Goal: Task Accomplishment & Management: Manage account settings

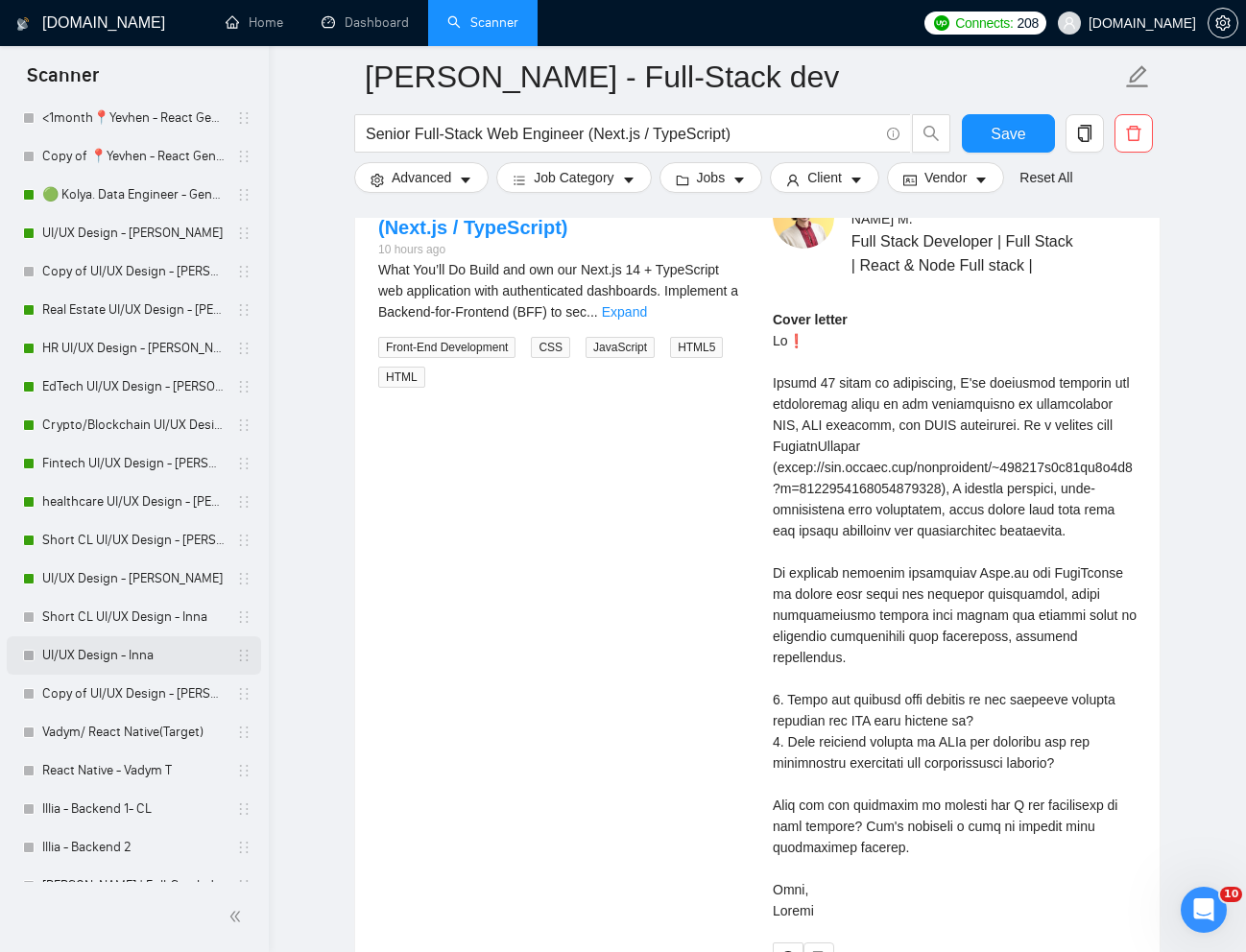
scroll to position [1099, 0]
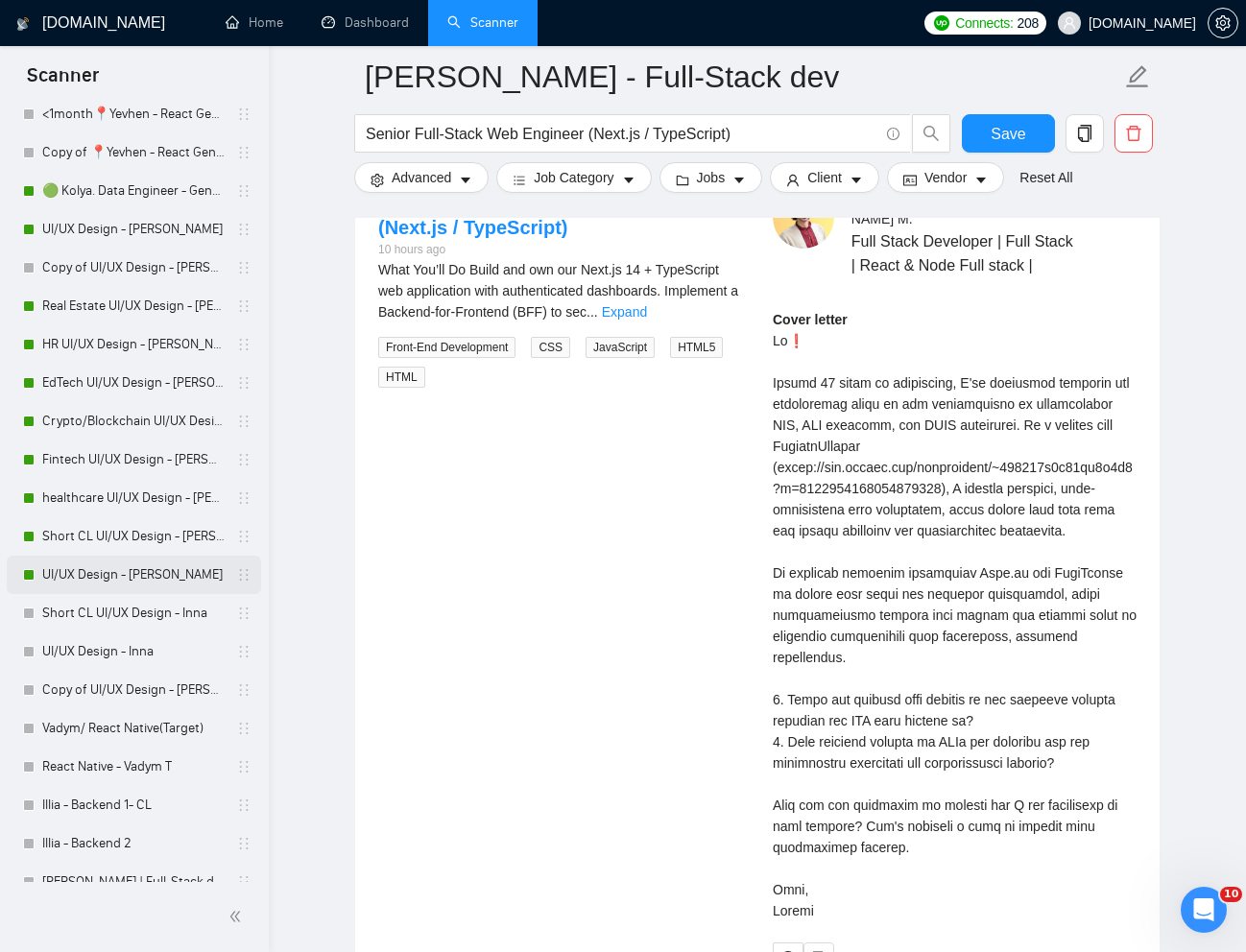
click at [79, 575] on link "UI/UX Design - [PERSON_NAME]" at bounding box center [133, 575] width 182 height 39
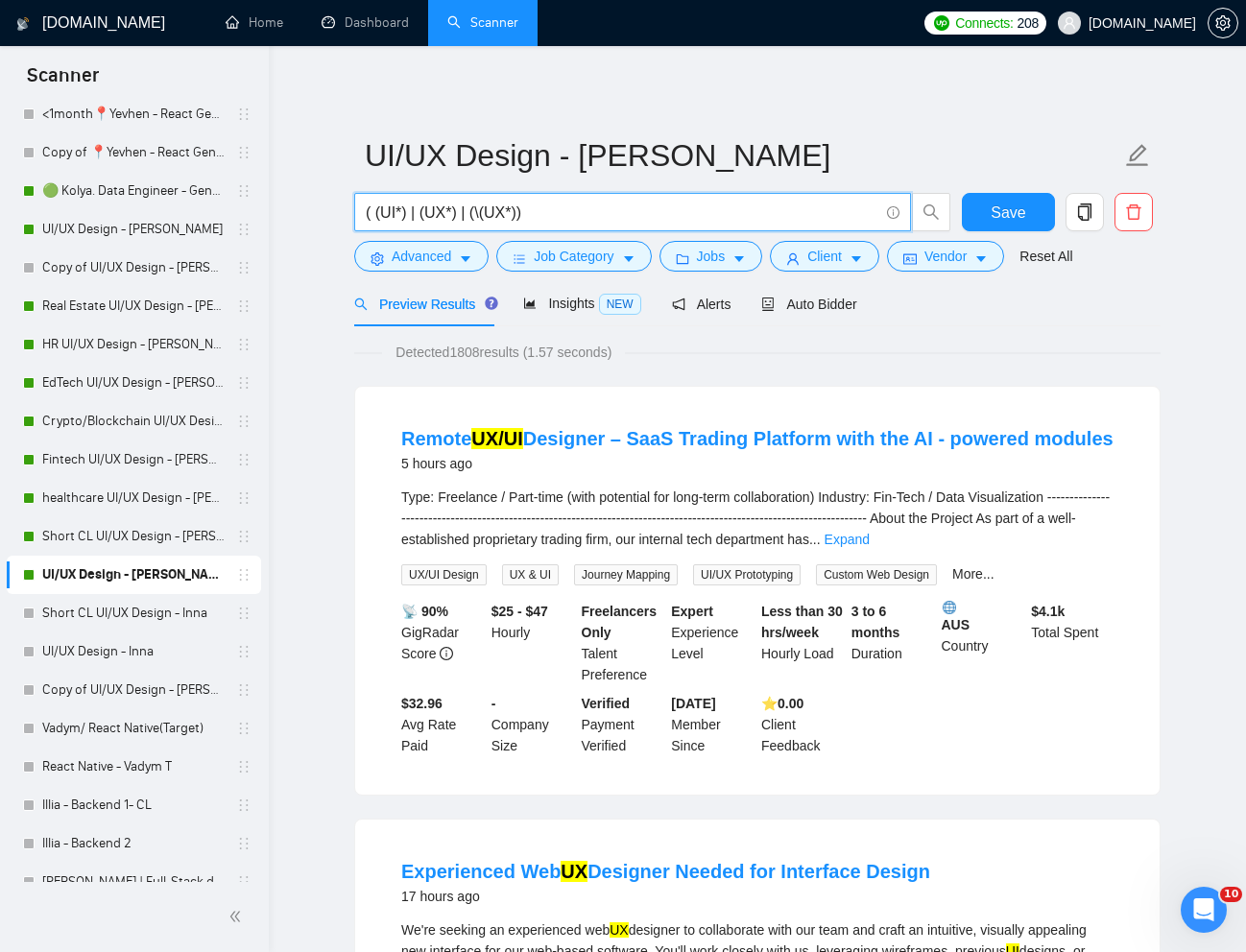
click at [485, 209] on input "( (UI*) | (UX*) | (\(UX*))" at bounding box center [622, 212] width 513 height 24
paste input "Figma Prototype Designer for AI-Powered Consulting Platform"
type input "Figma Prototype Designer for AI-Powered Consulting Platform"
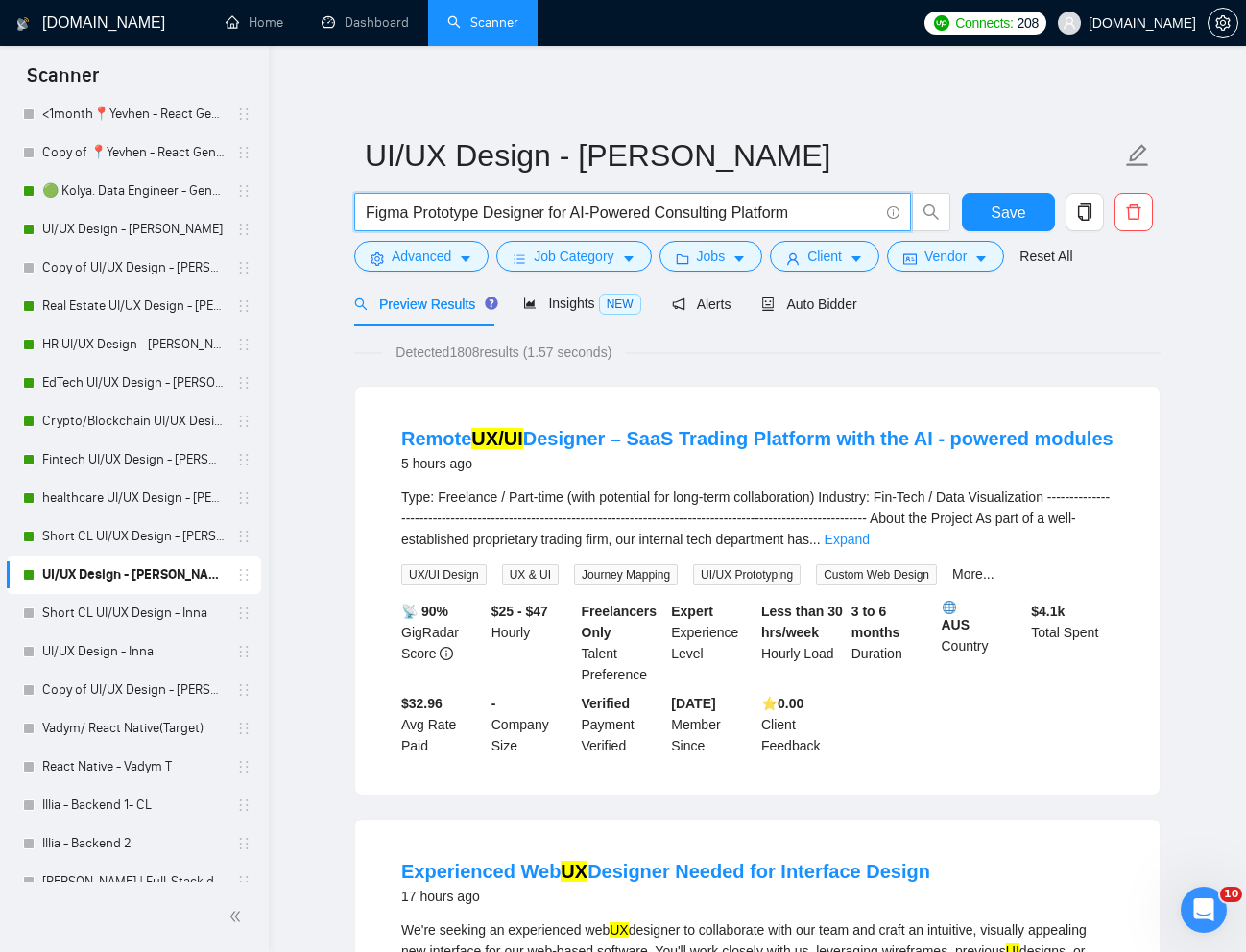
click at [1061, 257] on link "Reset All" at bounding box center [1046, 256] width 53 height 21
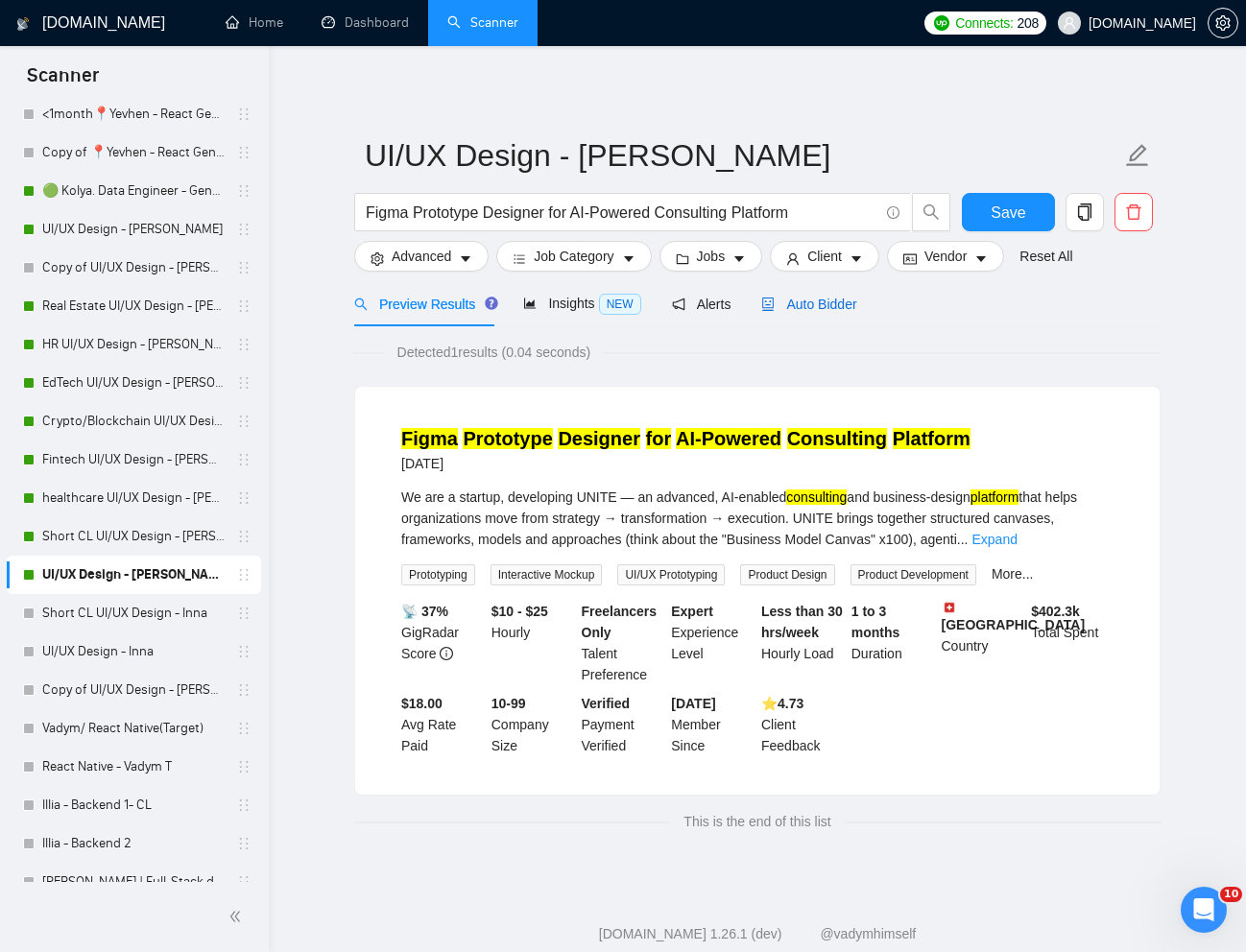
click at [856, 304] on span "Auto Bidder" at bounding box center [809, 304] width 95 height 15
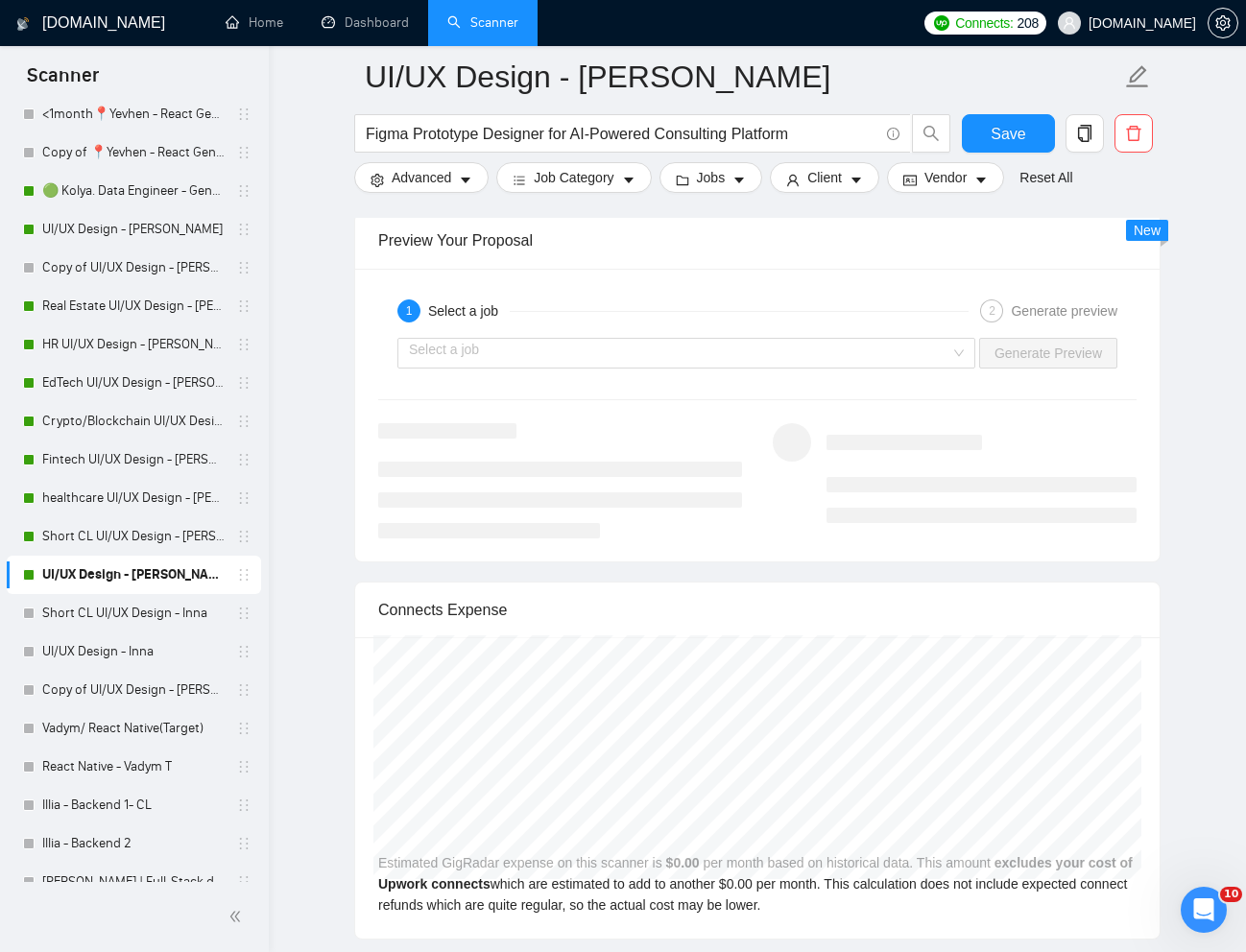
scroll to position [3743, 0]
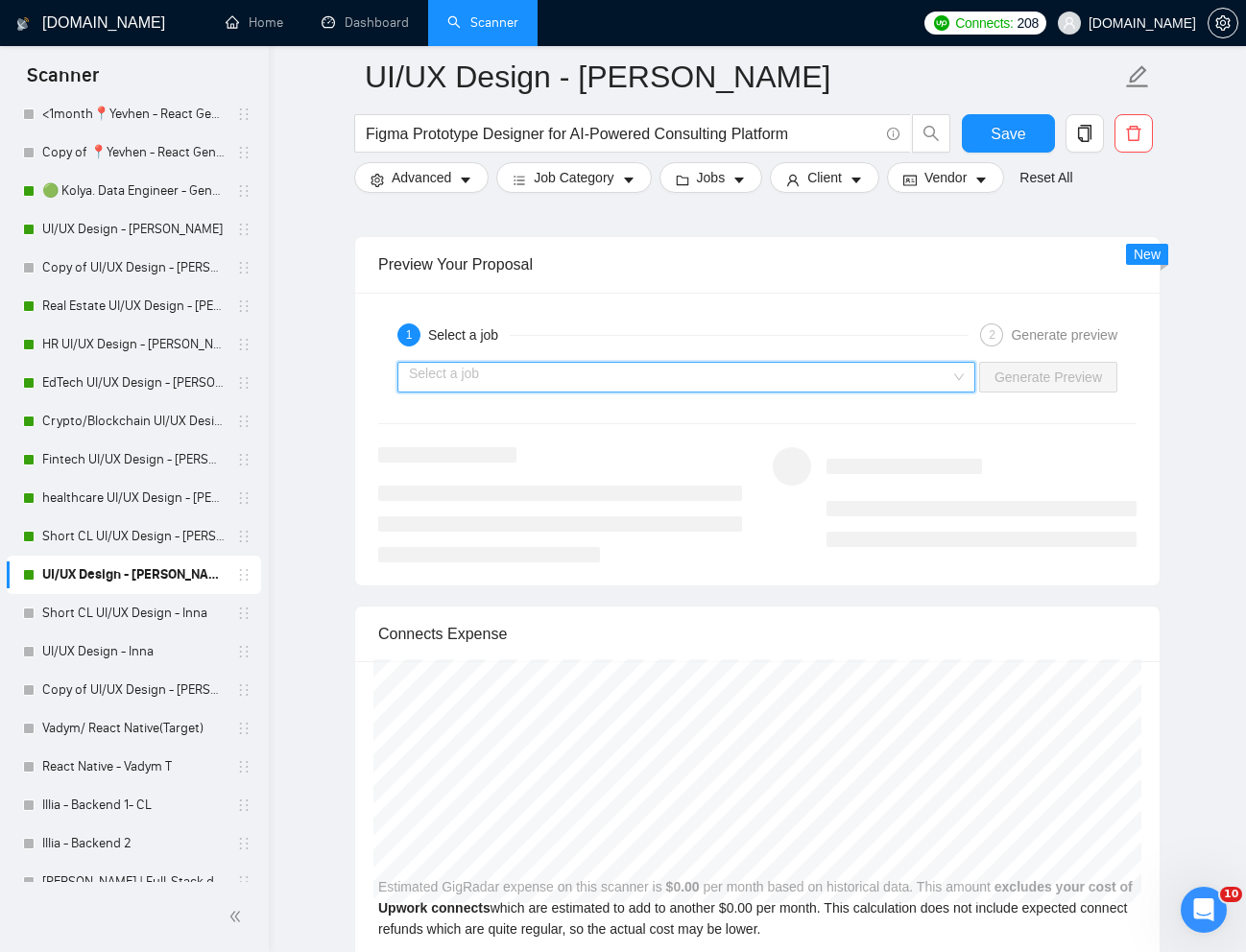
click at [894, 383] on input "search" at bounding box center [679, 377] width 542 height 29
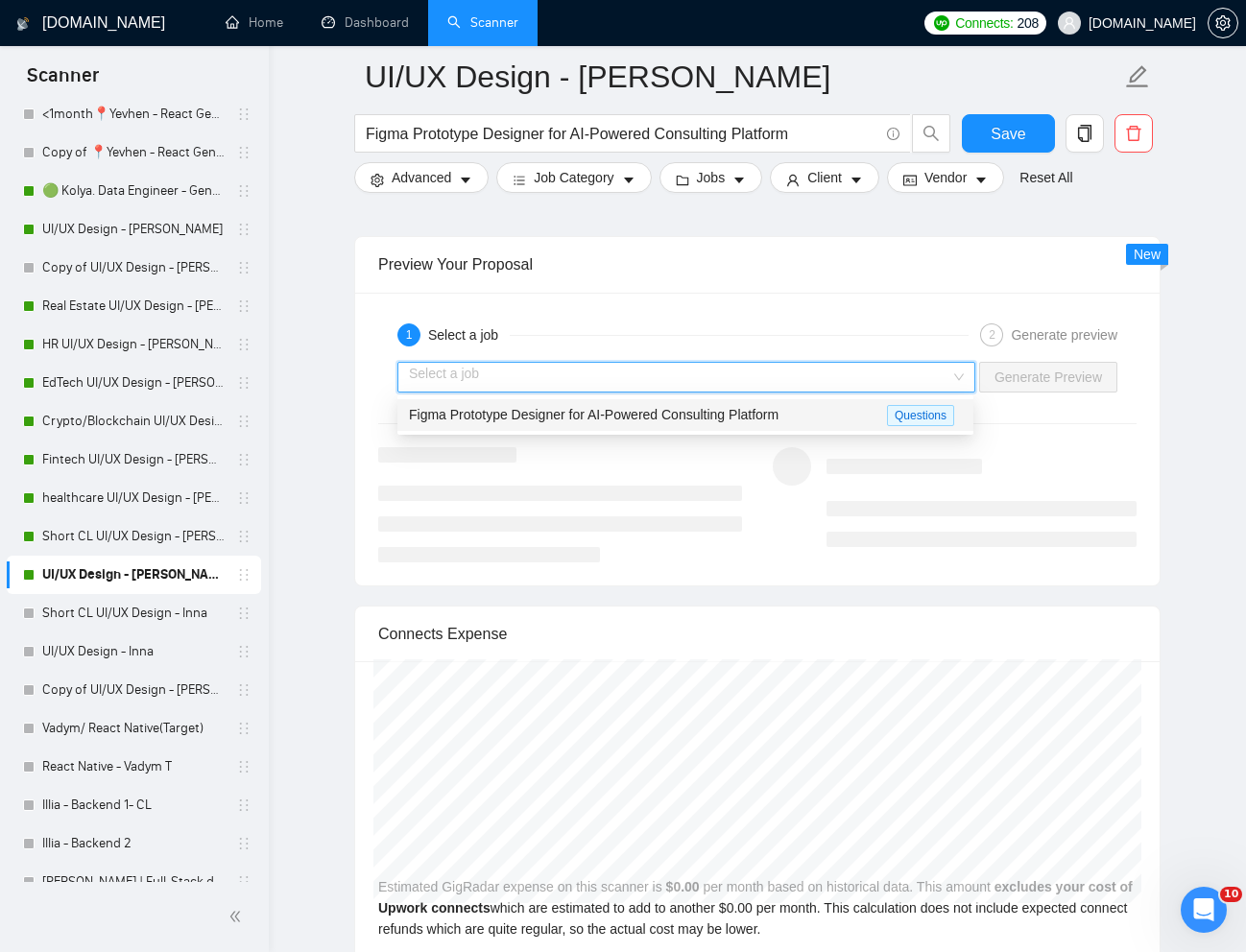
click at [817, 416] on div "Figma Prototype Designer for AI-Powered Consulting Platform" at bounding box center [648, 414] width 478 height 22
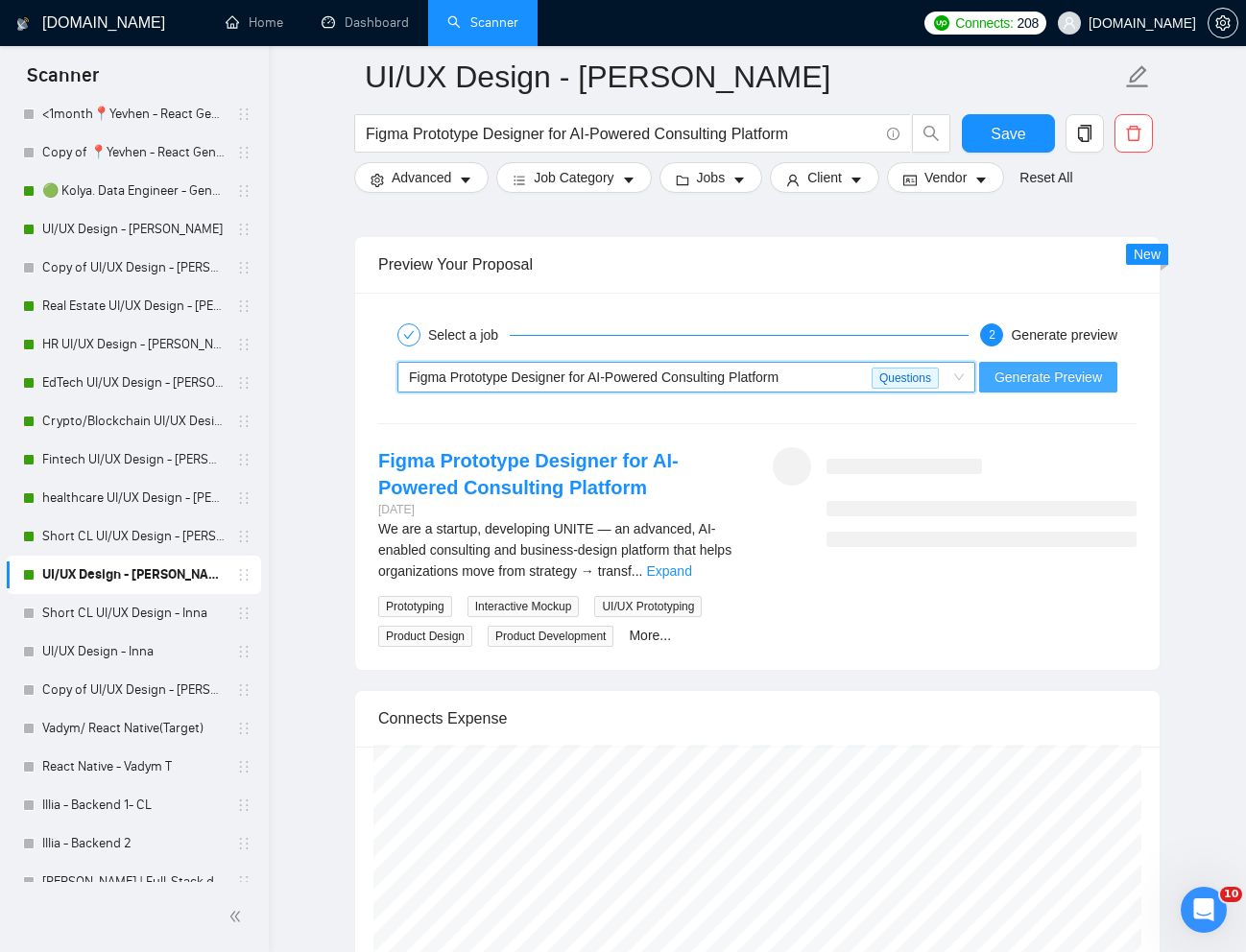
click at [1045, 383] on span "Generate Preview" at bounding box center [1048, 377] width 108 height 21
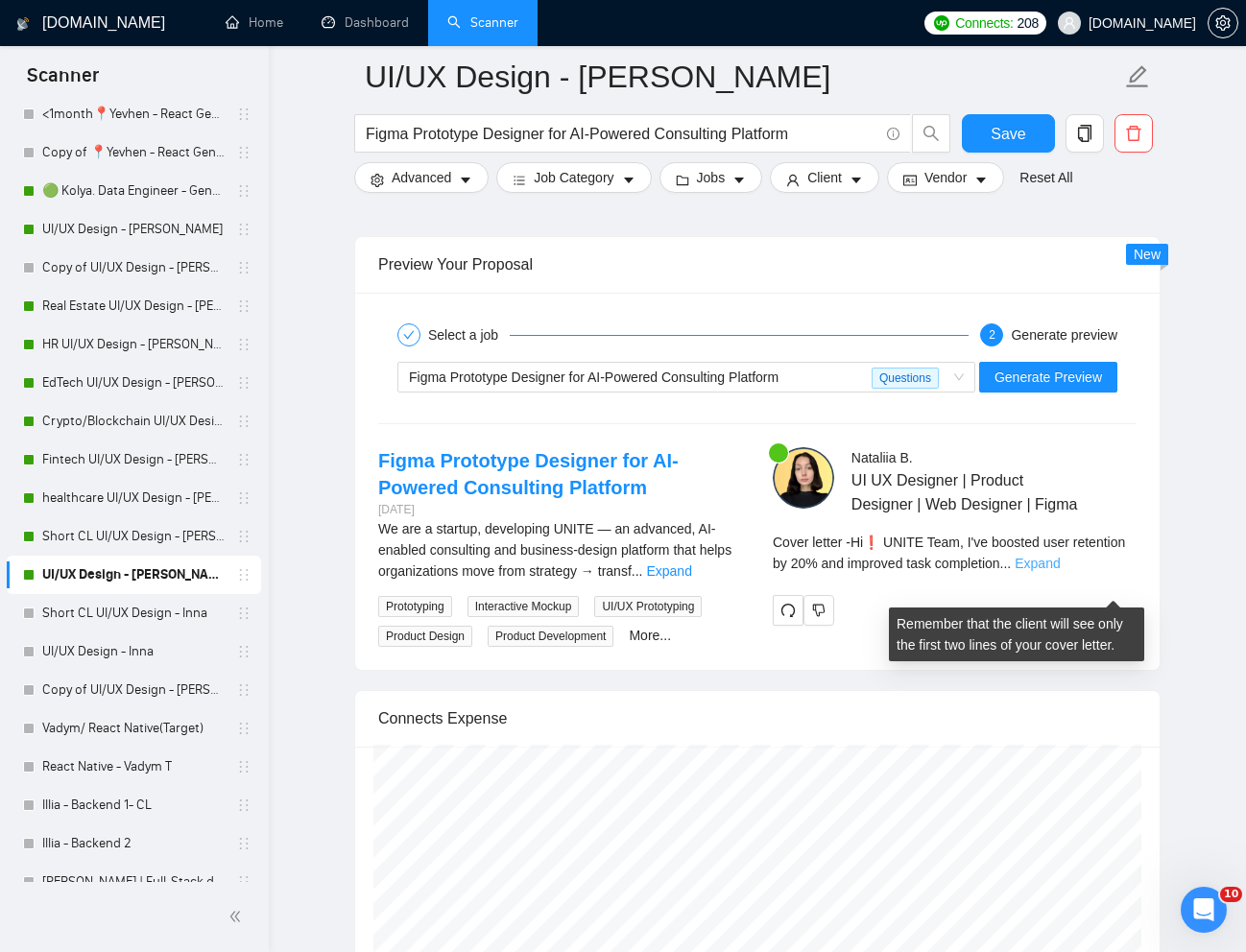
click at [1059, 571] on link "Expand" at bounding box center [1037, 564] width 45 height 15
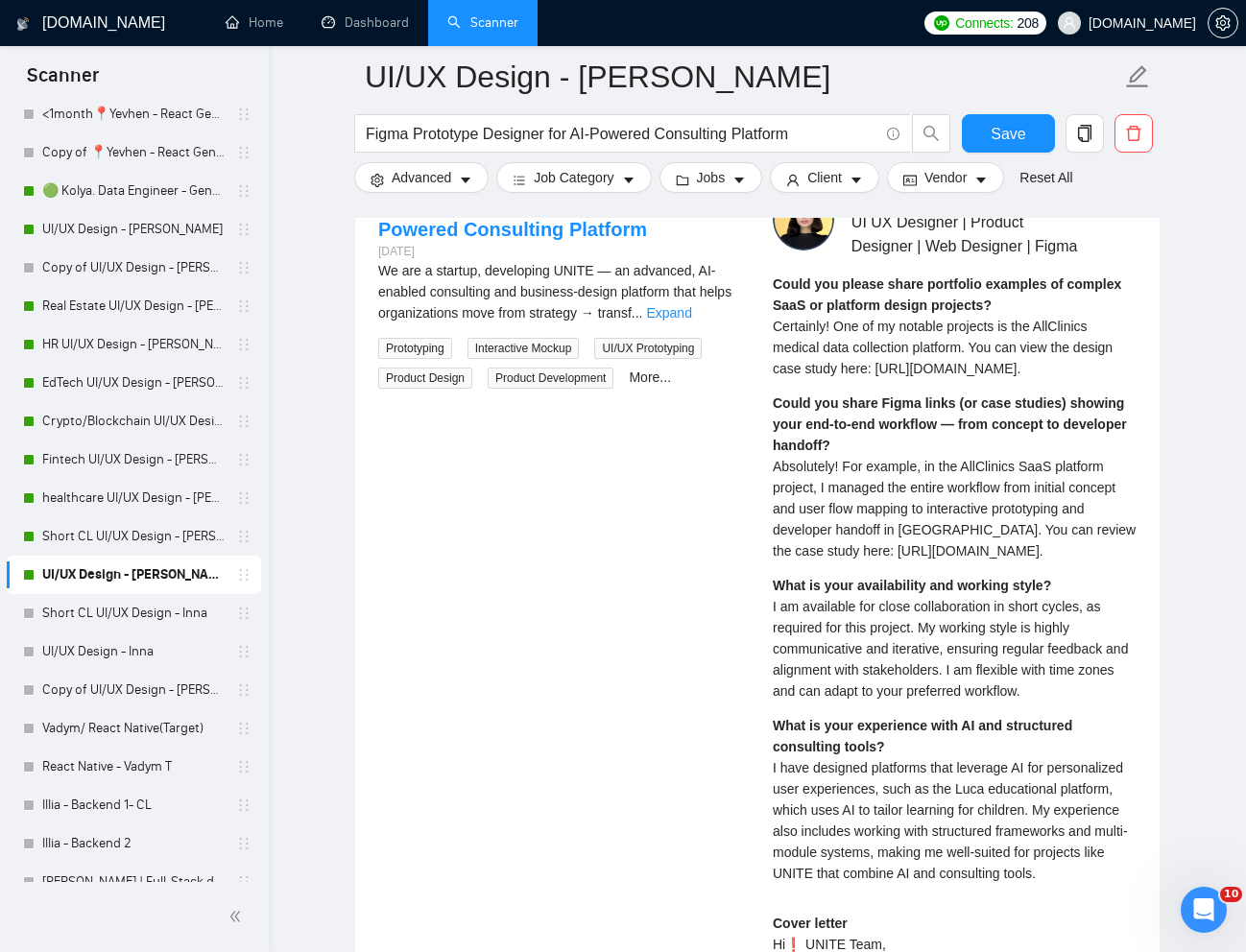
scroll to position [4047, 0]
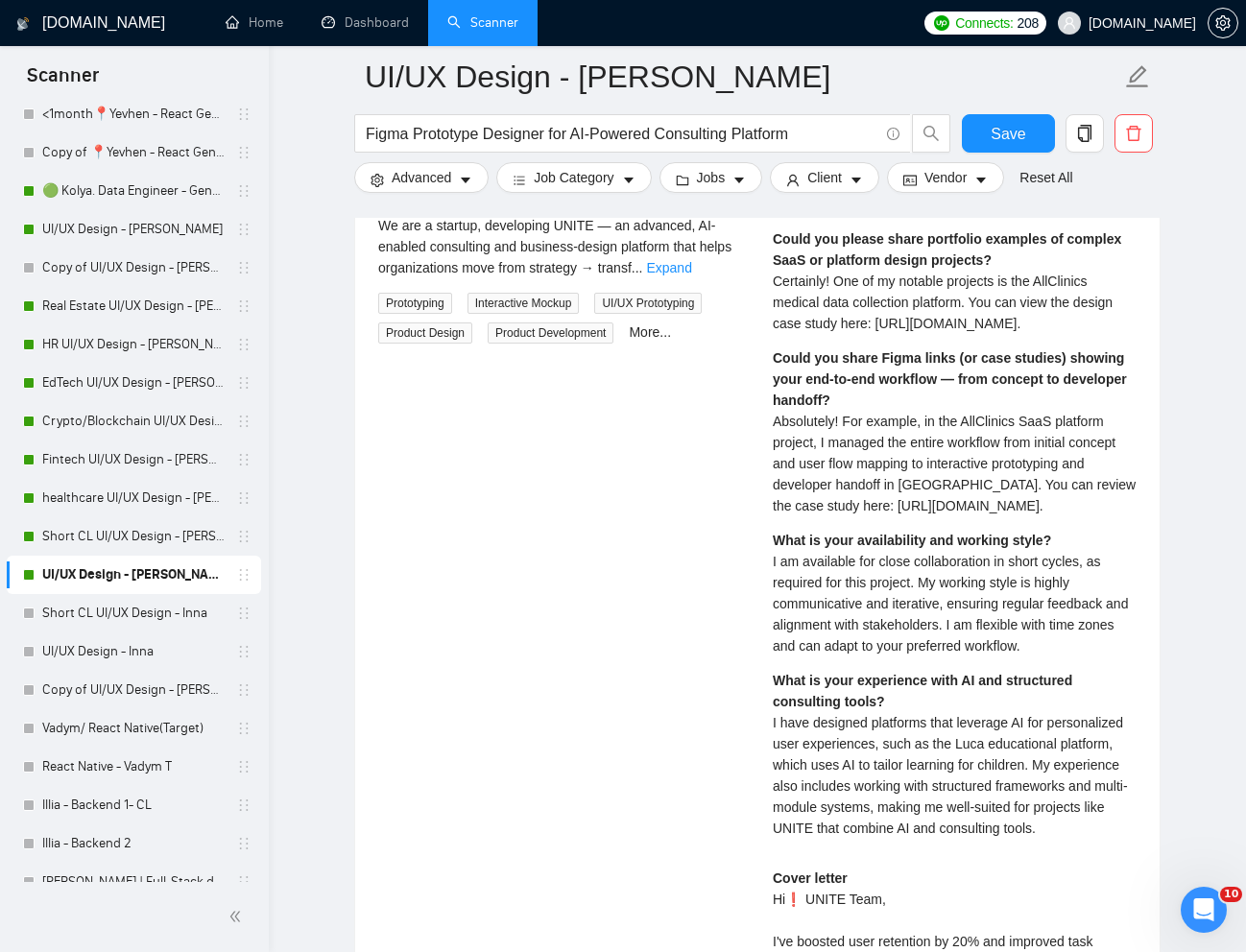
drag, startPoint x: 773, startPoint y: 512, endPoint x: 1053, endPoint y: 659, distance: 316.2
click at [1053, 516] on div "Could you share Figma links (or case studies) showing your end-to-end workflow …" at bounding box center [954, 432] width 363 height 169
copy span "Absolutely! For example, in the AllClinics SaaS platform project, I managed the…"
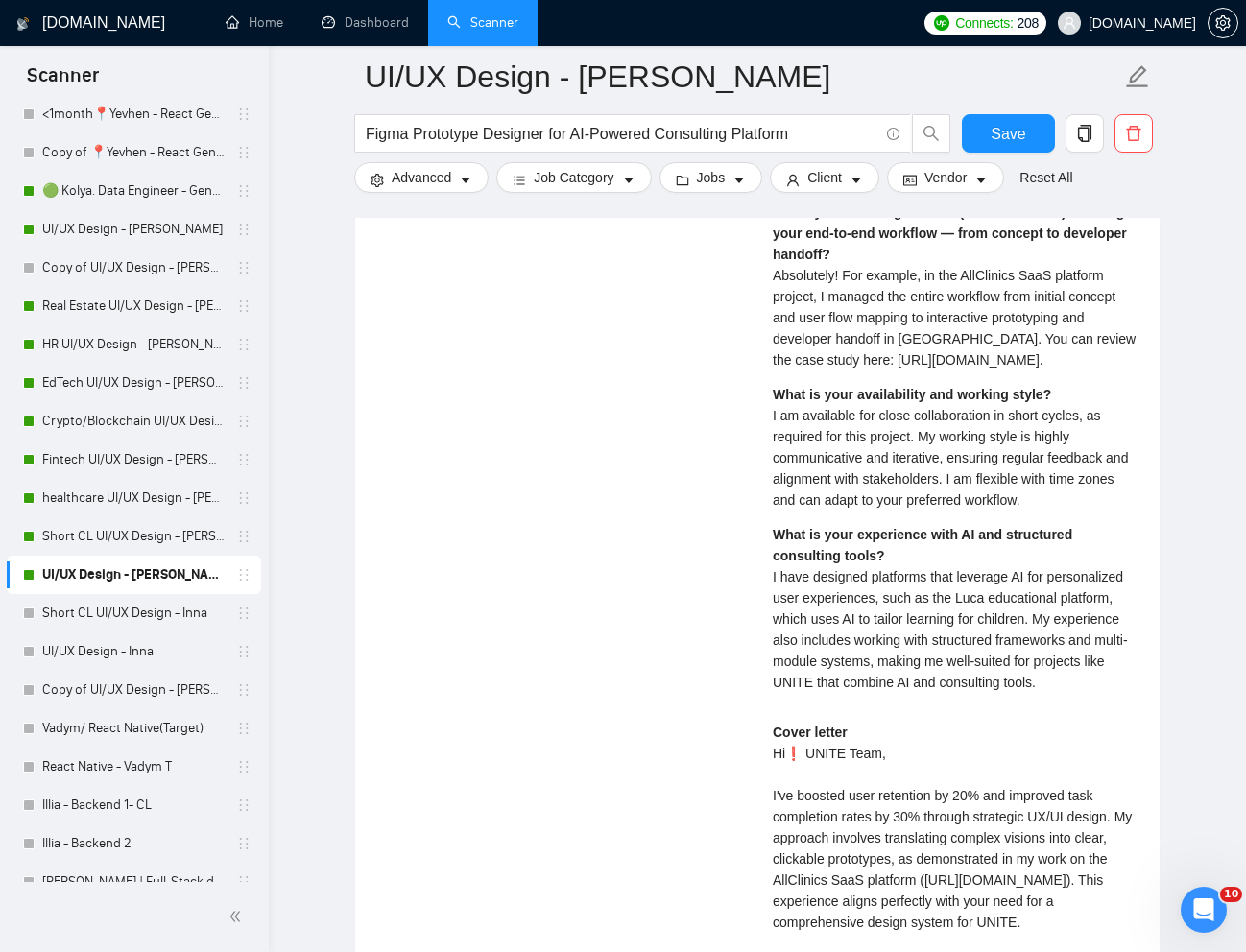
scroll to position [4198, 0]
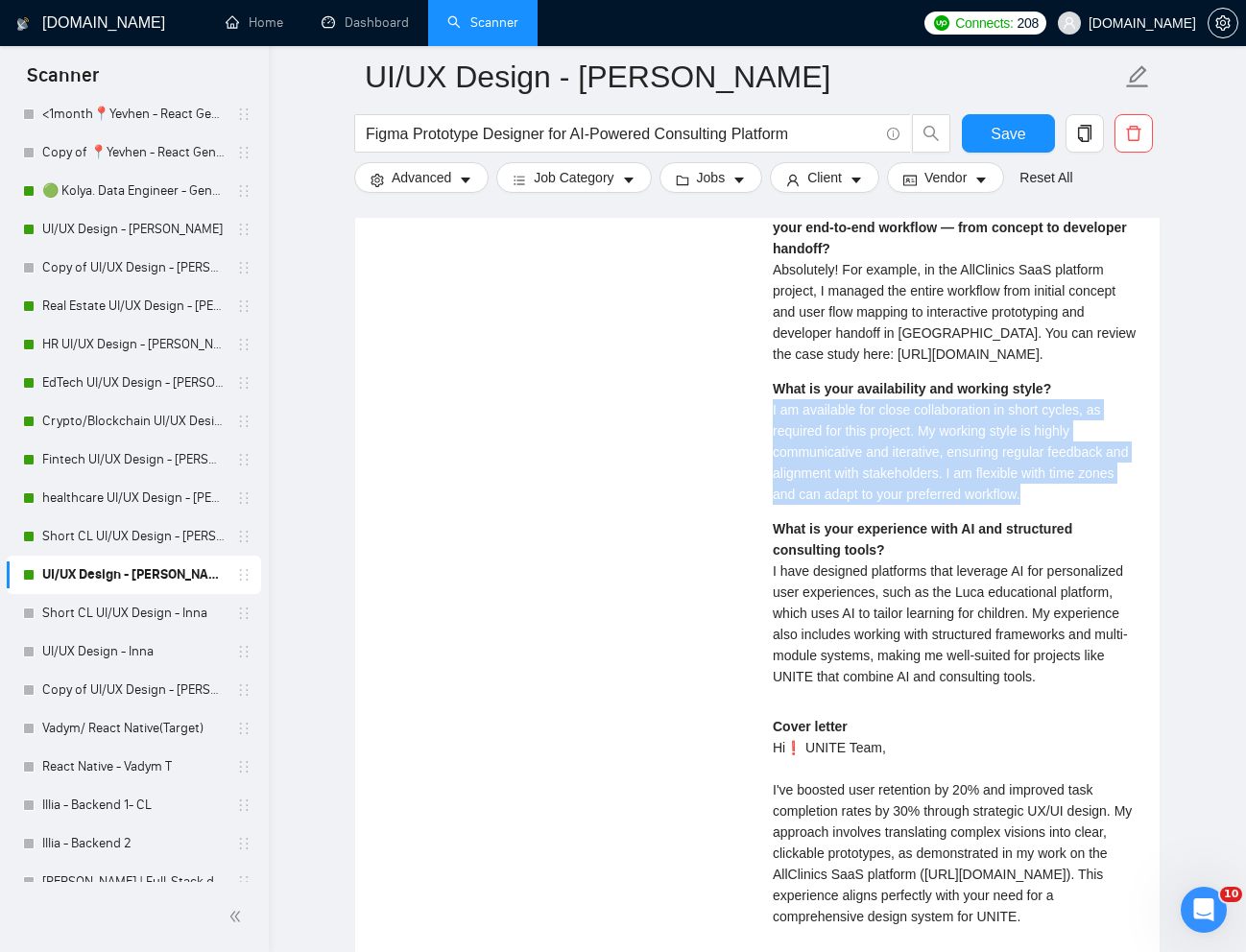
drag, startPoint x: 763, startPoint y: 560, endPoint x: 1100, endPoint y: 642, distance: 346.8
click at [1100, 642] on div "[PERSON_NAME] UI UX Designer | Product Designer | Web Designer | Figma Could yo…" at bounding box center [954, 580] width 394 height 1177
copy span "I am available for close collaboration in short cycles, as required for this pr…"
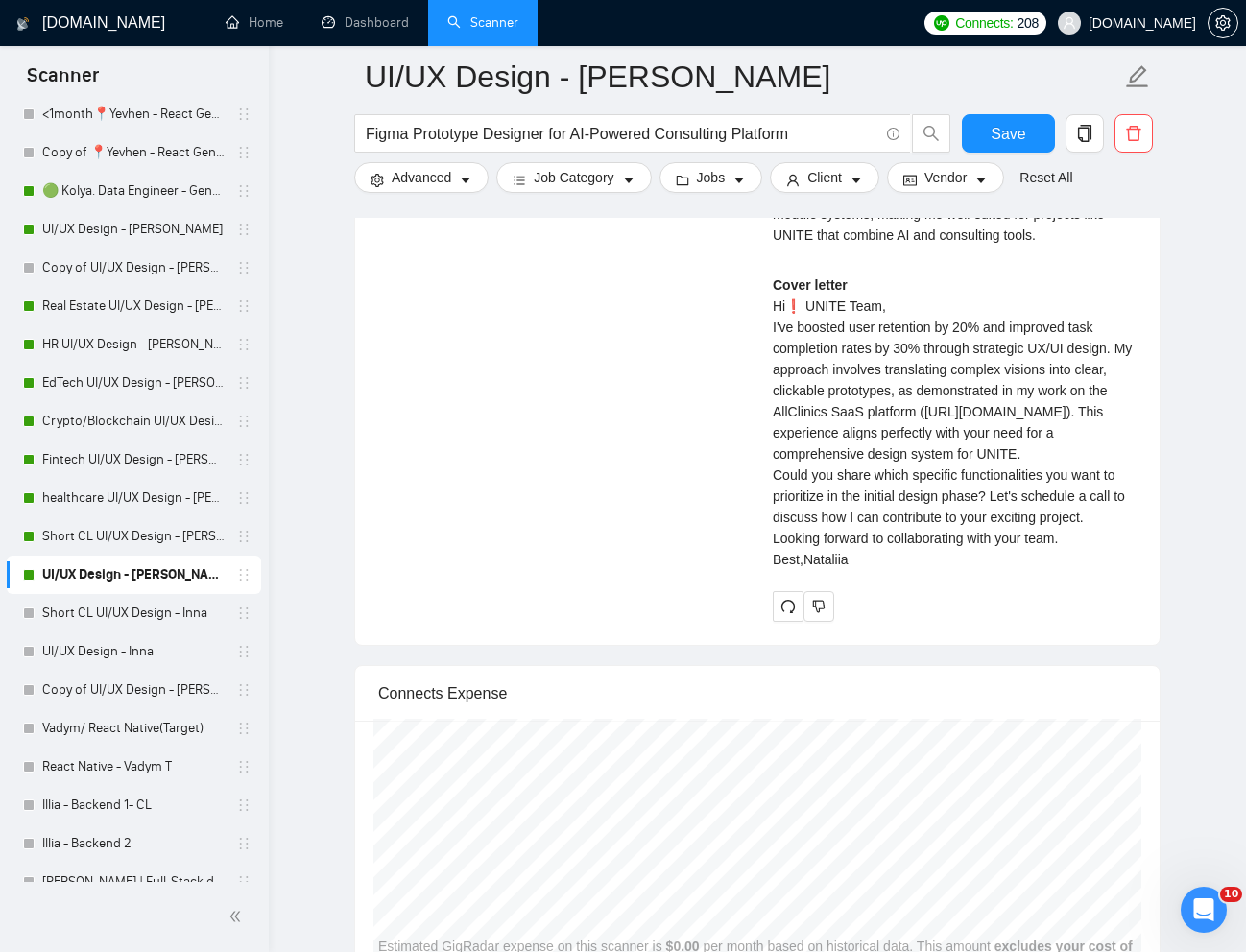
scroll to position [4653, 0]
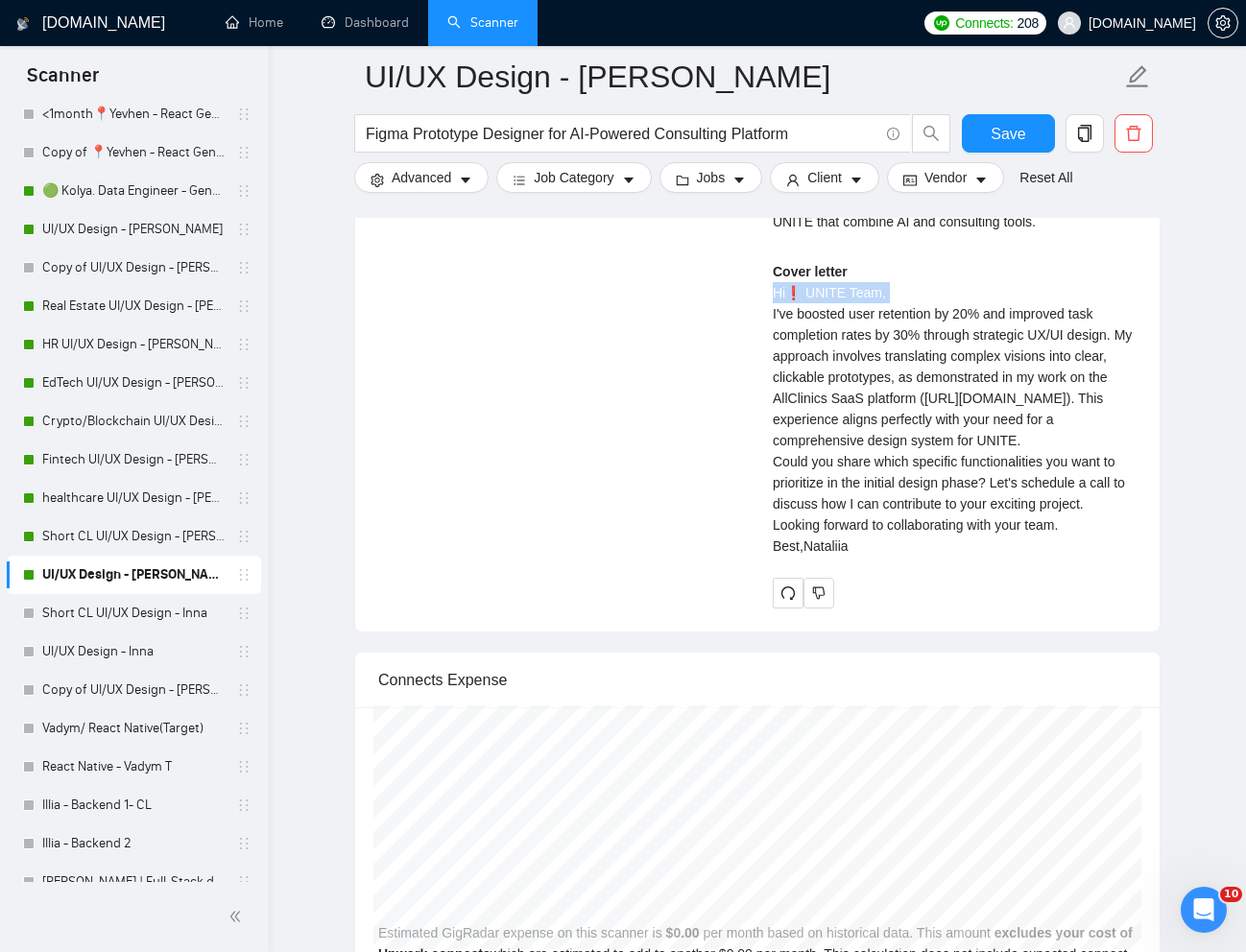
drag, startPoint x: 766, startPoint y: 464, endPoint x: 900, endPoint y: 476, distance: 134.5
click at [900, 476] on div "[PERSON_NAME] UI UX Designer | Product Designer | Web Designer | Figma Could yo…" at bounding box center [954, 72] width 394 height 1071
copy div "Hi❗ UNITE Team,"
click at [992, 540] on div "Cover letter Hi❗ UNITE Team, I've boosted user retention by 20% and improved ta…" at bounding box center [954, 409] width 363 height 296
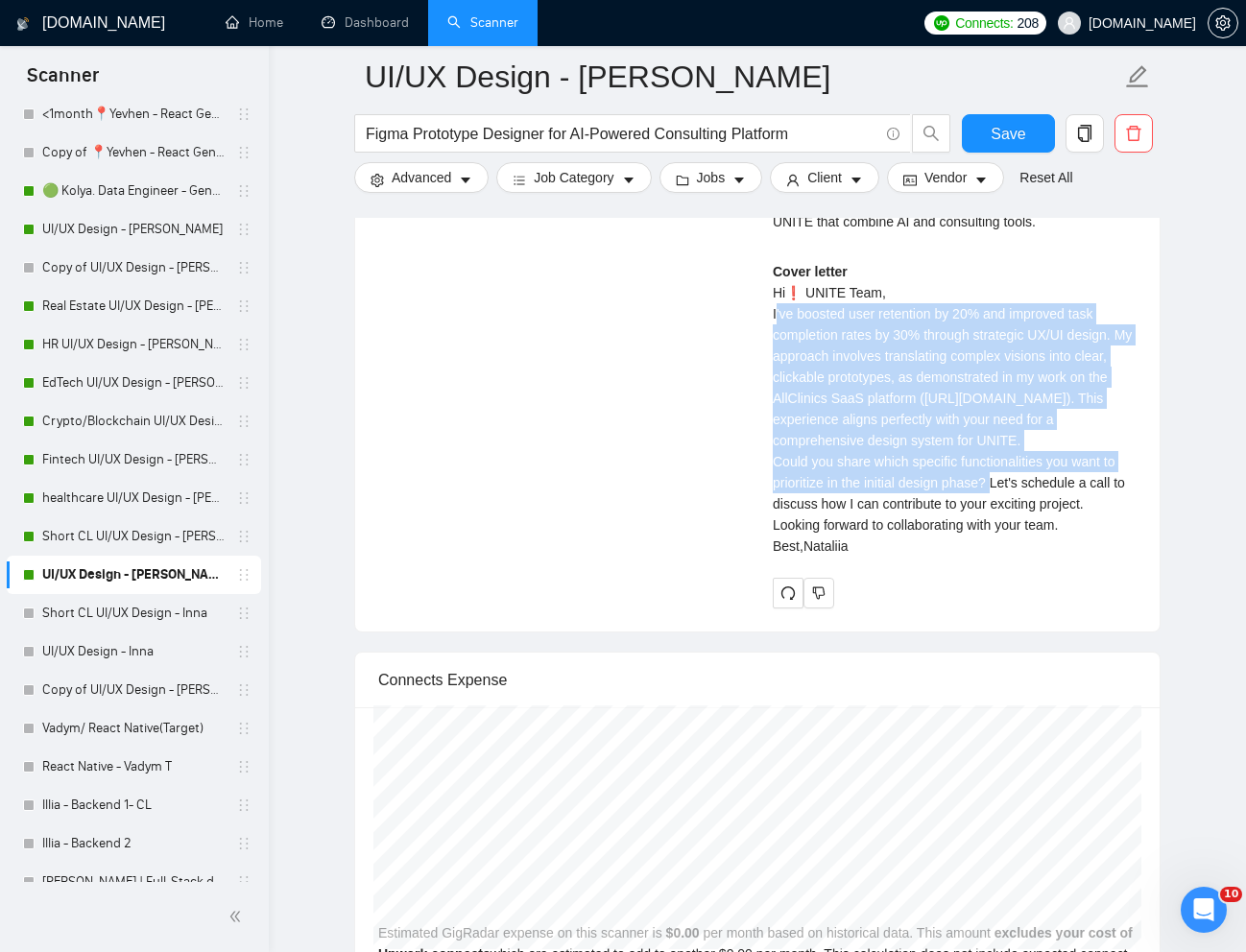
drag, startPoint x: 770, startPoint y: 508, endPoint x: 995, endPoint y: 754, distance: 333.4
click at [995, 608] on div "[PERSON_NAME] UI UX Designer | Product Designer | Web Designer | Figma Could yo…" at bounding box center [954, 72] width 394 height 1071
copy div "I've boosted user retention by 20% and improved task completion rates by 30% th…"
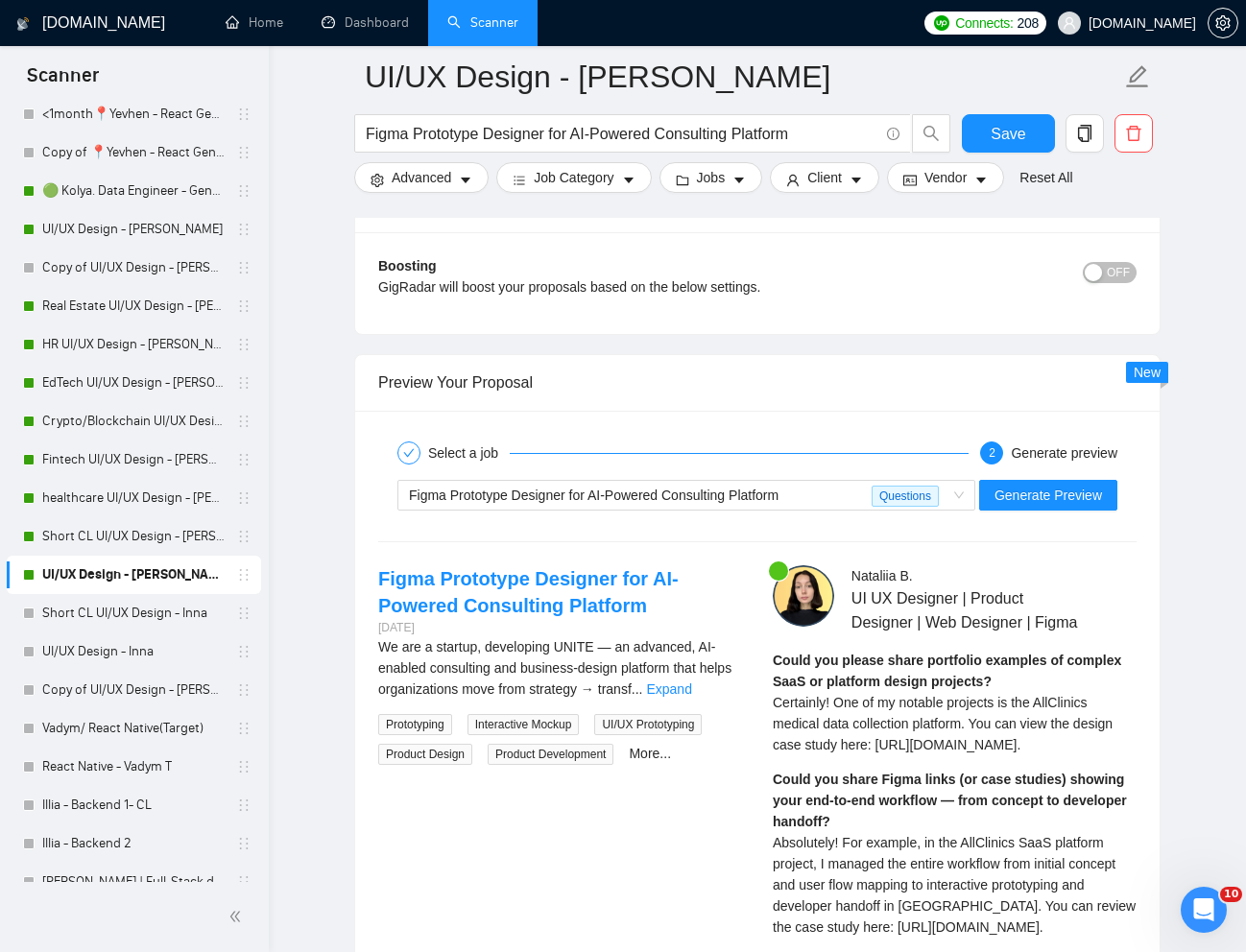
scroll to position [3638, 0]
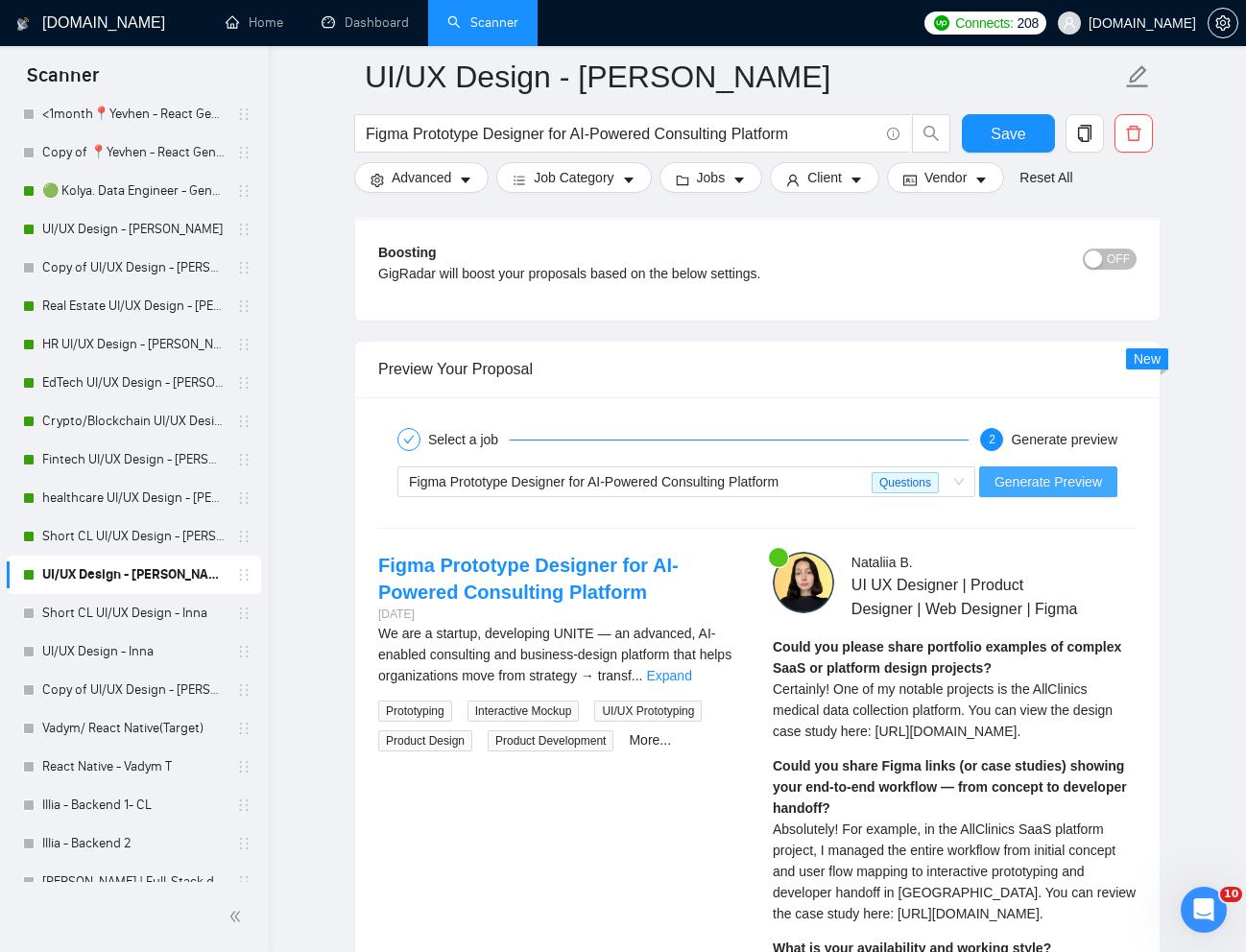
click at [1049, 475] on span "Generate Preview" at bounding box center [1048, 482] width 108 height 21
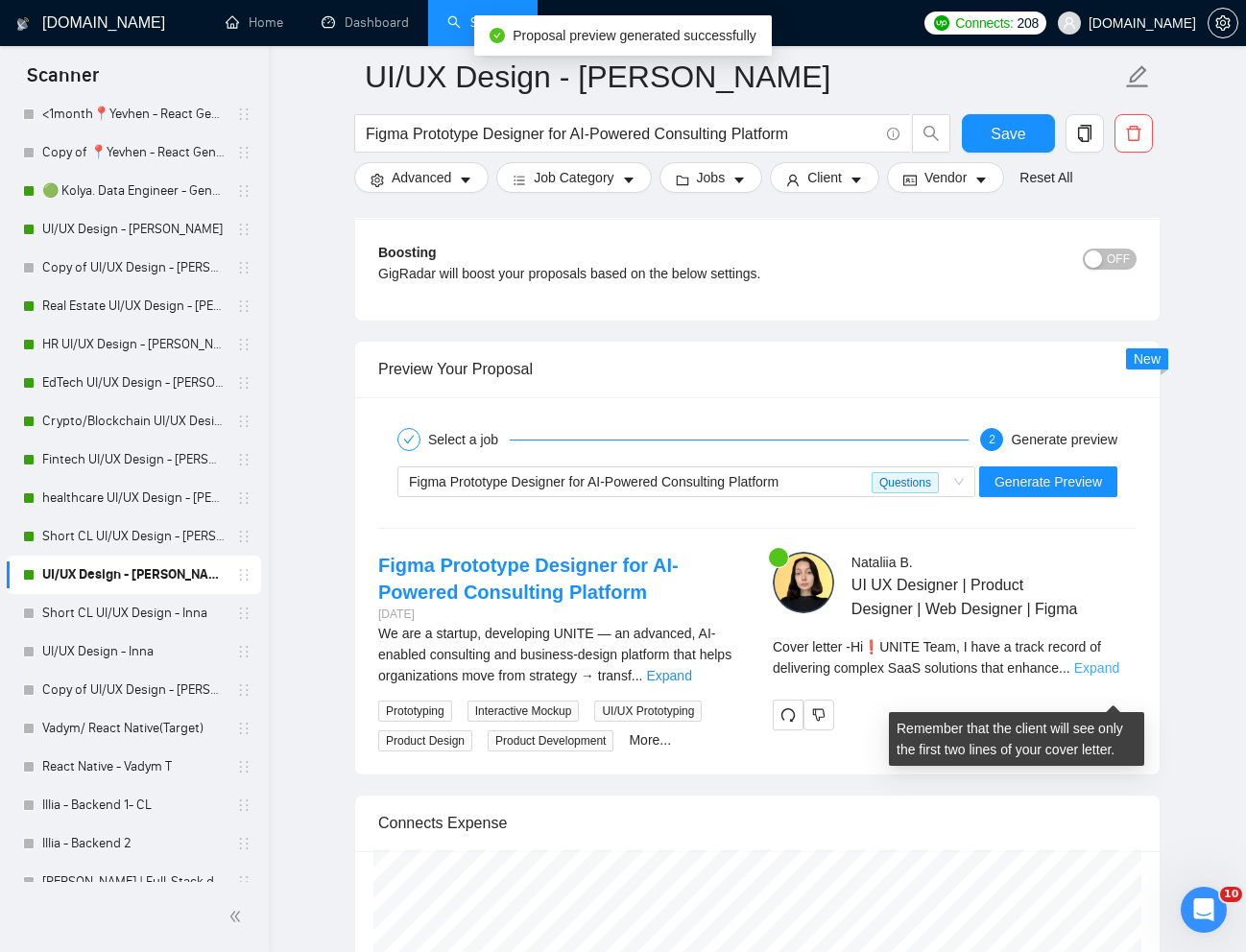
click at [1100, 675] on link "Expand" at bounding box center [1096, 668] width 45 height 15
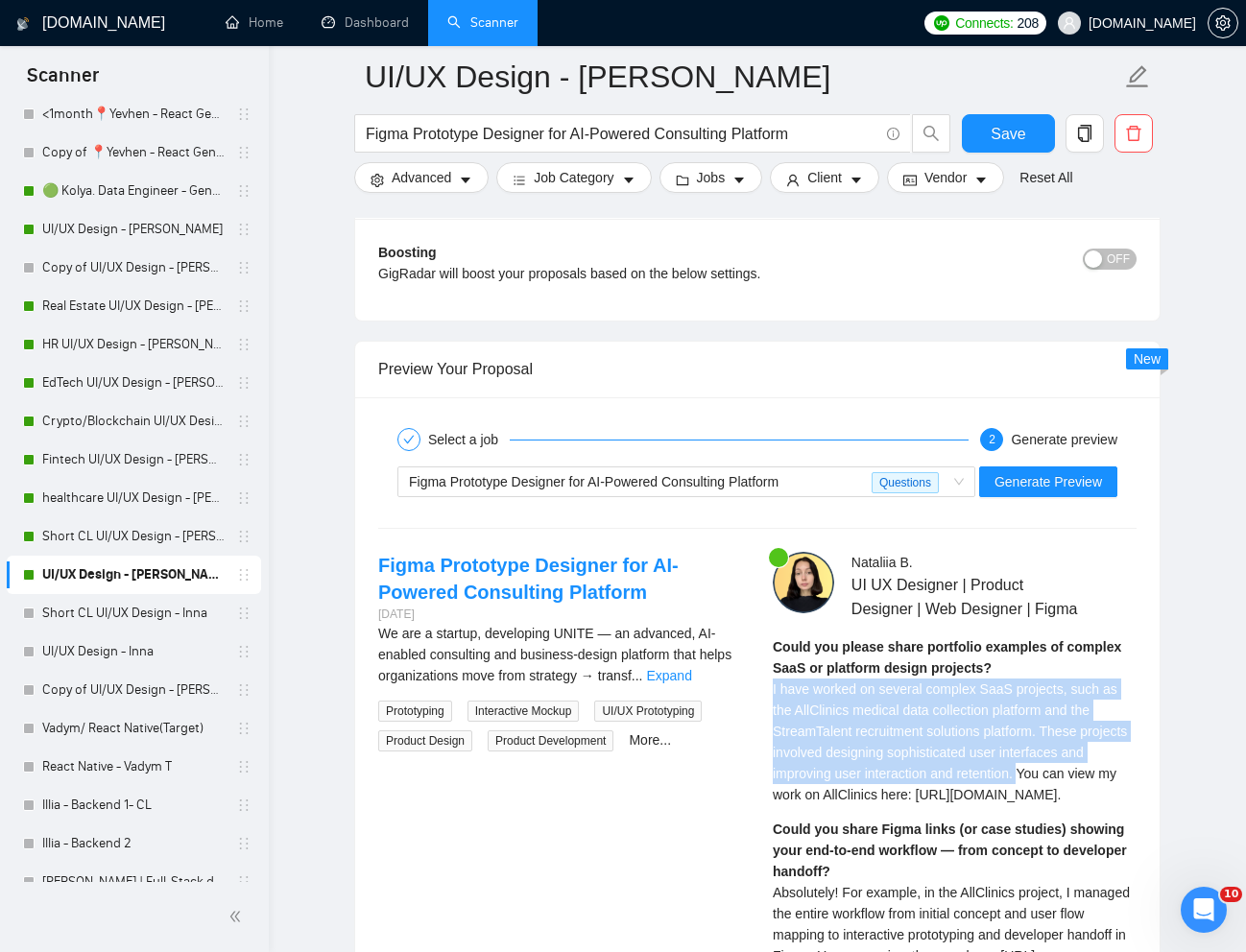
drag, startPoint x: 770, startPoint y: 708, endPoint x: 1052, endPoint y: 793, distance: 294.5
copy span "I have worked on several complex SaaS projects, such as the AllClinics medical …"
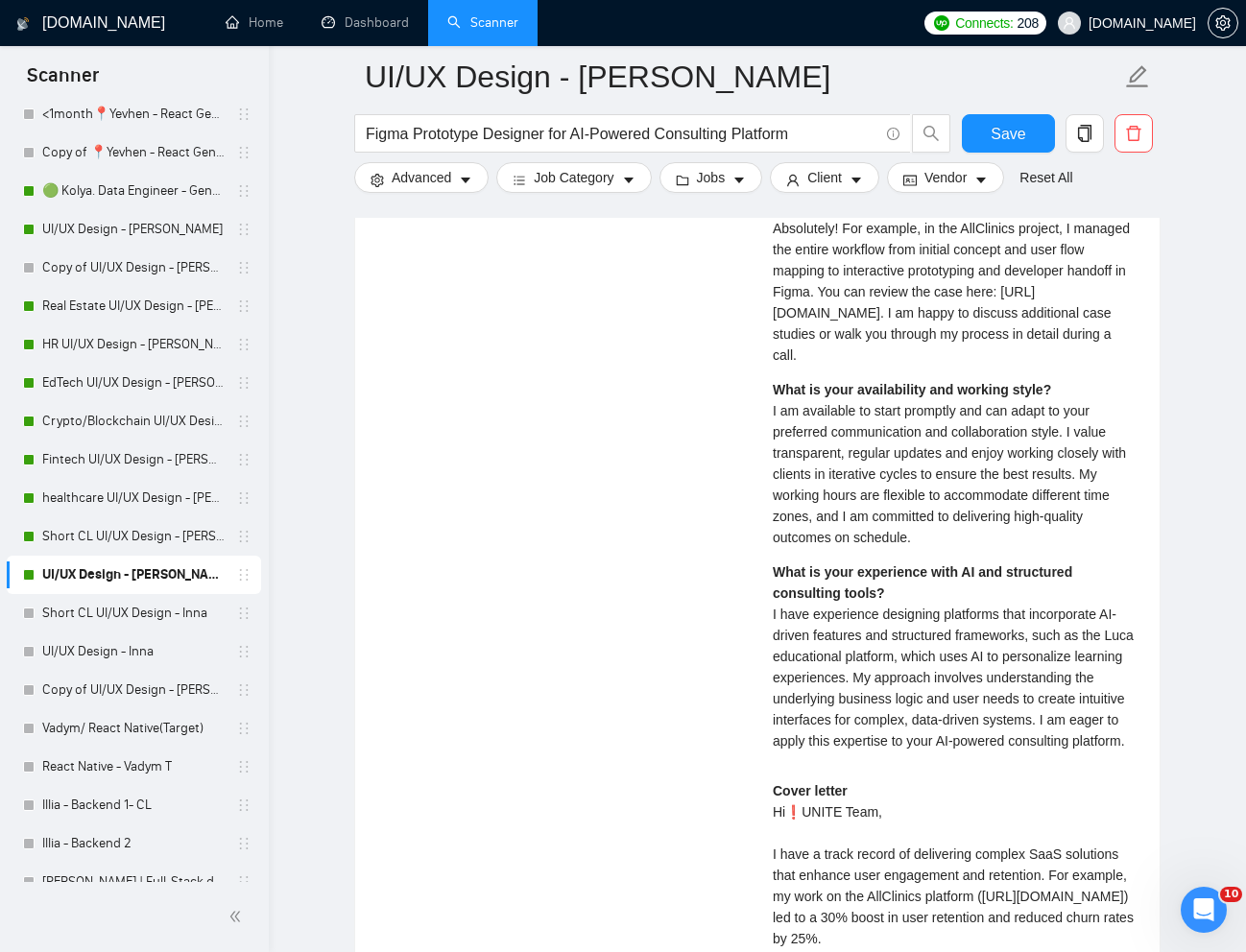
scroll to position [4308, 0]
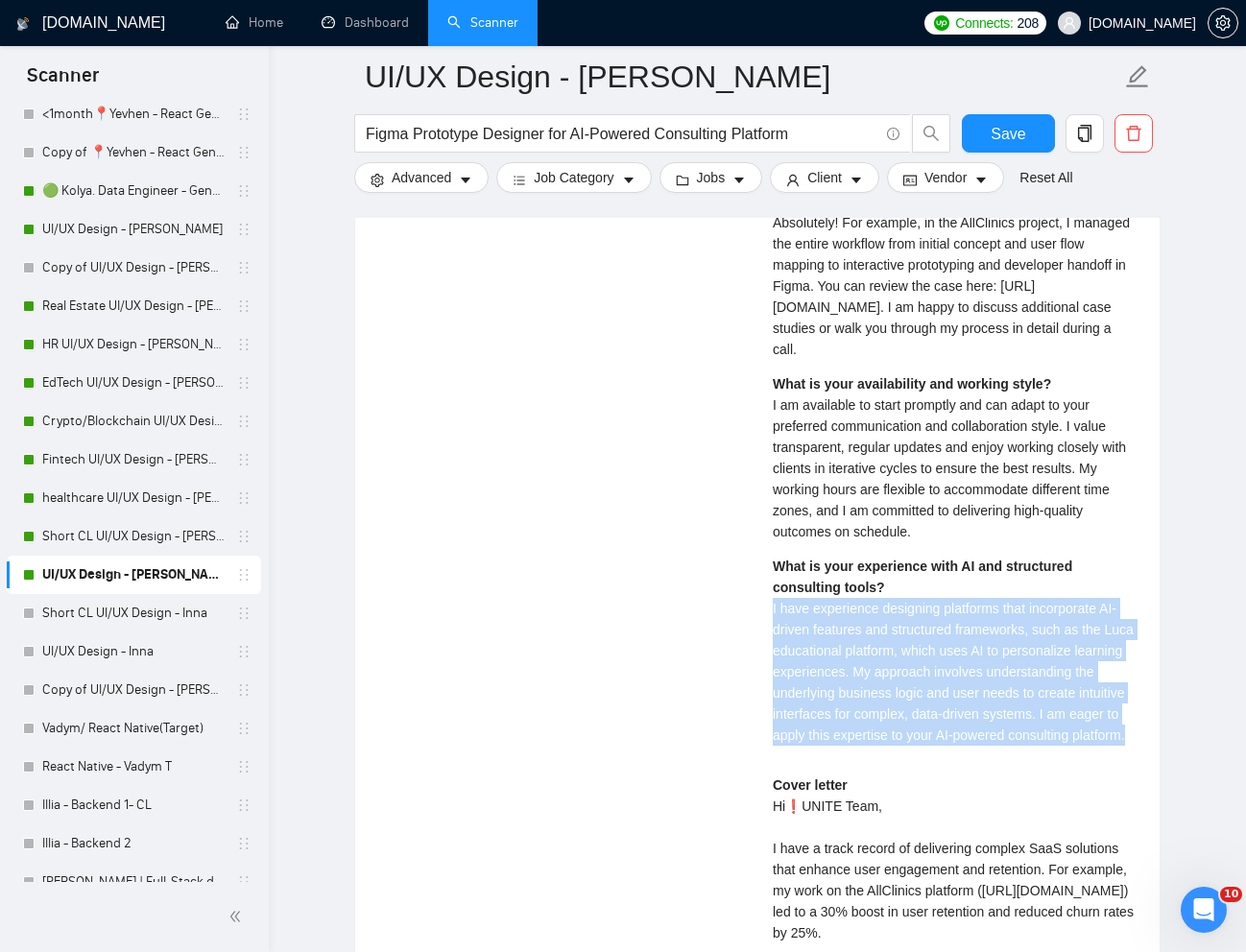
drag, startPoint x: 768, startPoint y: 737, endPoint x: 908, endPoint y: 891, distance: 208.1
click at [908, 891] on div "[PERSON_NAME] UI UX Designer | Product Designer | Web Designer | Figma Could yo…" at bounding box center [954, 587] width 394 height 1409
copy span "I have experience designing platforms that incorporate AI-driven features and s…"
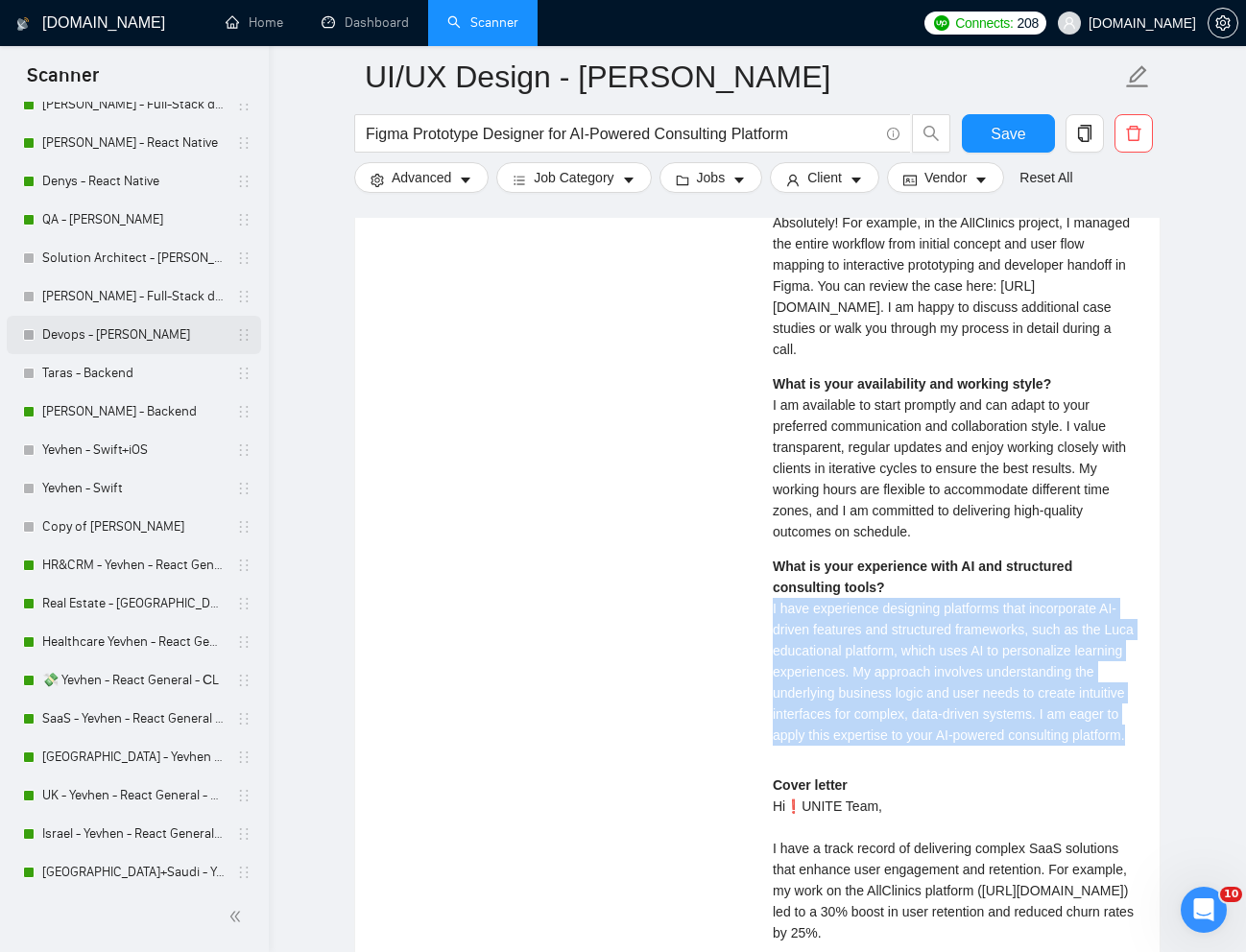
scroll to position [0, 0]
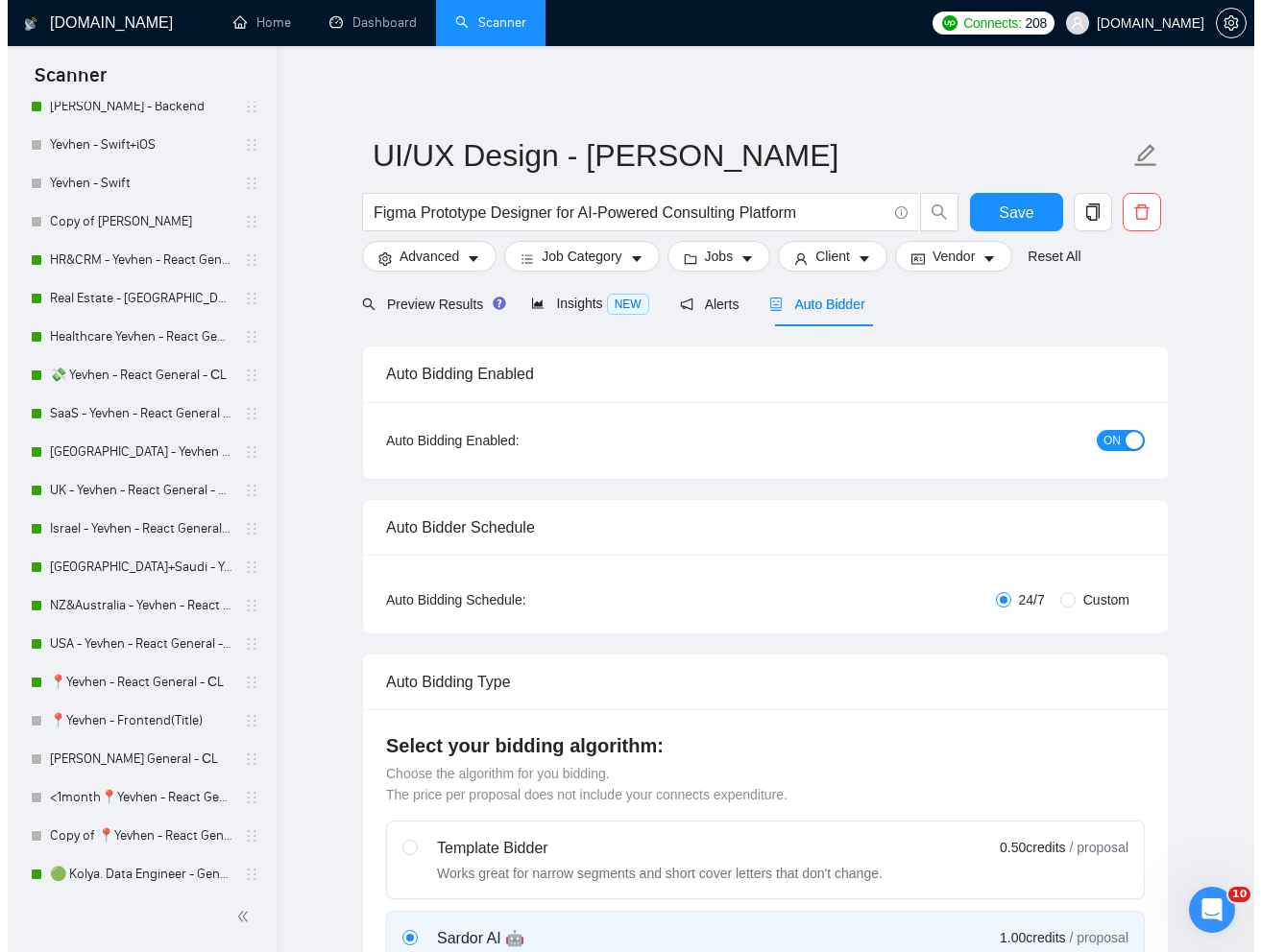
scroll to position [455, 0]
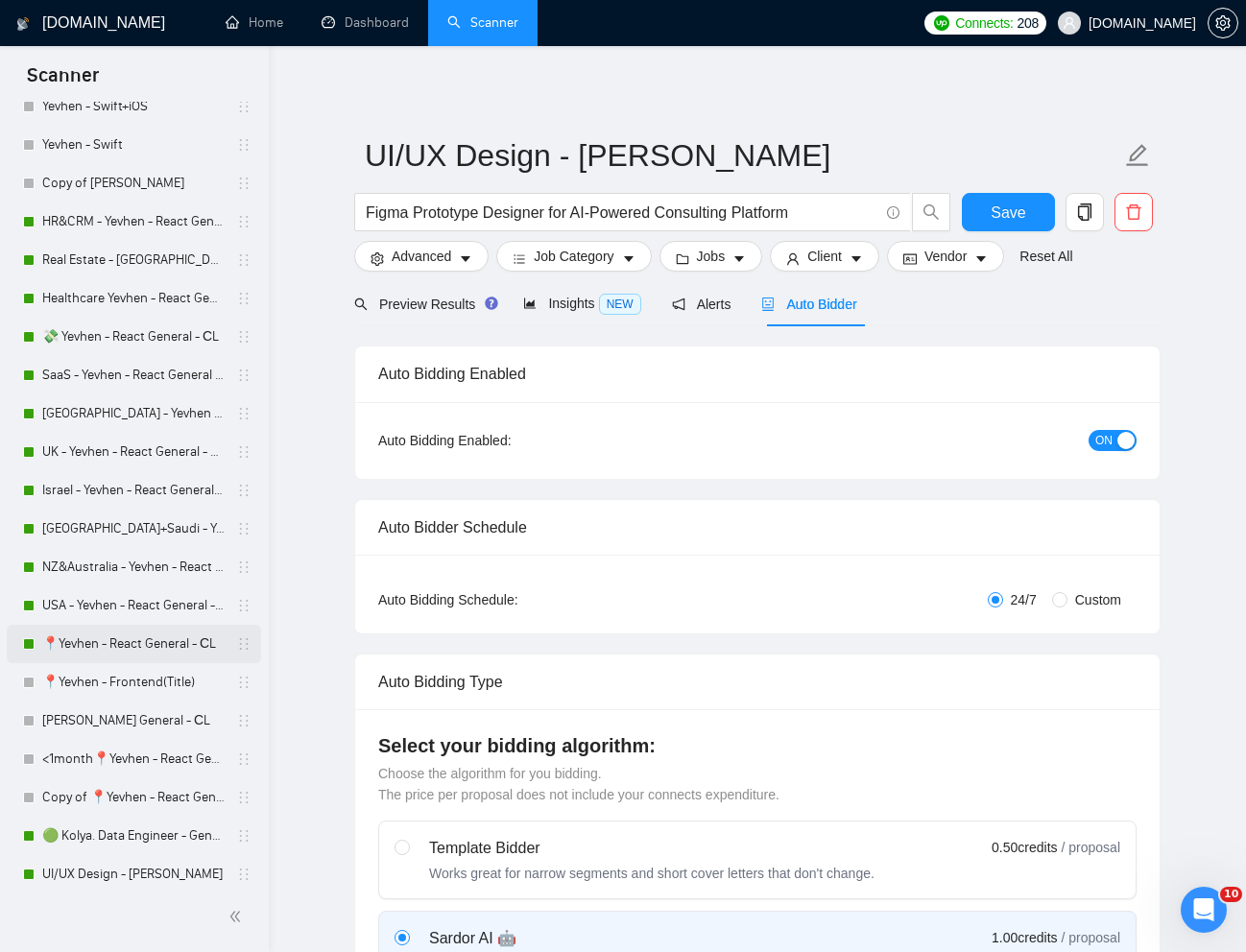
click at [155, 644] on link "📍Yevhen - React General - СL" at bounding box center [133, 644] width 182 height 39
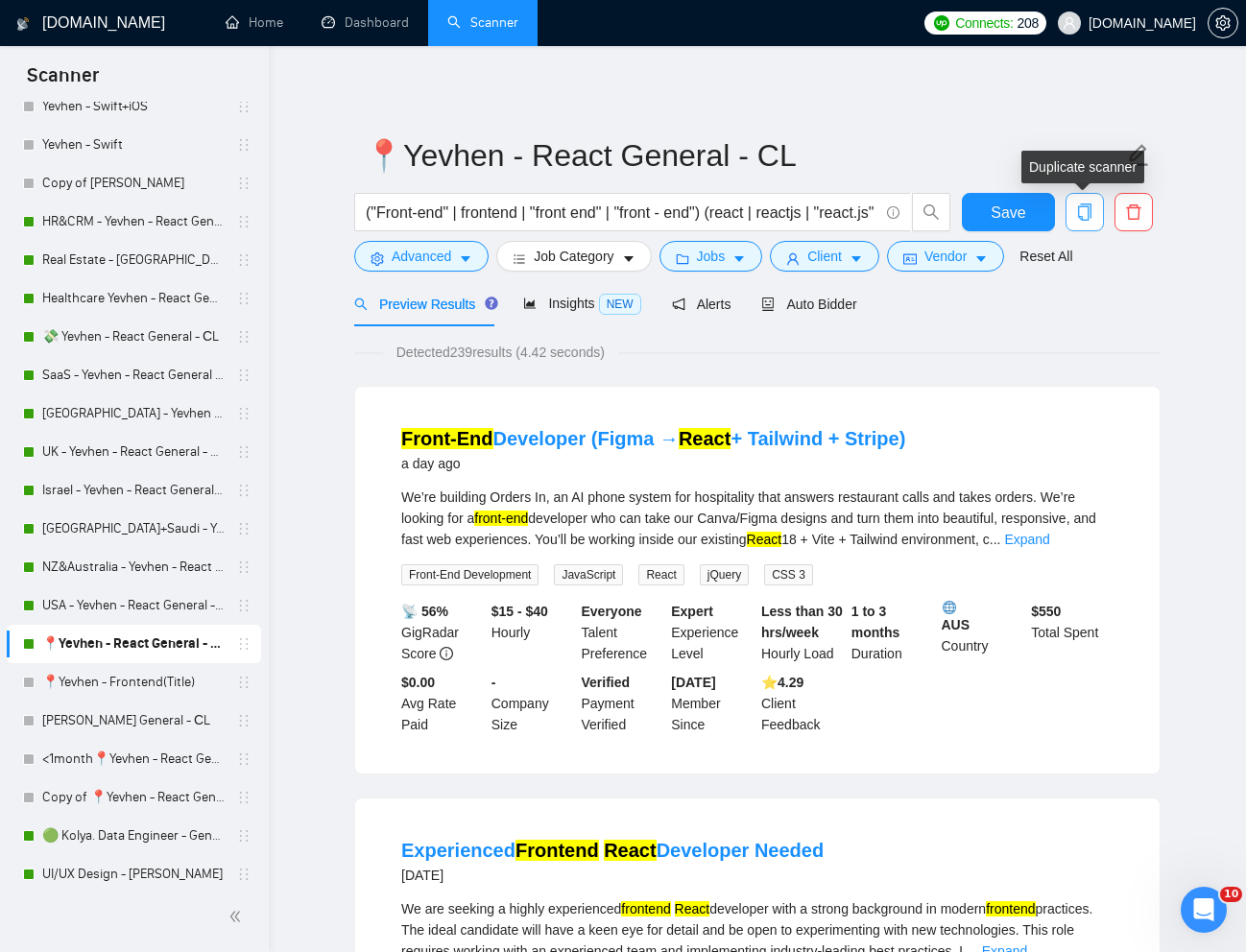
click at [1085, 213] on icon "copy" at bounding box center [1084, 212] width 17 height 17
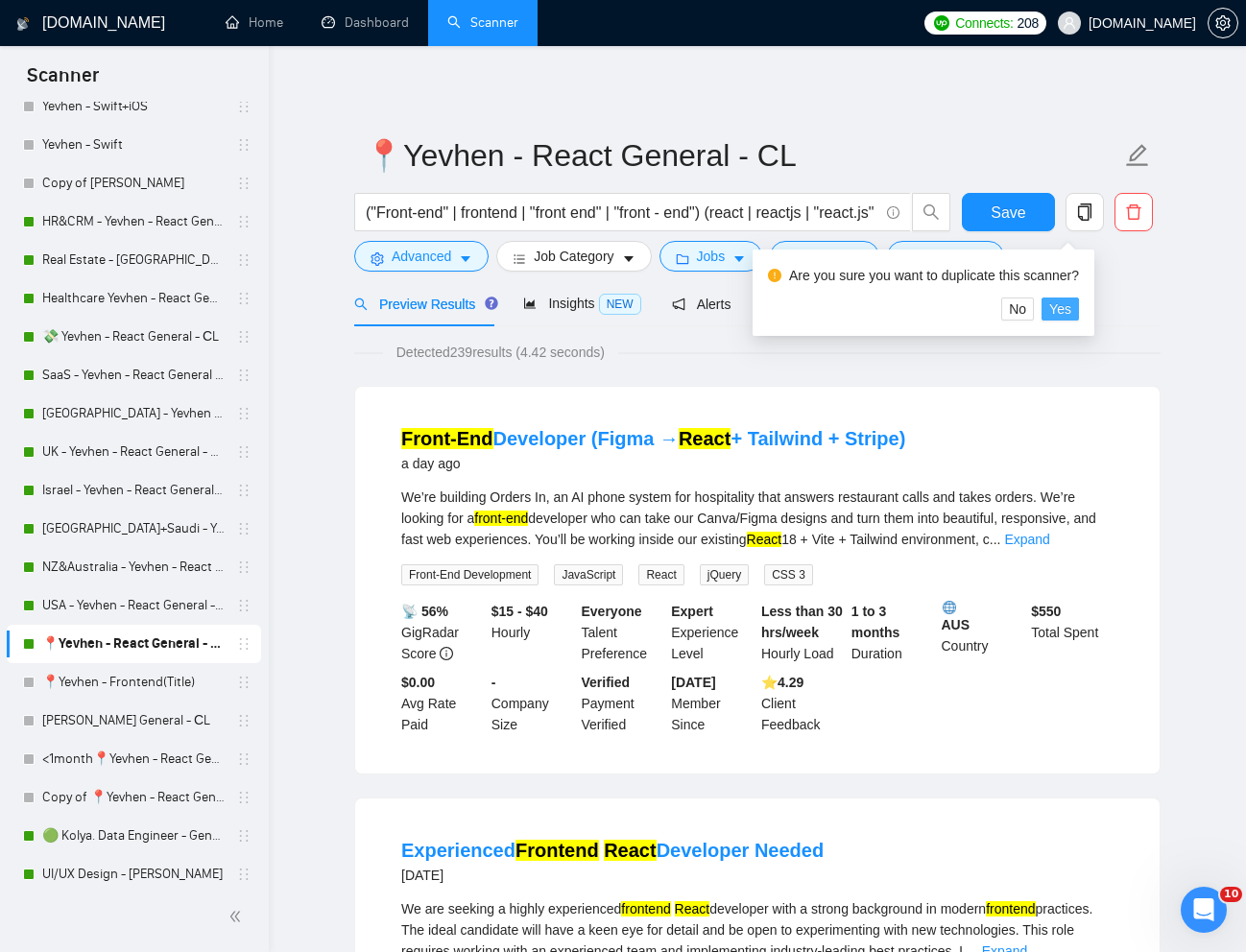
click at [1071, 299] on span "Yes" at bounding box center [1059, 309] width 22 height 21
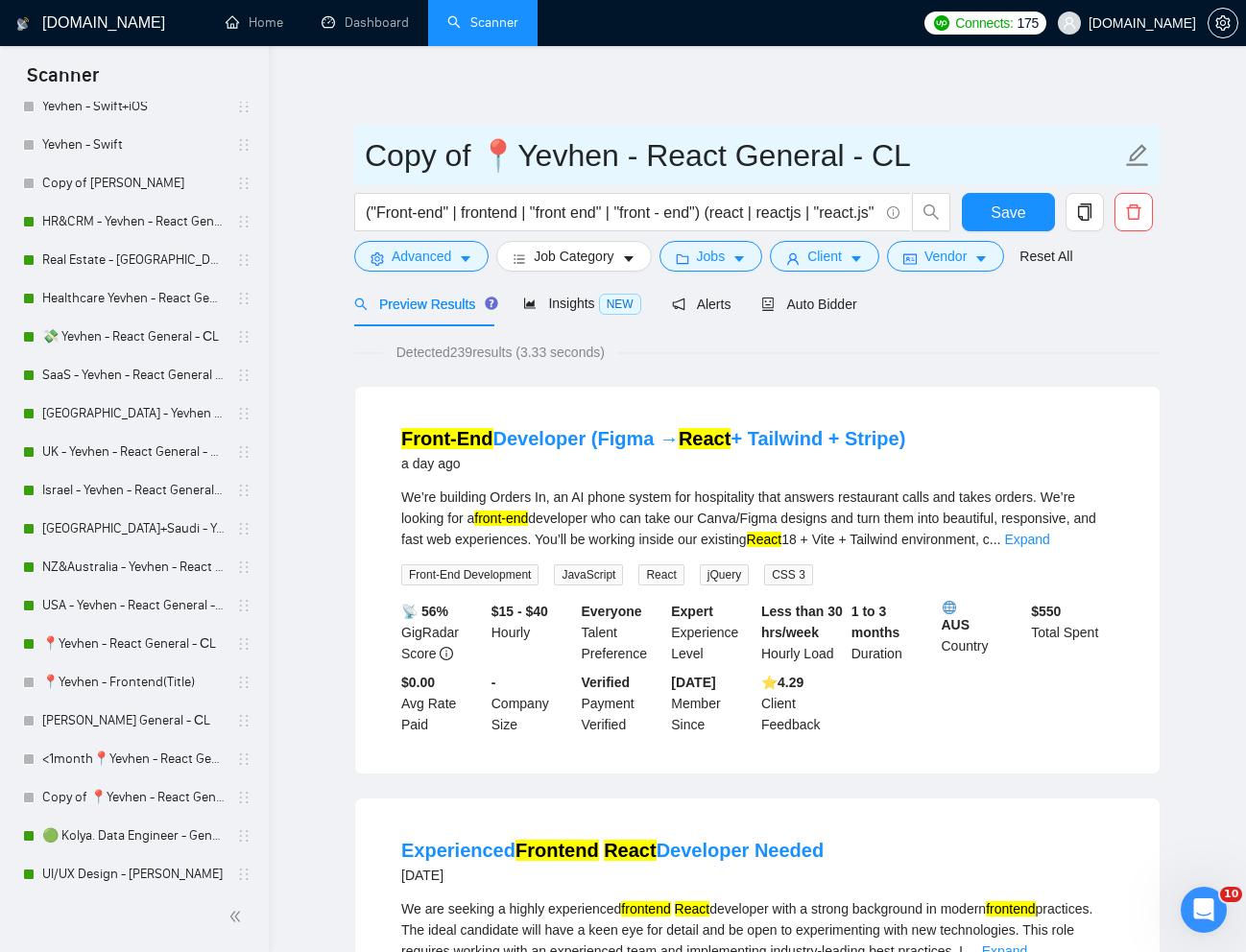
drag, startPoint x: 609, startPoint y: 157, endPoint x: 374, endPoint y: 150, distance: 235.1
click at [374, 150] on input "Copy of 📍Yevhen - React General - СL" at bounding box center [742, 155] width 756 height 48
type input "Ushakov - React General - СL"
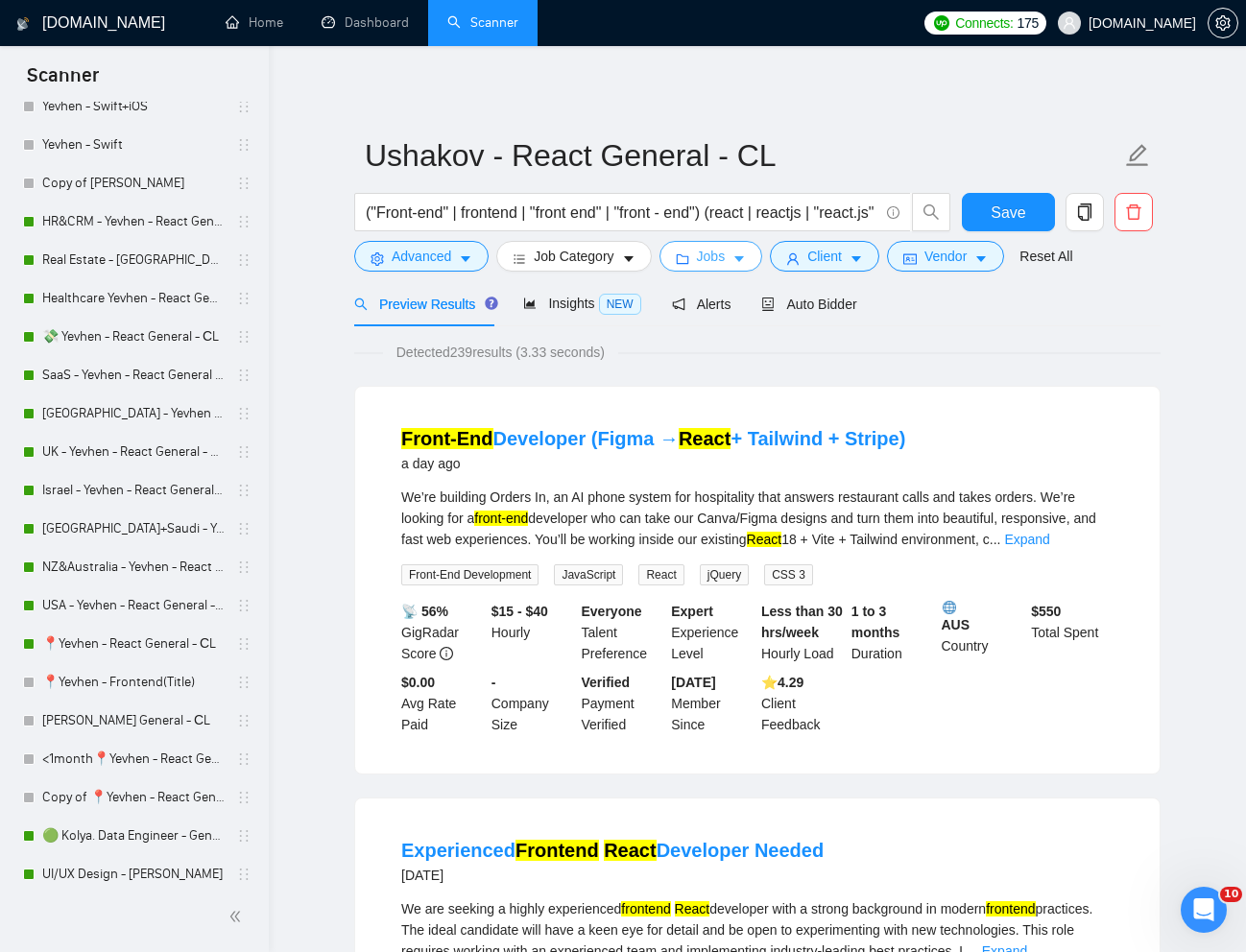
click at [711, 256] on span "Jobs" at bounding box center [711, 256] width 29 height 21
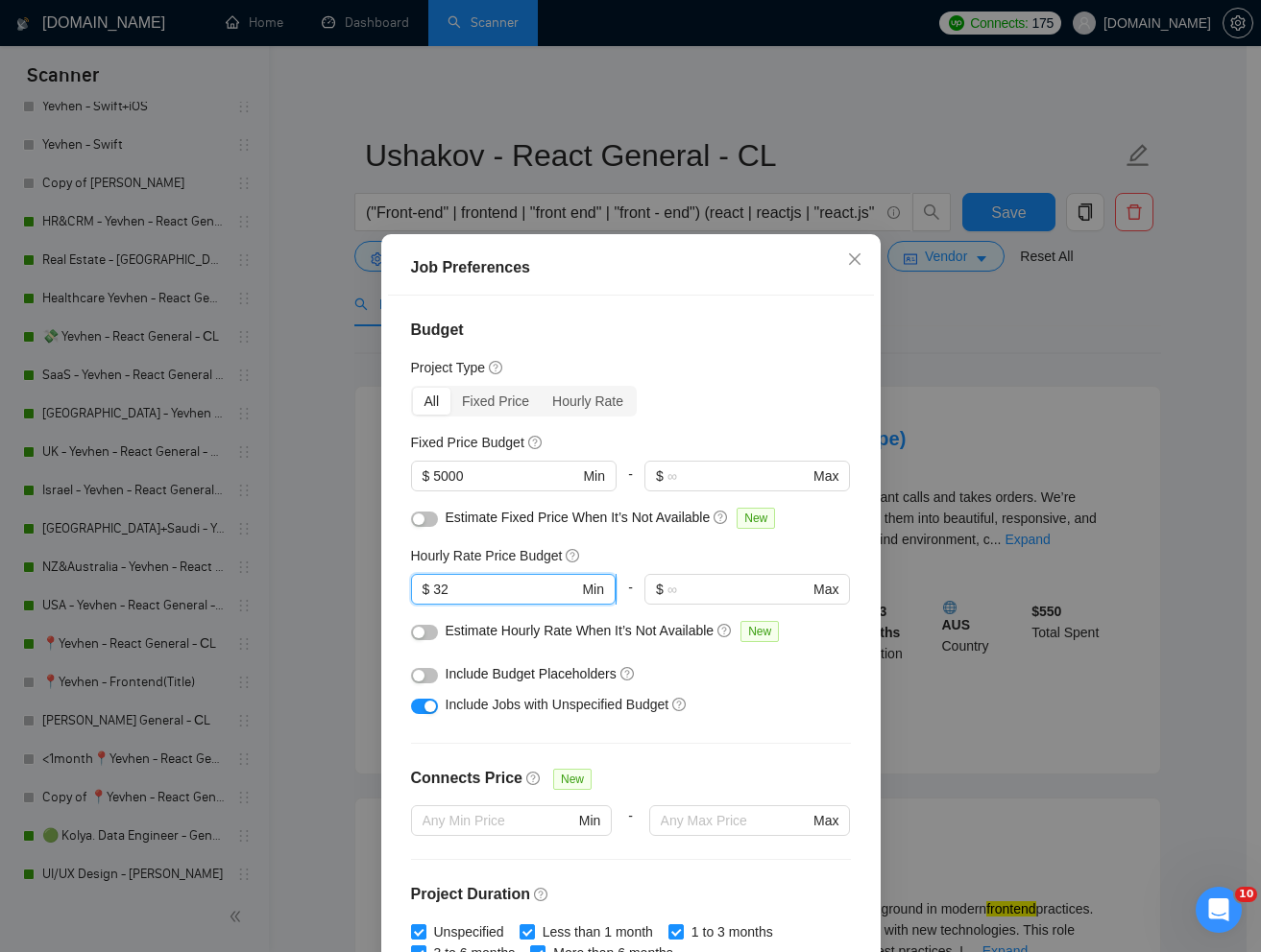
click at [485, 591] on input "32" at bounding box center [505, 590] width 145 height 21
type input "3"
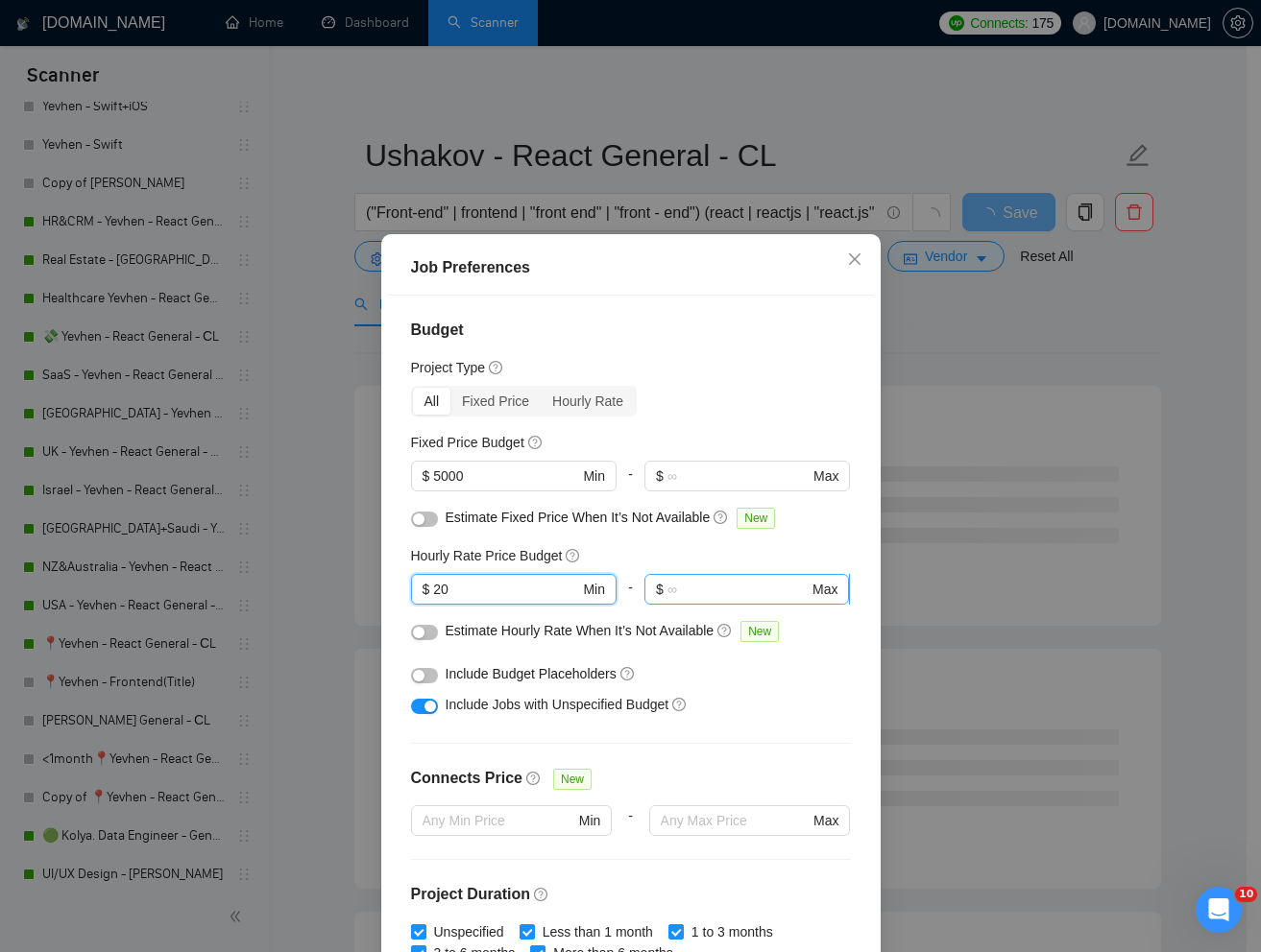
type input "20"
click at [670, 588] on input "text" at bounding box center [738, 590] width 141 height 21
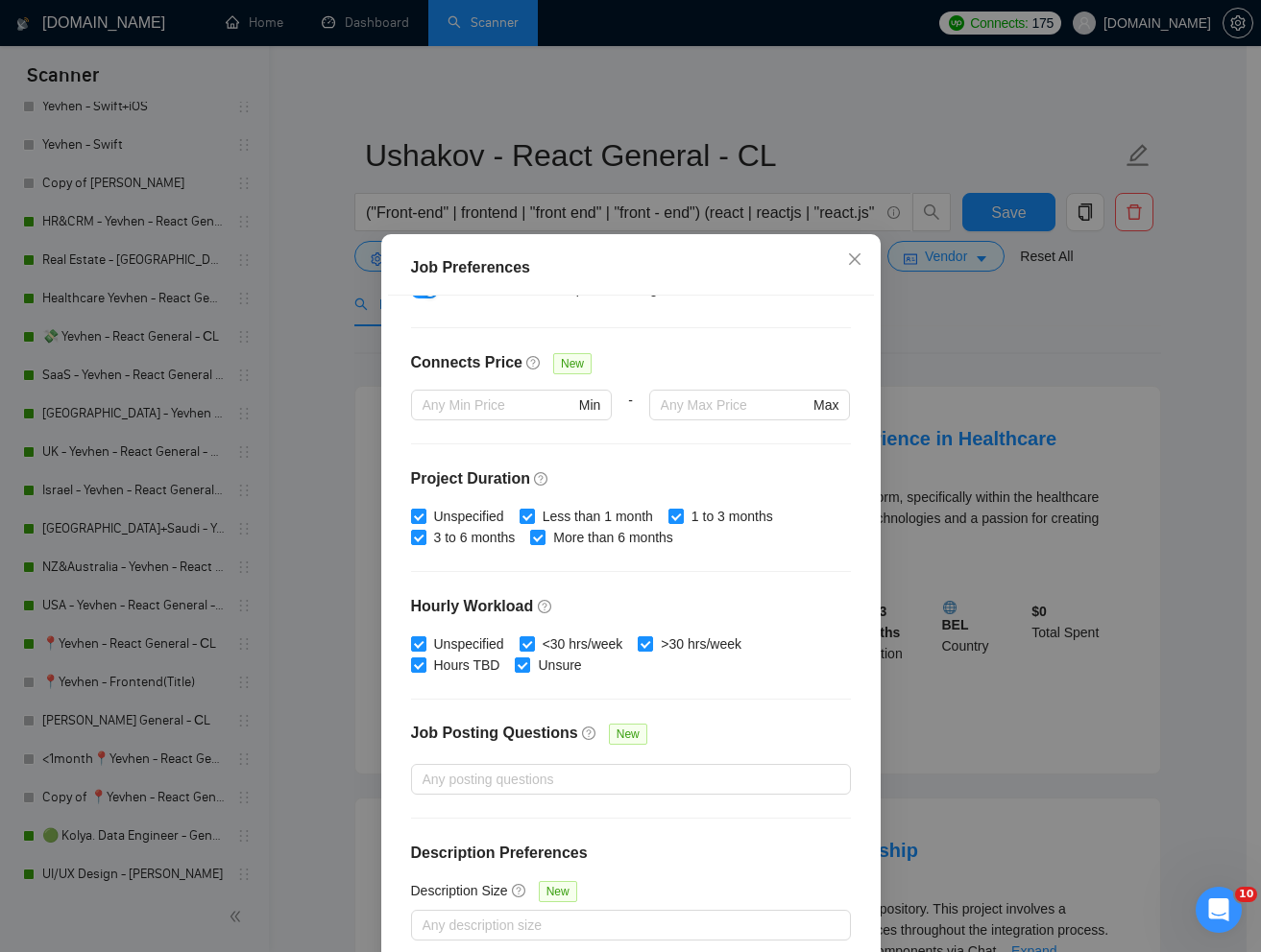
scroll to position [95, 0]
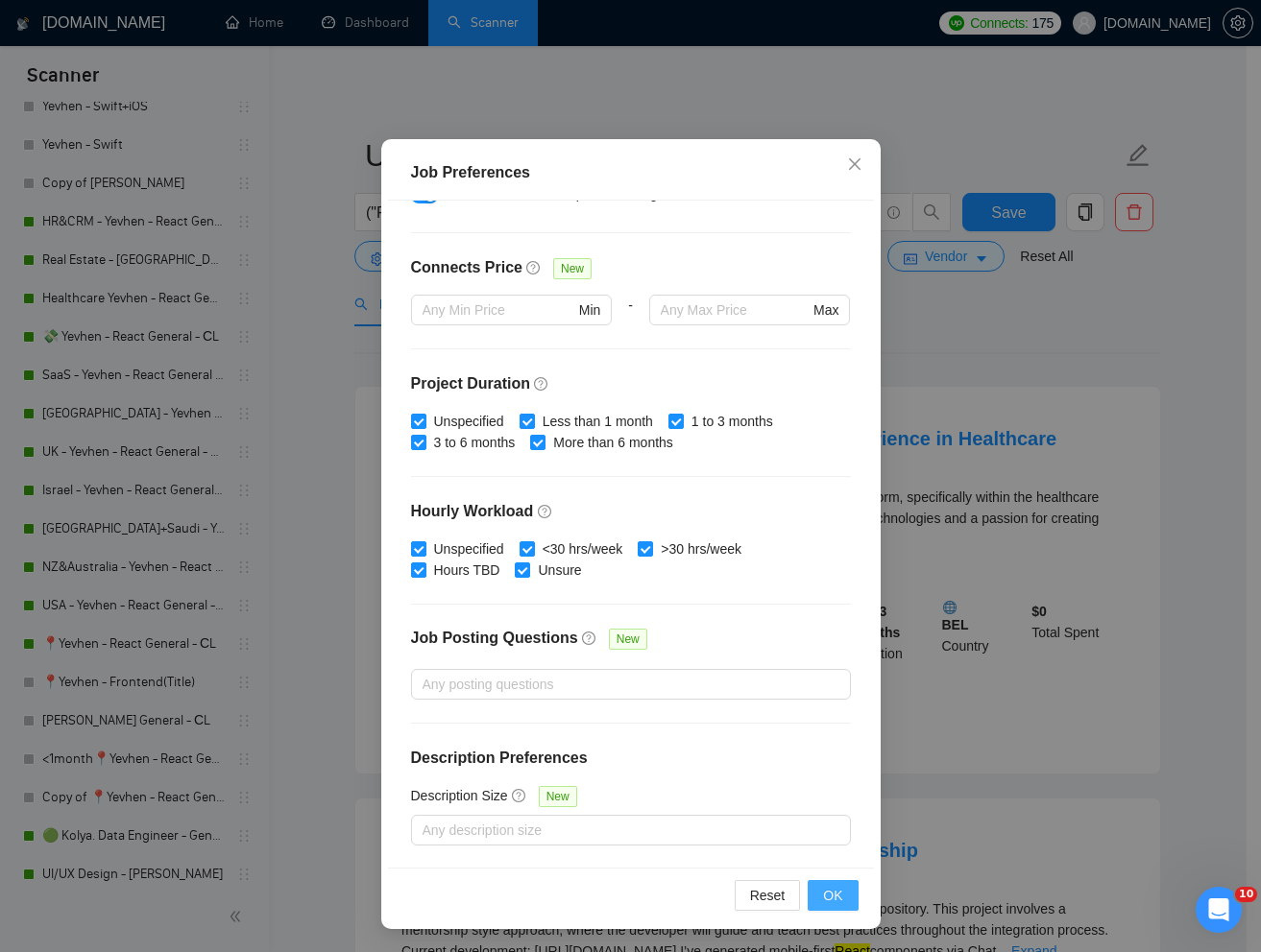
type input "30"
click at [831, 896] on span "OK" at bounding box center [832, 895] width 19 height 21
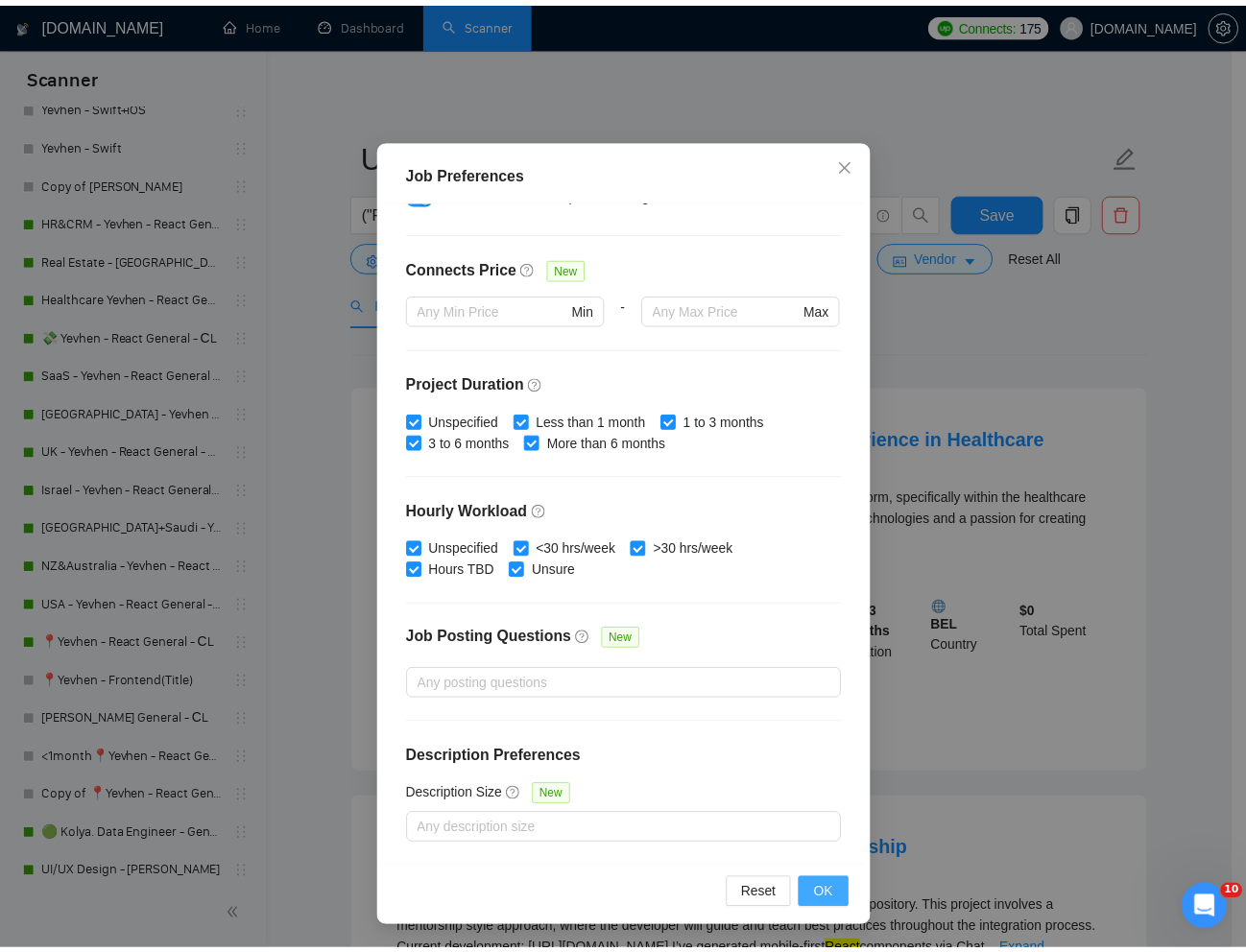
scroll to position [0, 0]
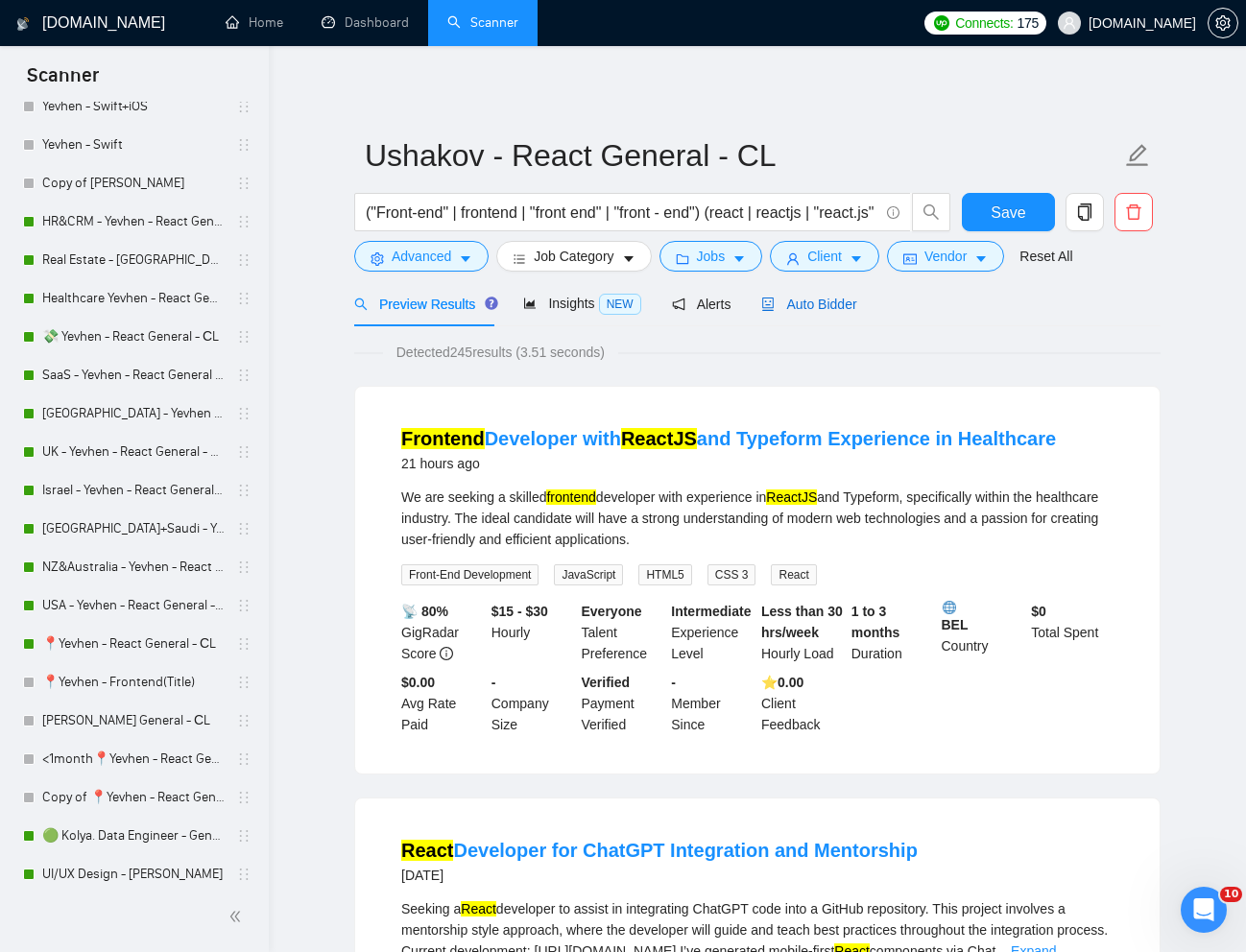
click at [847, 298] on span "Auto Bidder" at bounding box center [809, 304] width 95 height 15
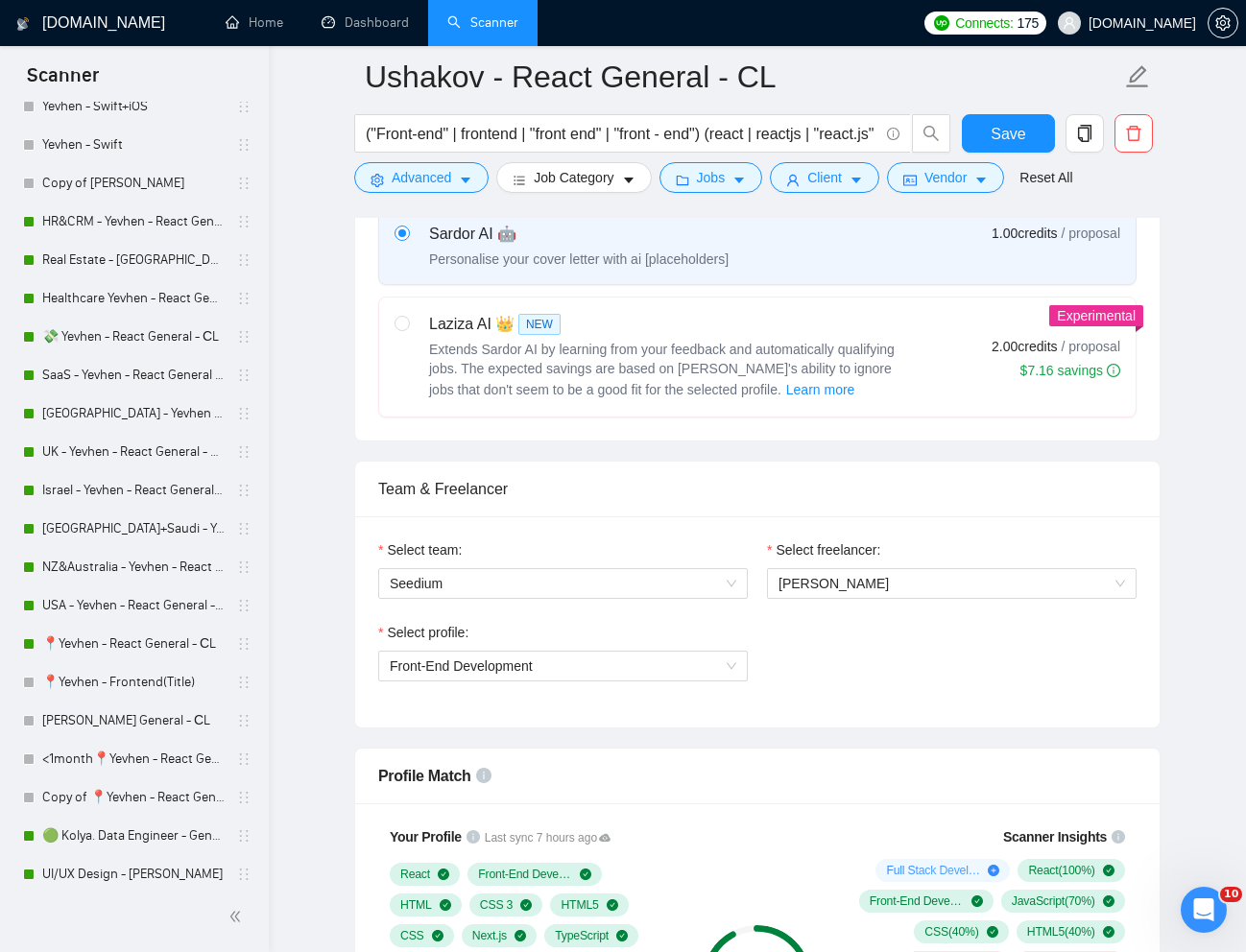
scroll to position [758, 0]
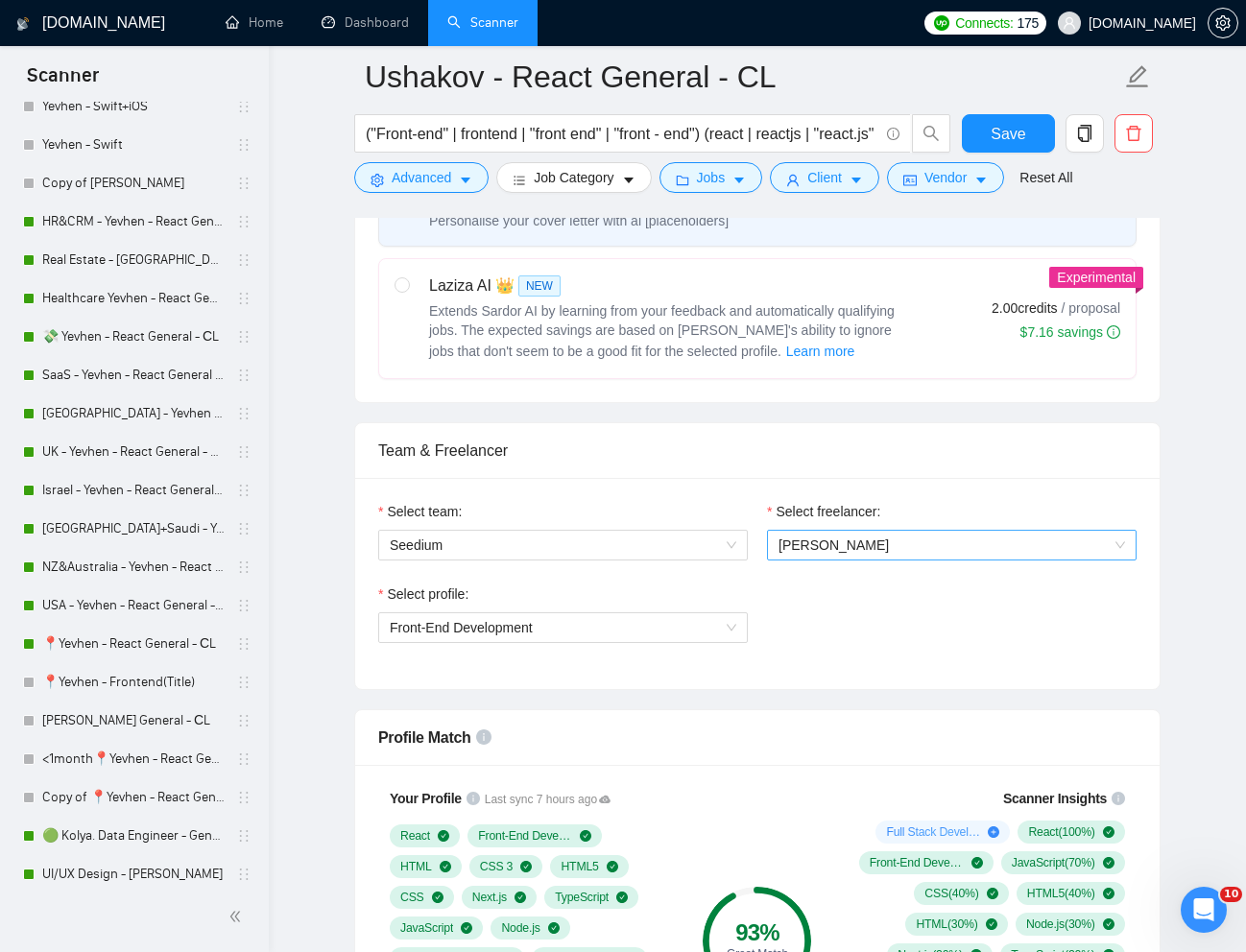
click at [924, 540] on span "[PERSON_NAME]" at bounding box center [952, 545] width 347 height 29
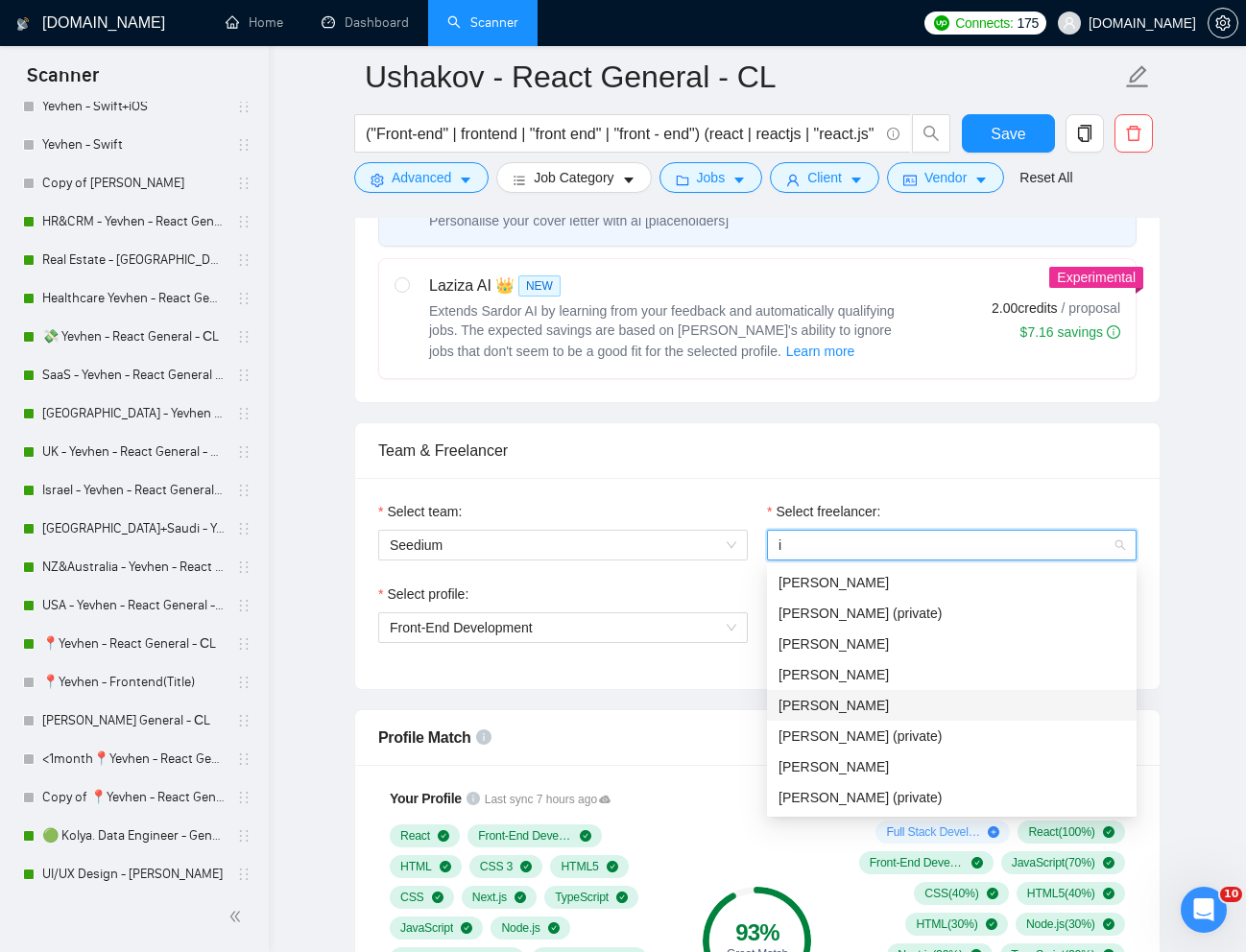
type input "i"
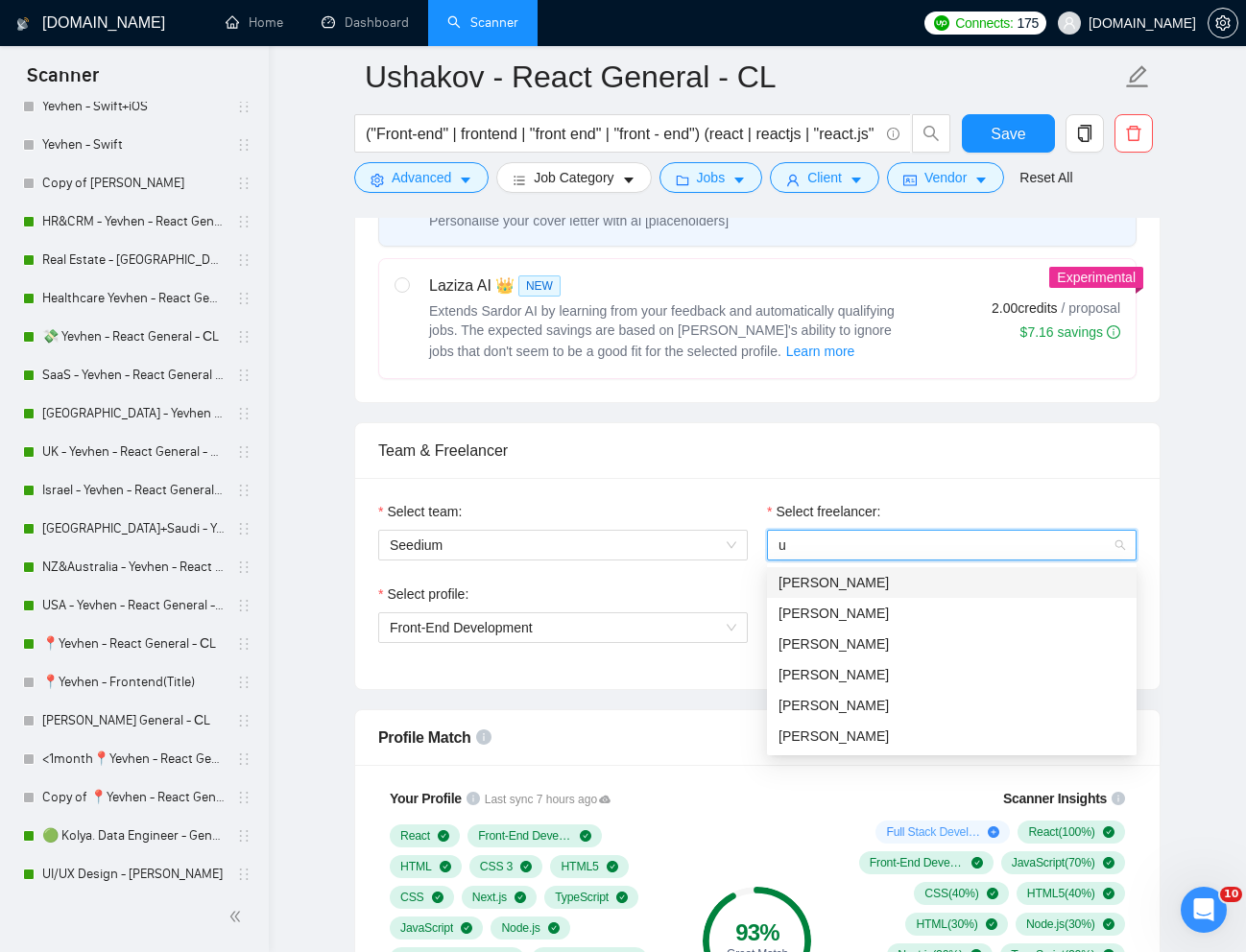
type input "us"
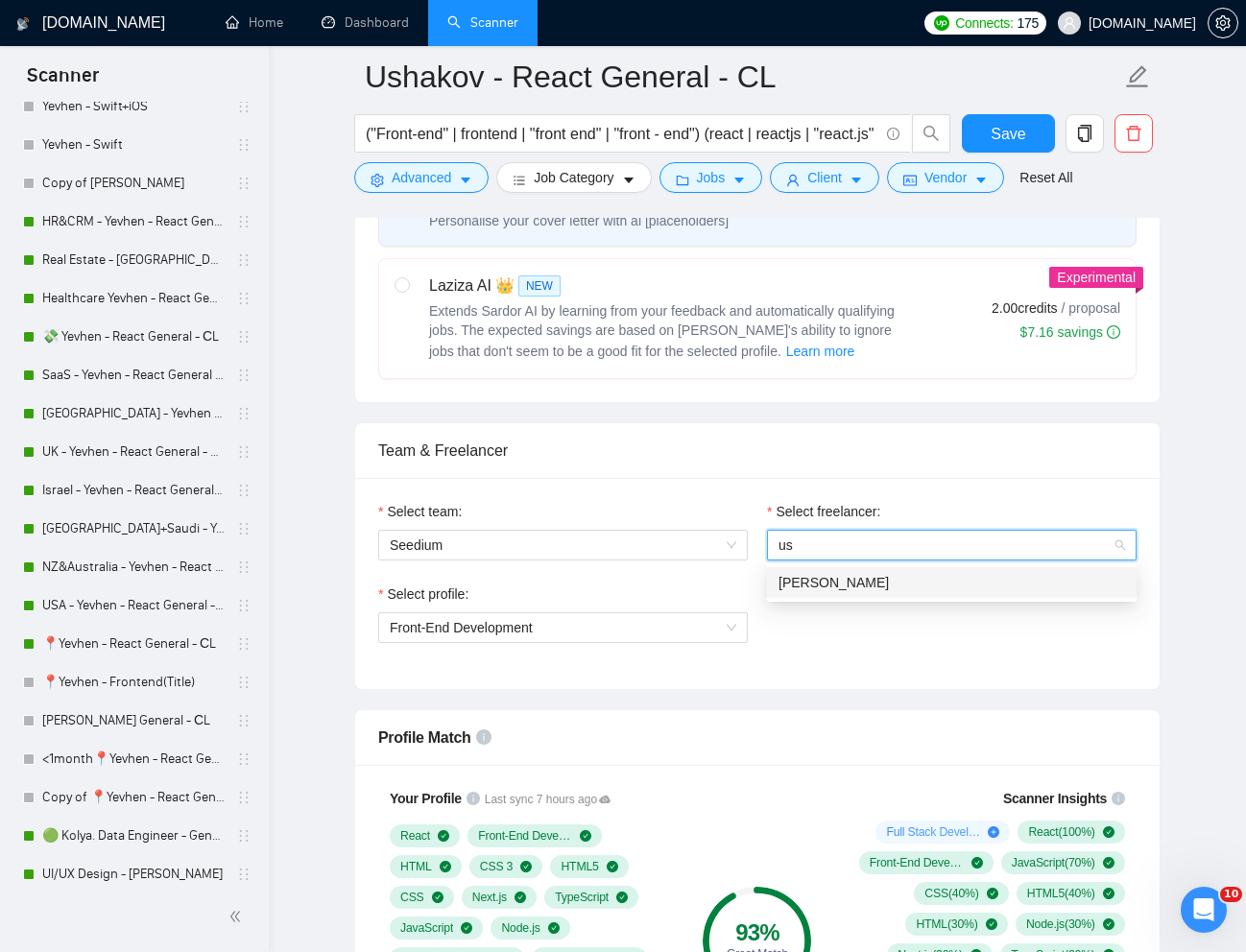
click at [915, 574] on div "[PERSON_NAME]" at bounding box center [952, 583] width 347 height 21
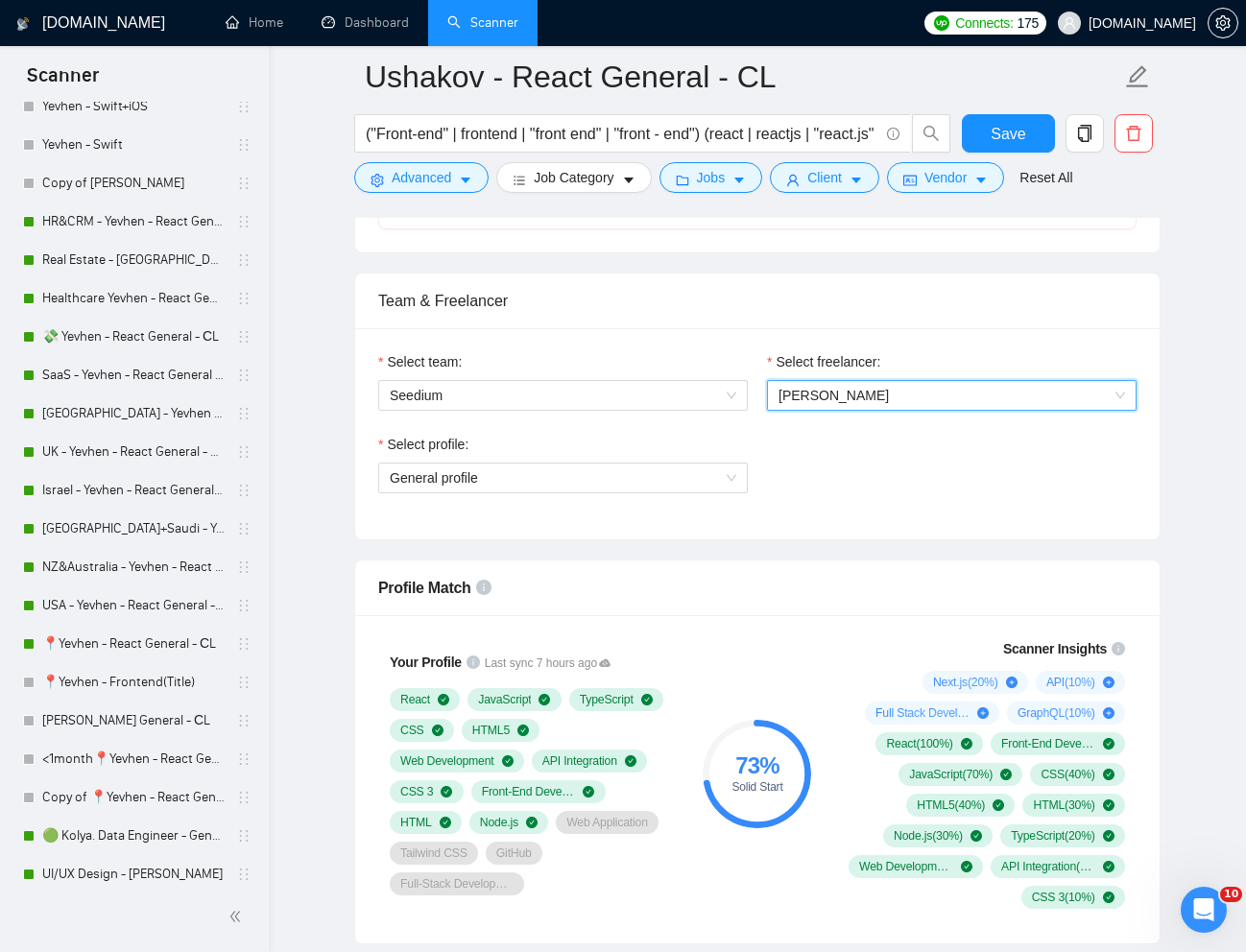
scroll to position [910, 0]
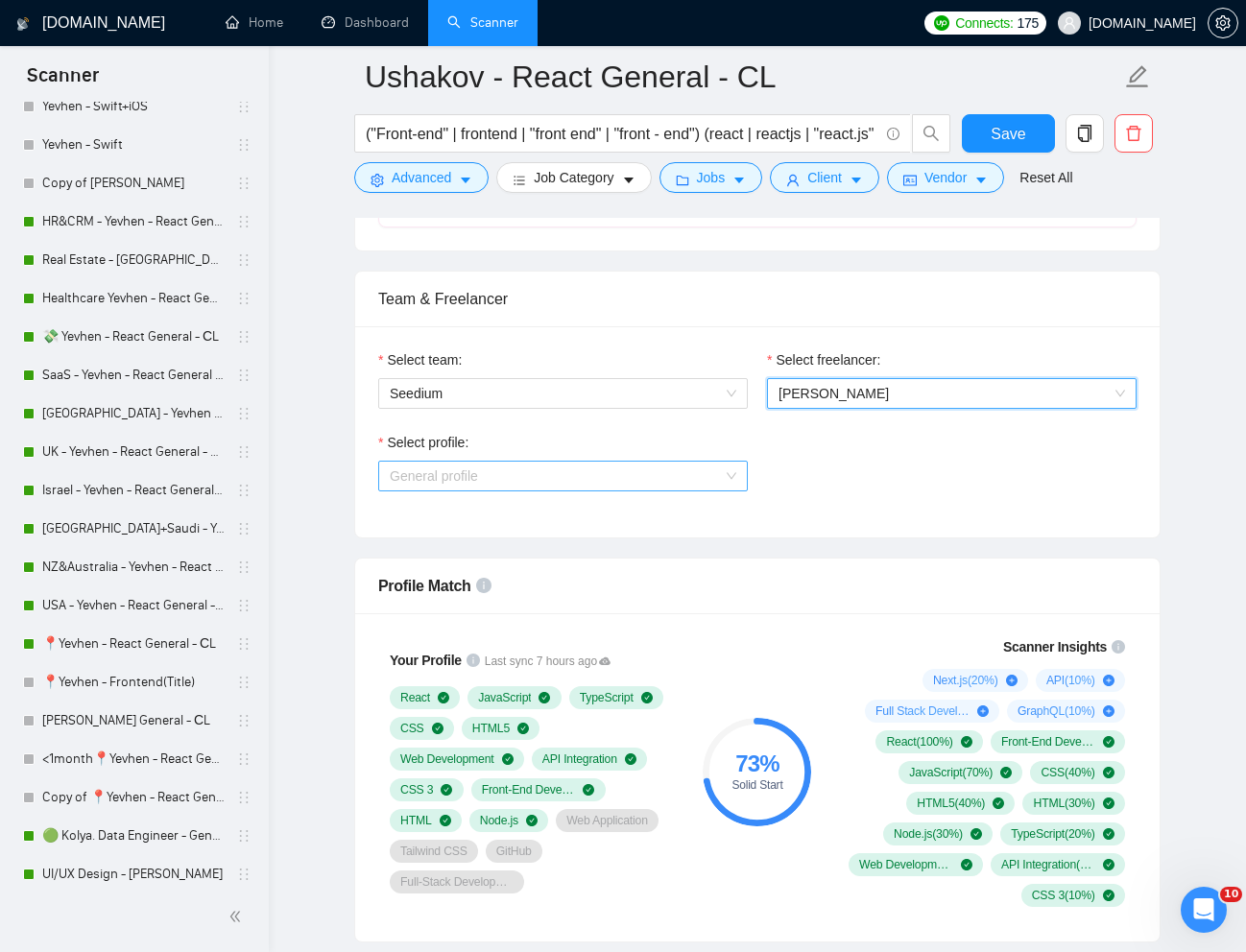
click at [724, 480] on span "General profile" at bounding box center [563, 476] width 347 height 29
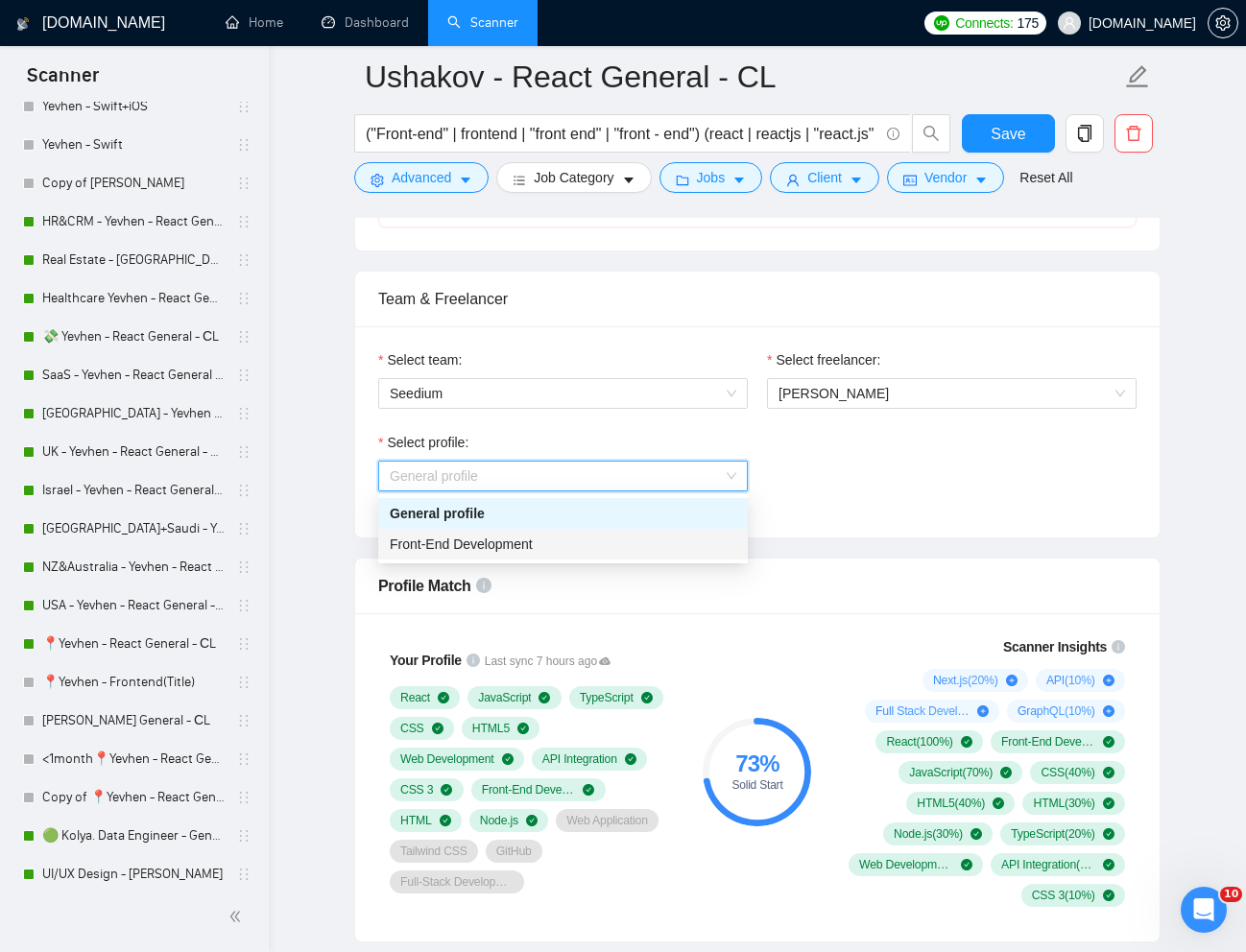
click at [605, 541] on div "Front-End Development" at bounding box center [563, 544] width 347 height 21
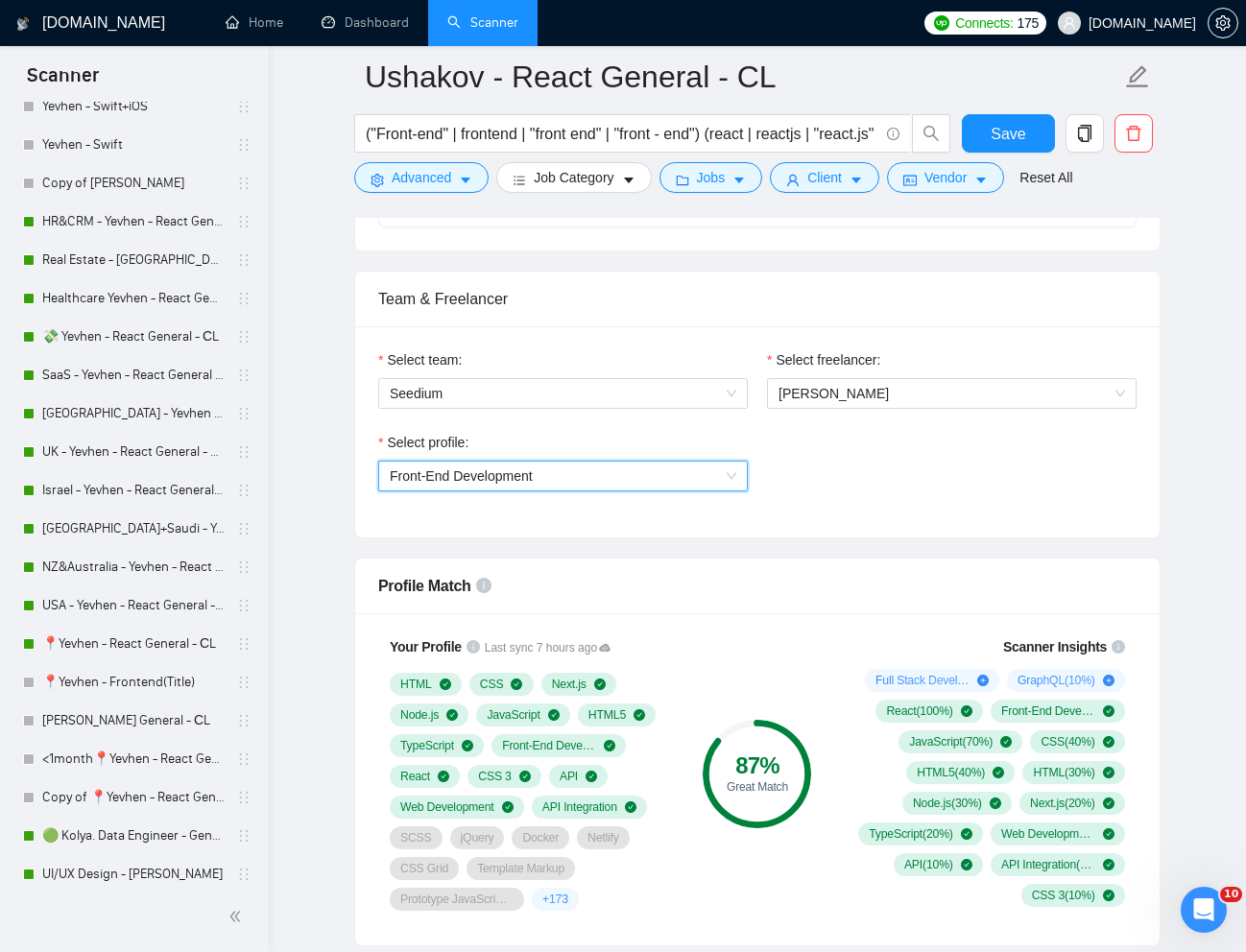
click at [860, 501] on div "Select profile: 1110580755057594368 Front-End Development" at bounding box center [756, 473] width 778 height 83
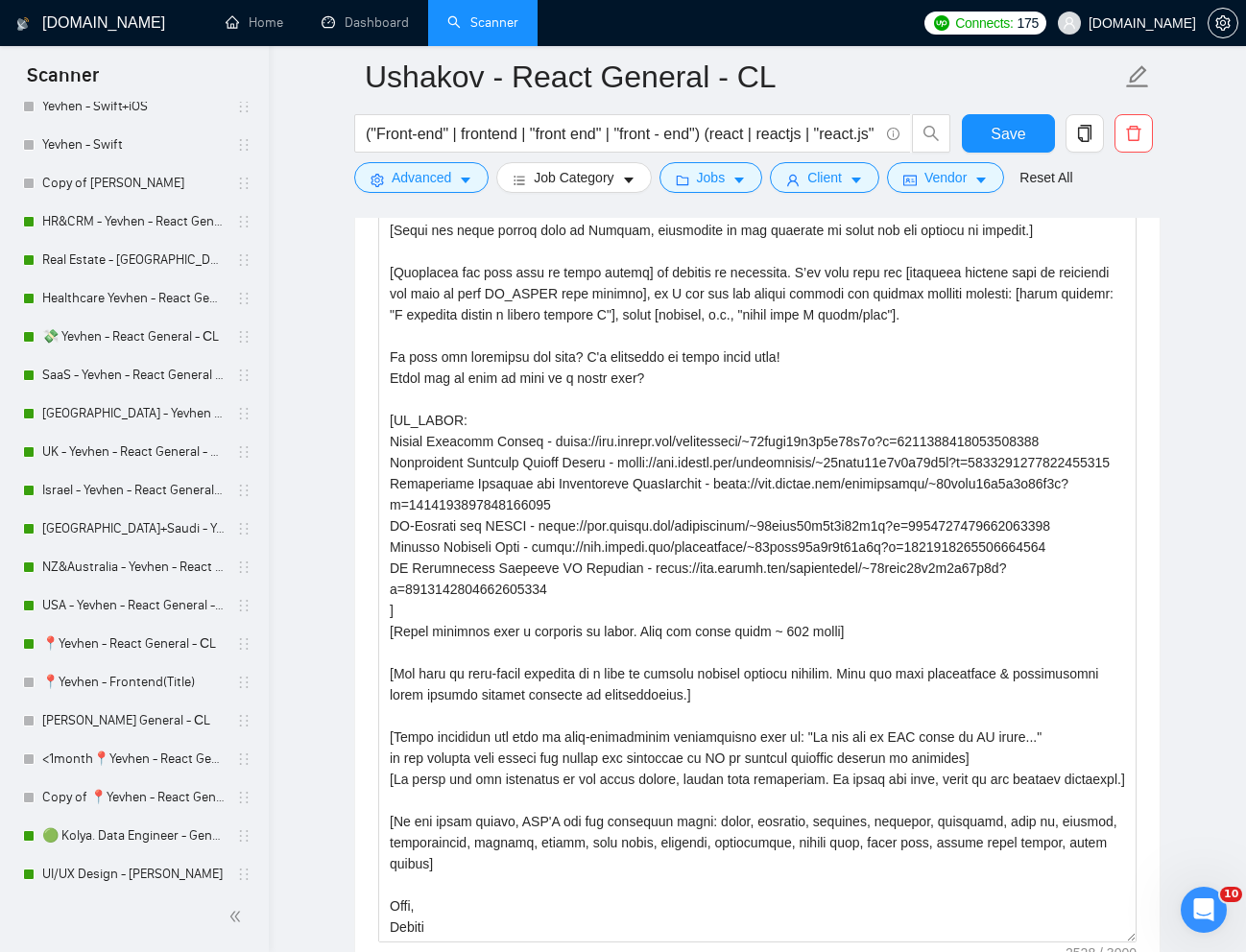
scroll to position [164, 0]
drag, startPoint x: 1127, startPoint y: 597, endPoint x: 1137, endPoint y: 931, distance: 334.1
click at [1137, 939] on div "Cover letter template:" at bounding box center [756, 554] width 805 height 866
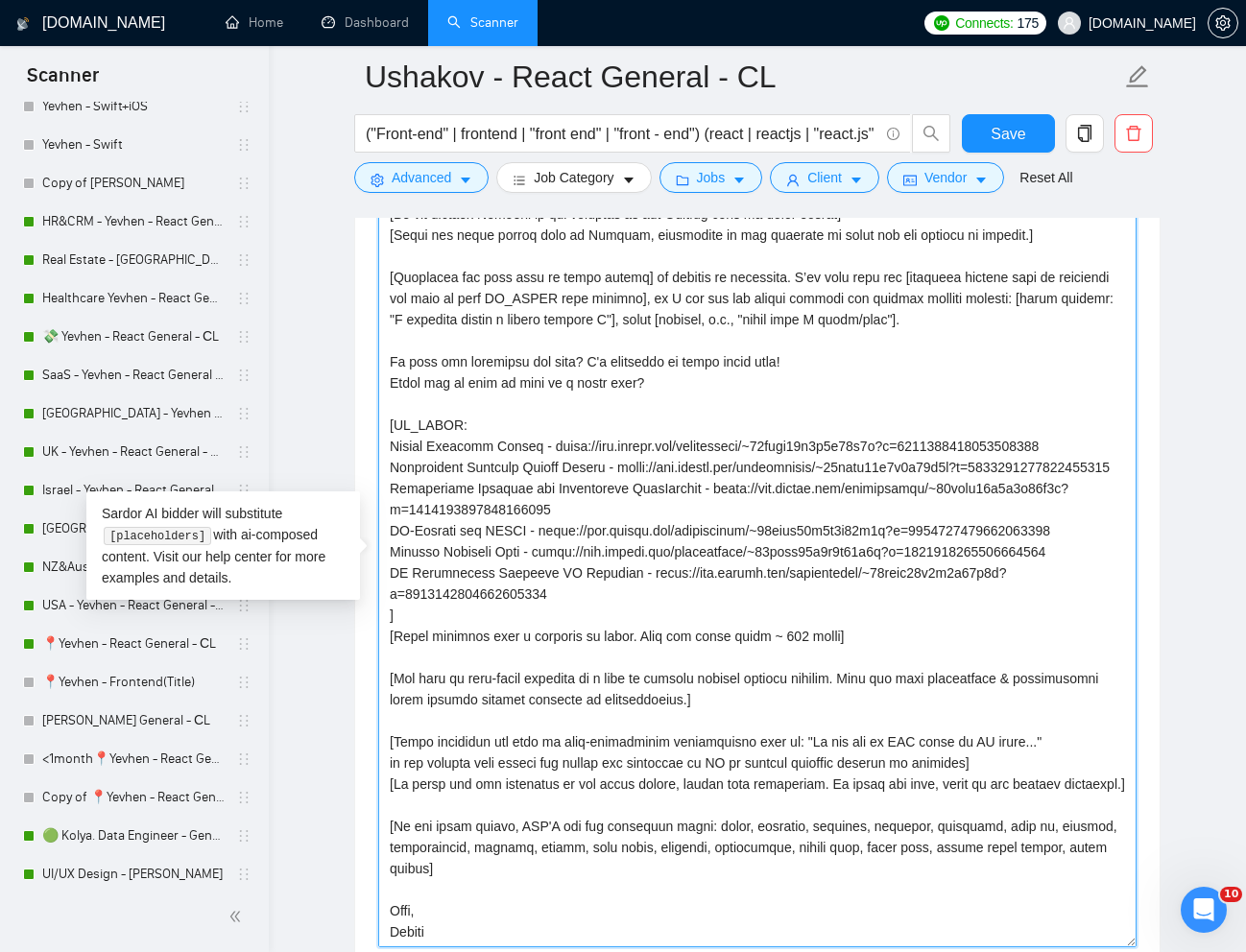
drag, startPoint x: 397, startPoint y: 381, endPoint x: 1115, endPoint y: 379, distance: 718.0
click at [1115, 379] on textarea "Cover letter template:" at bounding box center [756, 560] width 758 height 774
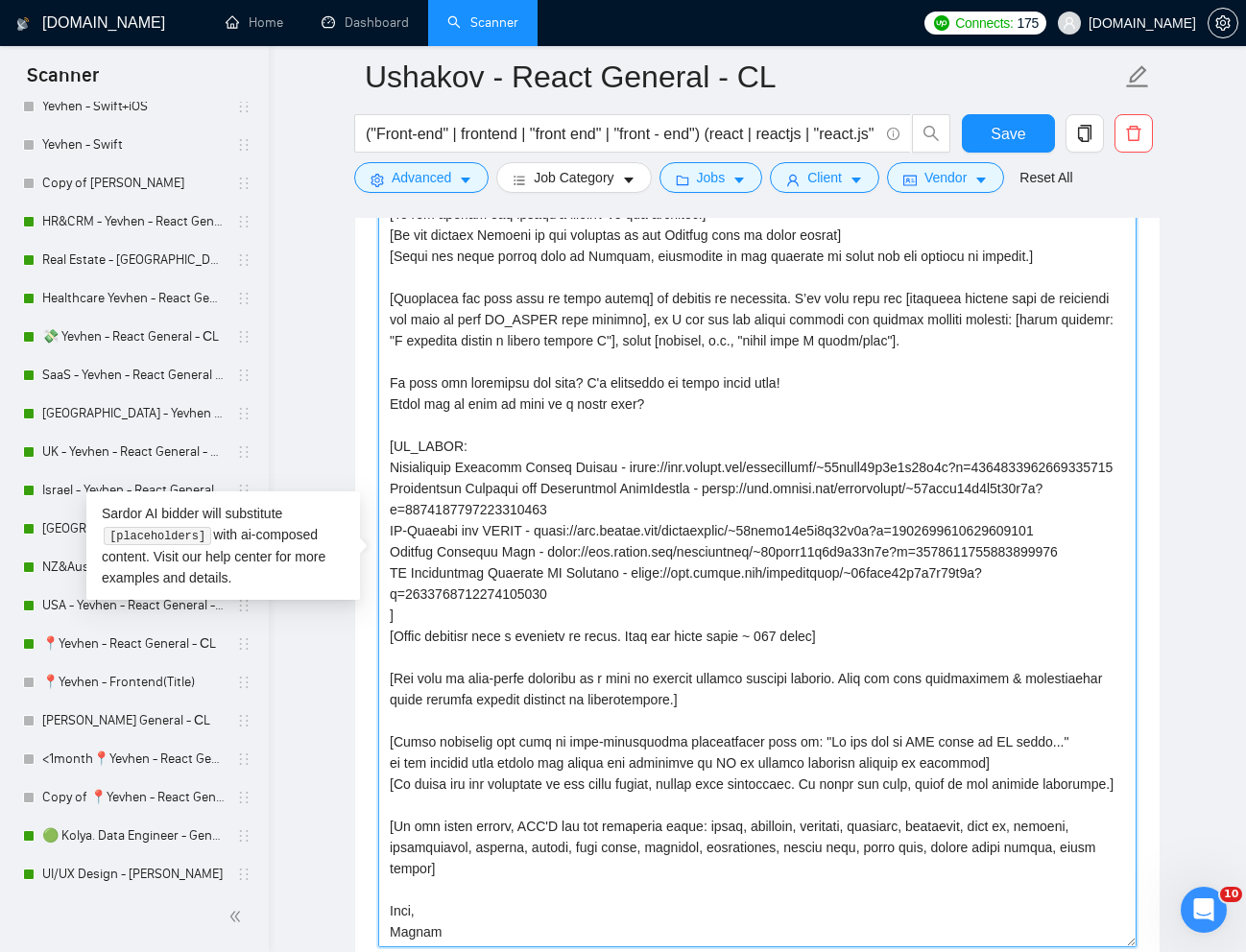
scroll to position [144, 0]
drag, startPoint x: 388, startPoint y: 443, endPoint x: 602, endPoint y: 463, distance: 214.9
click at [602, 463] on textarea "Cover letter template:" at bounding box center [756, 560] width 758 height 774
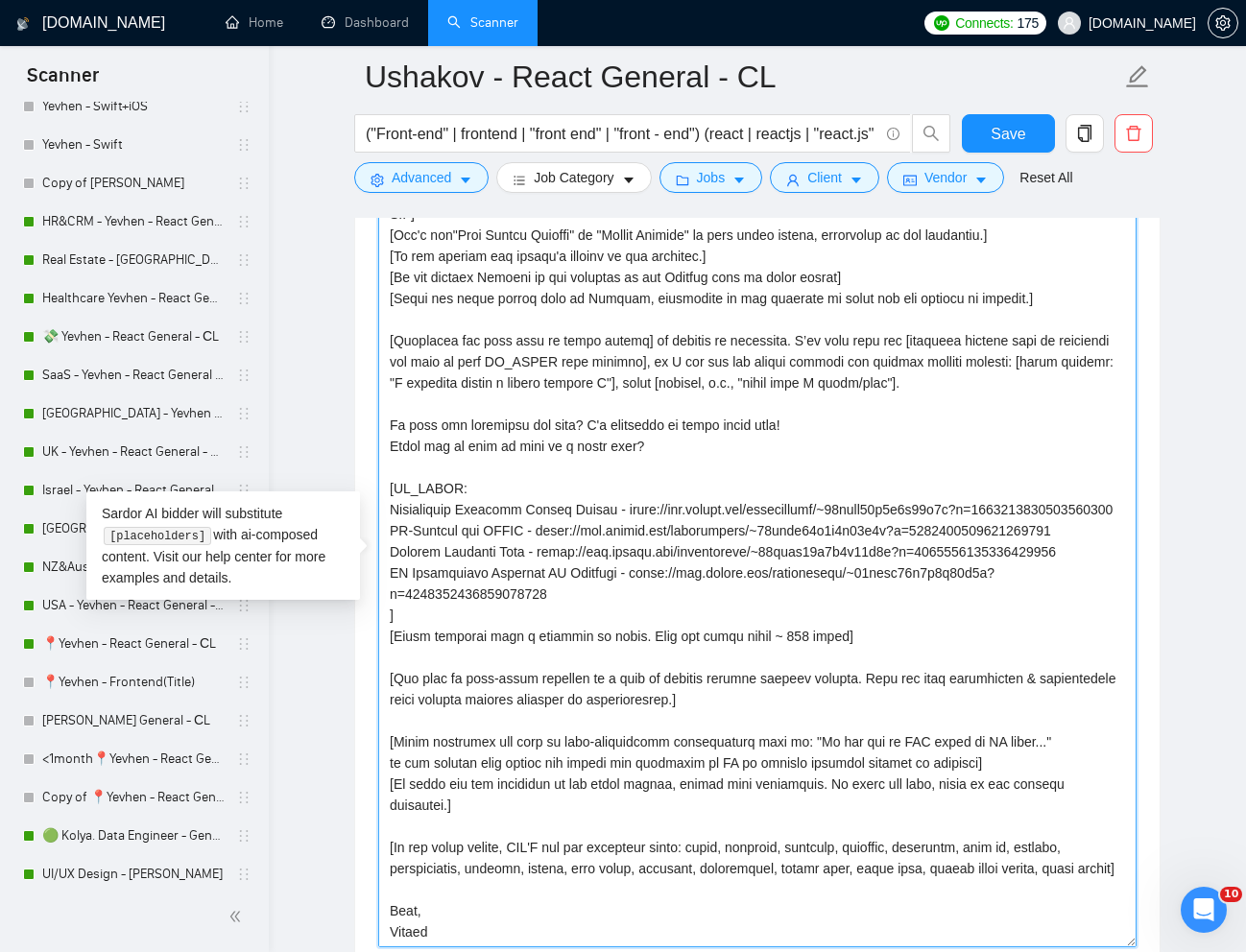
scroll to position [102, 0]
drag, startPoint x: 390, startPoint y: 490, endPoint x: 578, endPoint y: 571, distance: 204.7
click at [578, 571] on textarea "Cover letter template:" at bounding box center [756, 560] width 758 height 774
click at [645, 544] on textarea "Cover letter template:" at bounding box center [756, 560] width 758 height 774
drag, startPoint x: 391, startPoint y: 488, endPoint x: 492, endPoint y: 505, distance: 102.4
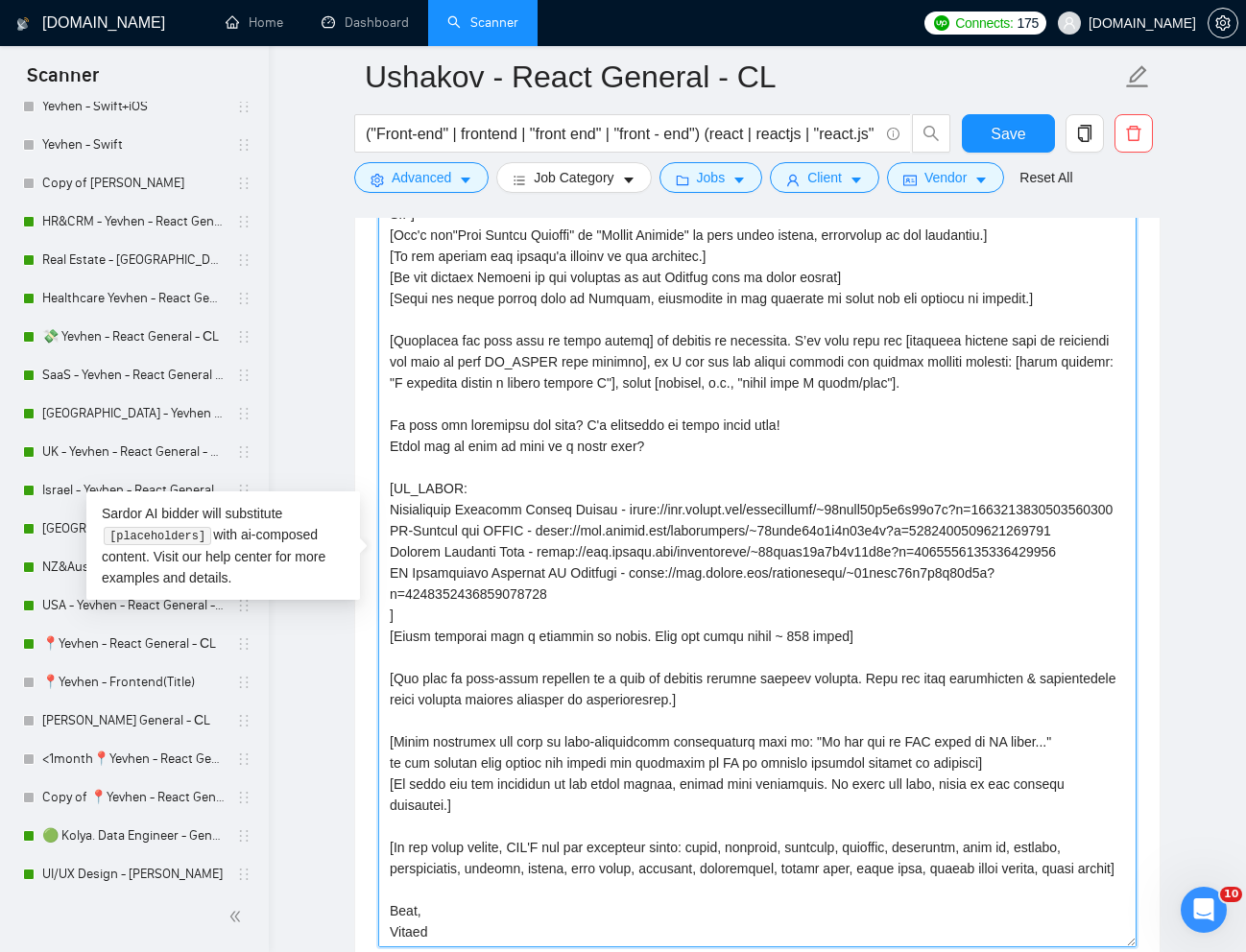
click at [492, 505] on textarea "Cover letter template:" at bounding box center [756, 560] width 758 height 774
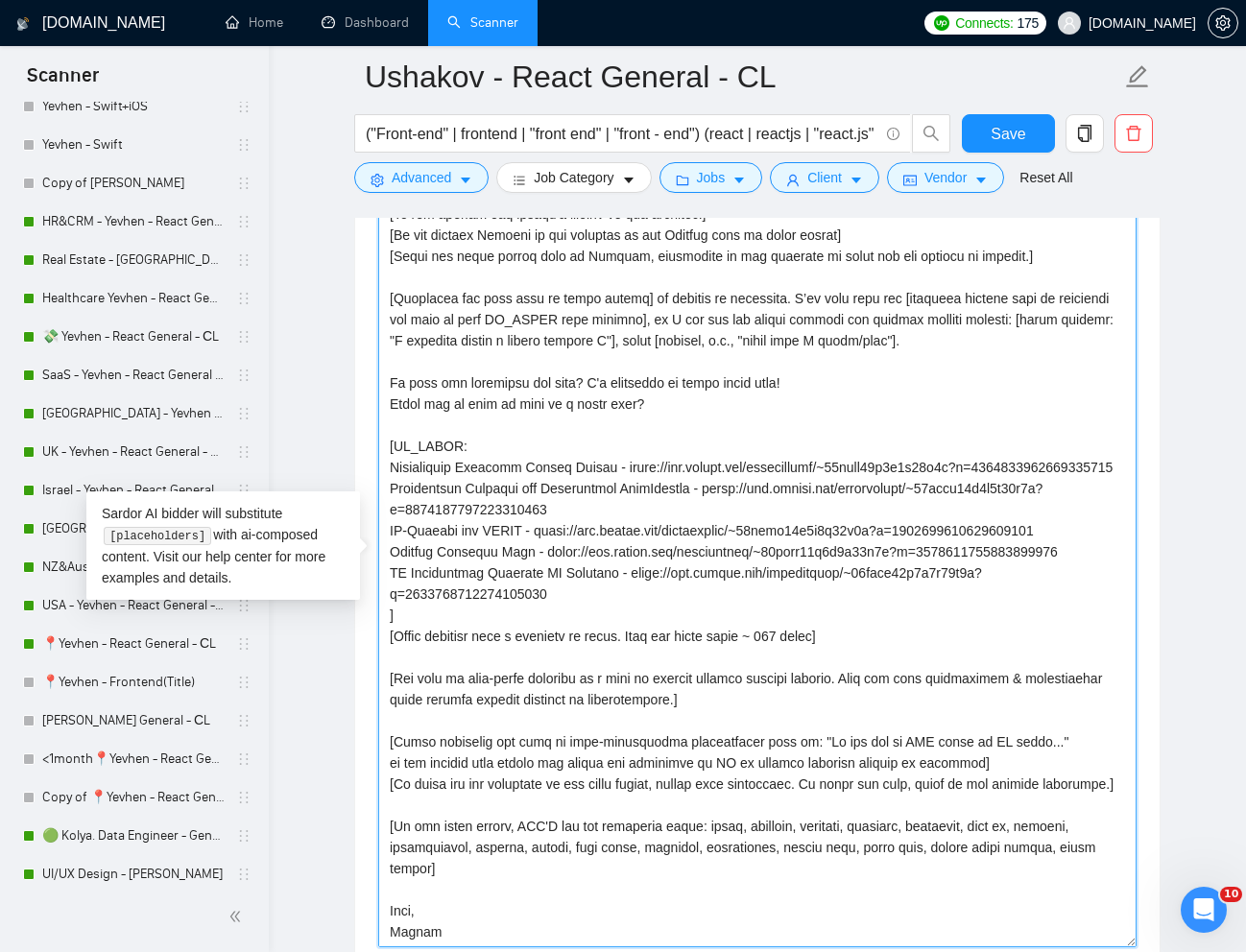
scroll to position [144, 0]
click at [586, 486] on textarea "Cover letter template:" at bounding box center [756, 560] width 758 height 774
drag, startPoint x: 389, startPoint y: 491, endPoint x: 581, endPoint y: 557, distance: 203.0
click at [545, 568] on textarea "Cover letter template:" at bounding box center [756, 560] width 758 height 774
click at [579, 569] on textarea "Cover letter template:" at bounding box center [756, 560] width 758 height 774
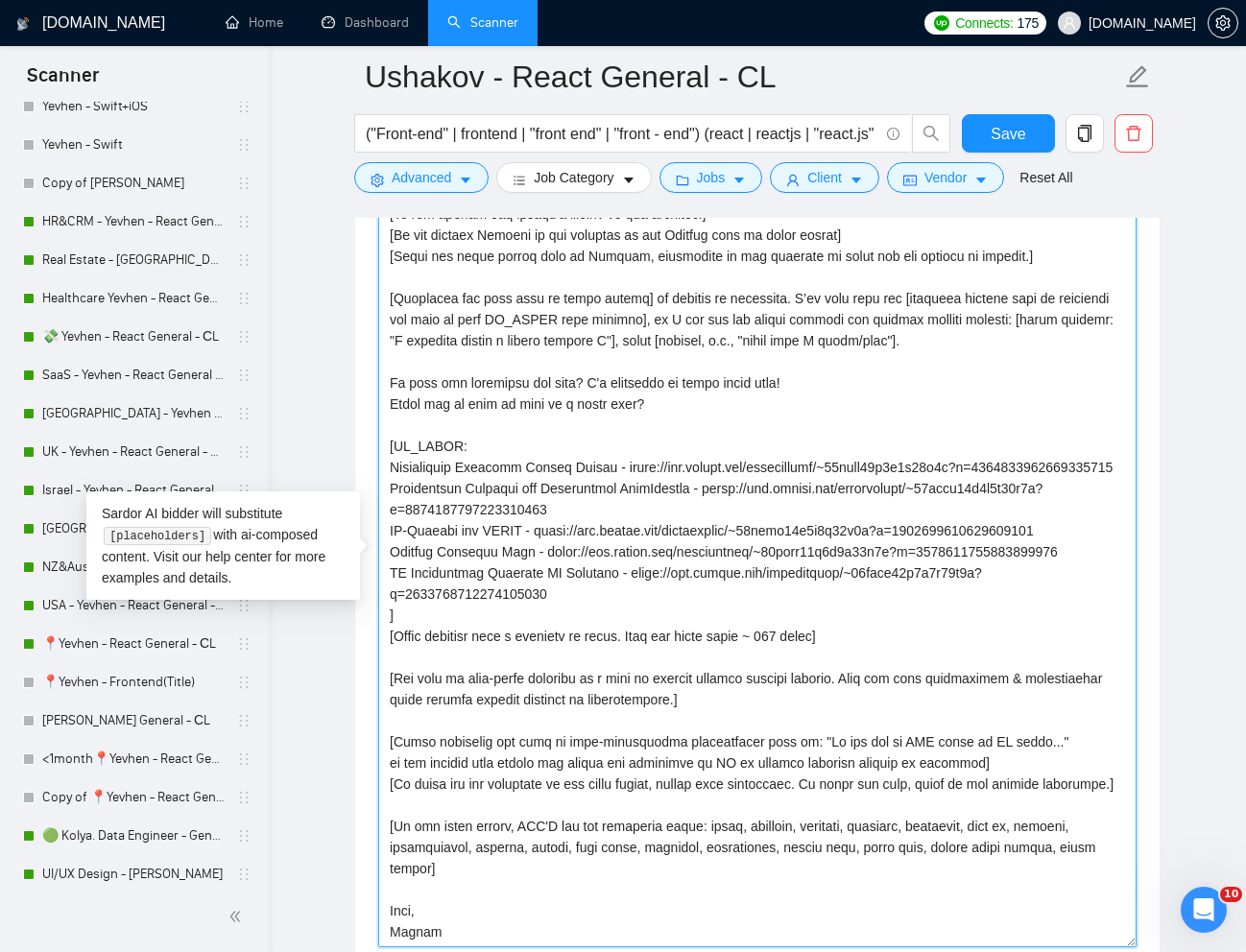
drag, startPoint x: 579, startPoint y: 578, endPoint x: 388, endPoint y: 494, distance: 208.7
click at [388, 494] on textarea "Cover letter template:" at bounding box center [756, 560] width 758 height 774
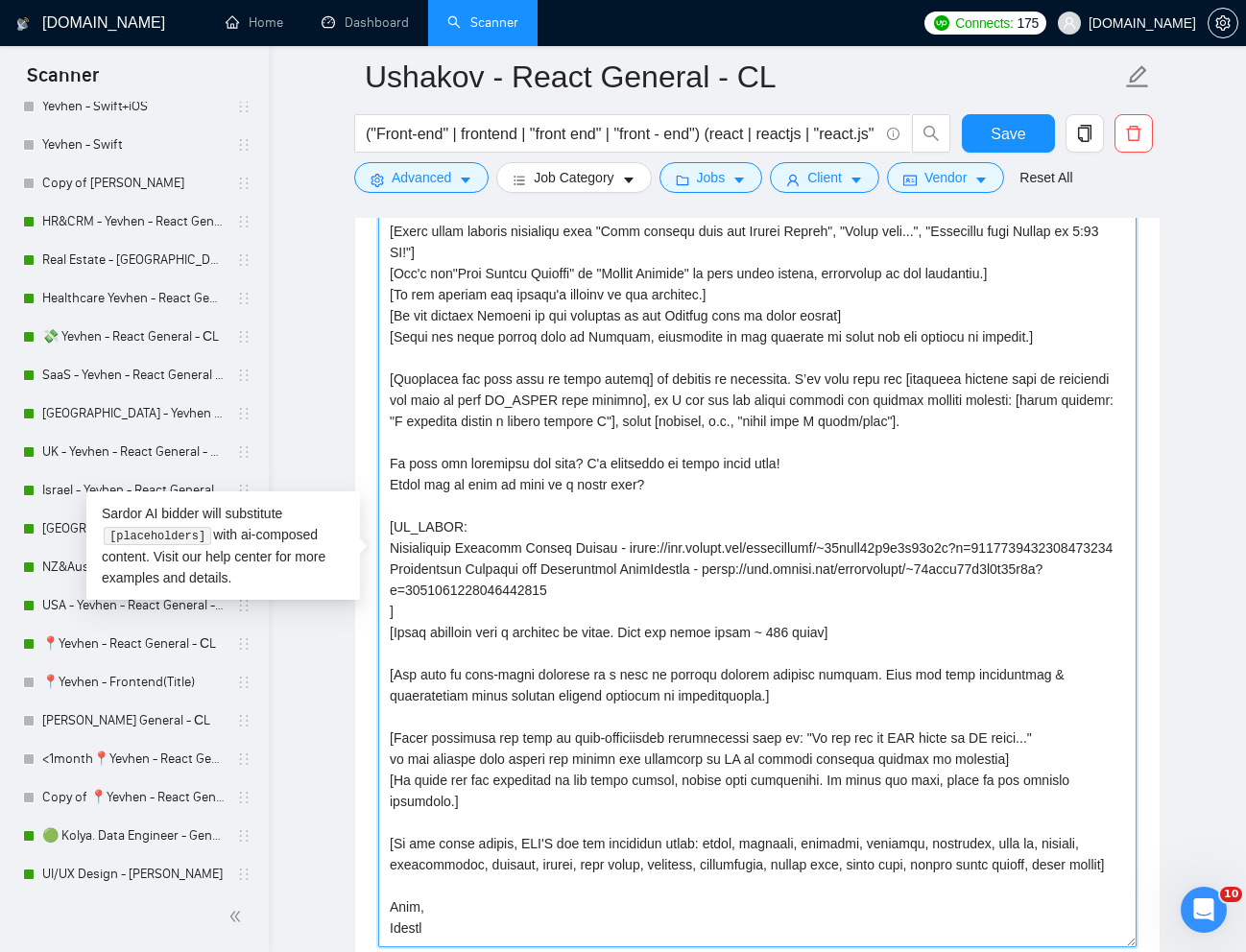
scroll to position [39, 0]
click at [544, 511] on textarea "Cover letter template:" at bounding box center [756, 560] width 758 height 774
click at [648, 526] on textarea "Cover letter template:" at bounding box center [756, 560] width 758 height 774
drag, startPoint x: 625, startPoint y: 506, endPoint x: 625, endPoint y: 532, distance: 26.0
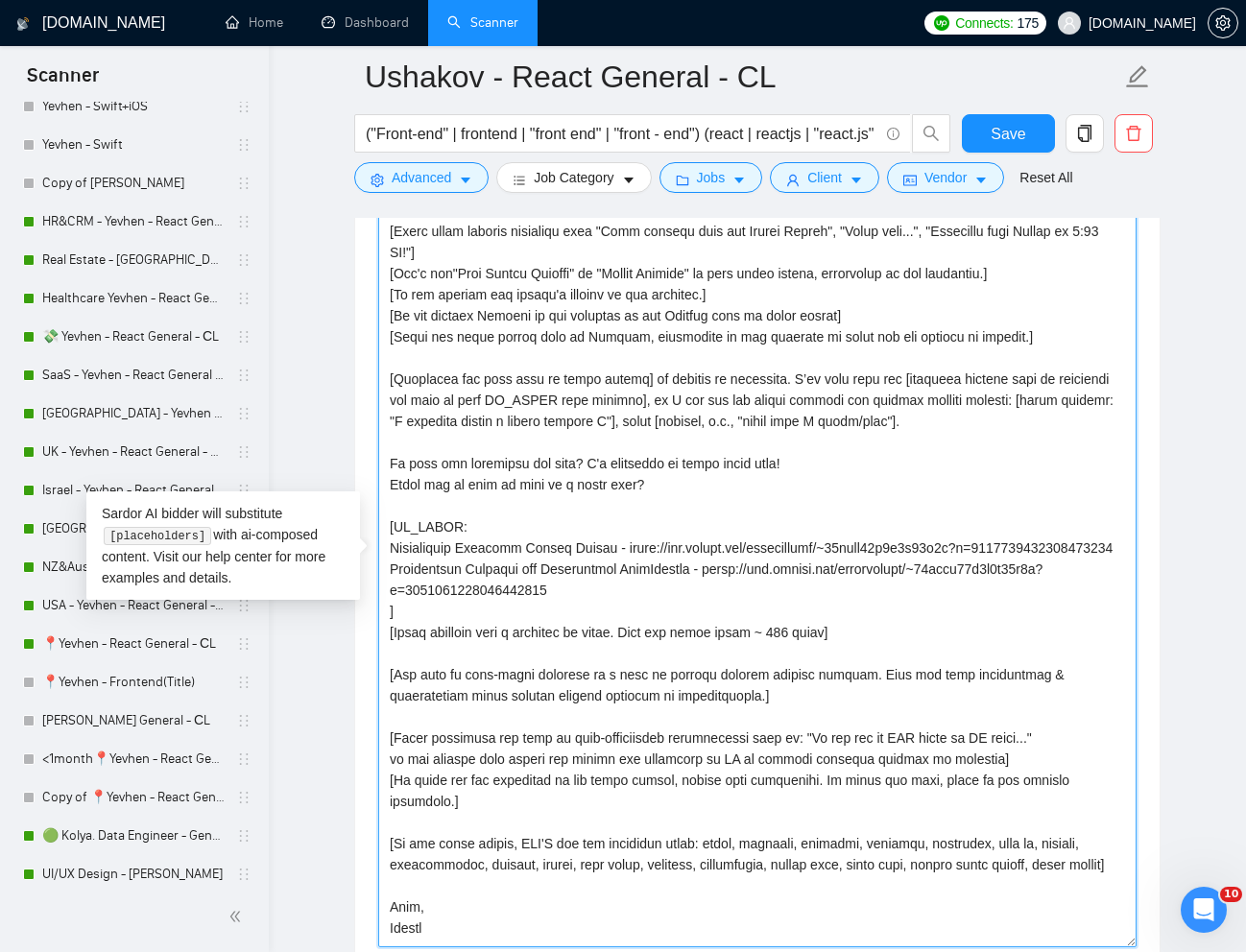
click at [625, 532] on textarea "Cover letter template:" at bounding box center [756, 560] width 758 height 774
paste textarea "[DOMAIN_NAME][URL]"
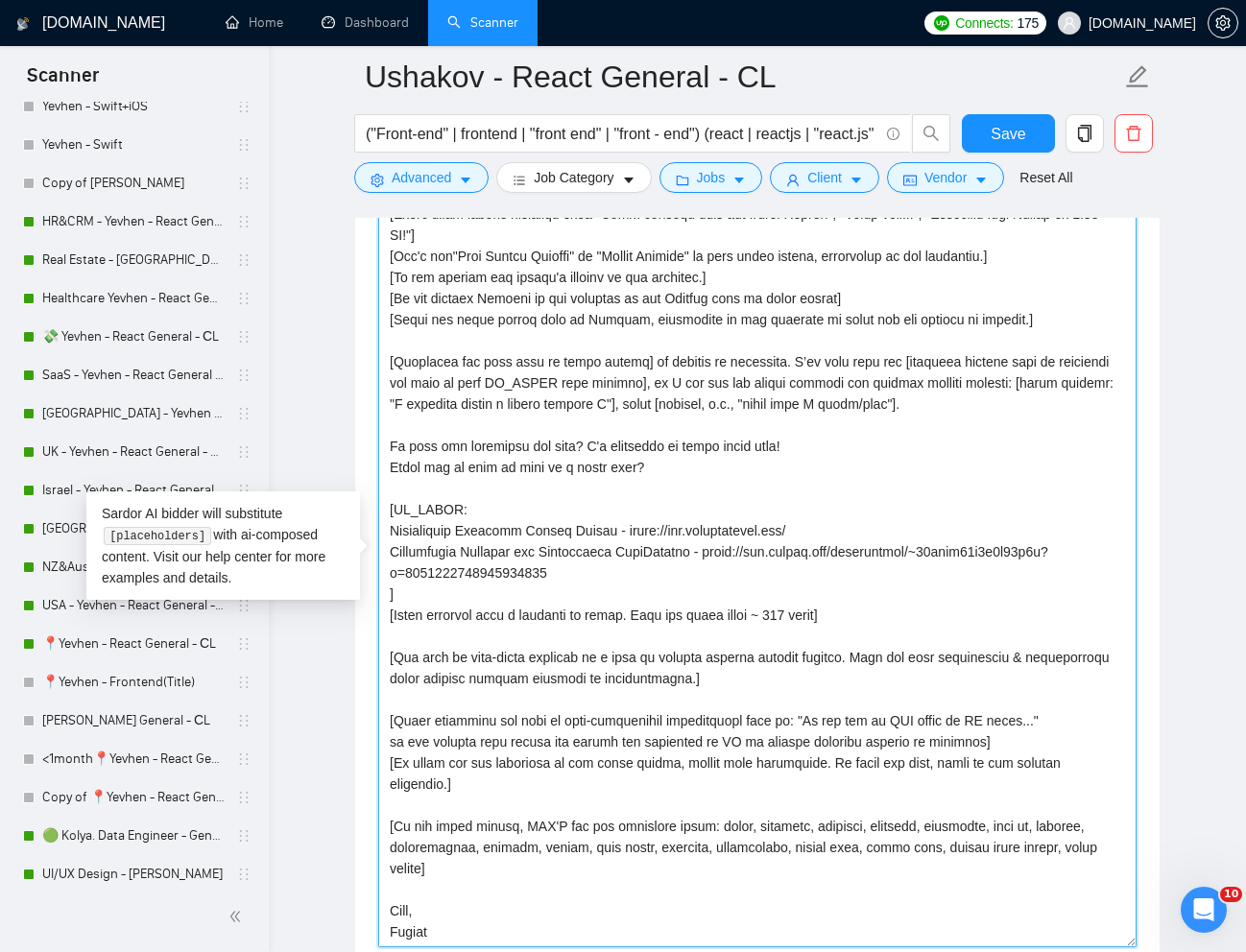
scroll to position [17, 0]
click at [621, 591] on textarea "Cover letter template:" at bounding box center [756, 560] width 758 height 774
drag, startPoint x: 720, startPoint y: 552, endPoint x: 720, endPoint y: 568, distance: 16.0
click at [720, 568] on textarea "Cover letter template:" at bounding box center [756, 560] width 758 height 774
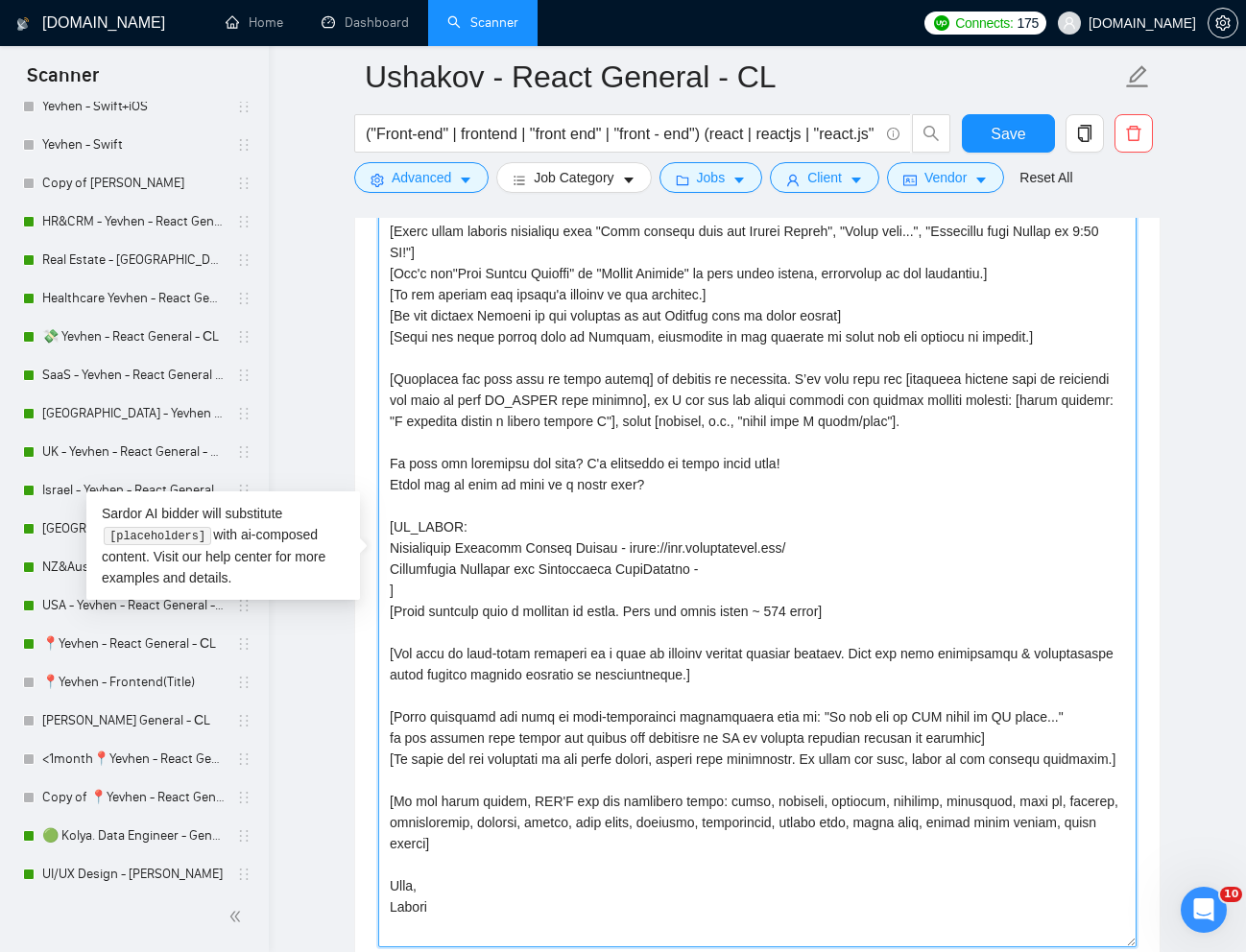
scroll to position [0, 0]
paste textarea "[URL][DOMAIN_NAME]"
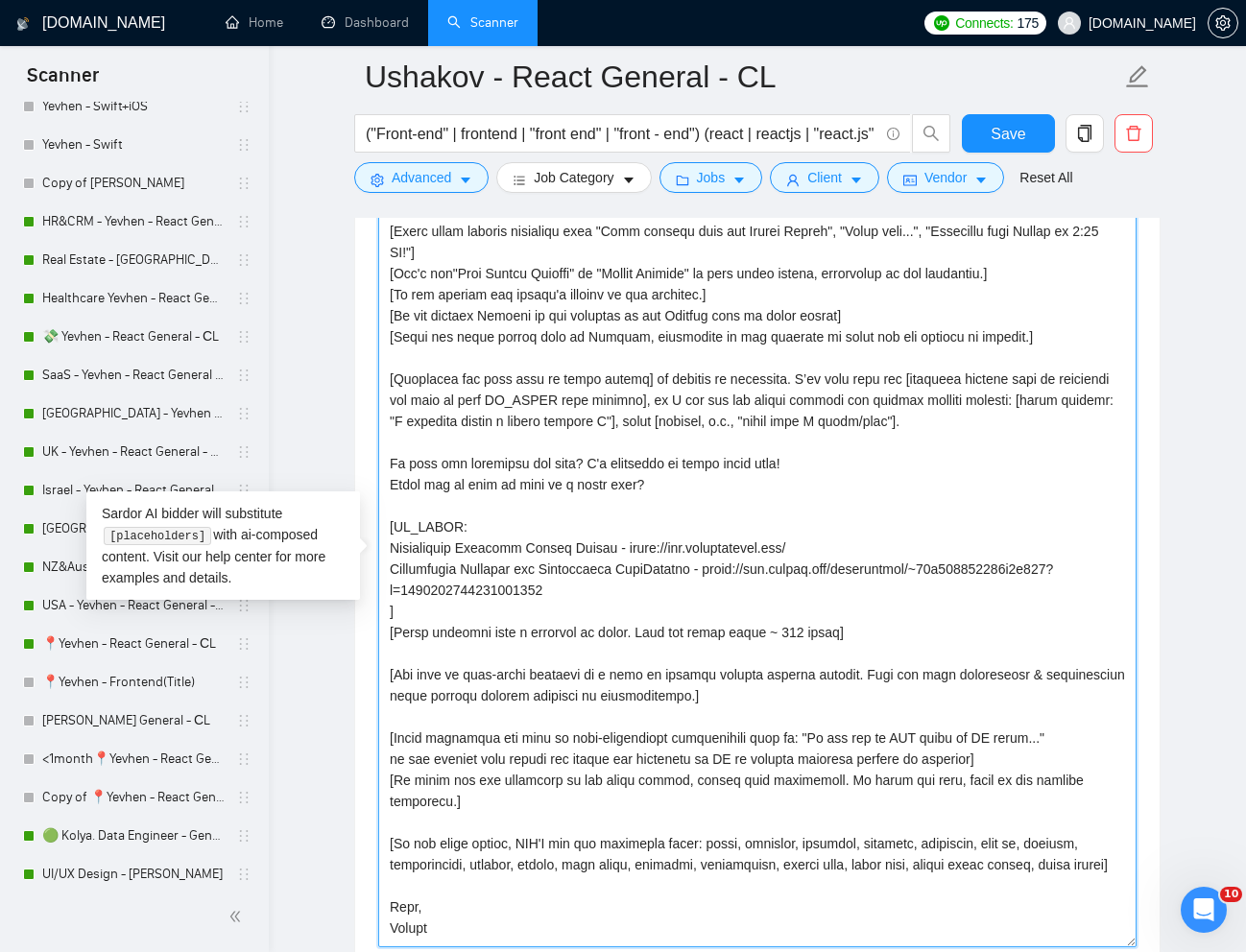
drag, startPoint x: 798, startPoint y: 571, endPoint x: 724, endPoint y: 569, distance: 74.0
click at [724, 569] on textarea "Cover letter template:" at bounding box center [756, 560] width 758 height 774
click at [454, 609] on textarea "Cover letter template:" at bounding box center [756, 560] width 758 height 774
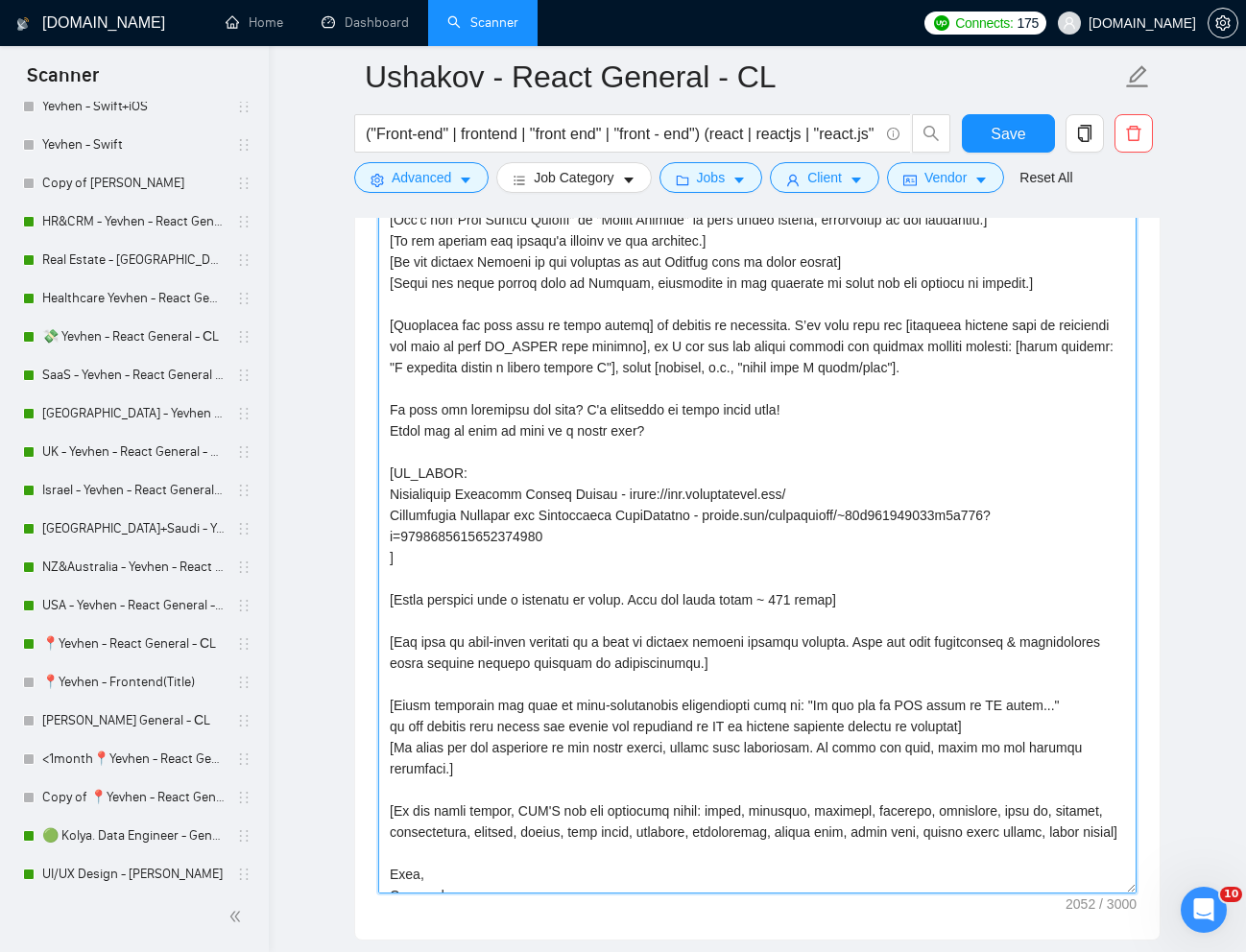
scroll to position [2198, 0]
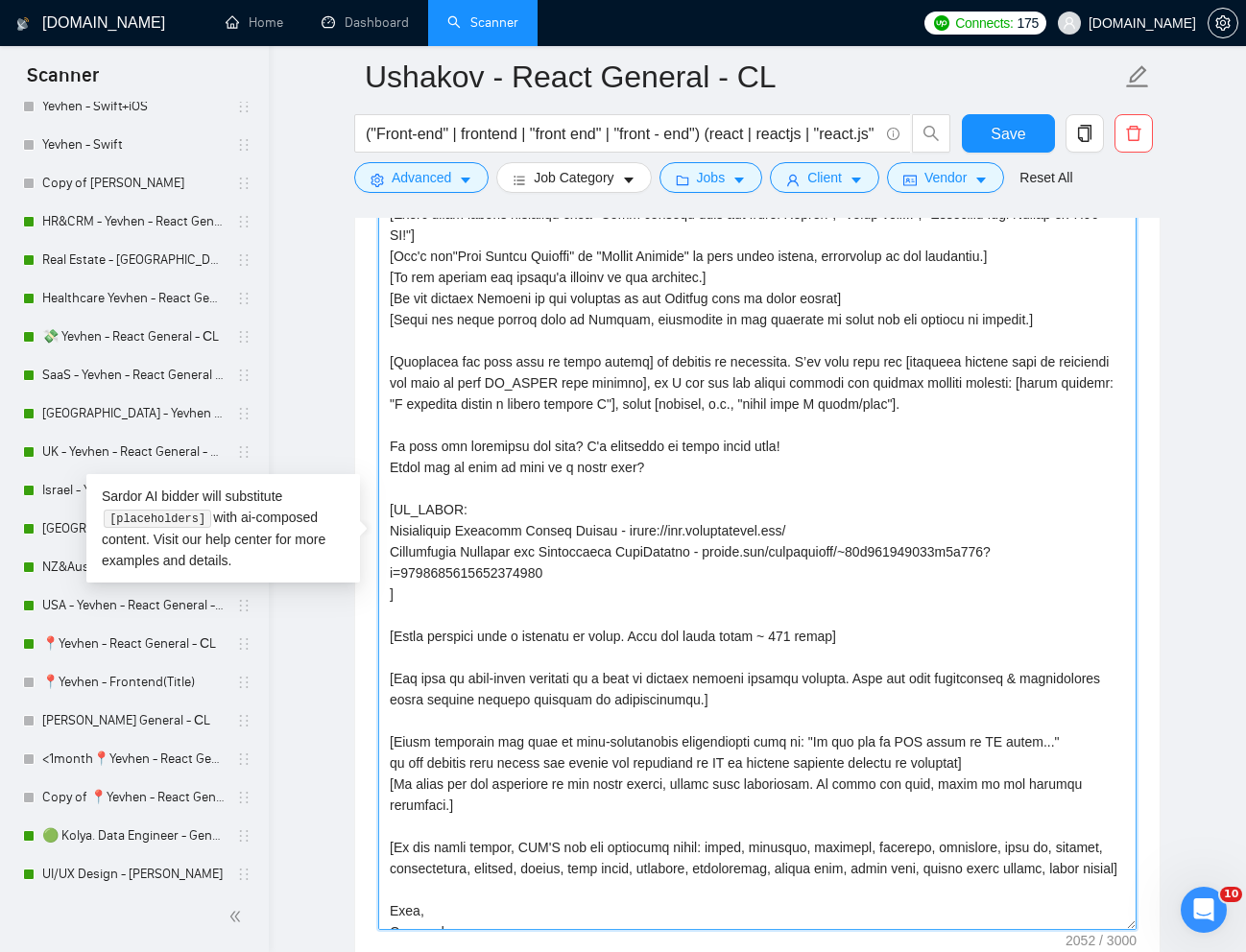
click at [596, 581] on textarea "Cover letter template:" at bounding box center [756, 542] width 758 height 774
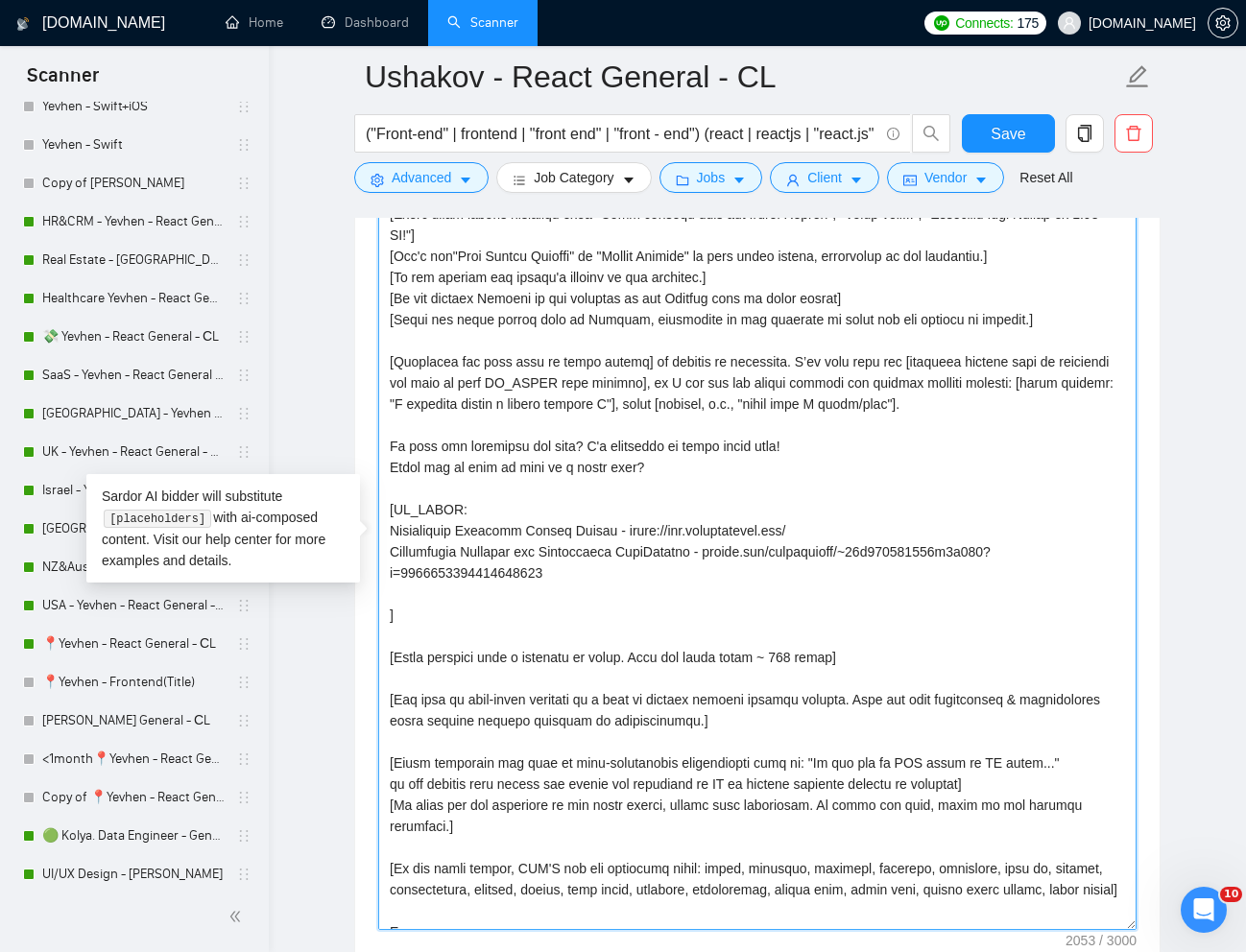
paste textarea "MedTech Platform"
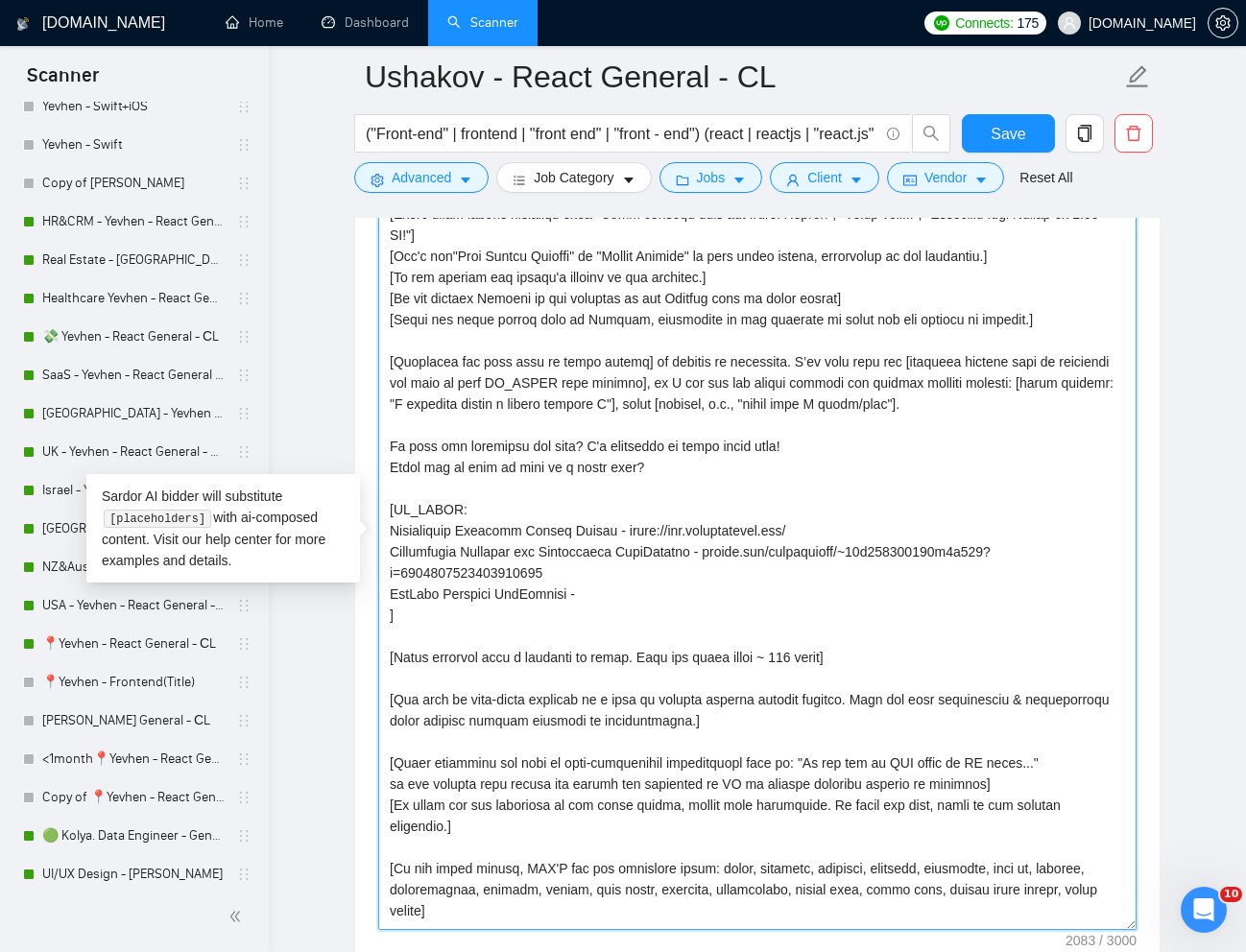
click at [526, 596] on textarea "Cover letter template:" at bounding box center [756, 542] width 758 height 774
click at [526, 595] on textarea "Cover letter template:" at bounding box center [756, 542] width 758 height 774
click at [656, 602] on textarea "Cover letter template:" at bounding box center [756, 542] width 758 height 774
paste textarea "[URL][DOMAIN_NAME]"
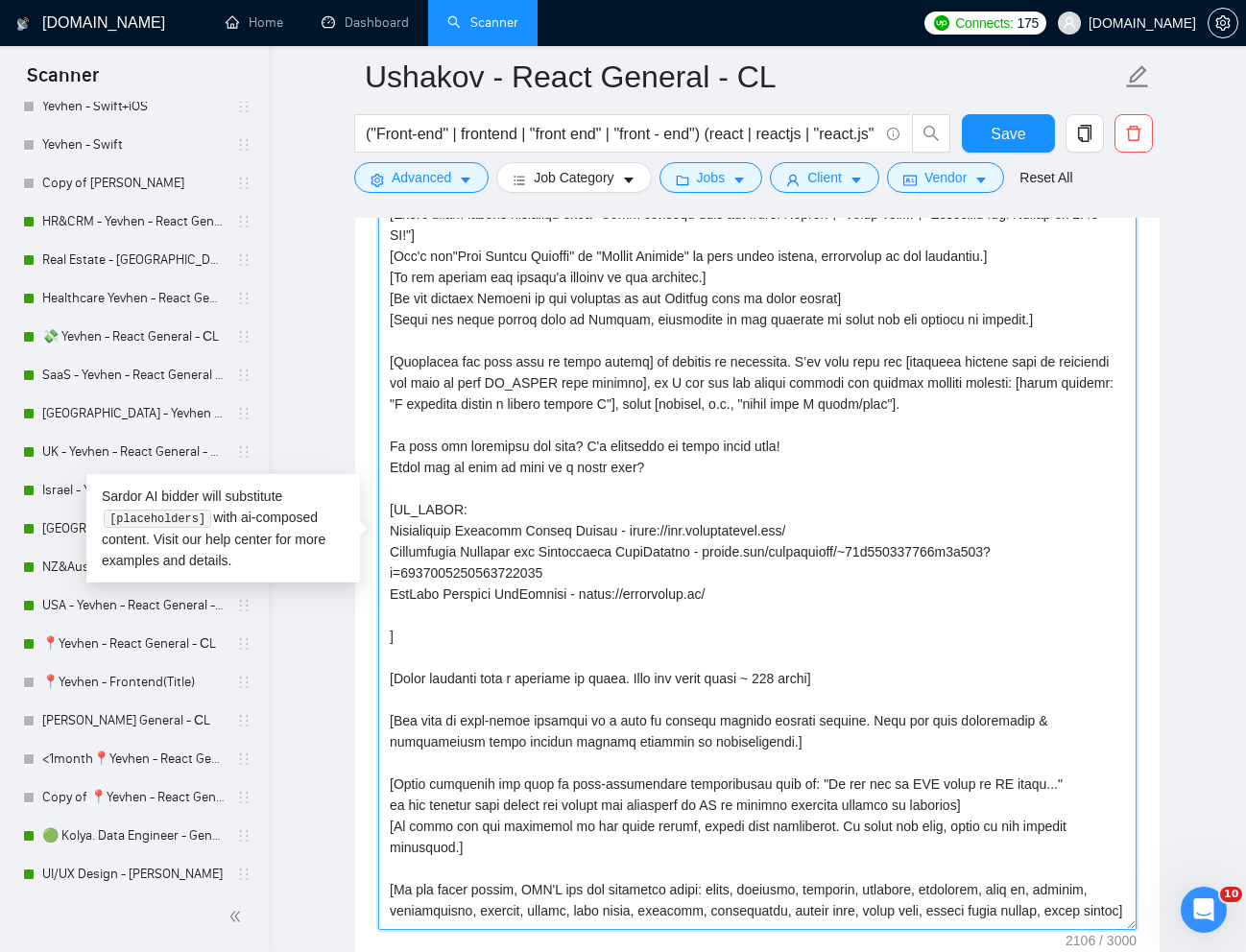
paste textarea "E-ZPass is an innovative electronic toll collection system that allows users to…"
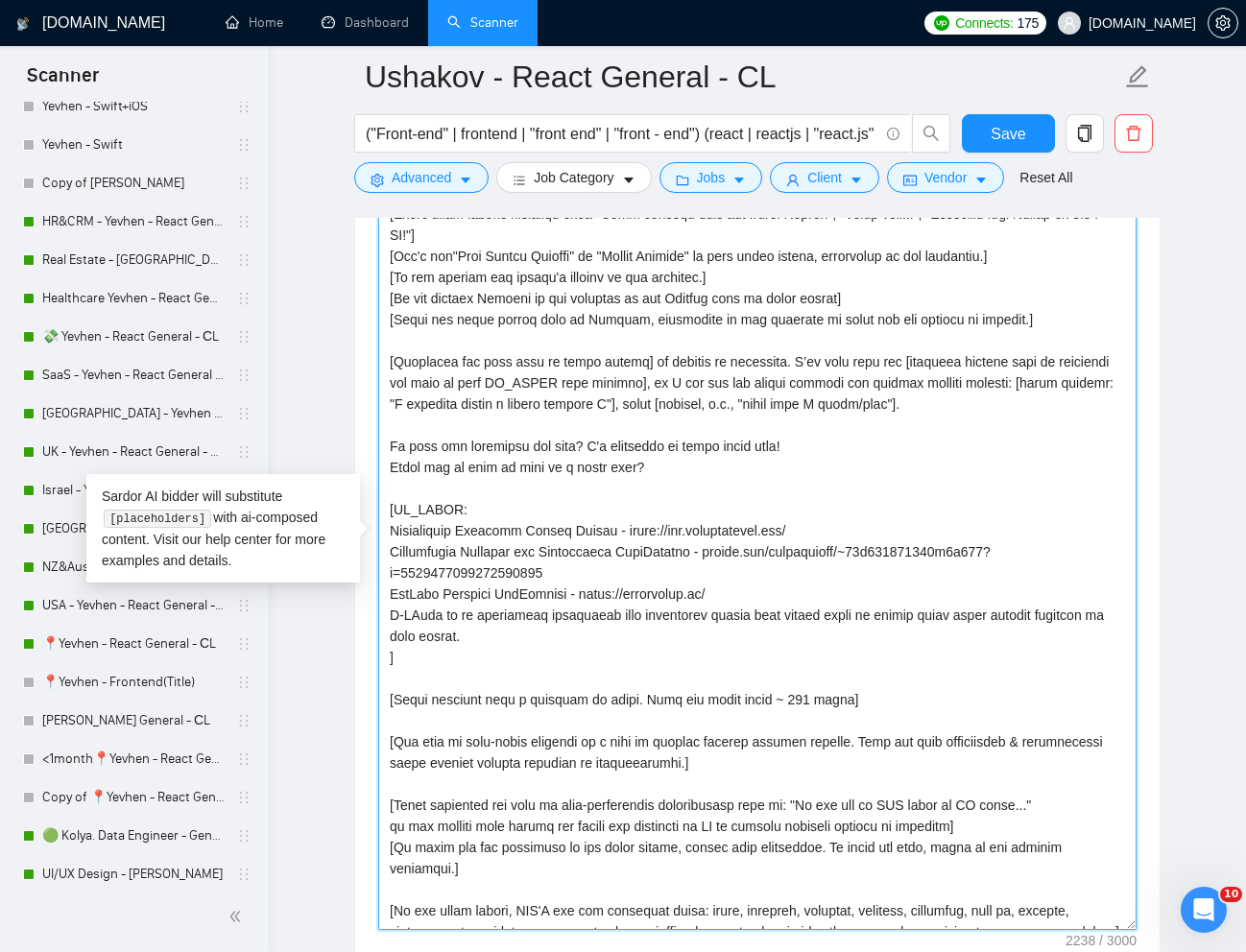
drag, startPoint x: 442, startPoint y: 616, endPoint x: 390, endPoint y: 616, distance: 52.0
click at [390, 616] on textarea "Cover letter template:" at bounding box center [756, 542] width 758 height 774
click at [605, 636] on textarea "Cover letter template:" at bounding box center [756, 542] width 758 height 774
paste textarea "[URL][DOMAIN_NAME]"
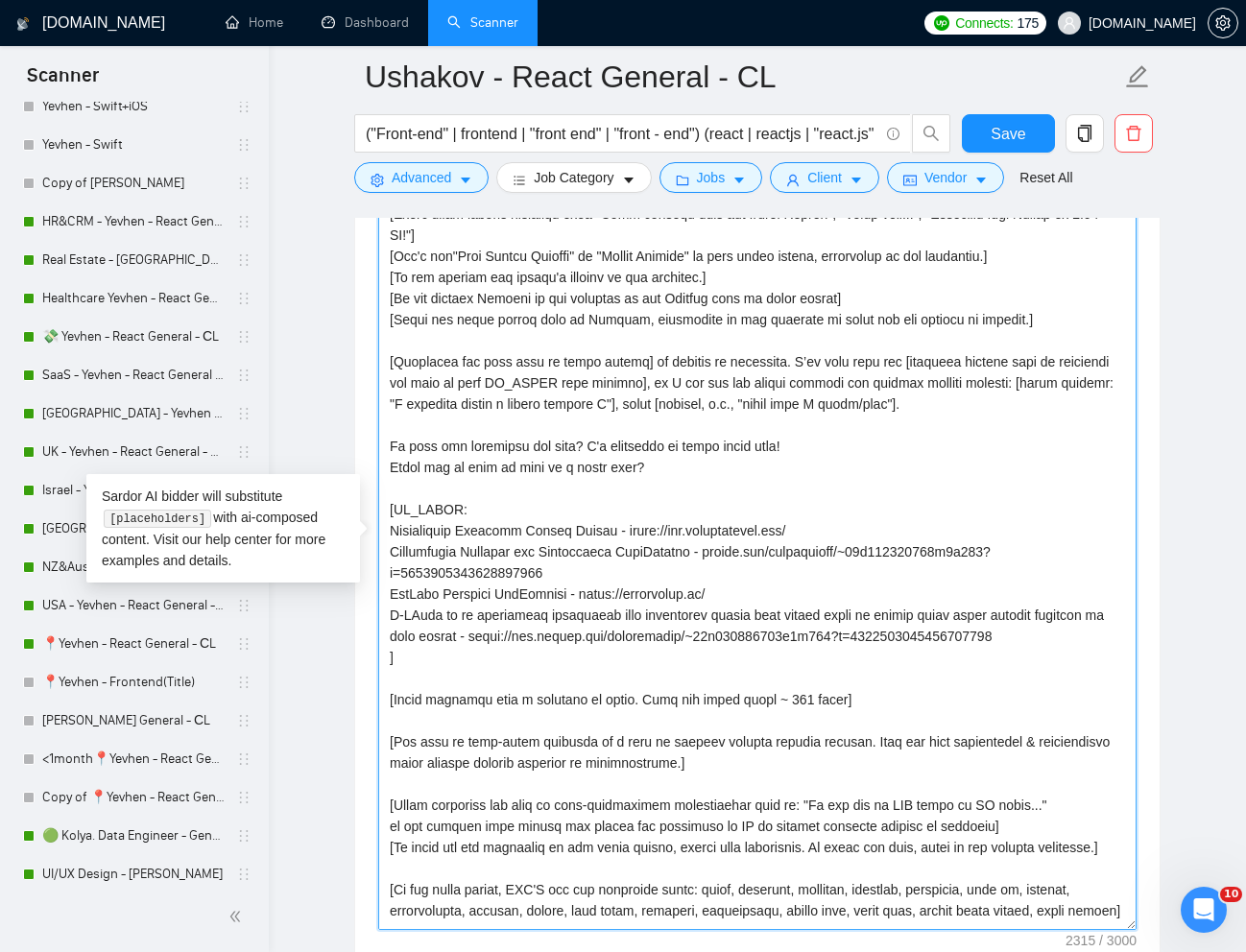
drag, startPoint x: 544, startPoint y: 640, endPoint x: 465, endPoint y: 626, distance: 80.2
click at [465, 626] on textarea "Cover letter template:" at bounding box center [756, 542] width 758 height 774
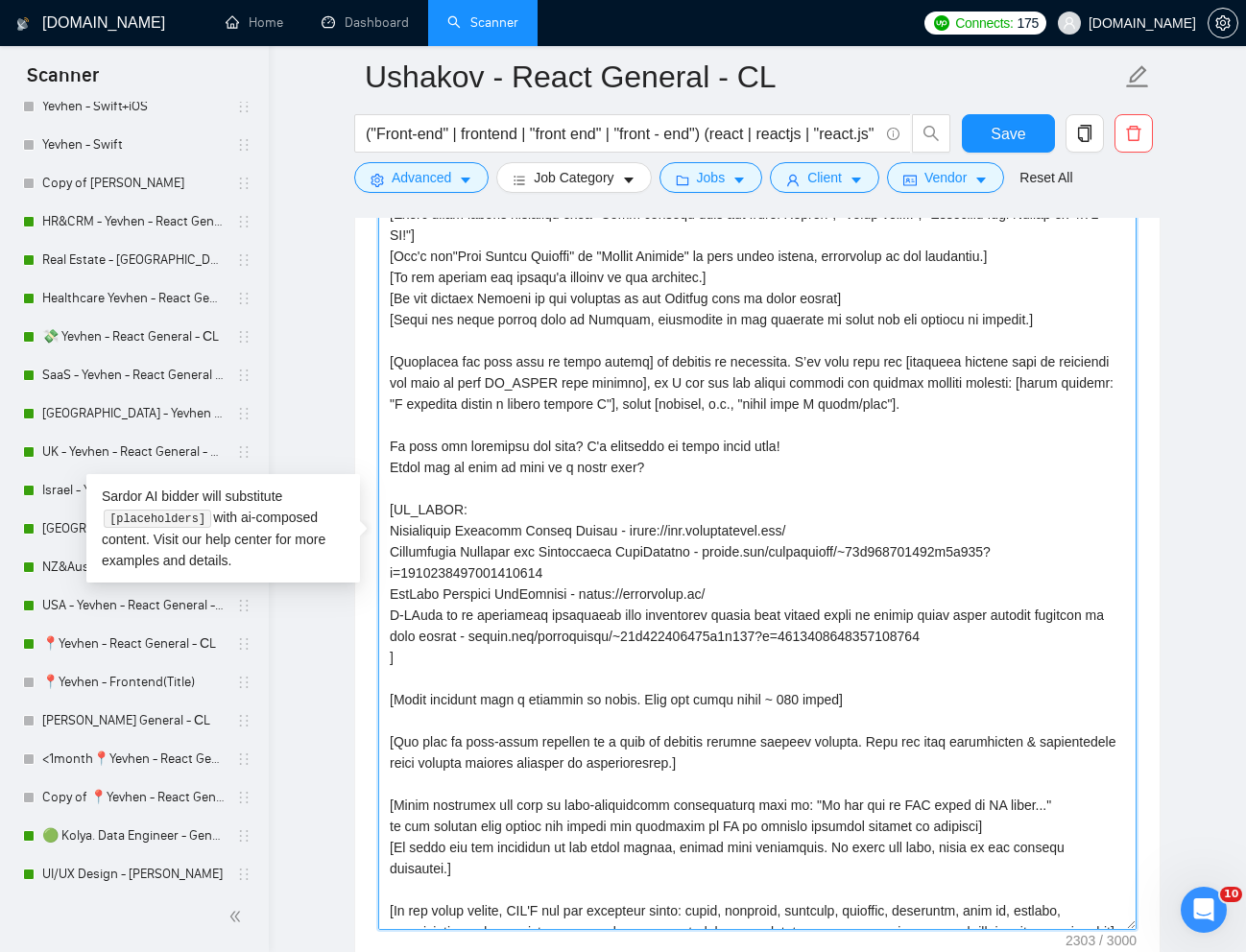
click at [1030, 648] on textarea "Cover letter template:" at bounding box center [756, 542] width 758 height 774
click at [976, 627] on textarea "Cover letter template:" at bounding box center [756, 542] width 758 height 774
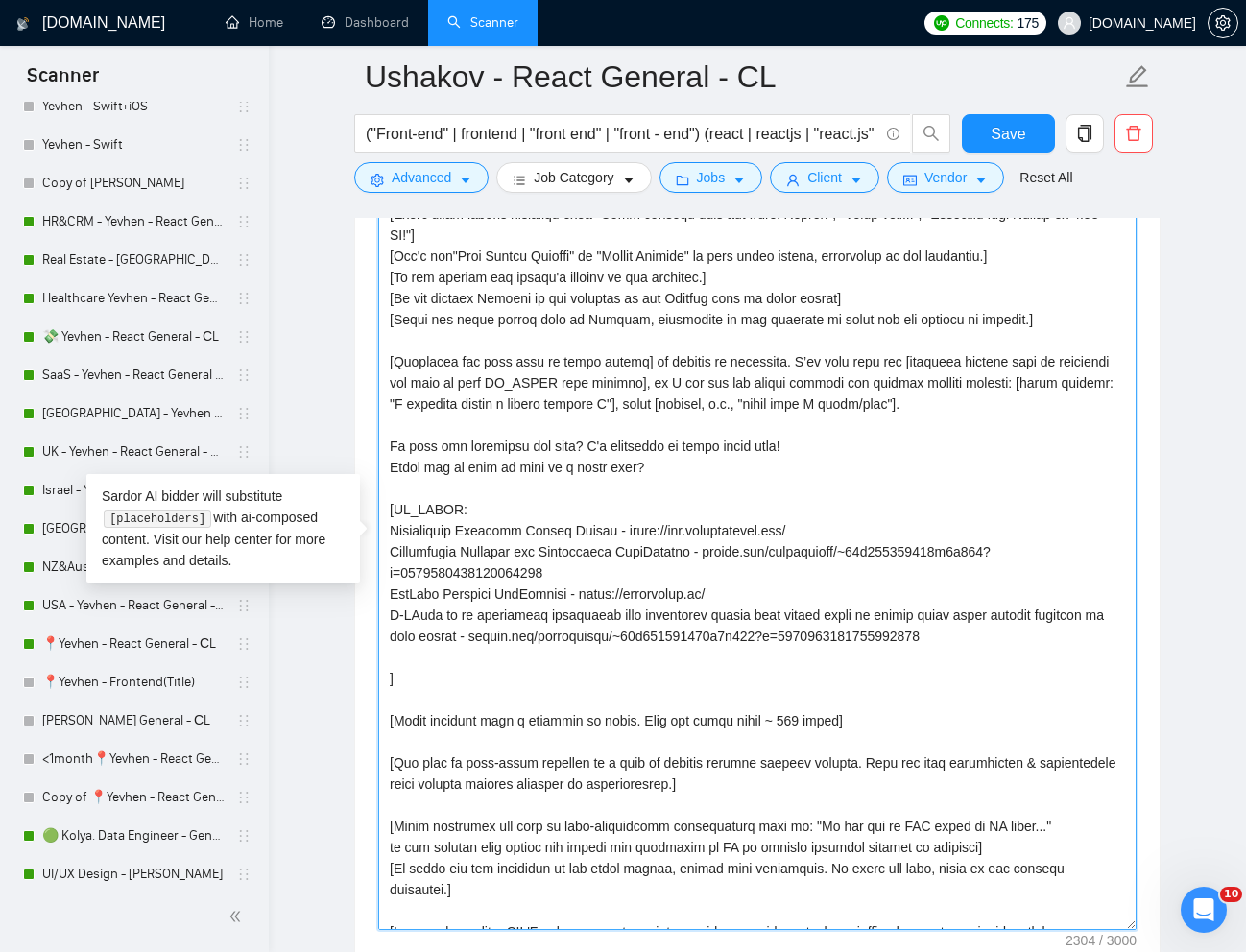
paste textarea "Smarter Contact"
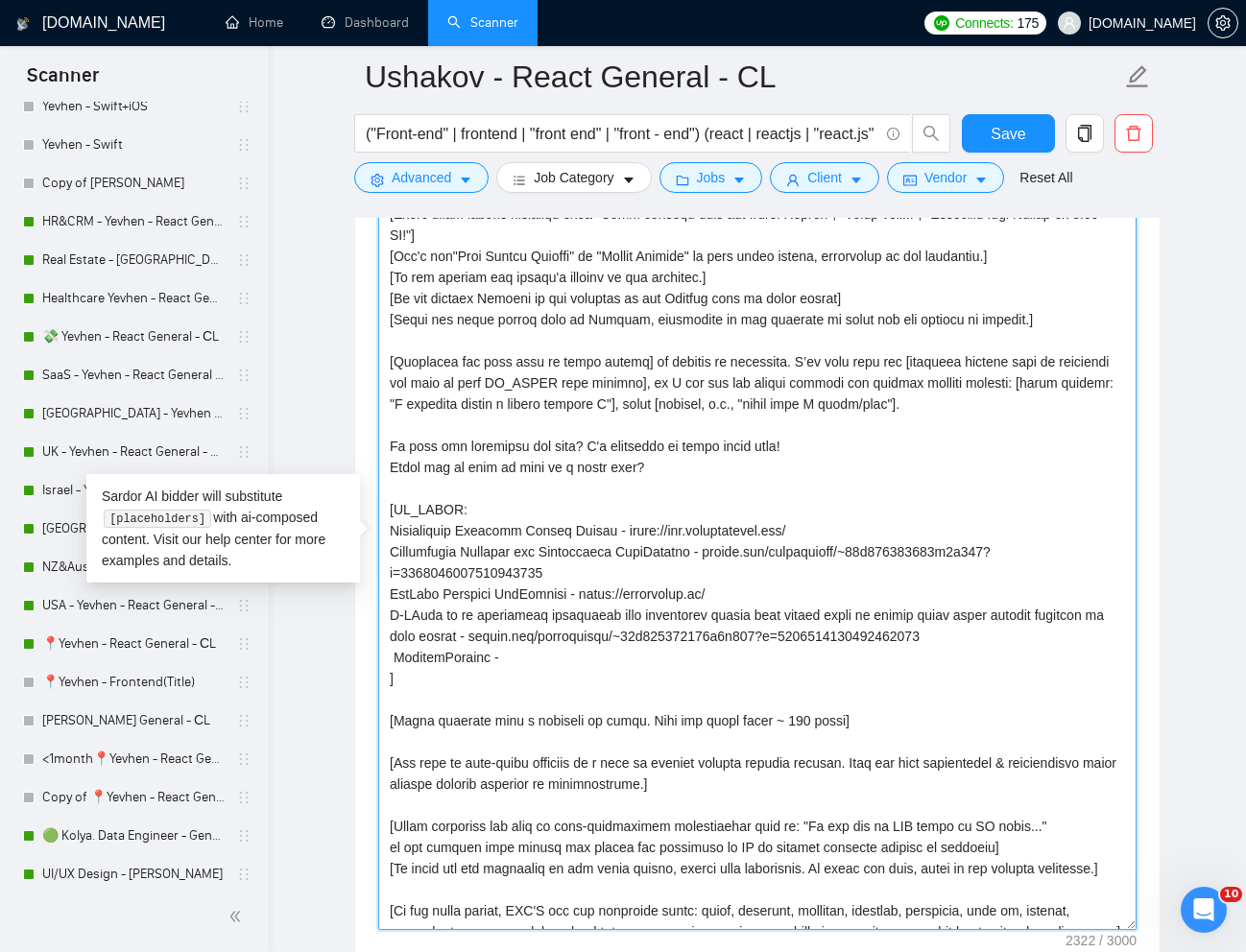
click at [432, 659] on textarea "Cover letter template:" at bounding box center [756, 542] width 758 height 774
click at [623, 665] on textarea "Cover letter template:" at bounding box center [756, 542] width 758 height 774
paste textarea "[URL][DOMAIN_NAME]"
click at [626, 674] on textarea "Cover letter template:" at bounding box center [756, 542] width 758 height 774
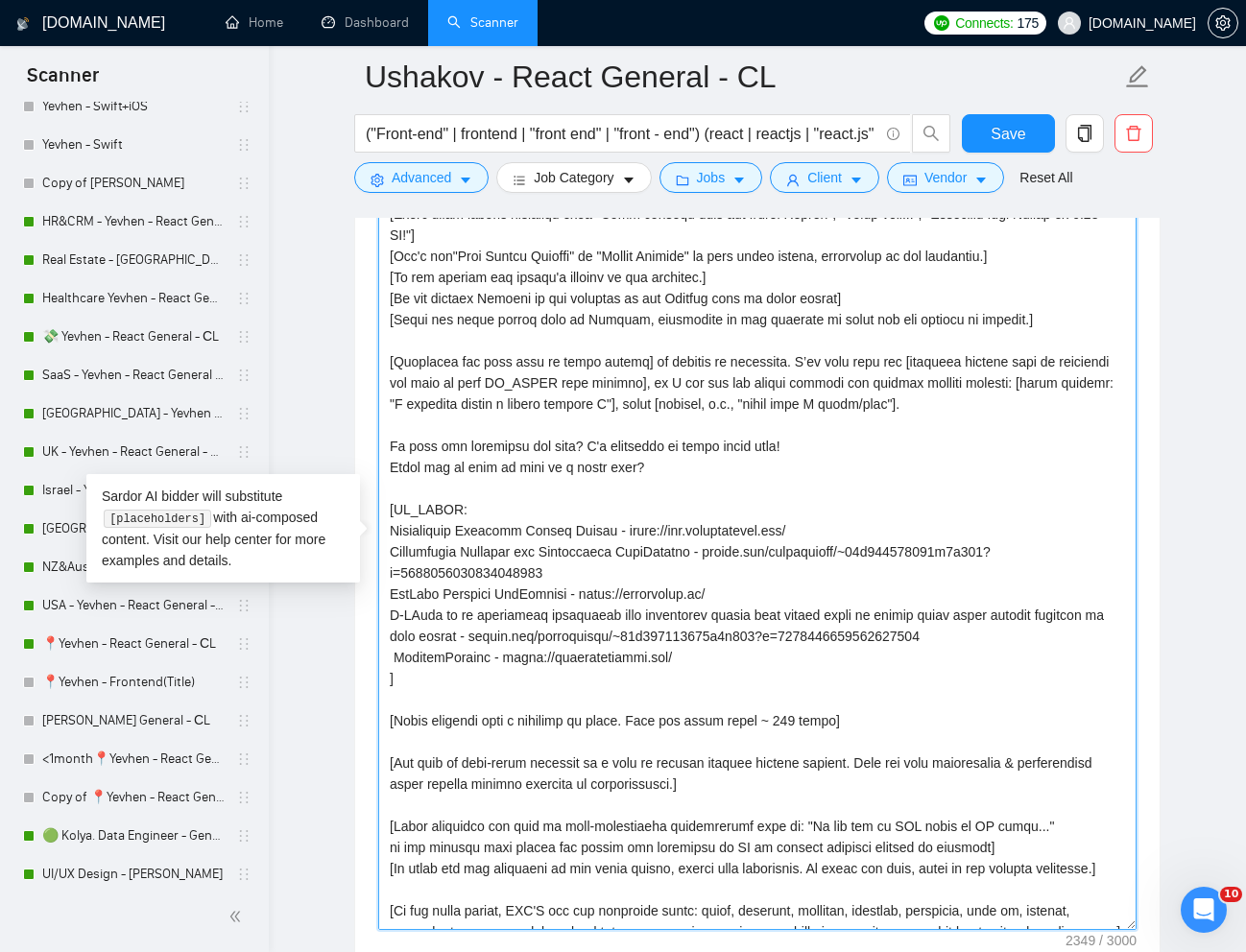
click at [391, 657] on textarea "Cover letter template:" at bounding box center [756, 542] width 758 height 774
paste textarea "Real Estate Marketing"
click at [536, 530] on textarea "Cover letter template:" at bounding box center [756, 542] width 758 height 774
click at [424, 536] on textarea "Cover letter template:" at bounding box center [756, 542] width 758 height 774
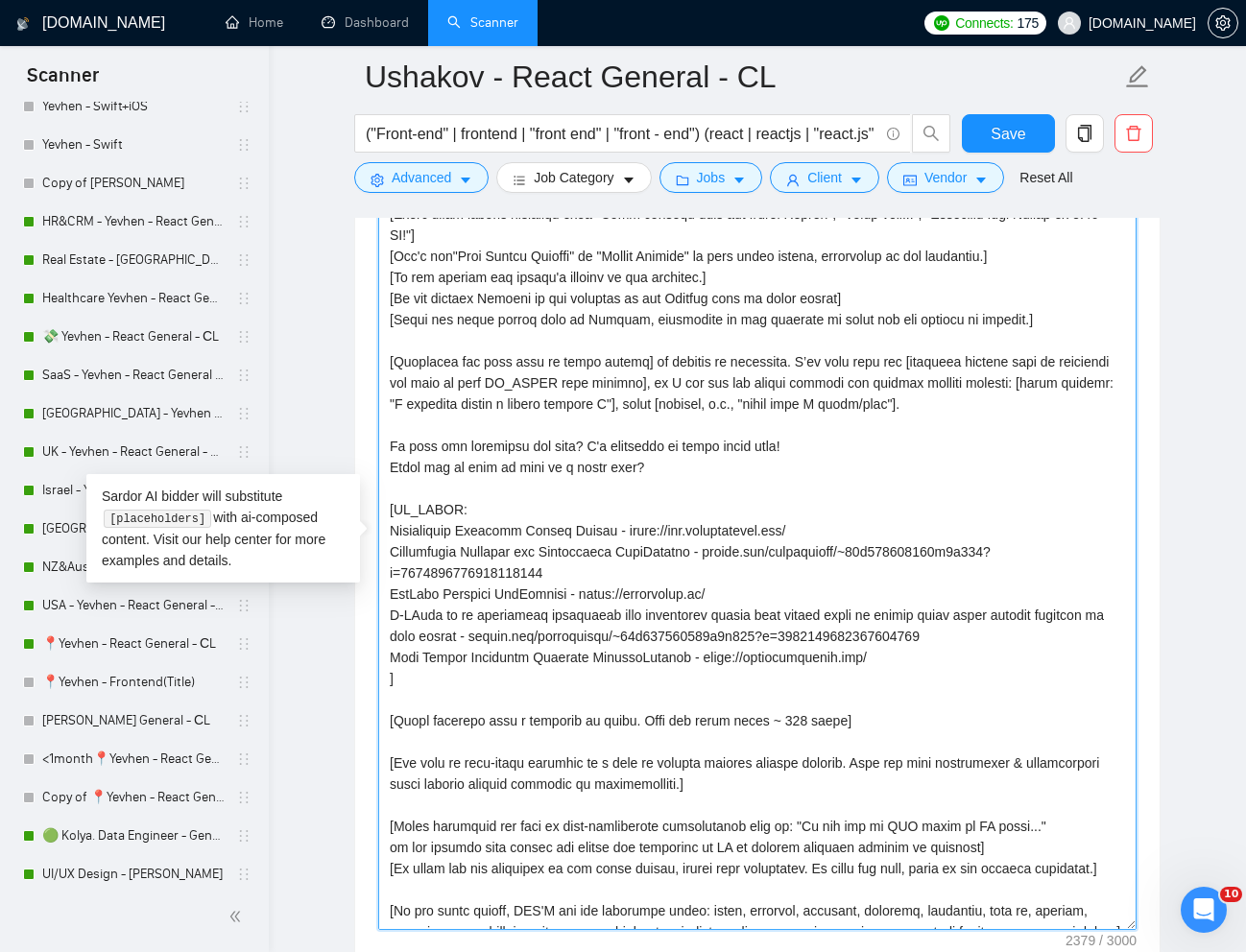
click at [393, 537] on textarea "Cover letter template:" at bounding box center [756, 542] width 758 height 774
click at [651, 558] on textarea "Cover letter template:" at bounding box center [756, 542] width 758 height 774
click at [726, 577] on textarea "Cover letter template:" at bounding box center [756, 542] width 758 height 774
click at [534, 597] on textarea "Cover letter template:" at bounding box center [756, 542] width 758 height 774
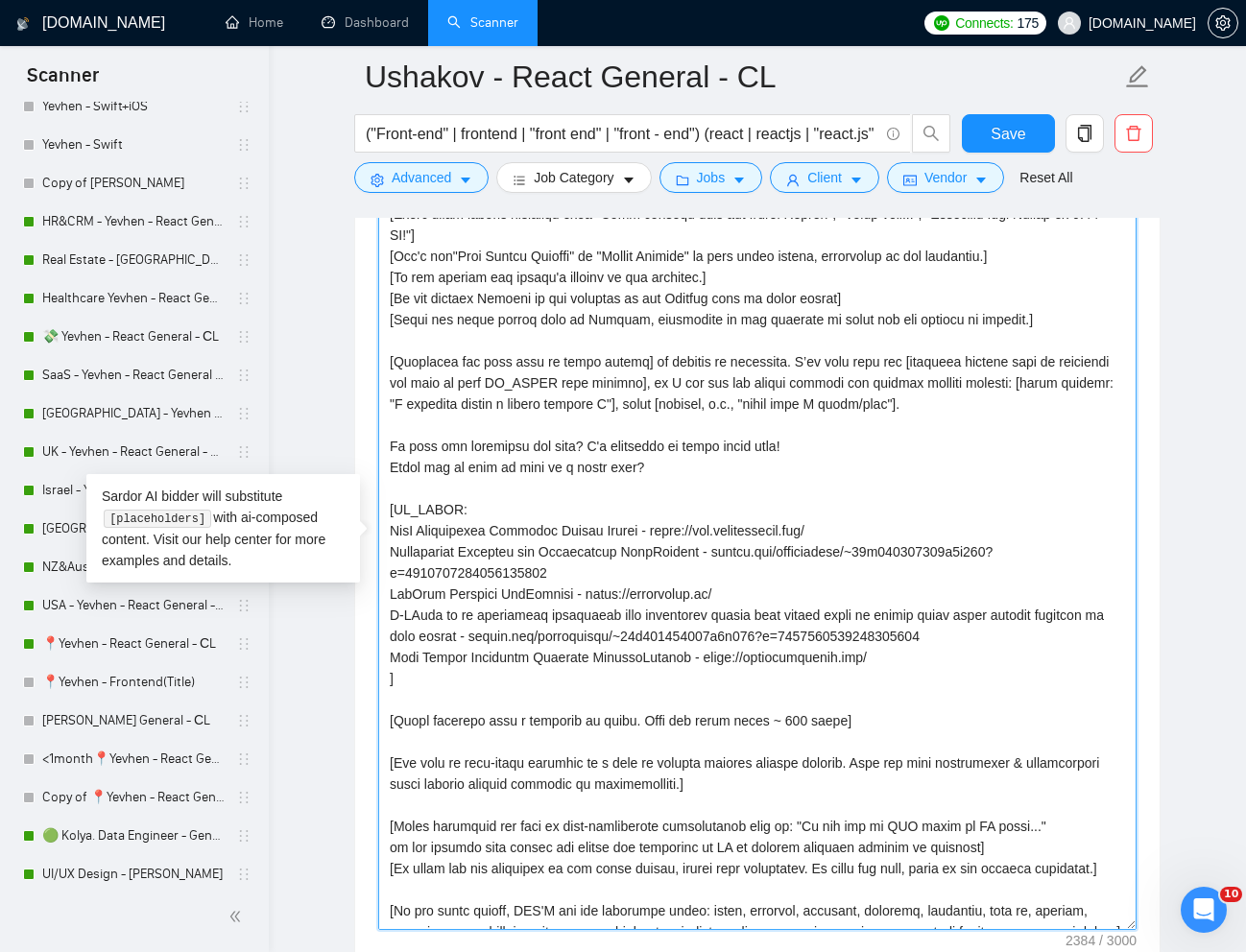
click at [534, 597] on textarea "Cover letter template:" at bounding box center [756, 542] width 758 height 774
click at [568, 593] on textarea "Cover letter template:" at bounding box center [756, 542] width 758 height 774
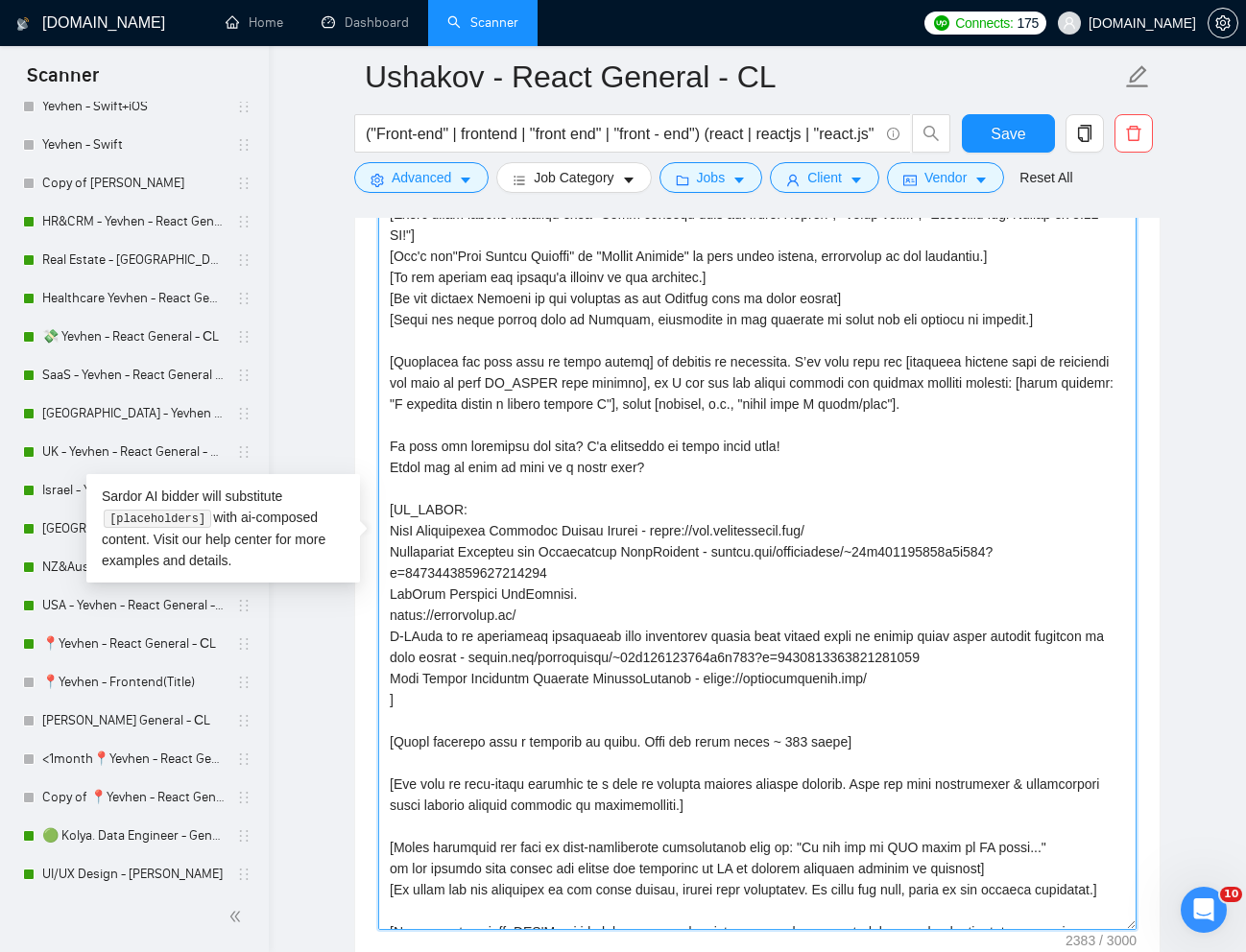
click at [718, 583] on textarea "Cover letter template:" at bounding box center [756, 542] width 758 height 774
paste textarea "is a database of Every Hospital in the [GEOGRAPHIC_DATA]."
drag, startPoint x: 596, startPoint y: 594, endPoint x: 573, endPoint y: 594, distance: 23.0
click at [573, 594] on textarea "Cover letter template:" at bounding box center [756, 542] width 758 height 774
click at [622, 689] on textarea "Cover letter template:" at bounding box center [756, 542] width 758 height 774
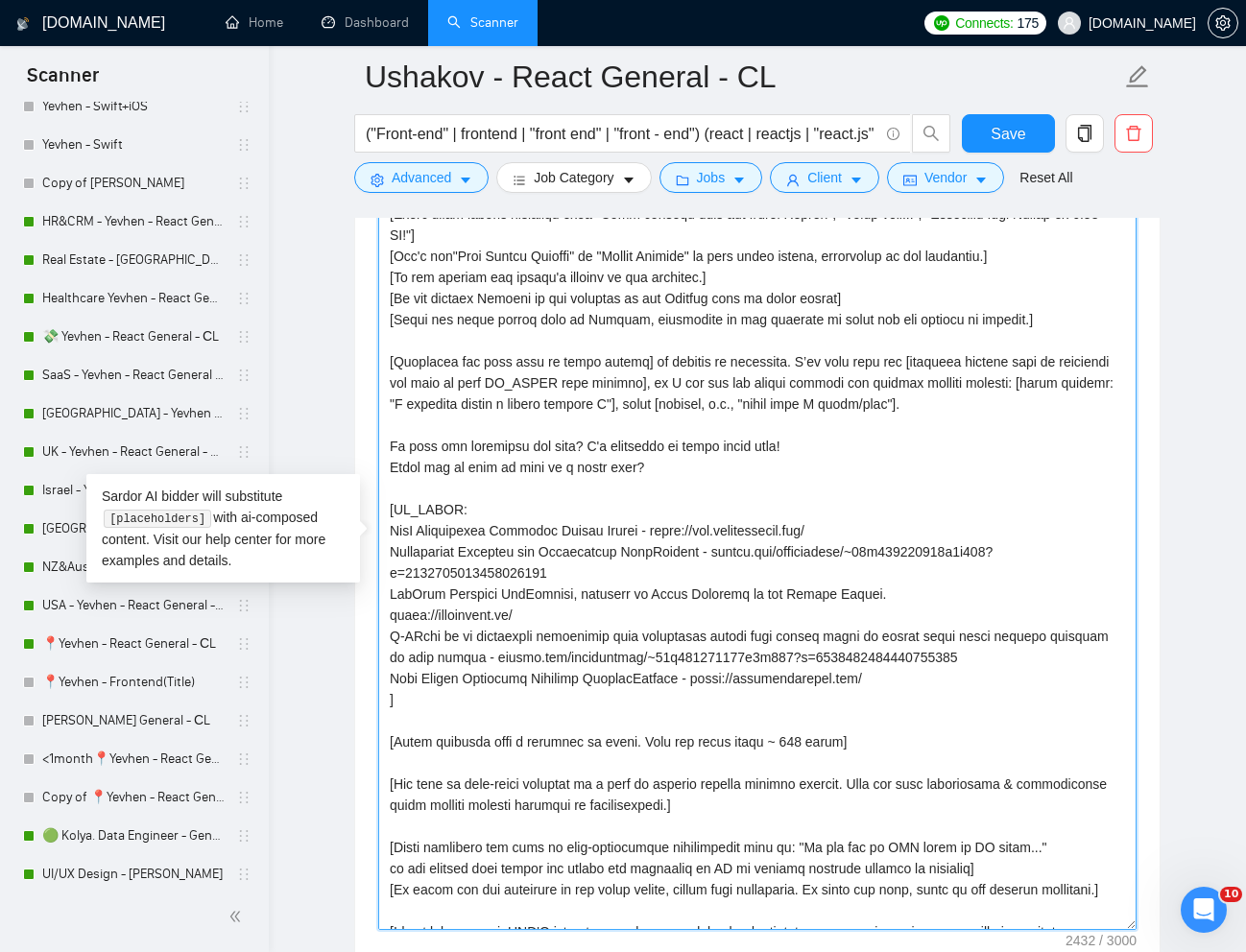
click at [622, 689] on textarea "Cover letter template:" at bounding box center [756, 542] width 758 height 774
click at [620, 680] on textarea "Cover letter template:" at bounding box center [756, 542] width 758 height 774
drag, startPoint x: 543, startPoint y: 724, endPoint x: 539, endPoint y: 713, distance: 11.7
click at [543, 723] on textarea "Cover letter template:" at bounding box center [756, 542] width 758 height 774
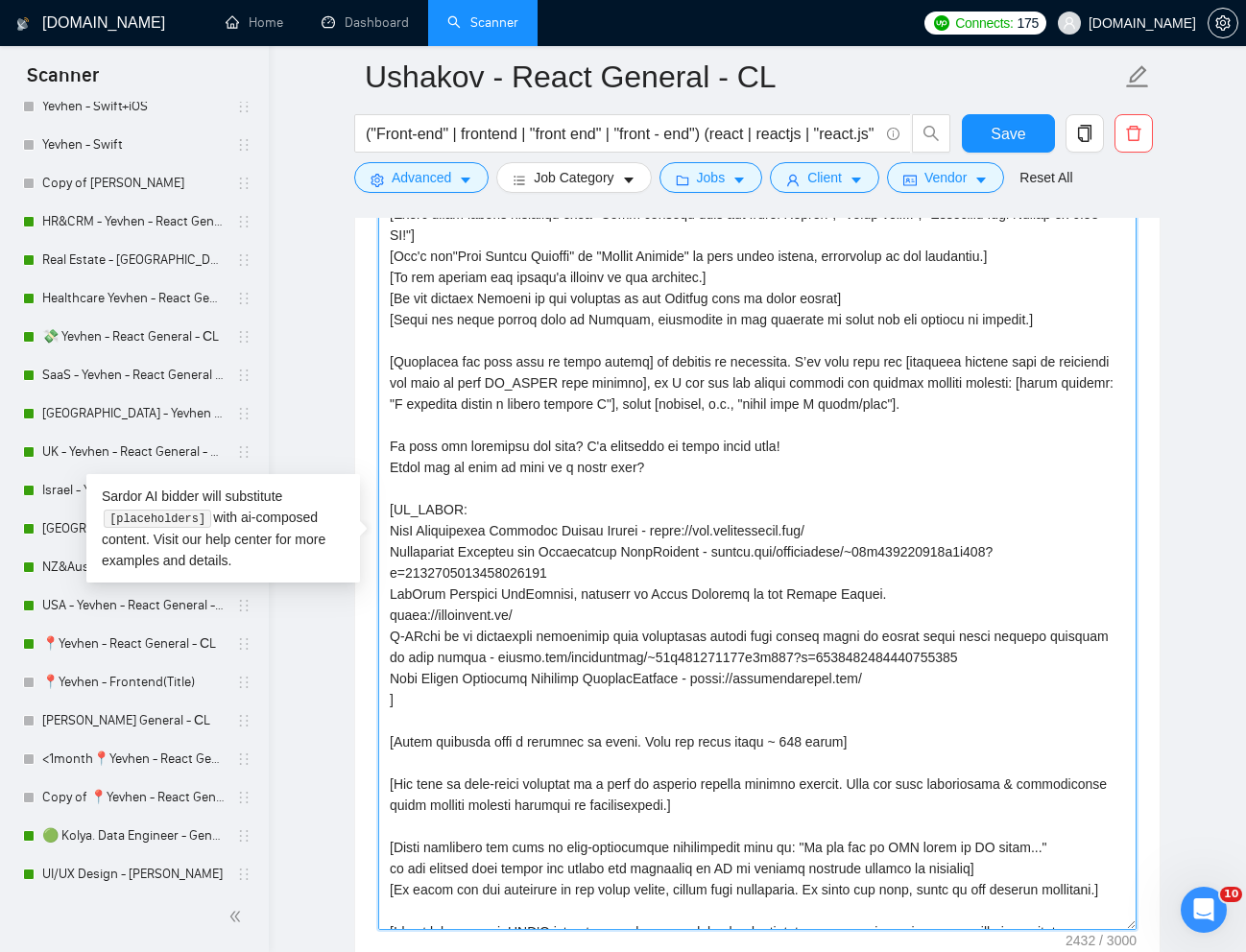
drag, startPoint x: 387, startPoint y: 676, endPoint x: 684, endPoint y: 674, distance: 297.0
click at [684, 674] on textarea "Cover letter template:" at bounding box center [756, 542] width 758 height 774
paste textarea "SmarterContact is a CRM and SMS marketing tool that enables businesses to conne…"
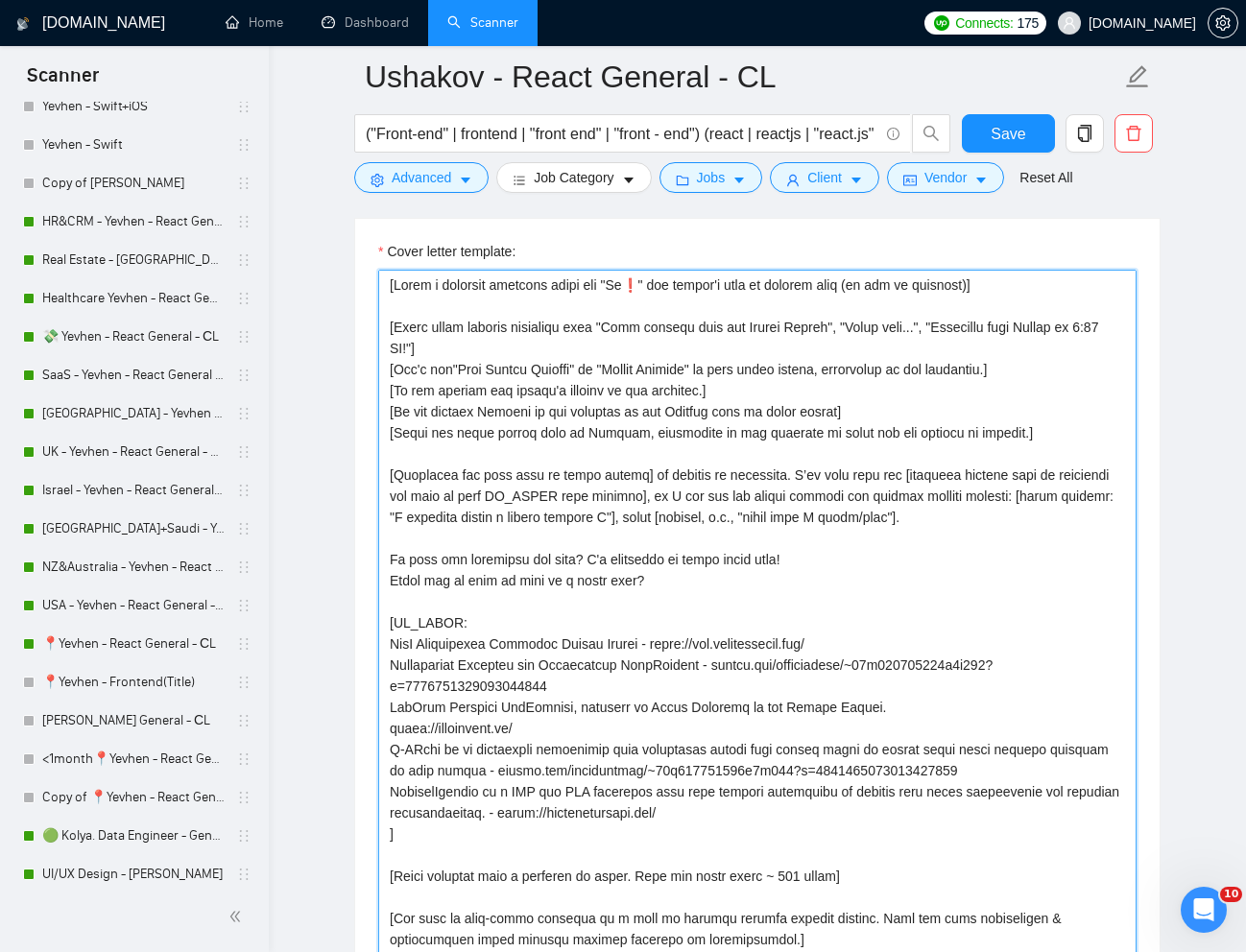
scroll to position [2046, 0]
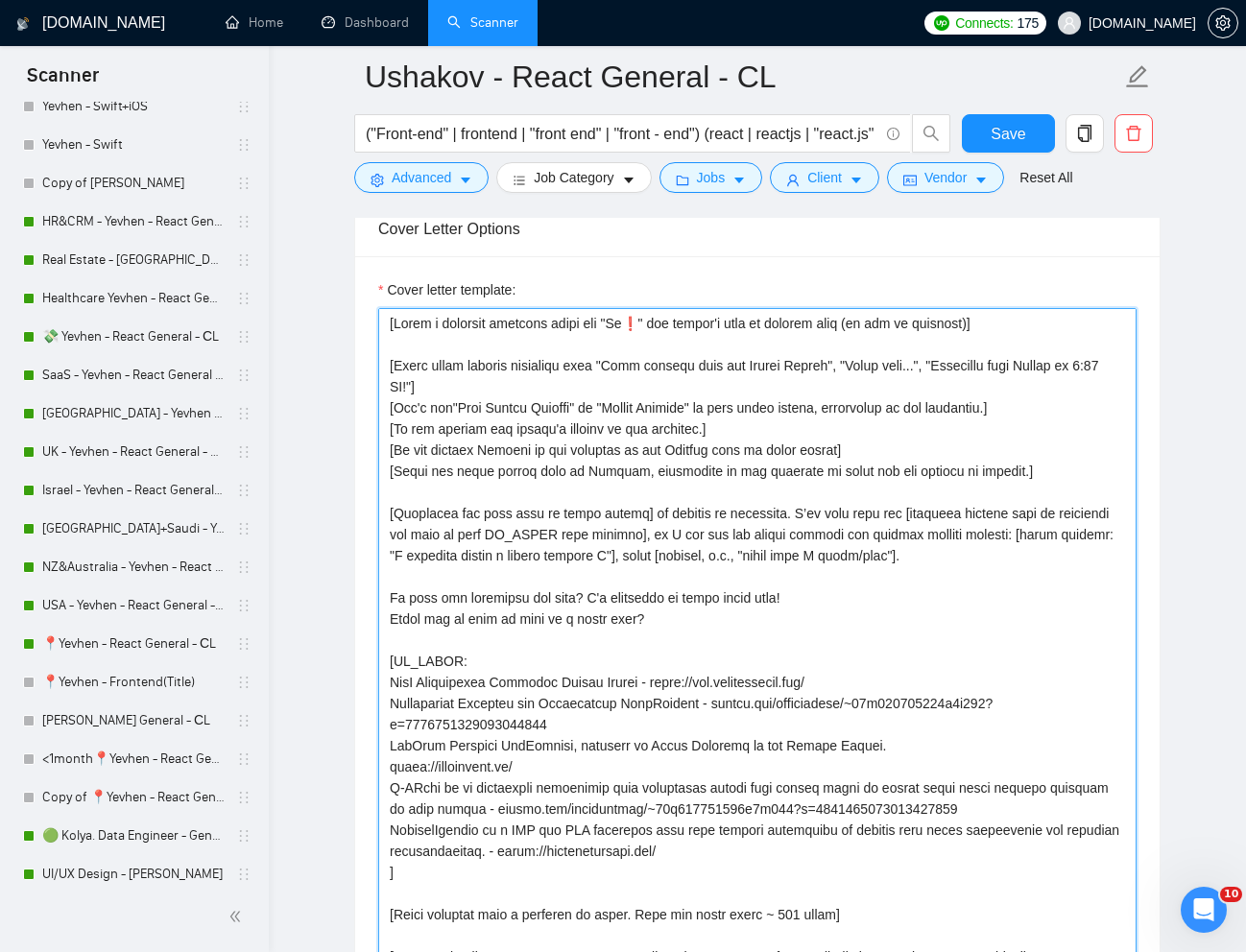
drag, startPoint x: 390, startPoint y: 512, endPoint x: 1047, endPoint y: 560, distance: 658.8
click at [1047, 560] on textarea "Cover letter template:" at bounding box center [756, 695] width 758 height 774
paste textarea "Write a suggestion based on my experience of how I can solve the problem or pai…"
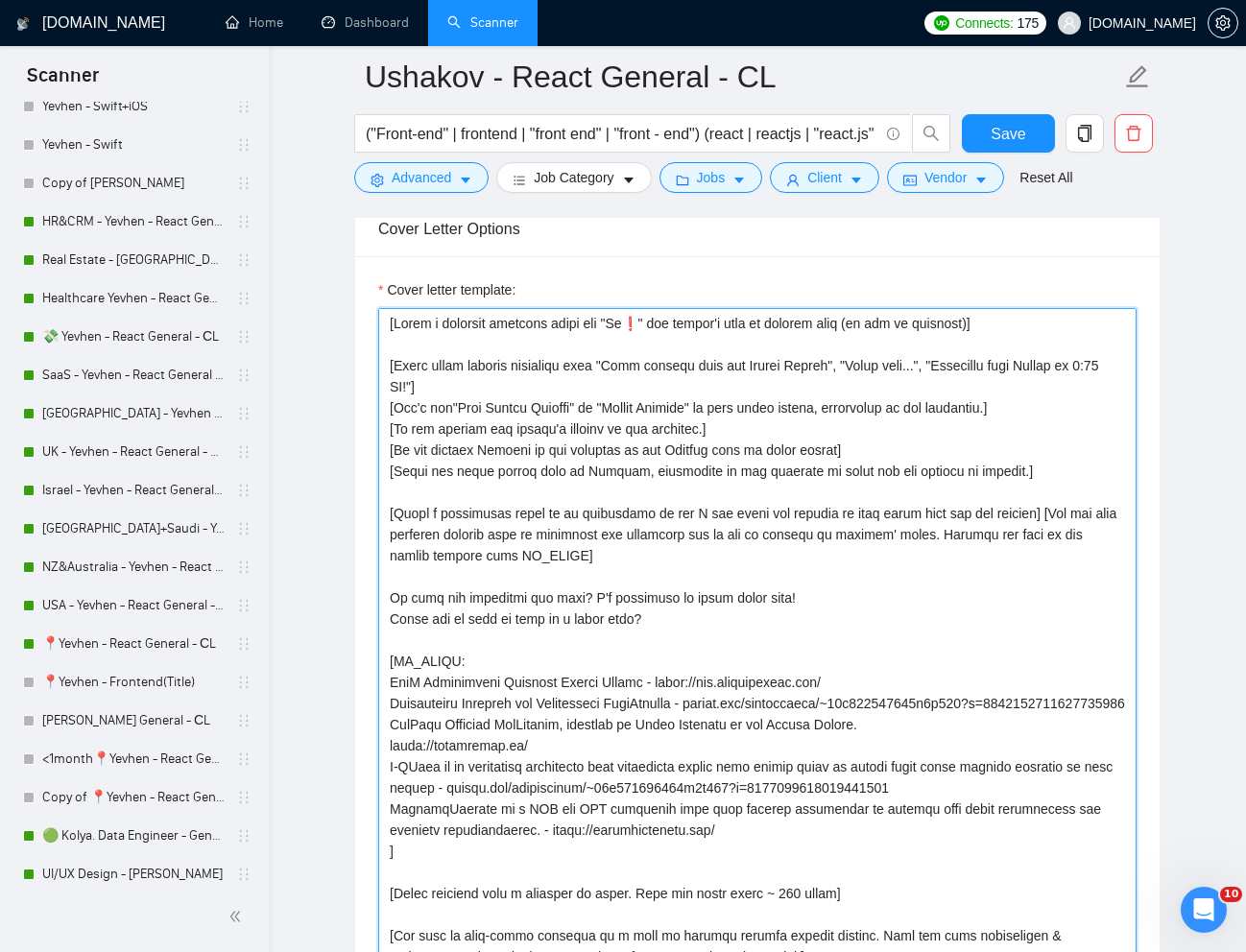
drag, startPoint x: 542, startPoint y: 556, endPoint x: 601, endPoint y: 554, distance: 59.0
click at [601, 554] on textarea "Cover letter template:" at bounding box center [756, 695] width 758 height 774
click at [615, 541] on textarea "Cover letter template:" at bounding box center [756, 695] width 758 height 774
drag, startPoint x: 580, startPoint y: 535, endPoint x: 653, endPoint y: 539, distance: 73.1
click at [653, 539] on textarea "Cover letter template:" at bounding box center [756, 695] width 758 height 774
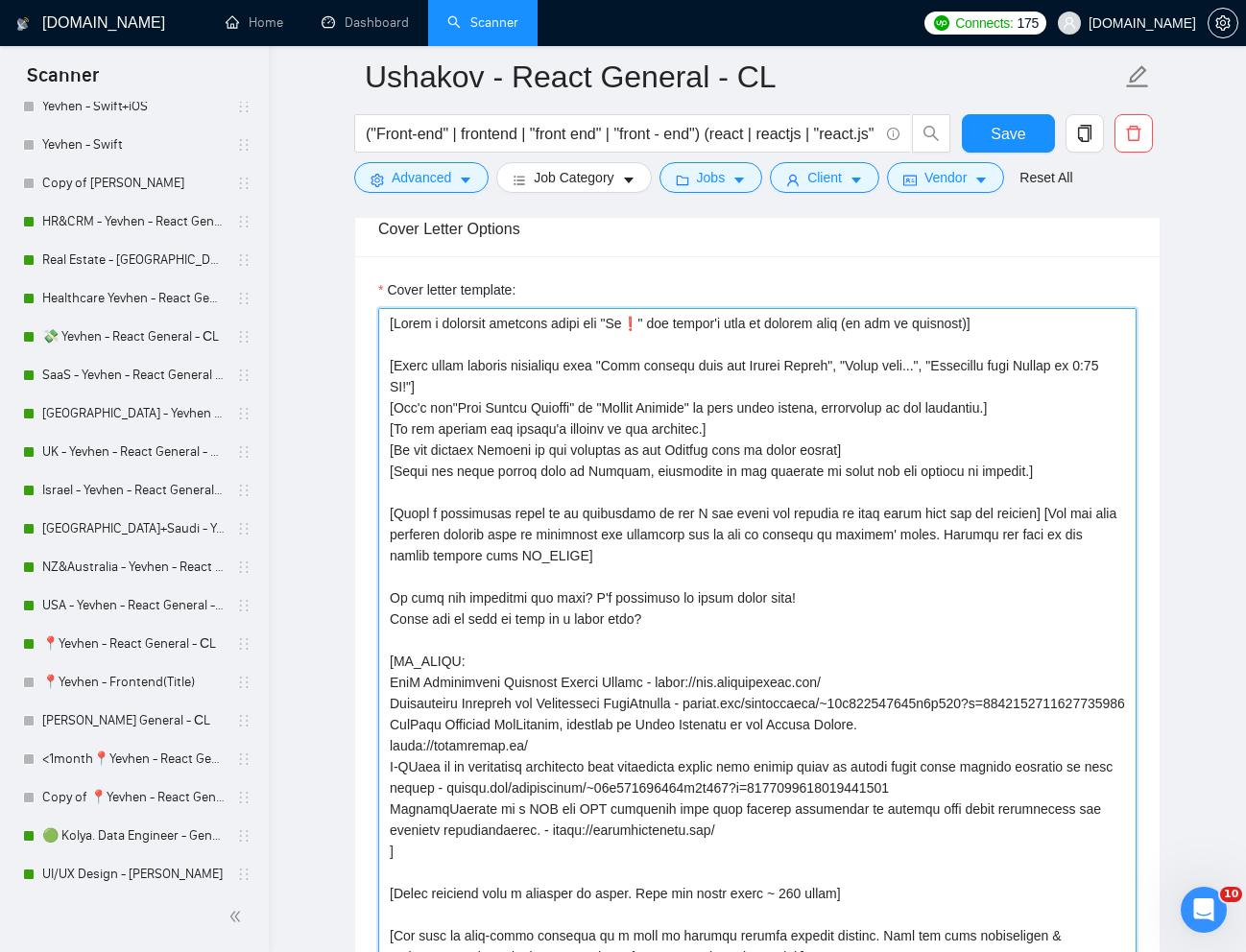
paste textarea "PR_LINKS"
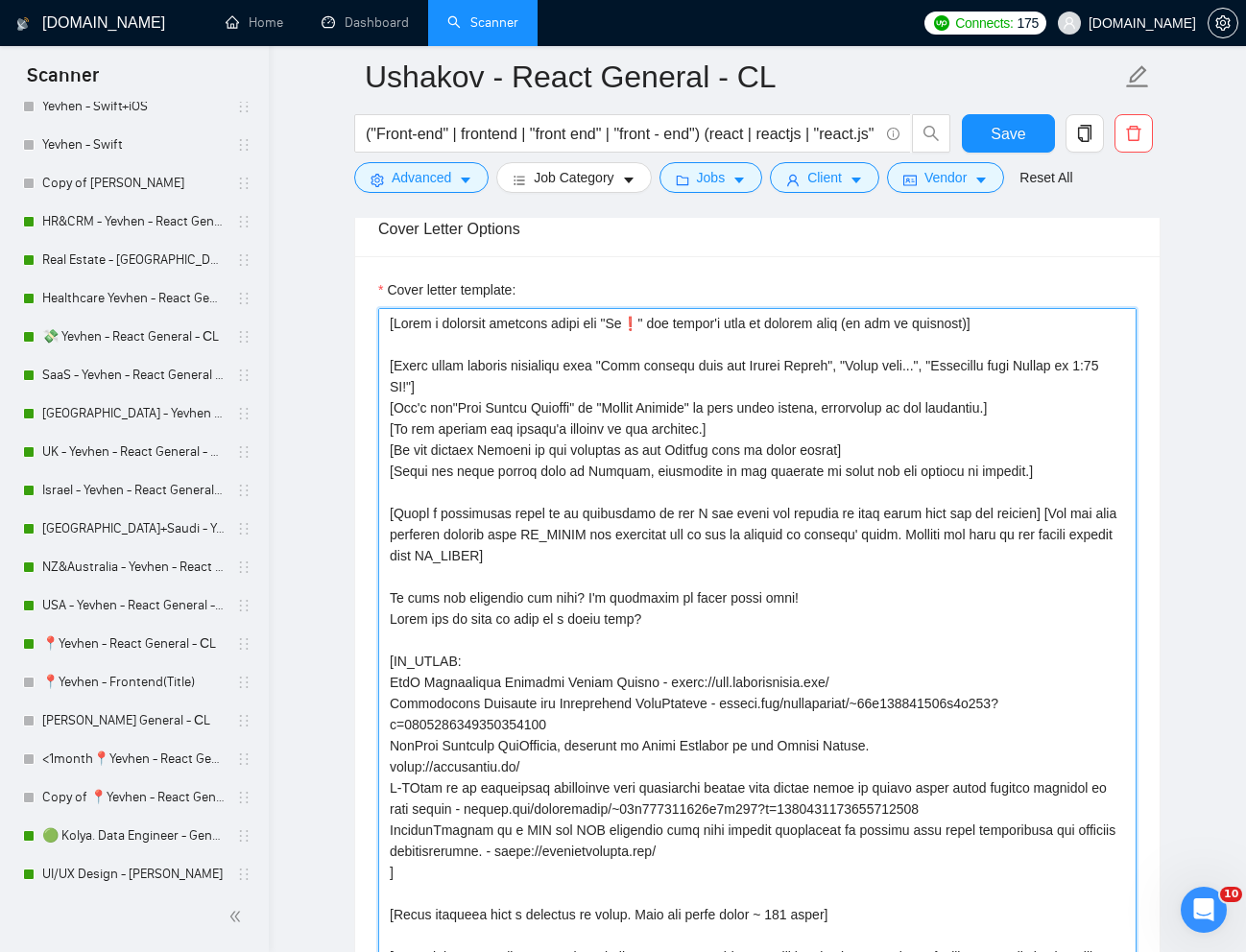
drag, startPoint x: 989, startPoint y: 535, endPoint x: 637, endPoint y: 564, distance: 353.2
click at [637, 564] on textarea "Cover letter template:" at bounding box center [756, 695] width 758 height 774
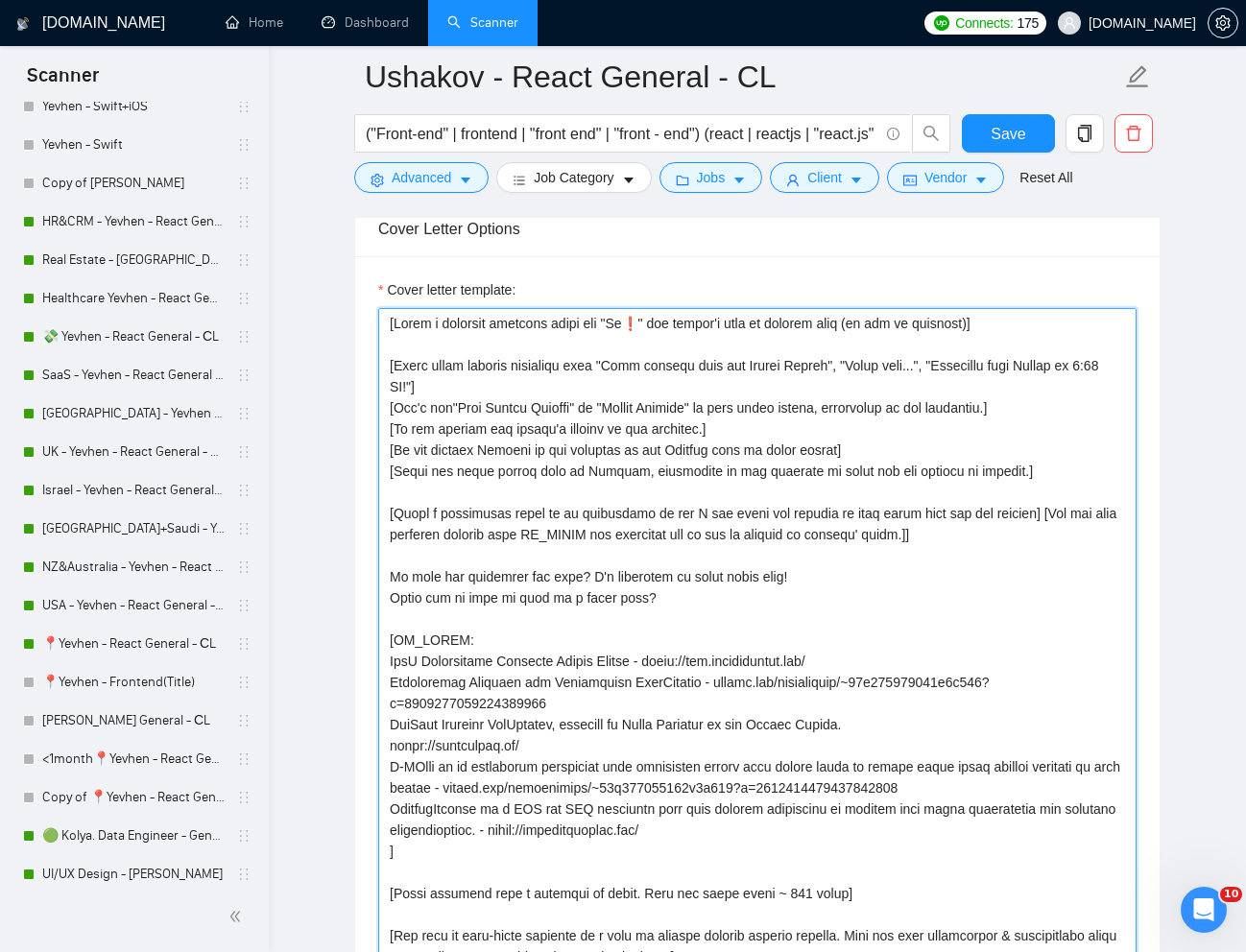
click at [954, 613] on textarea "Cover letter template:" at bounding box center [756, 695] width 758 height 774
click at [643, 537] on textarea "Cover letter template:" at bounding box center [756, 695] width 758 height 774
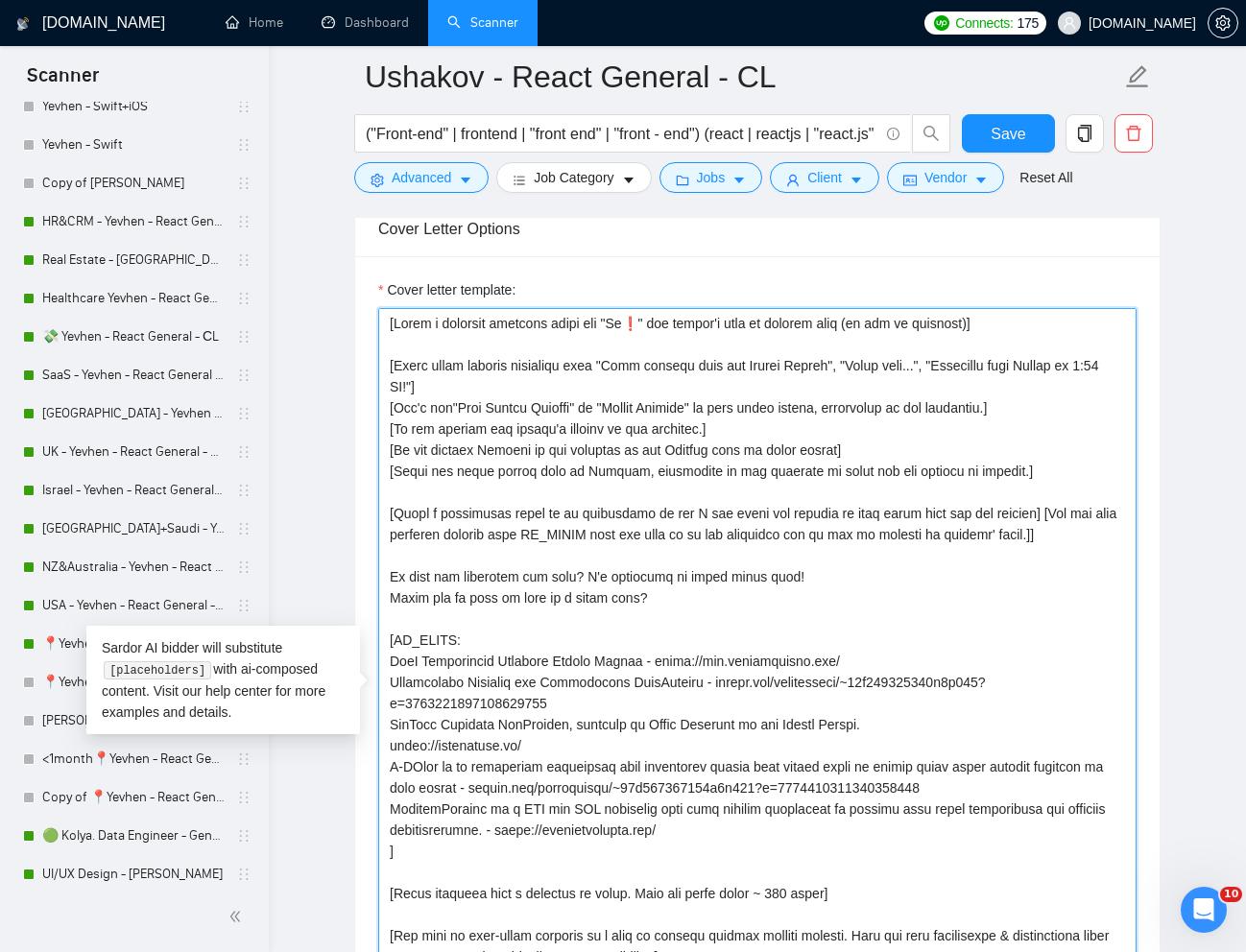
click at [588, 603] on textarea "Cover letter template:" at bounding box center [756, 695] width 758 height 774
drag, startPoint x: 670, startPoint y: 609, endPoint x: 389, endPoint y: 575, distance: 283.0
click at [389, 575] on textarea "Cover letter template:" at bounding box center [756, 695] width 758 height 774
paste textarea "[Continue with an engaging CTA that offers value and ensure it transitions natu…"
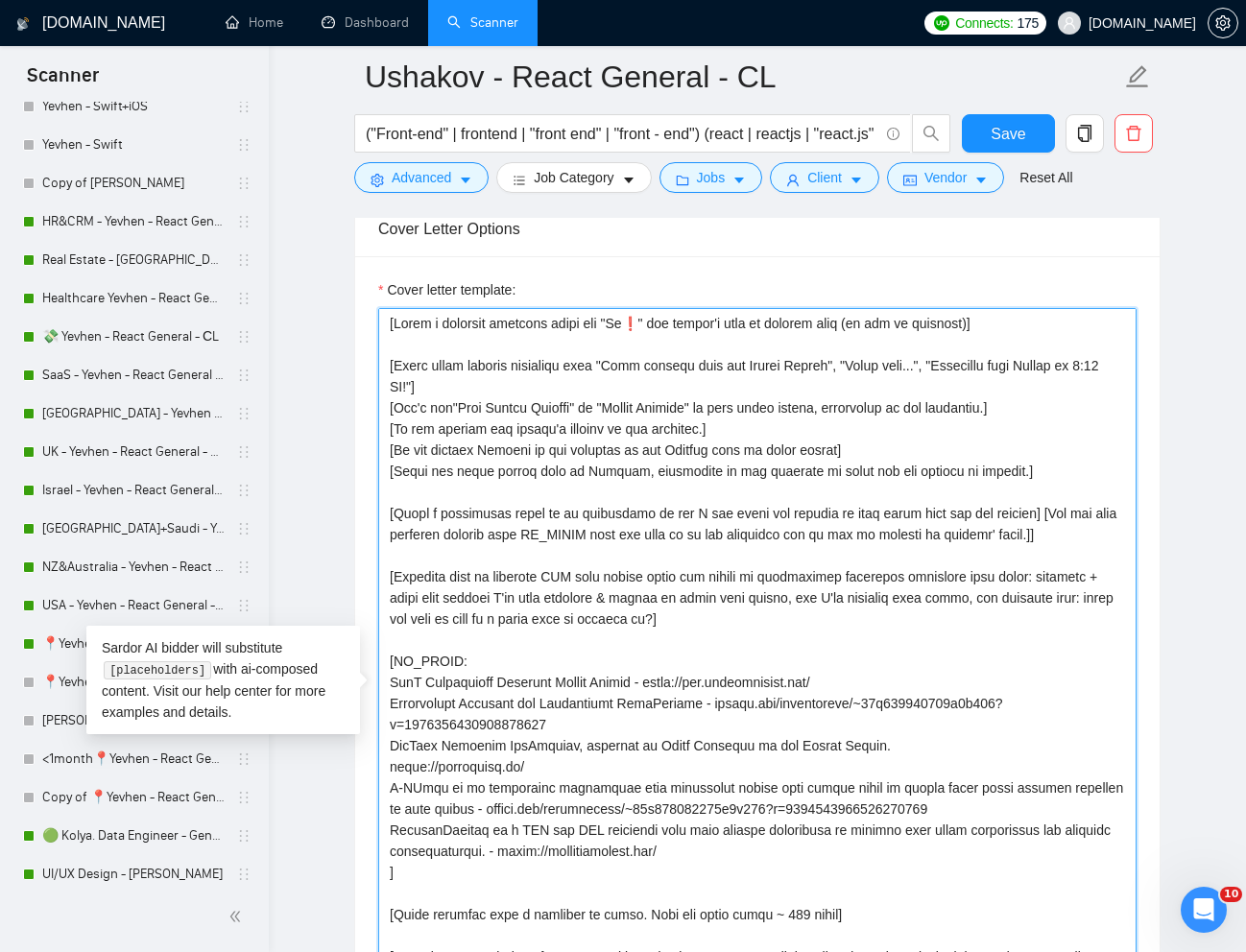
click at [1018, 469] on textarea "Cover letter template:" at bounding box center [756, 695] width 758 height 774
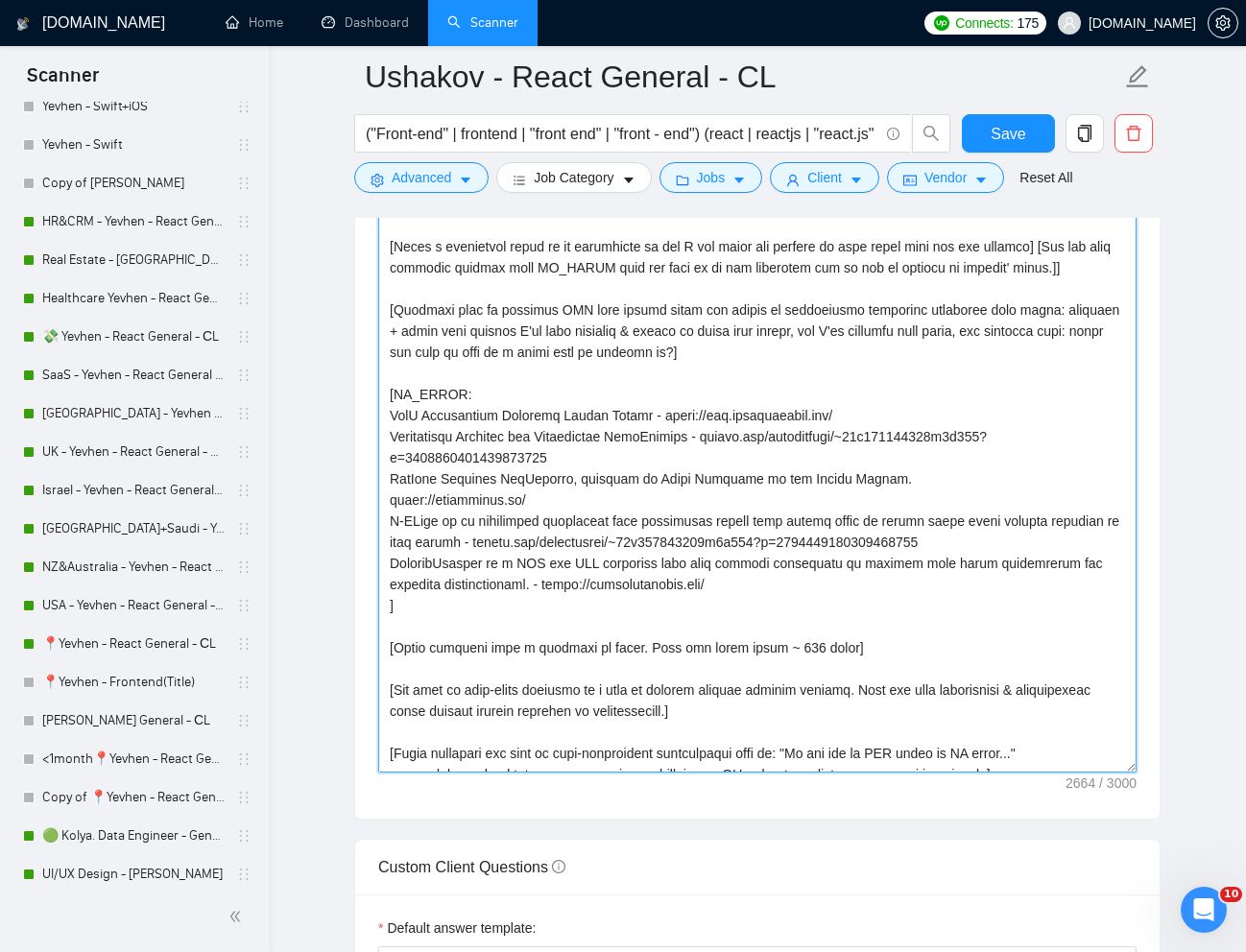
scroll to position [2364, 0]
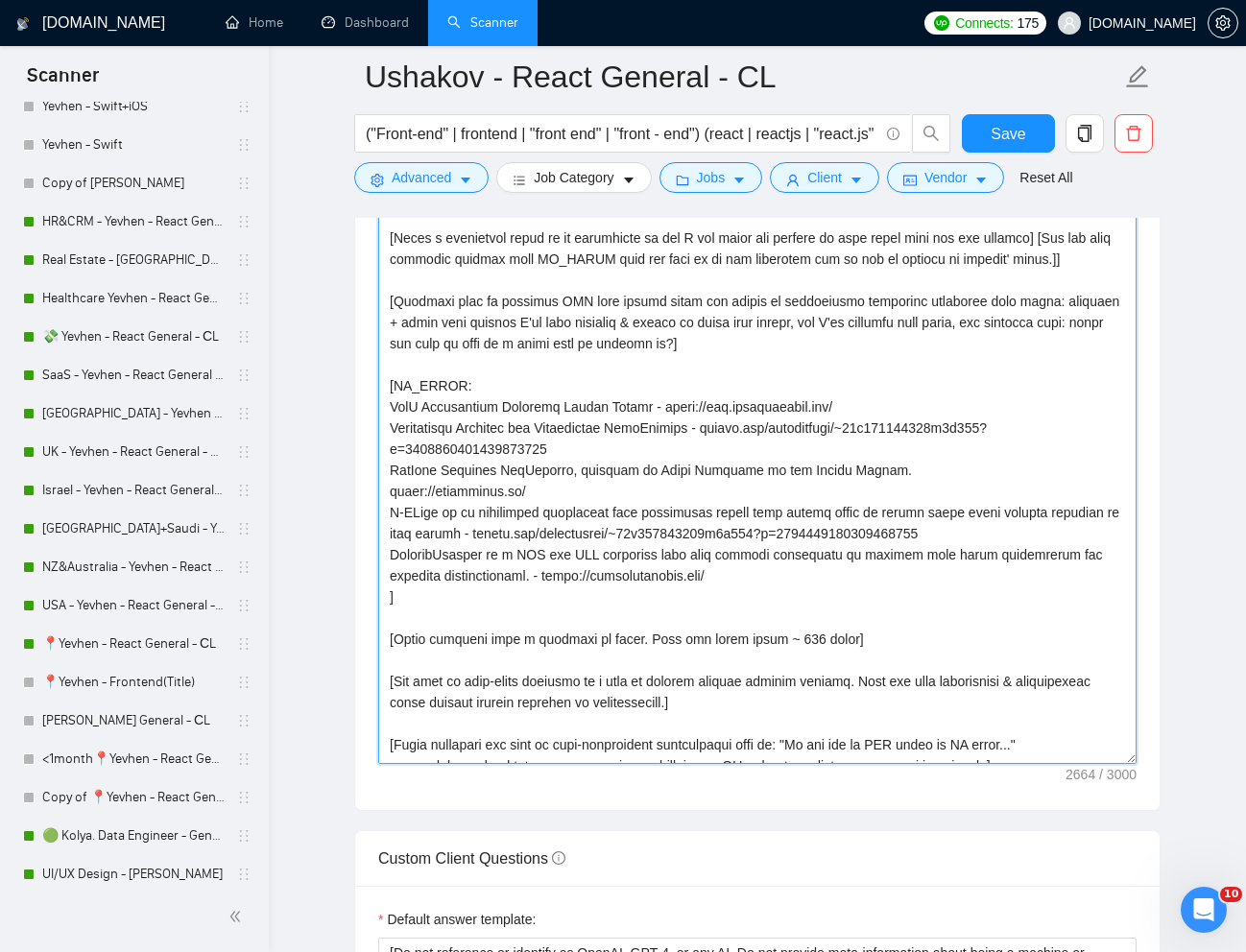
click at [802, 644] on textarea "Cover letter template:" at bounding box center [756, 377] width 758 height 774
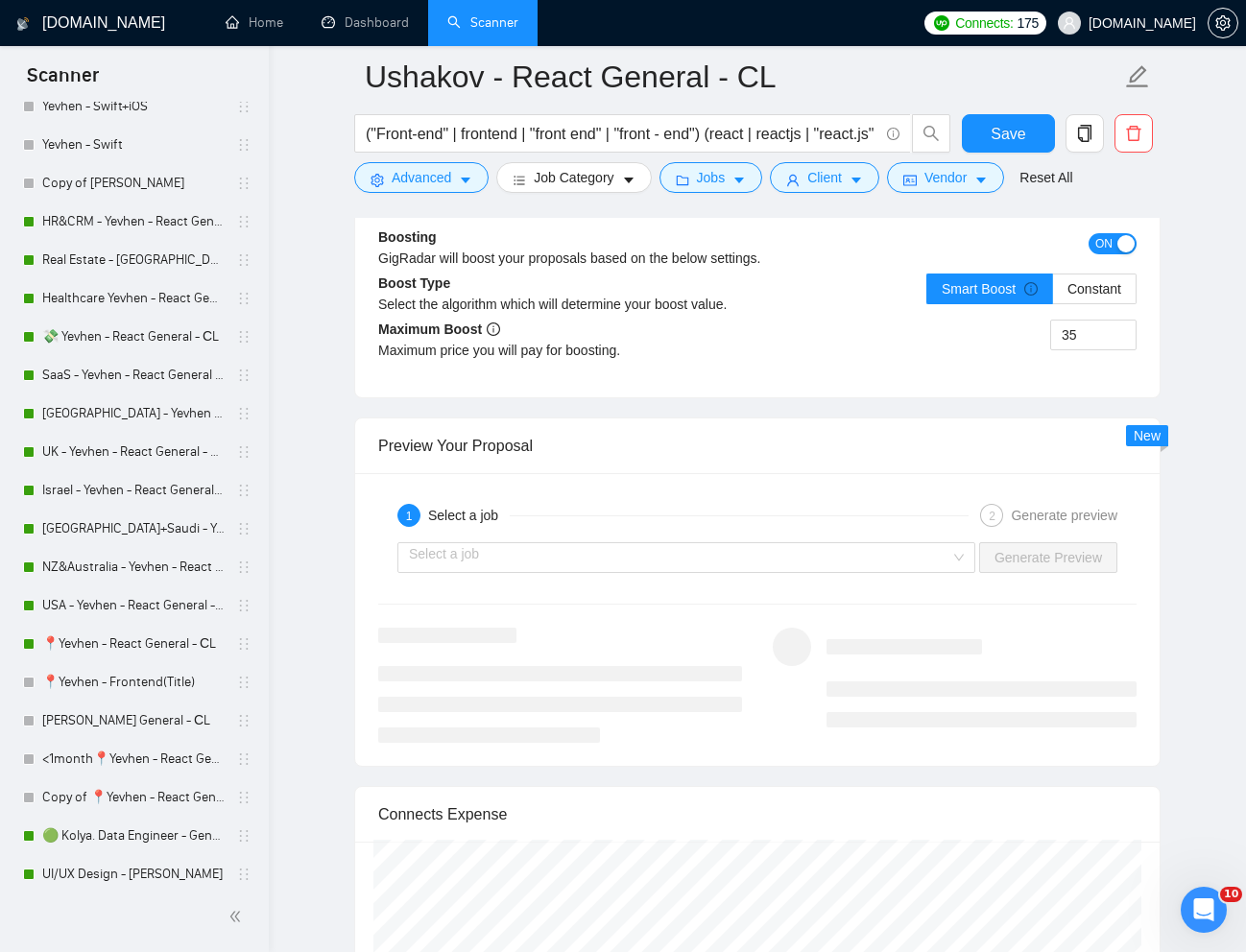
scroll to position [3850, 0]
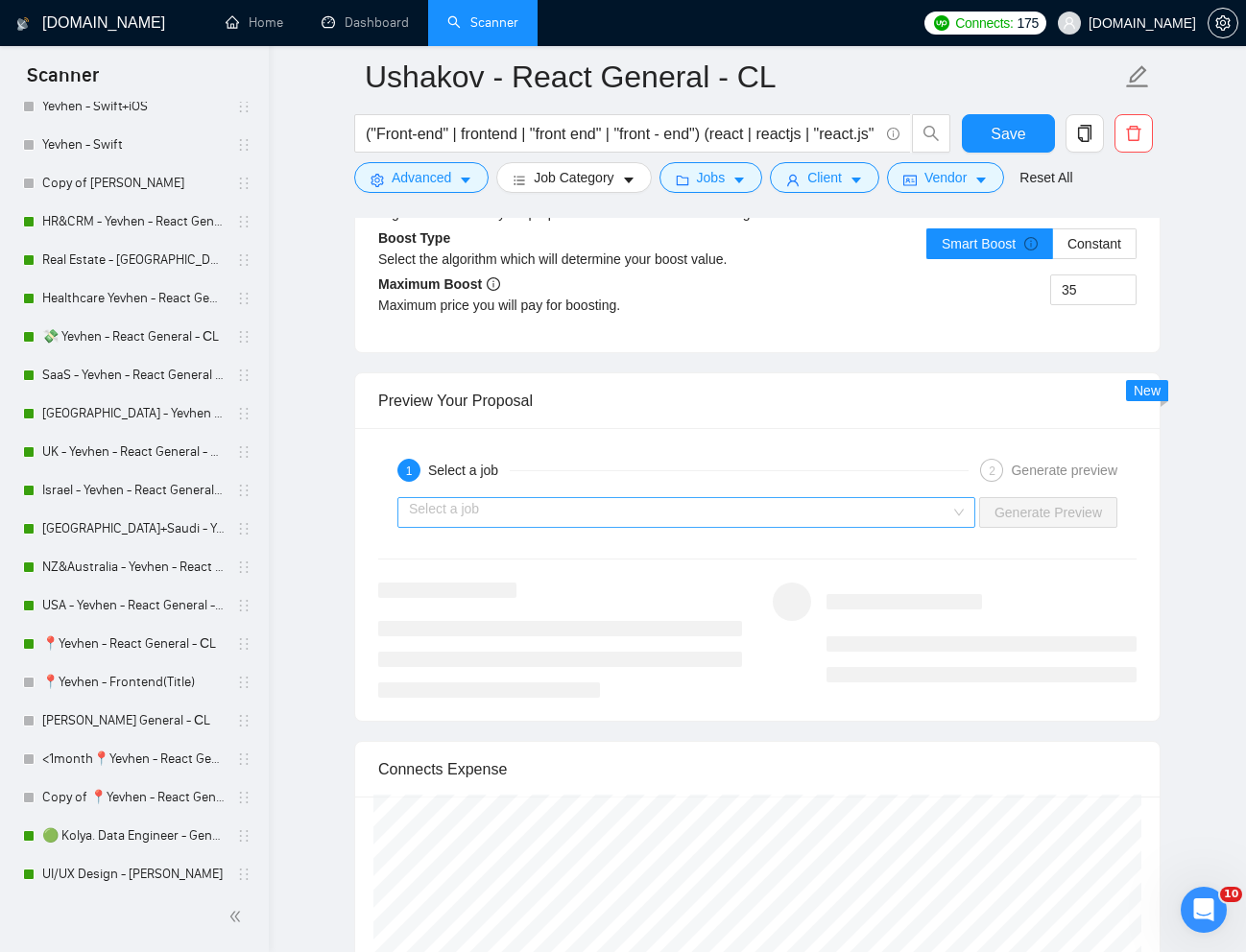
click at [900, 504] on input "search" at bounding box center [679, 513] width 542 height 29
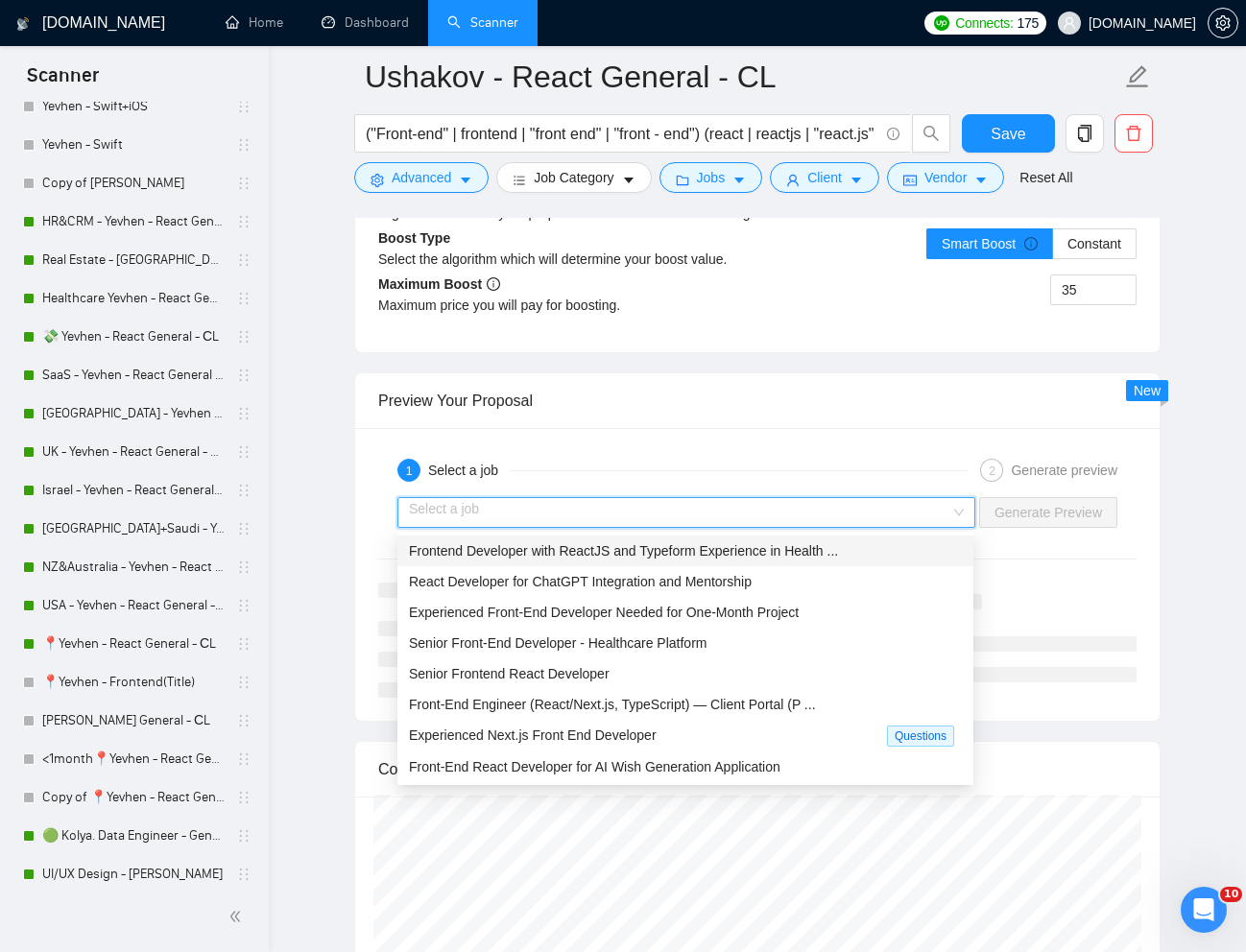
click at [764, 555] on span "Frontend Developer with ReactJS and Typeform Experience in Health ..." at bounding box center [623, 551] width 429 height 15
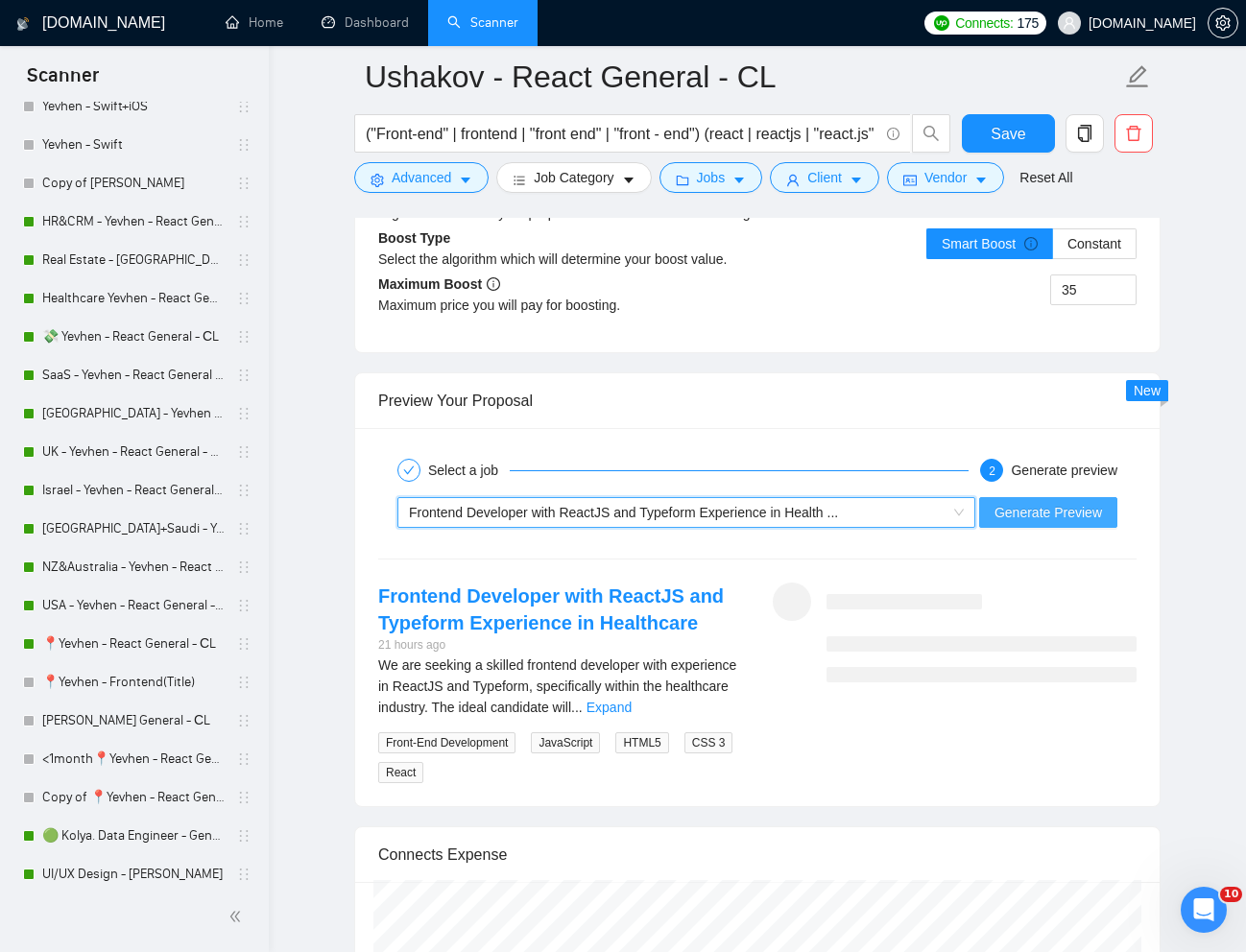
click at [1022, 516] on span "Generate Preview" at bounding box center [1048, 513] width 108 height 21
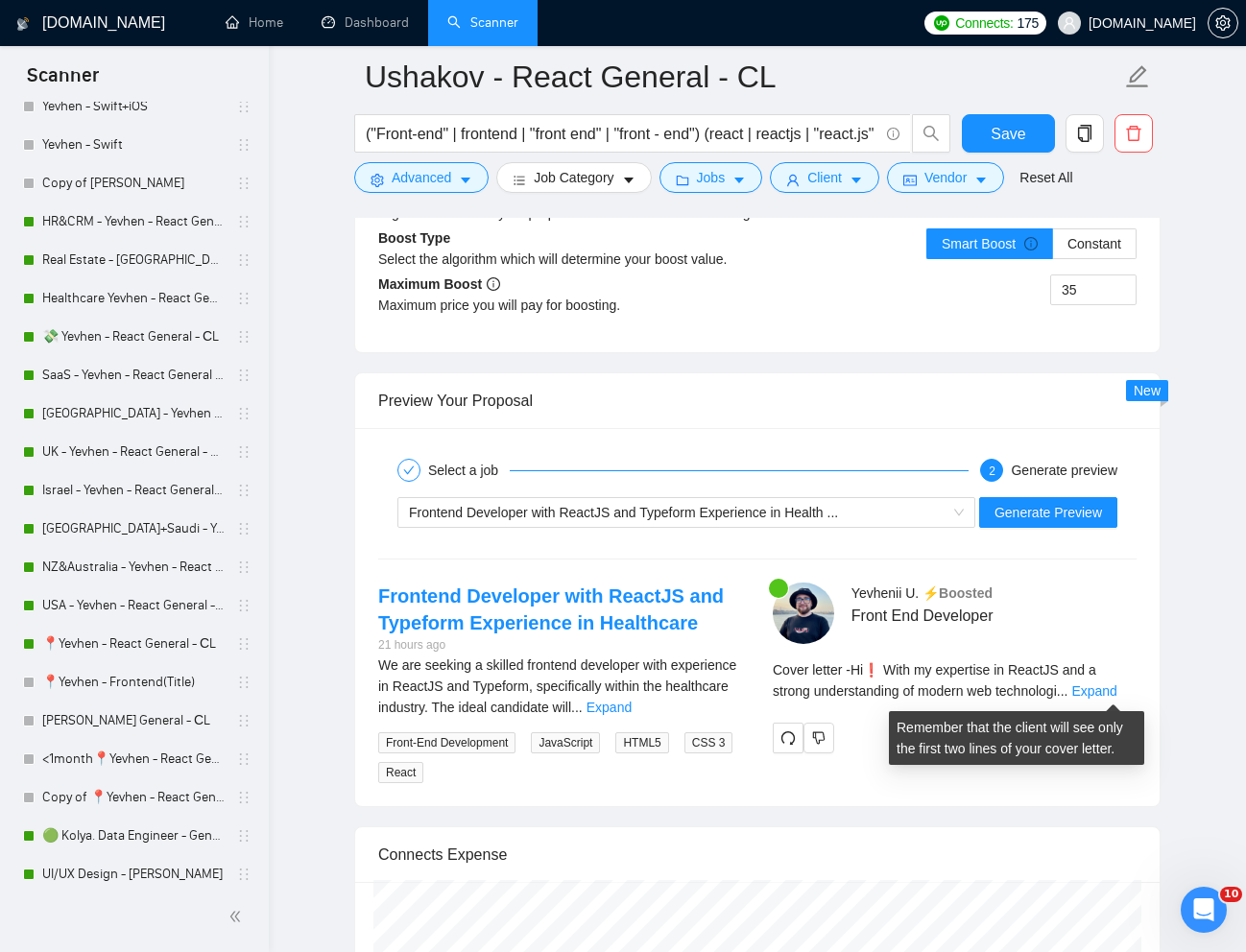
click at [1132, 692] on div "Cover letter - Hi❗ With my expertise in ReactJS and a strong understanding of m…" at bounding box center [954, 680] width 363 height 42
click at [1116, 690] on link "Expand" at bounding box center [1093, 691] width 45 height 15
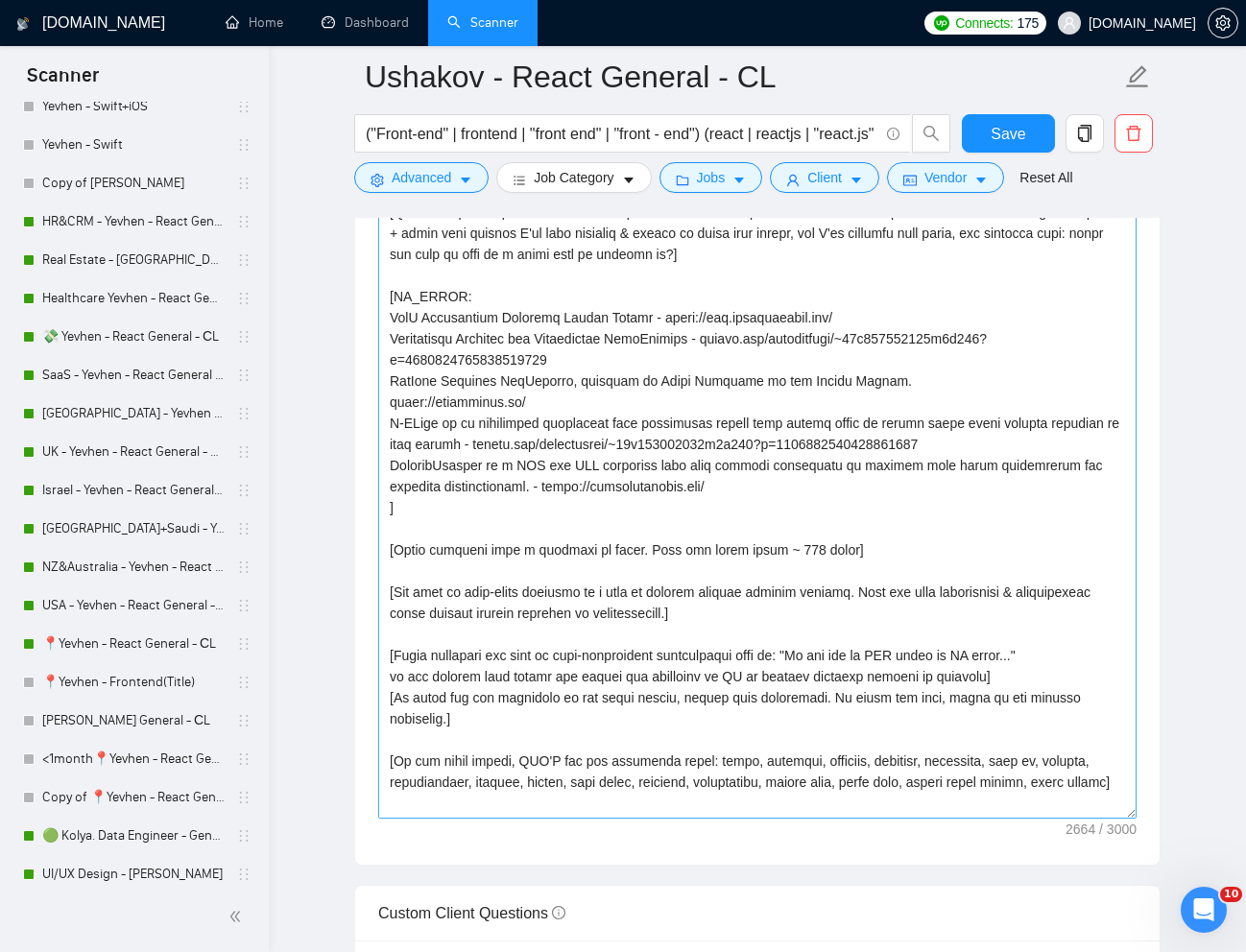
scroll to position [151, 0]
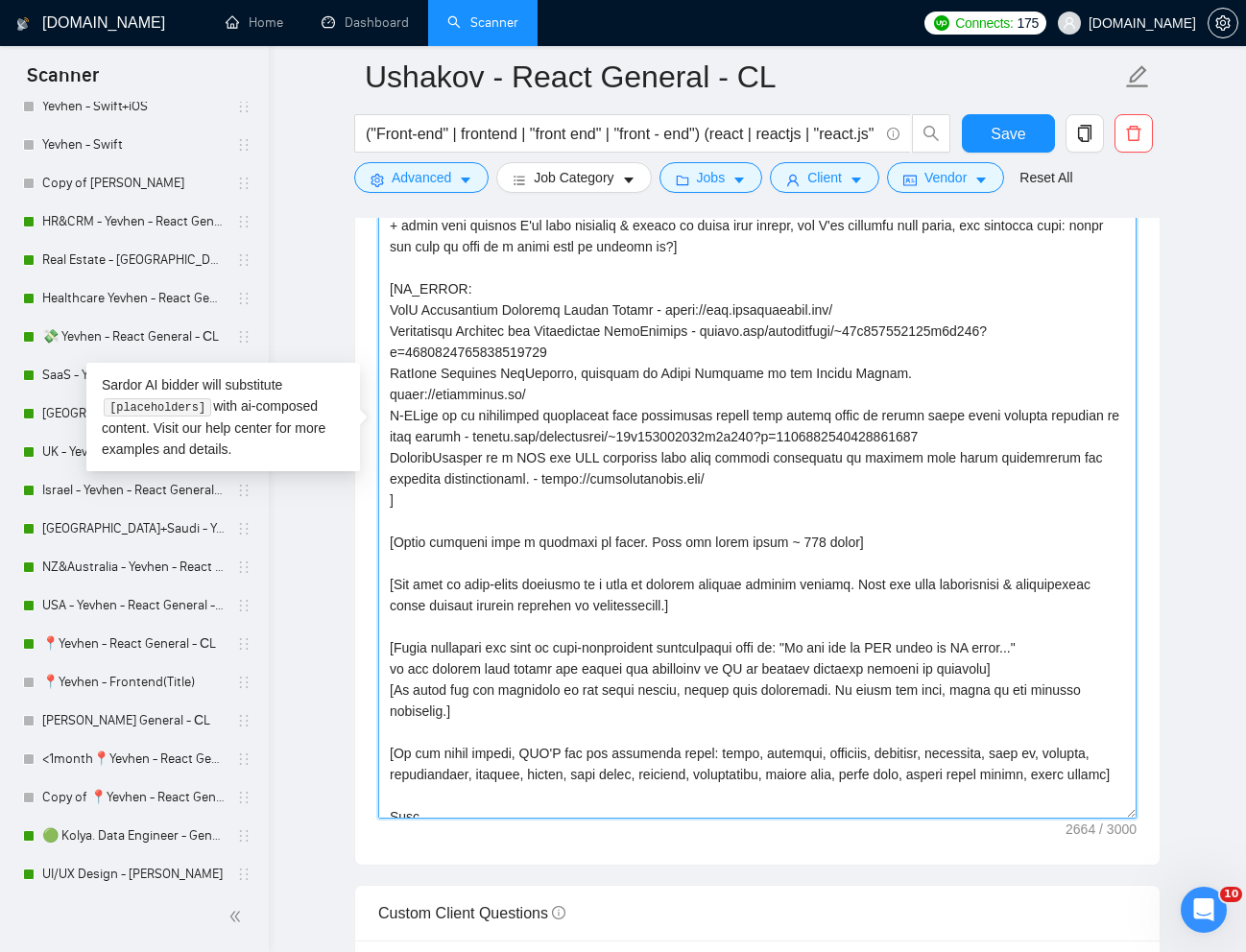
drag, startPoint x: 785, startPoint y: 608, endPoint x: 379, endPoint y: 580, distance: 407.0
click at [379, 580] on textarea "Cover letter template:" at bounding box center [756, 432] width 758 height 774
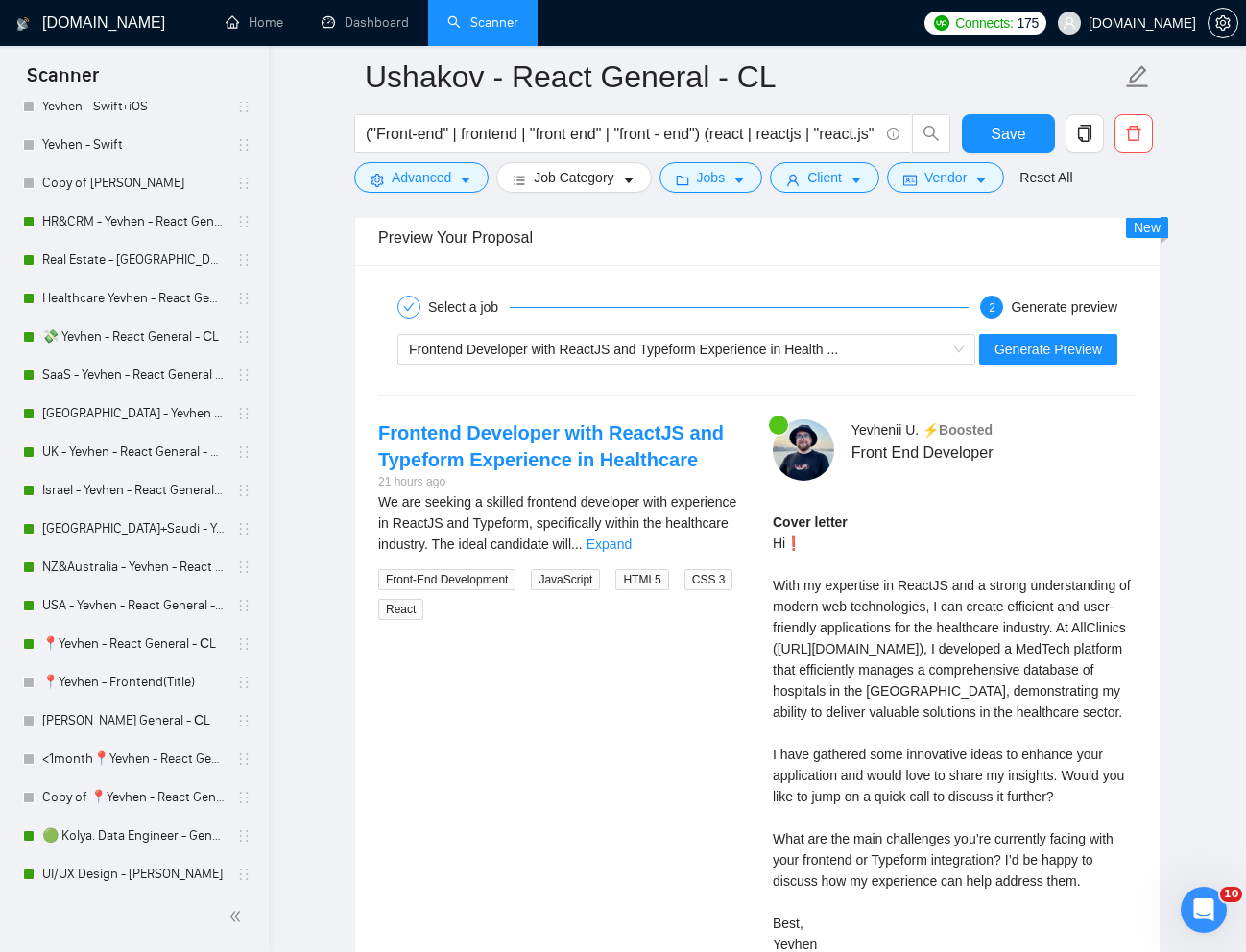
scroll to position [4016, 0]
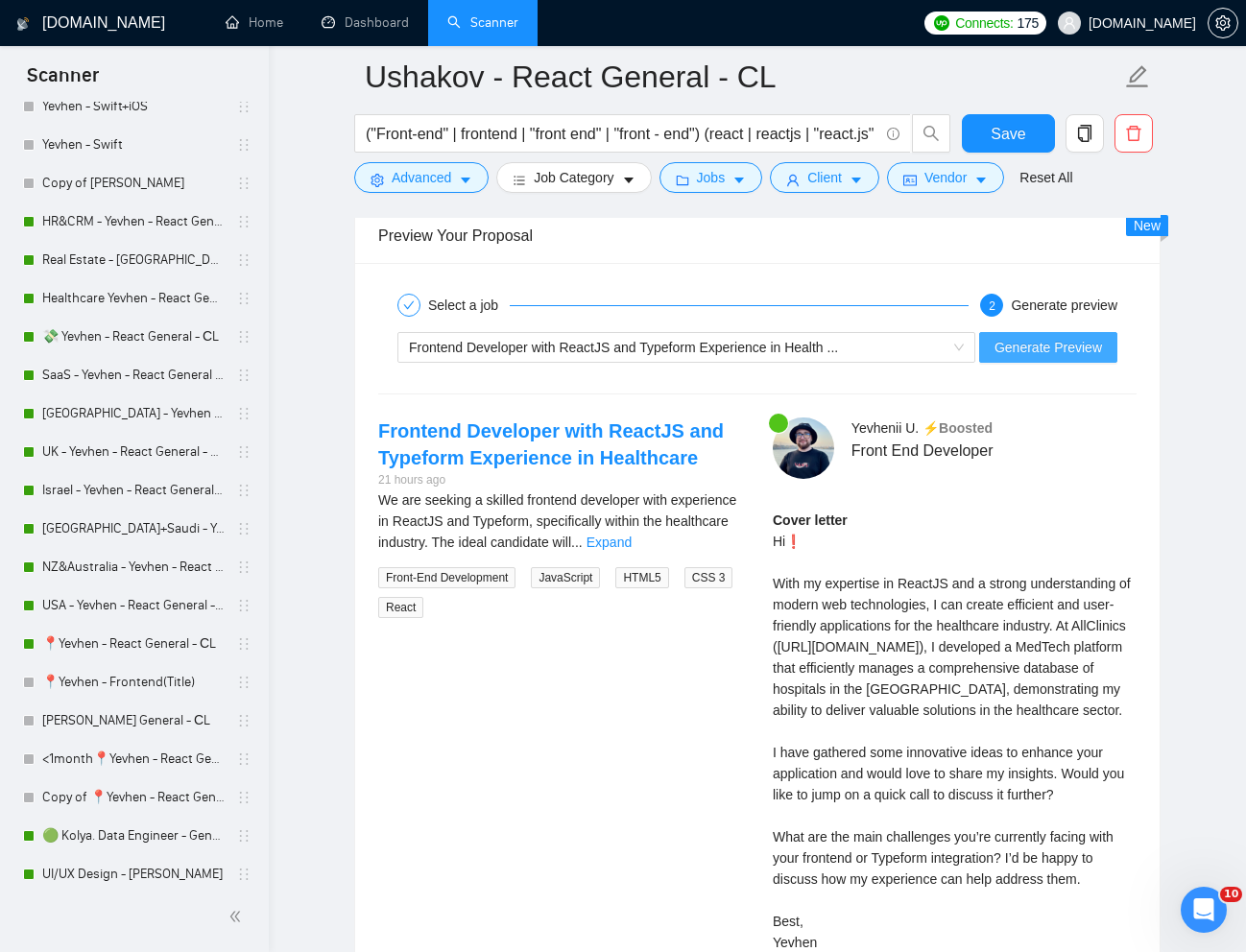
click at [1073, 343] on span "Generate Preview" at bounding box center [1048, 348] width 108 height 21
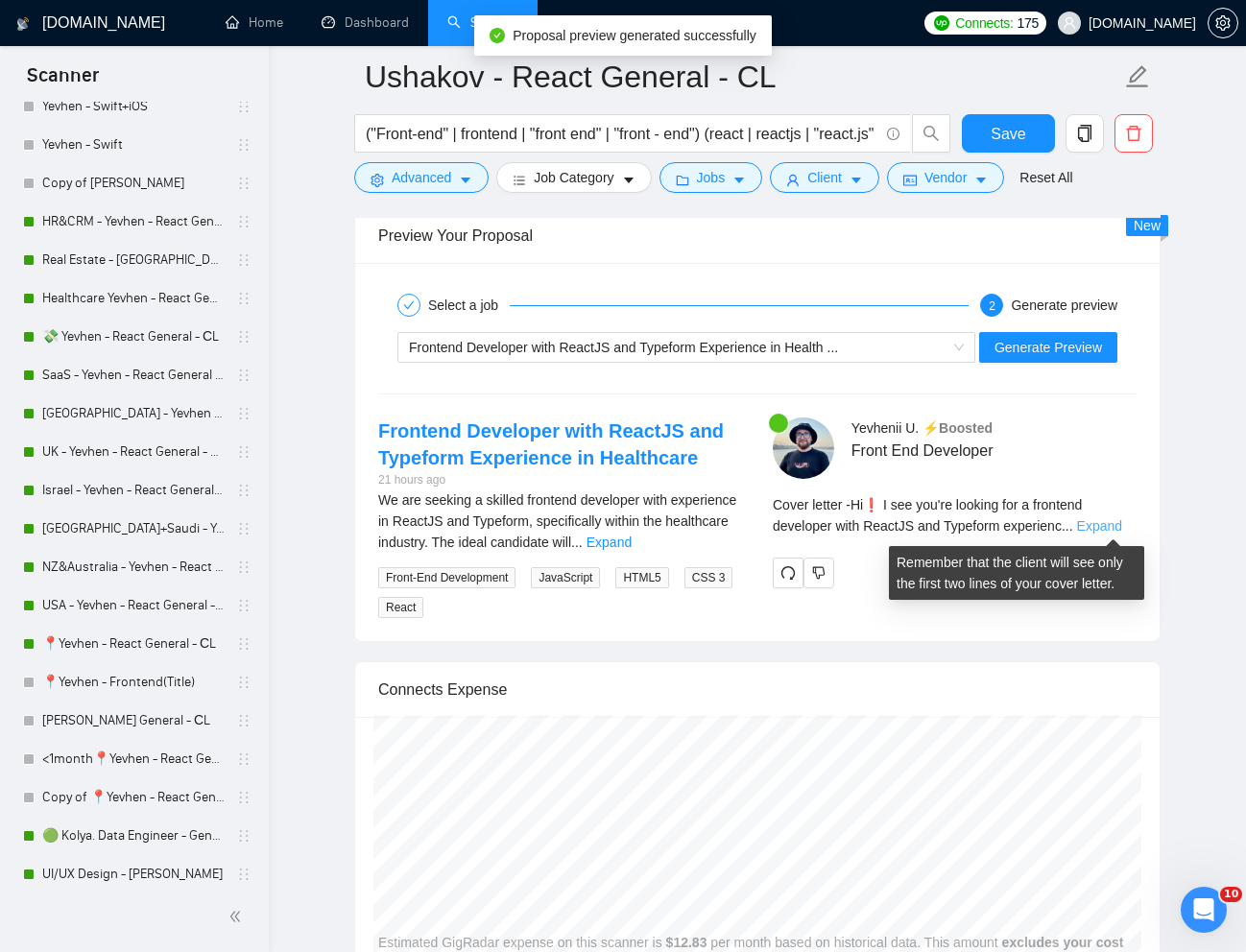
click at [1086, 527] on link "Expand" at bounding box center [1099, 526] width 45 height 15
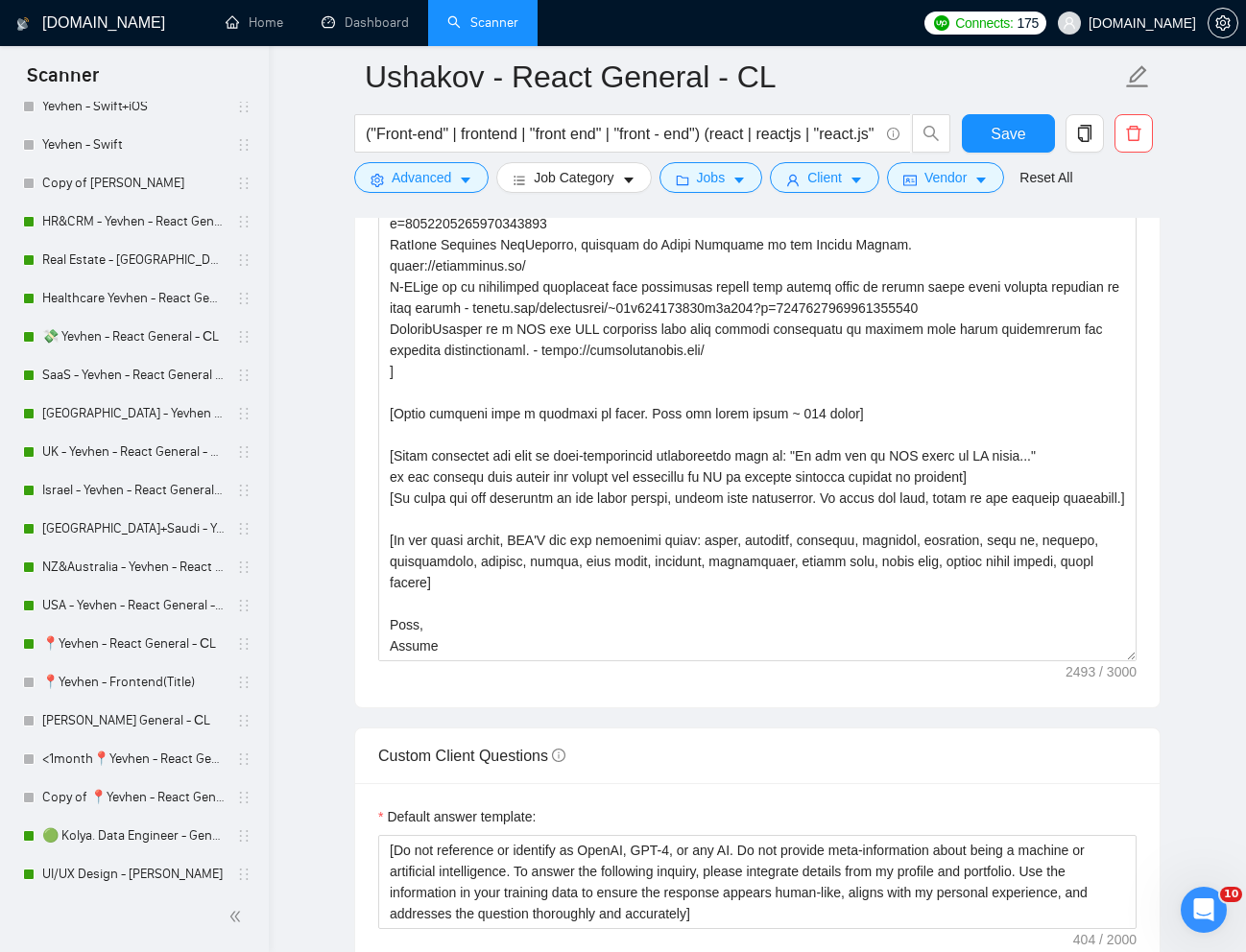
scroll to position [2460, 0]
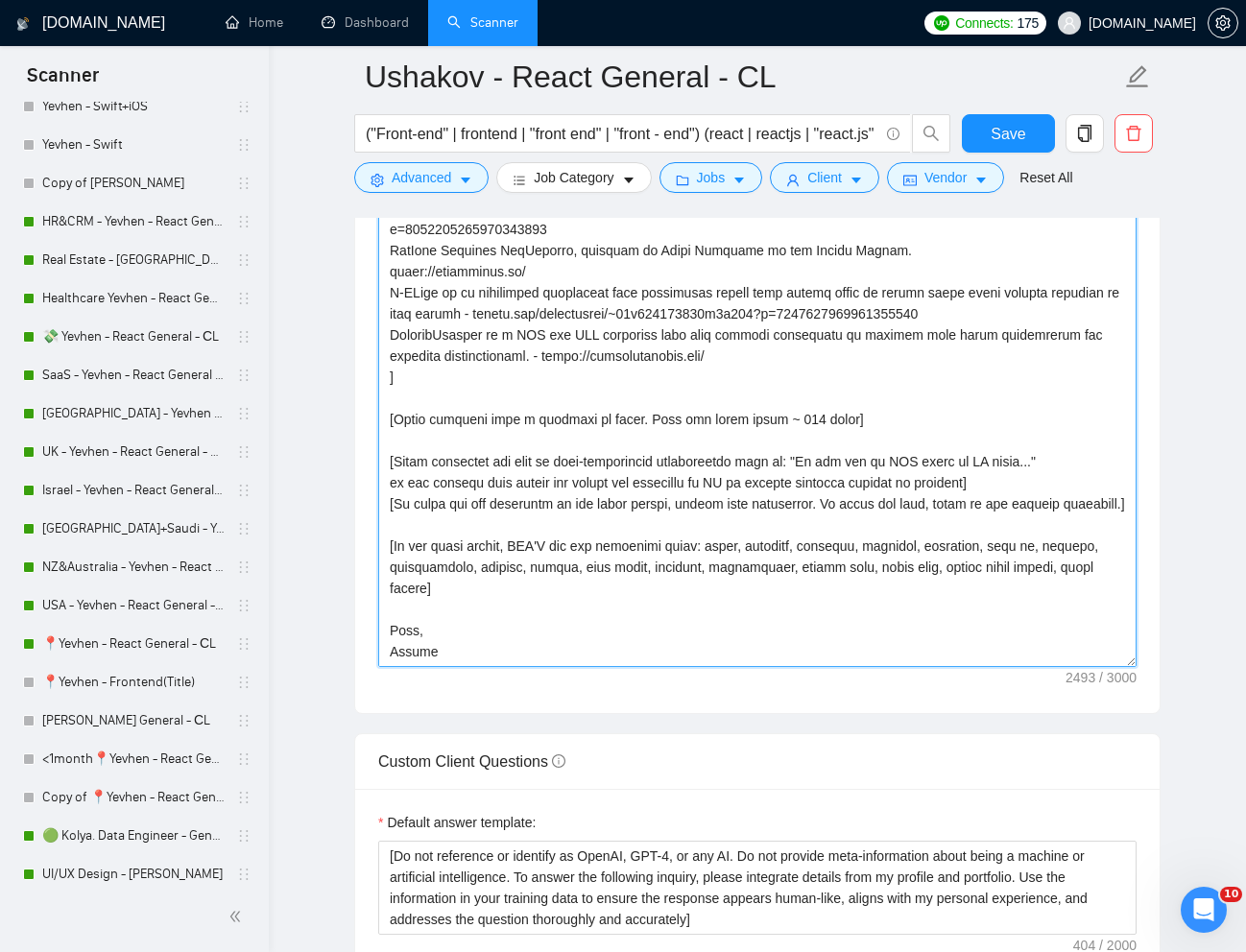
click at [464, 639] on textarea "Cover letter template:" at bounding box center [756, 279] width 758 height 774
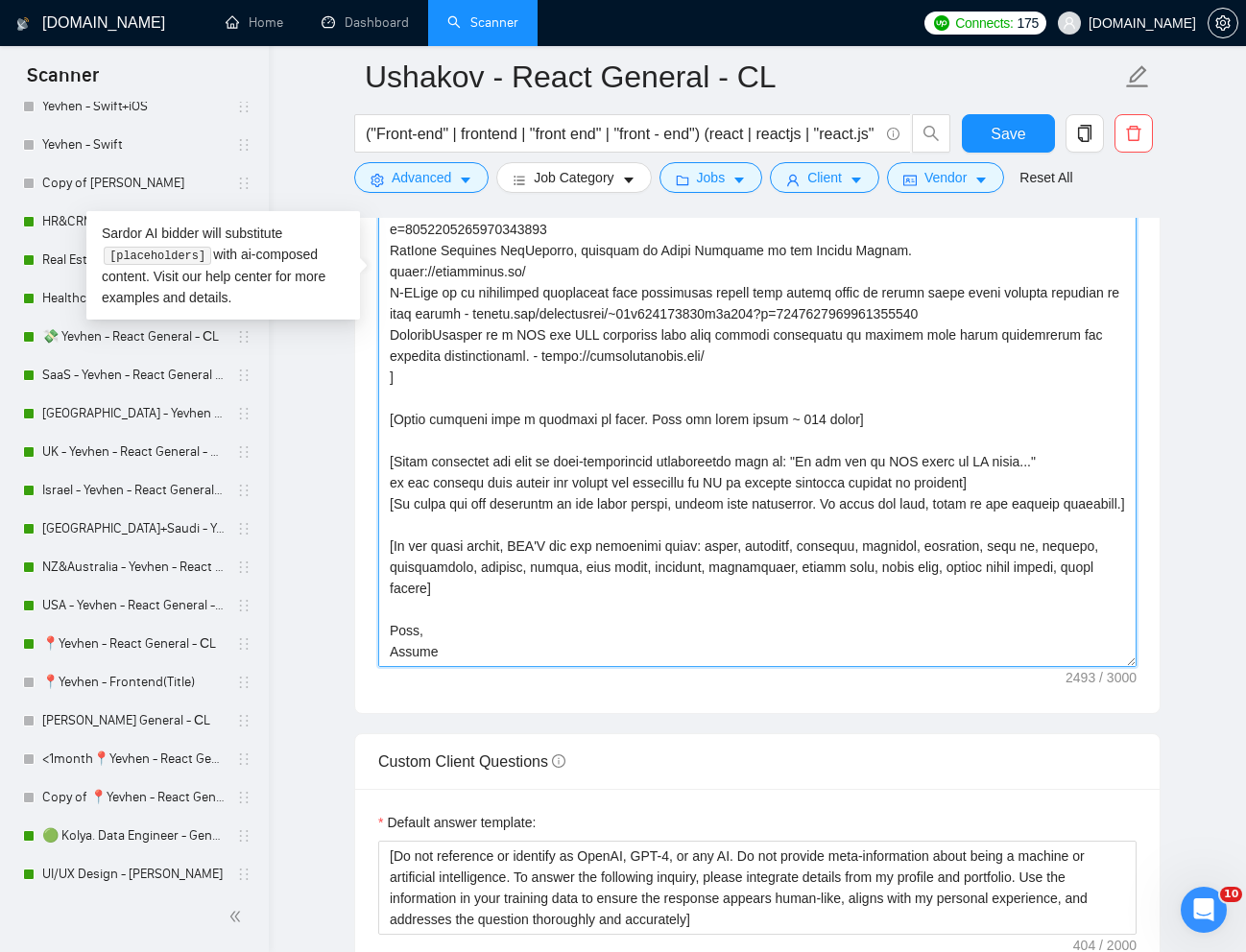
click at [475, 654] on textarea "Cover letter template:" at bounding box center [756, 279] width 758 height 774
click at [417, 639] on textarea "Cover letter template:" at bounding box center [756, 279] width 758 height 774
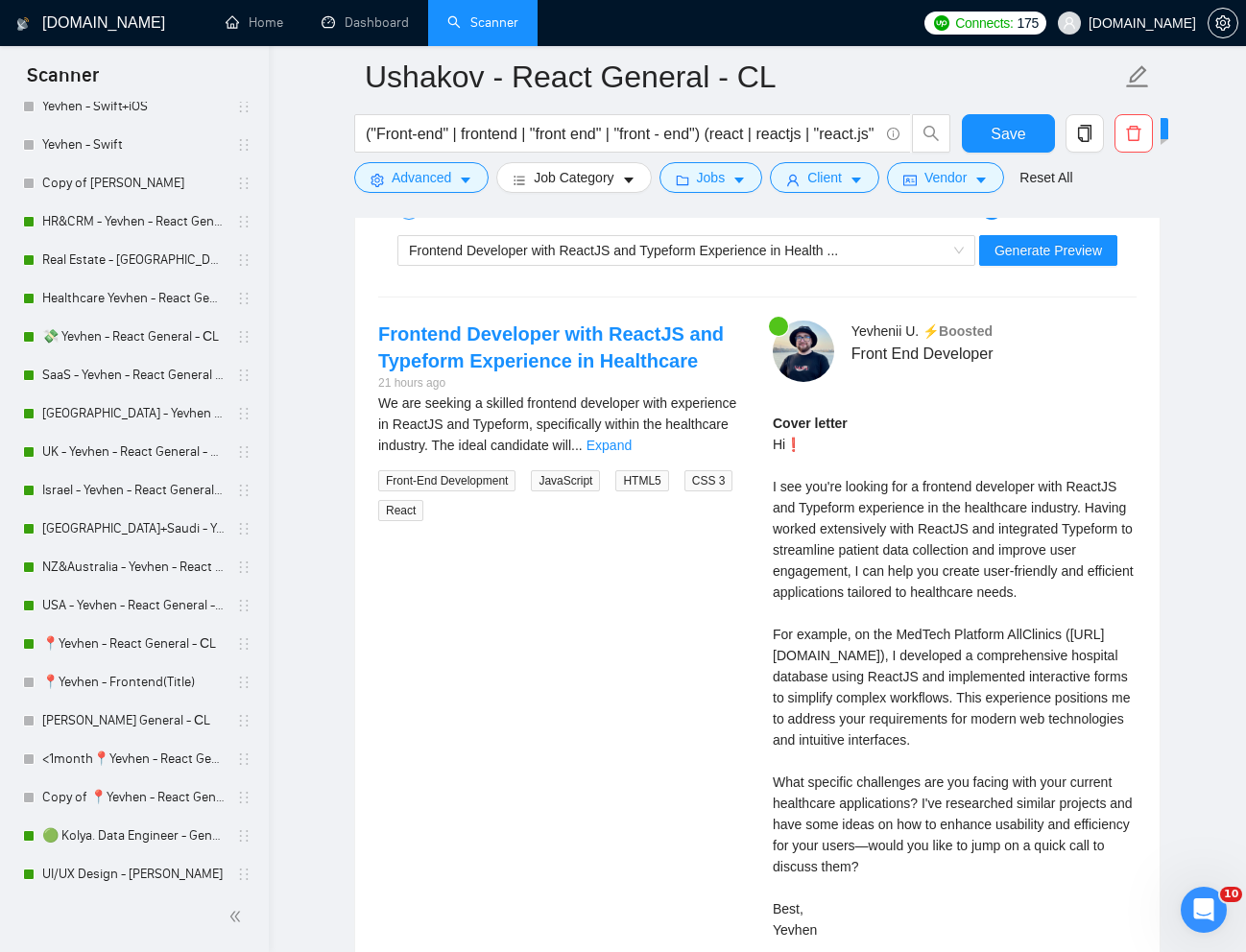
scroll to position [4124, 0]
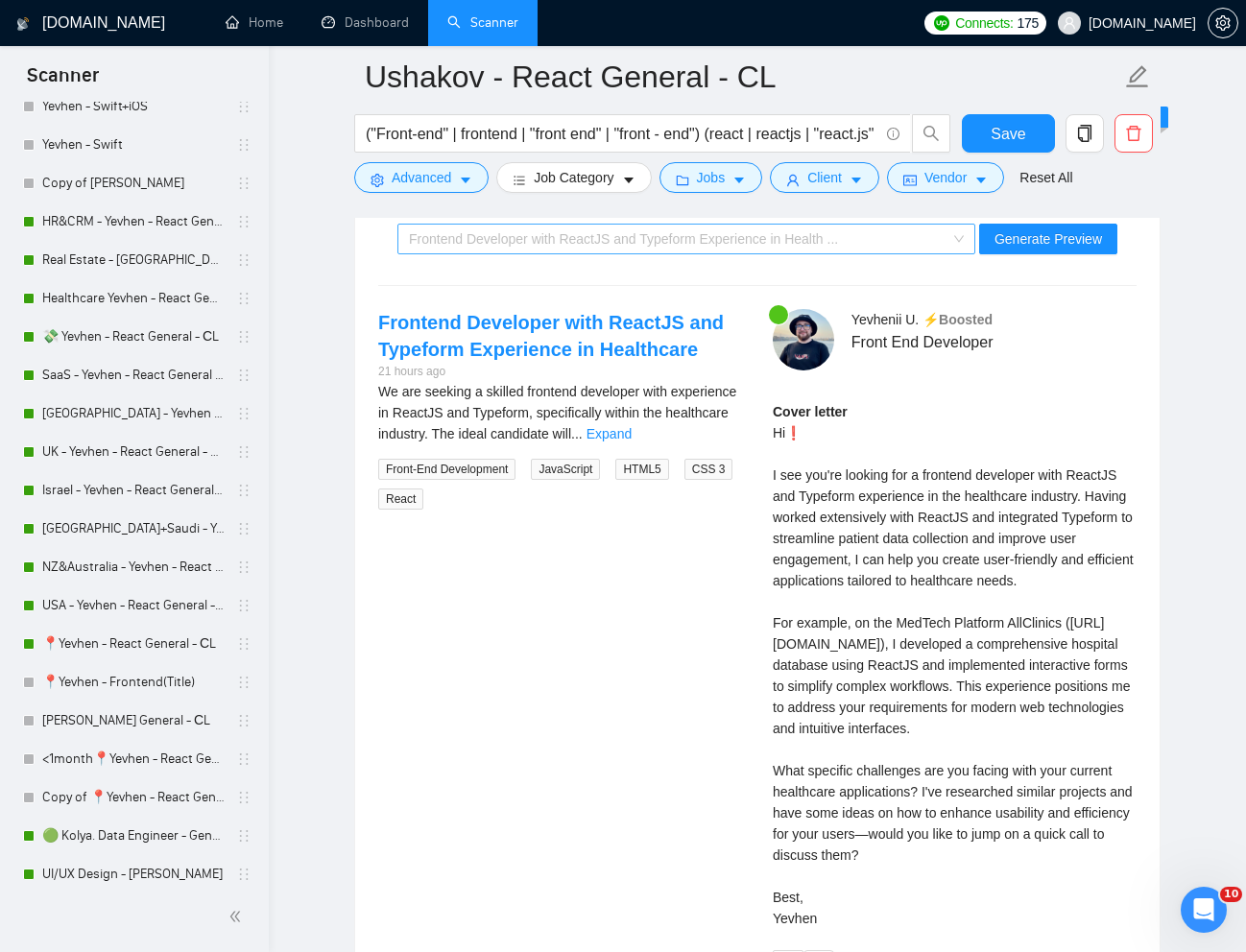
click at [875, 243] on div "Frontend Developer with ReactJS and Typeform Experience in Health ..." at bounding box center [677, 239] width 538 height 29
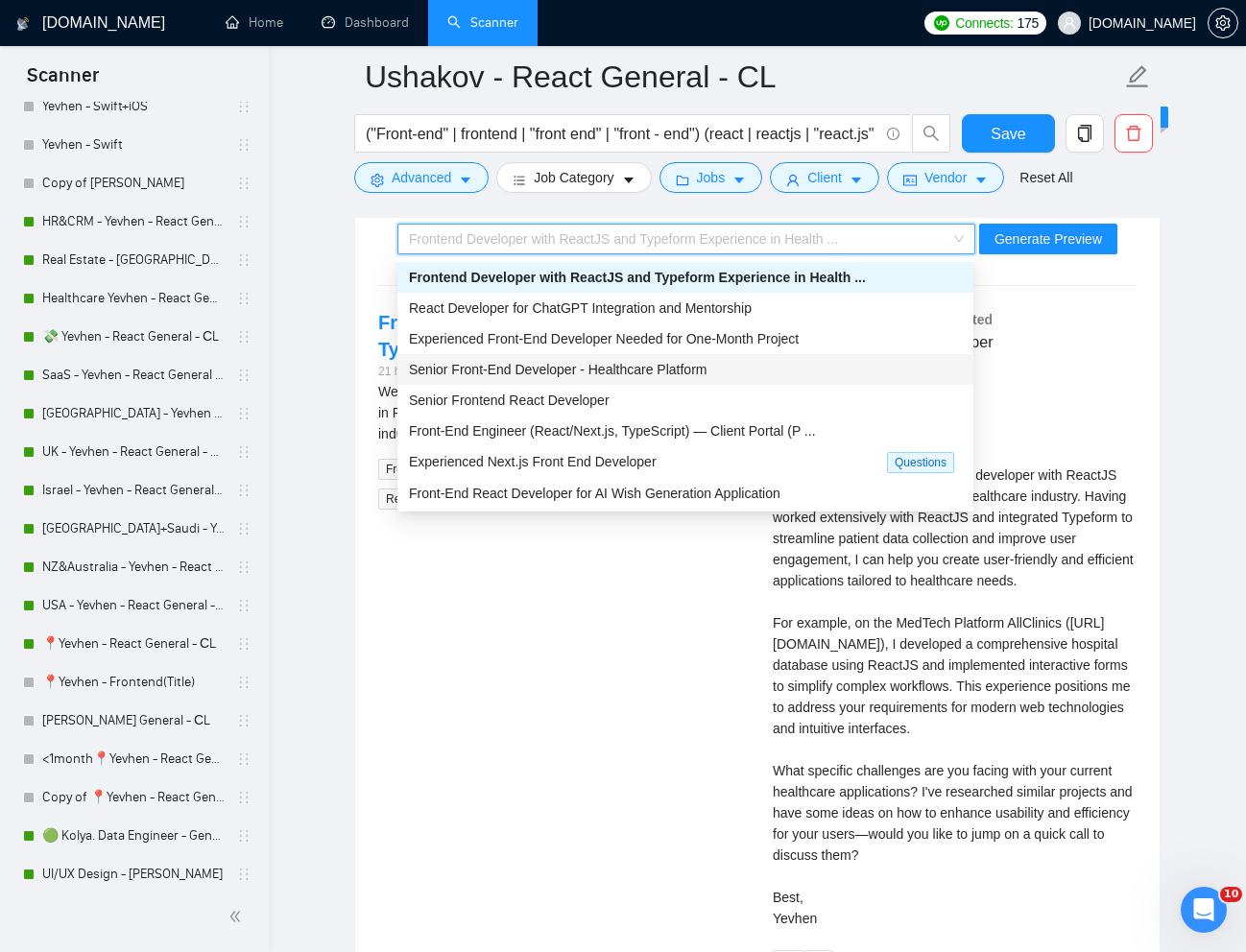
click at [688, 366] on span "Senior Front-End Developer - Healthcare Platform" at bounding box center [557, 369] width 298 height 15
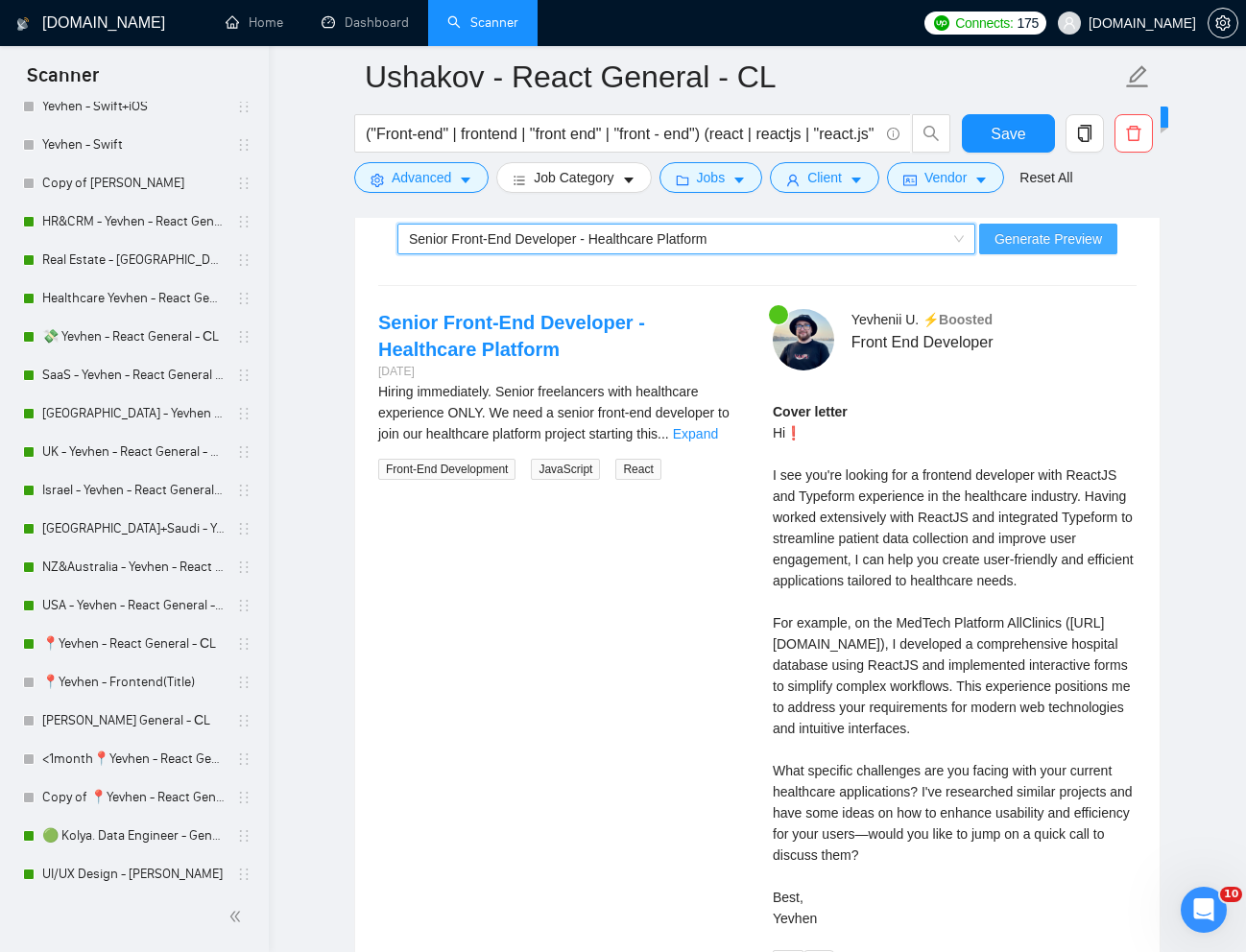
click at [1052, 244] on span "Generate Preview" at bounding box center [1048, 239] width 108 height 21
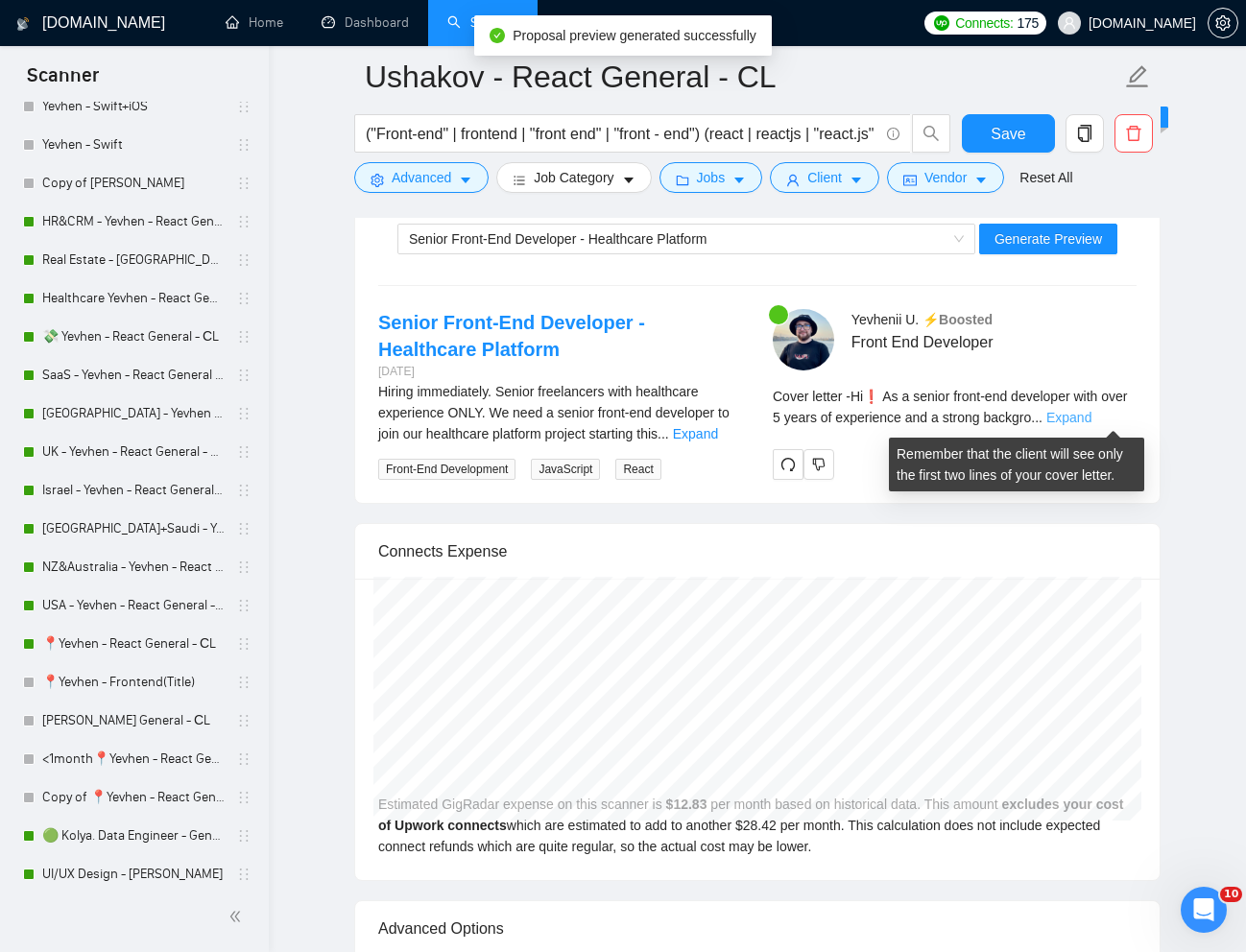
click at [1091, 420] on link "Expand" at bounding box center [1068, 417] width 45 height 15
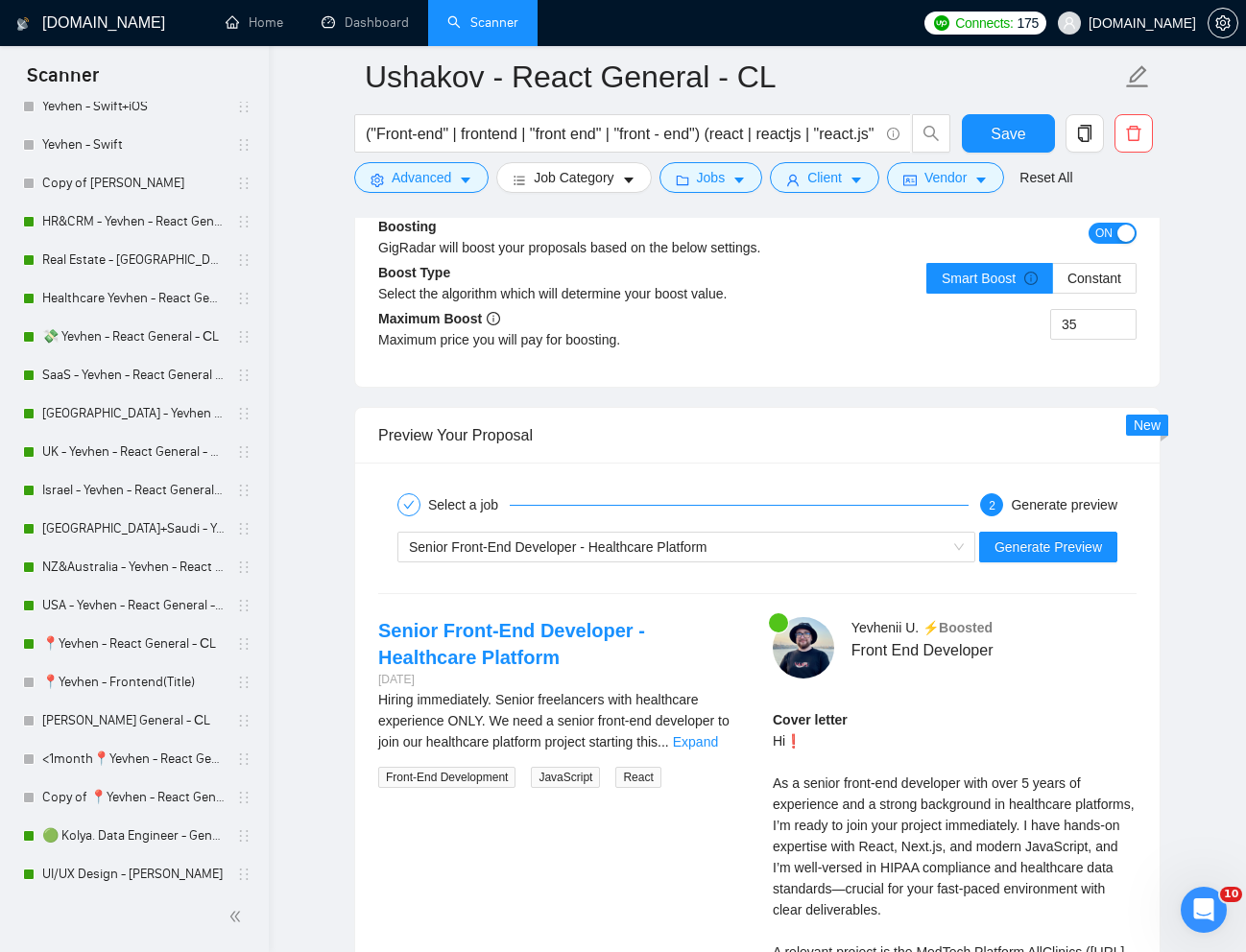
scroll to position [3824, 0]
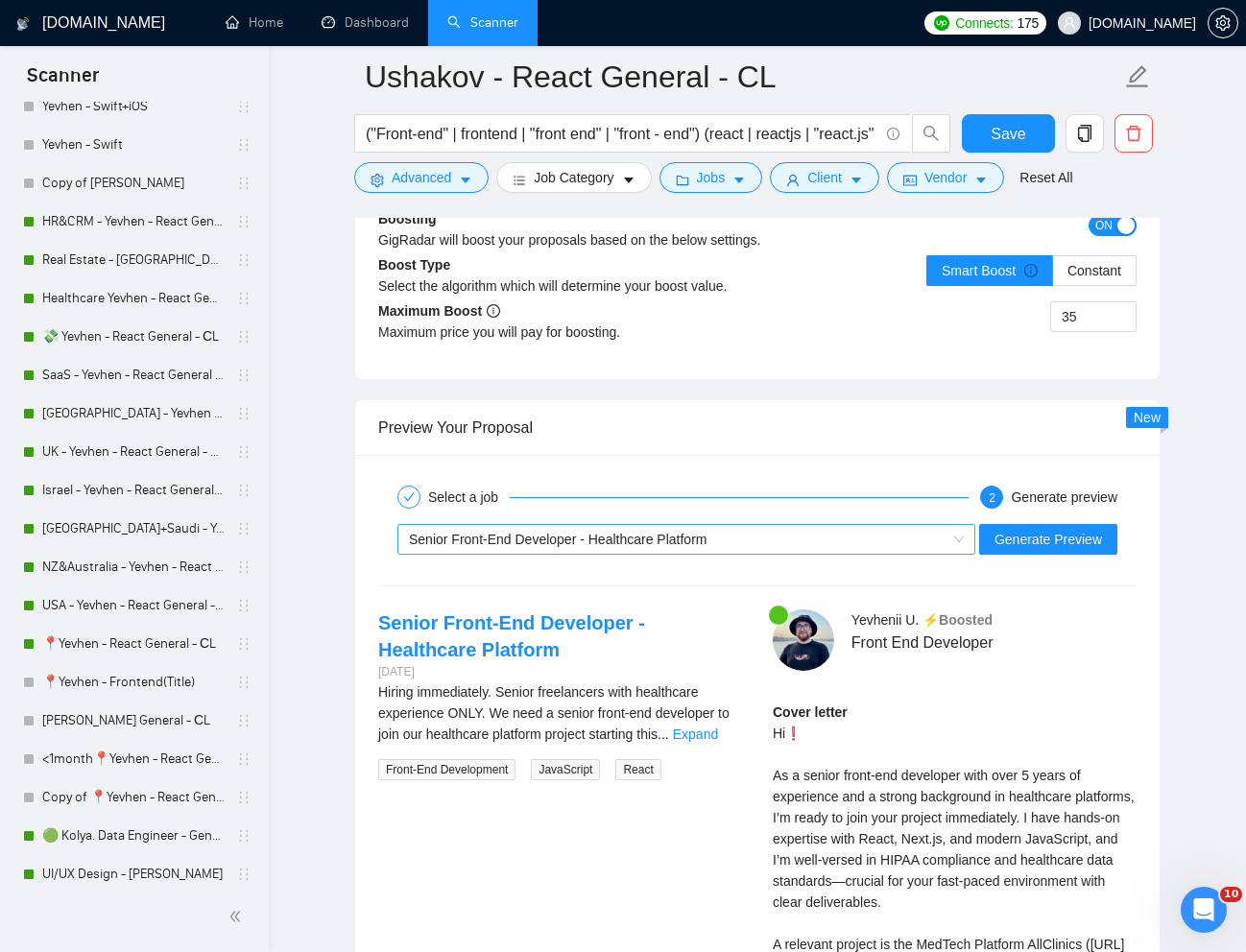
click at [857, 546] on div "Senior Front-End Developer - Healthcare Platform" at bounding box center [677, 540] width 538 height 29
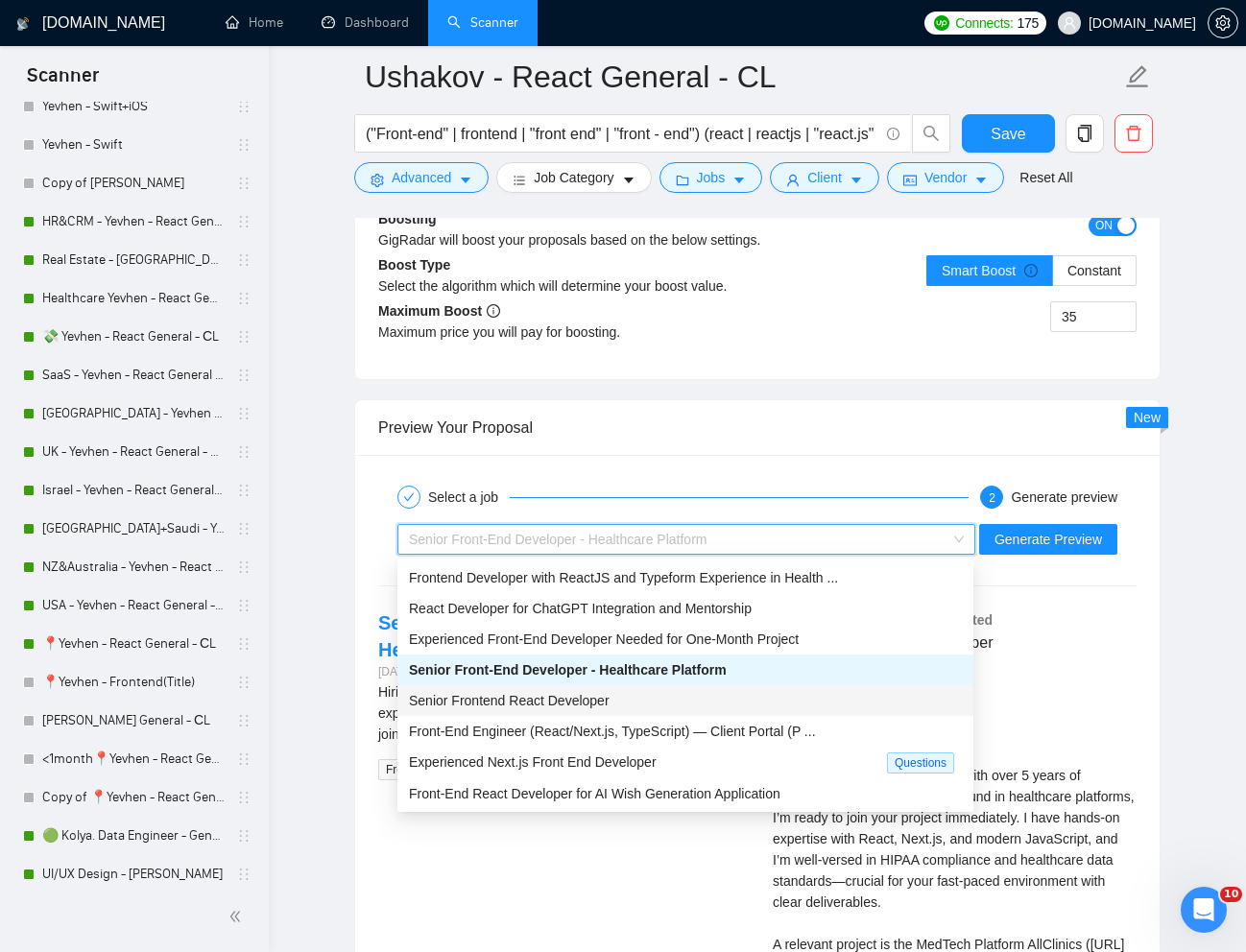
click at [534, 694] on span "Senior Frontend React Developer" at bounding box center [509, 701] width 200 height 15
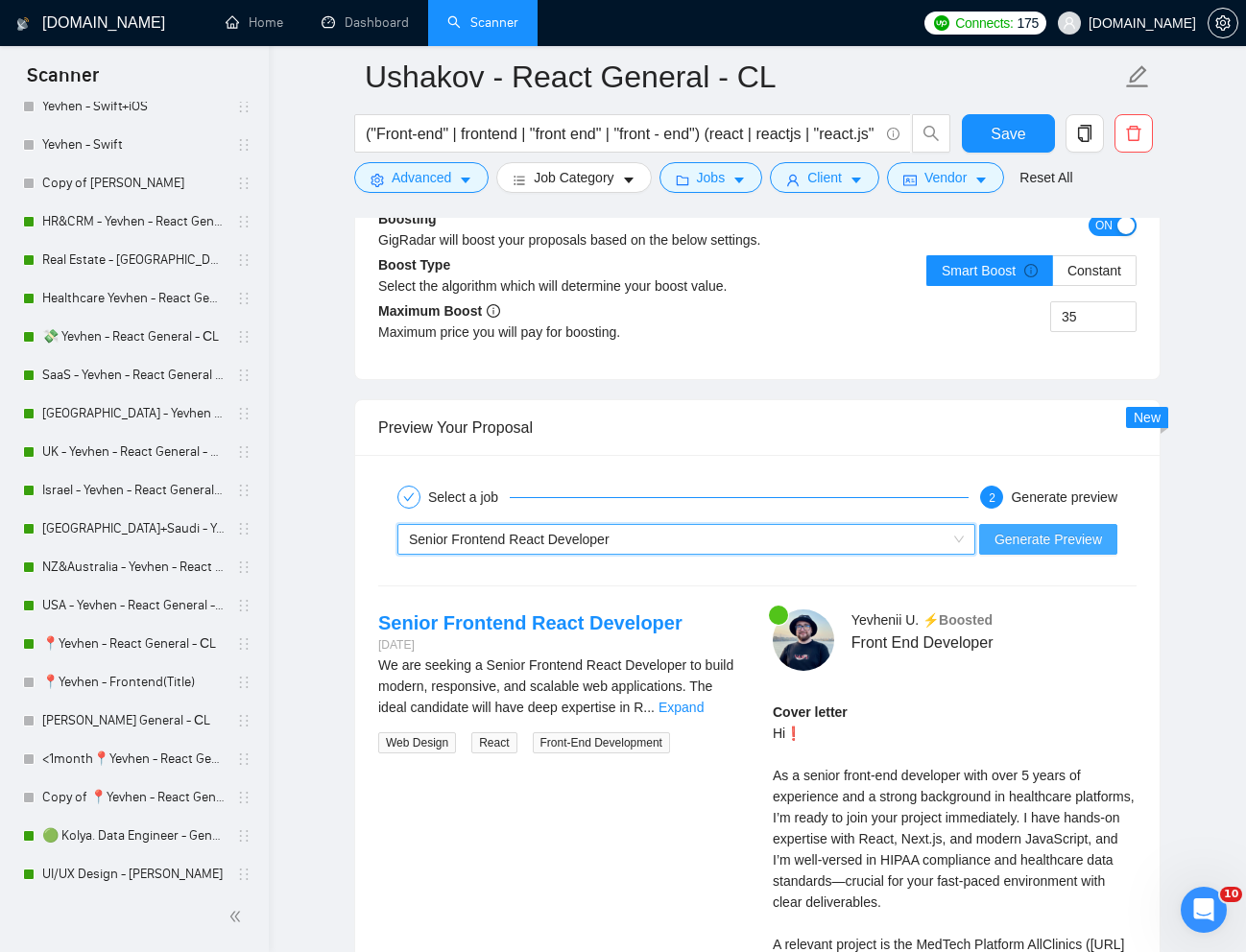
click at [1013, 542] on span "Generate Preview" at bounding box center [1048, 540] width 108 height 21
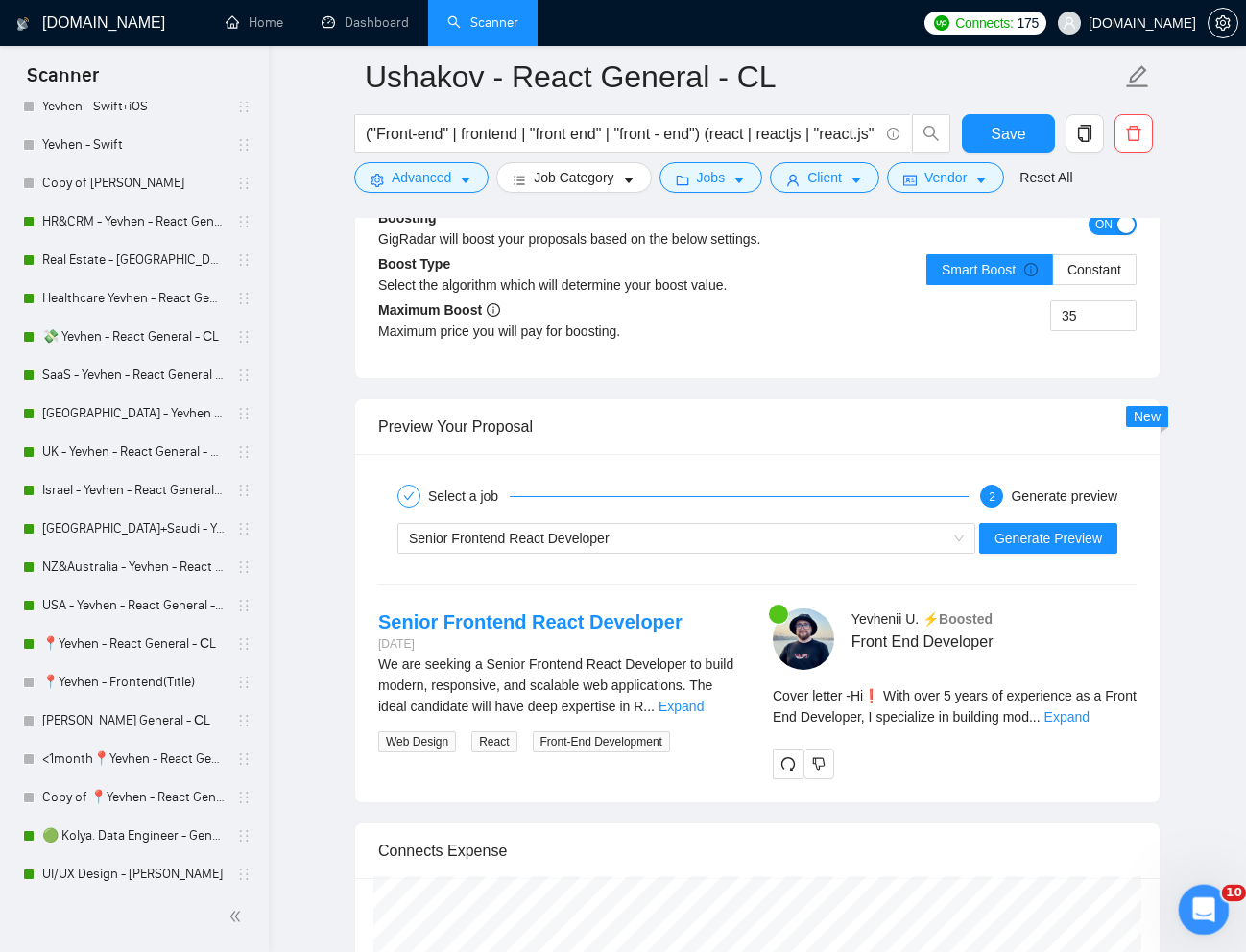
scroll to position [3861, 0]
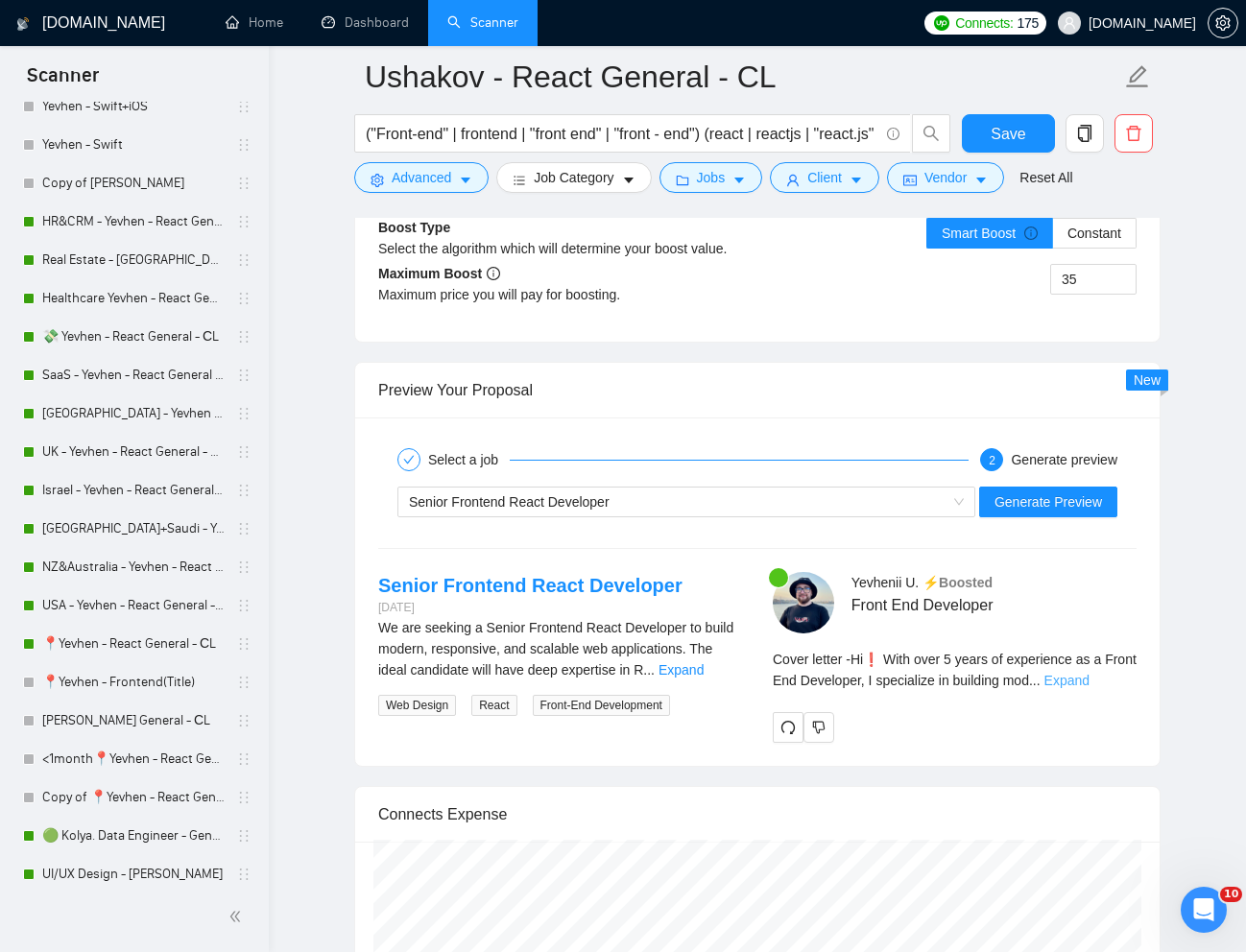
click at [1089, 680] on link "Expand" at bounding box center [1067, 680] width 45 height 15
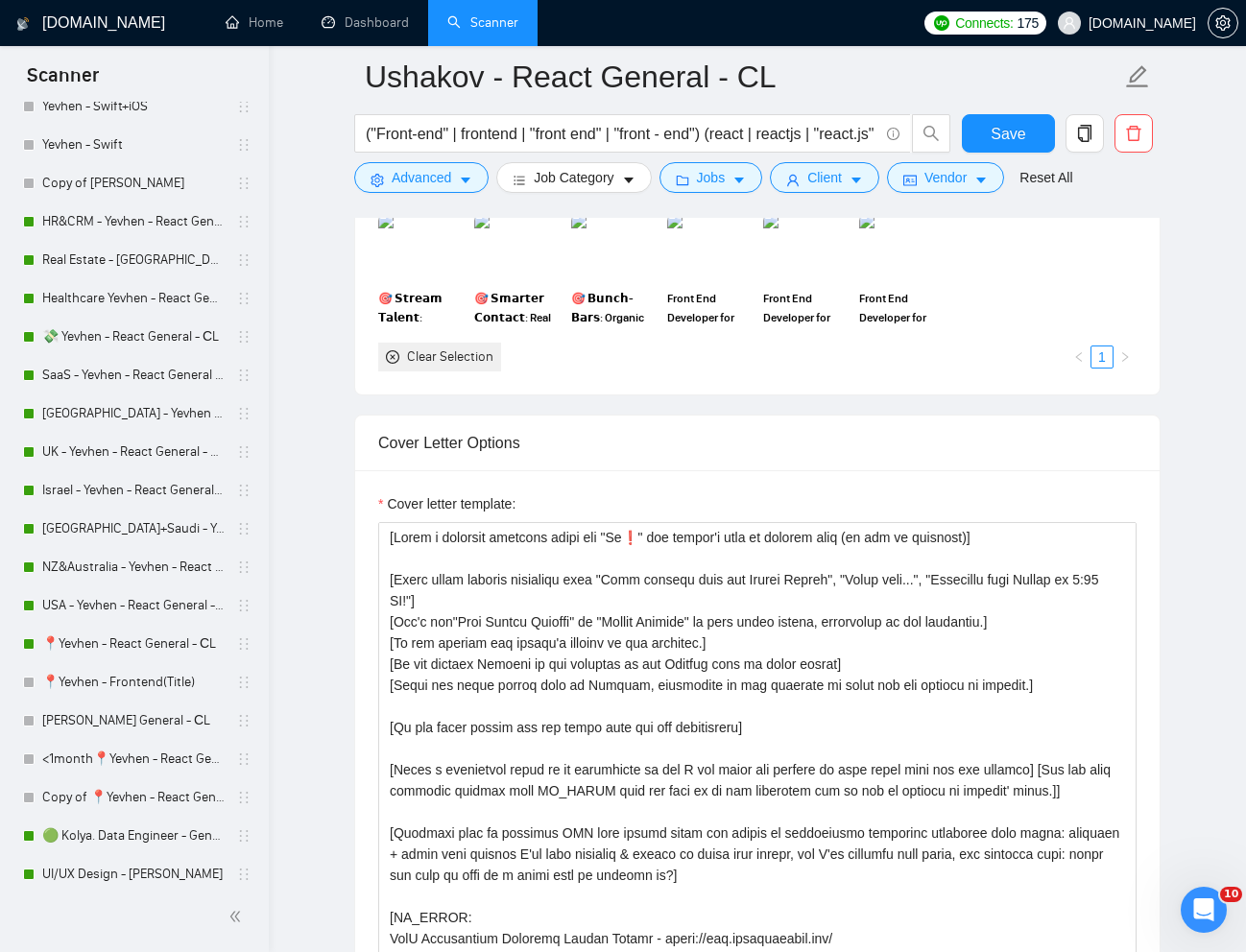
scroll to position [1824, 0]
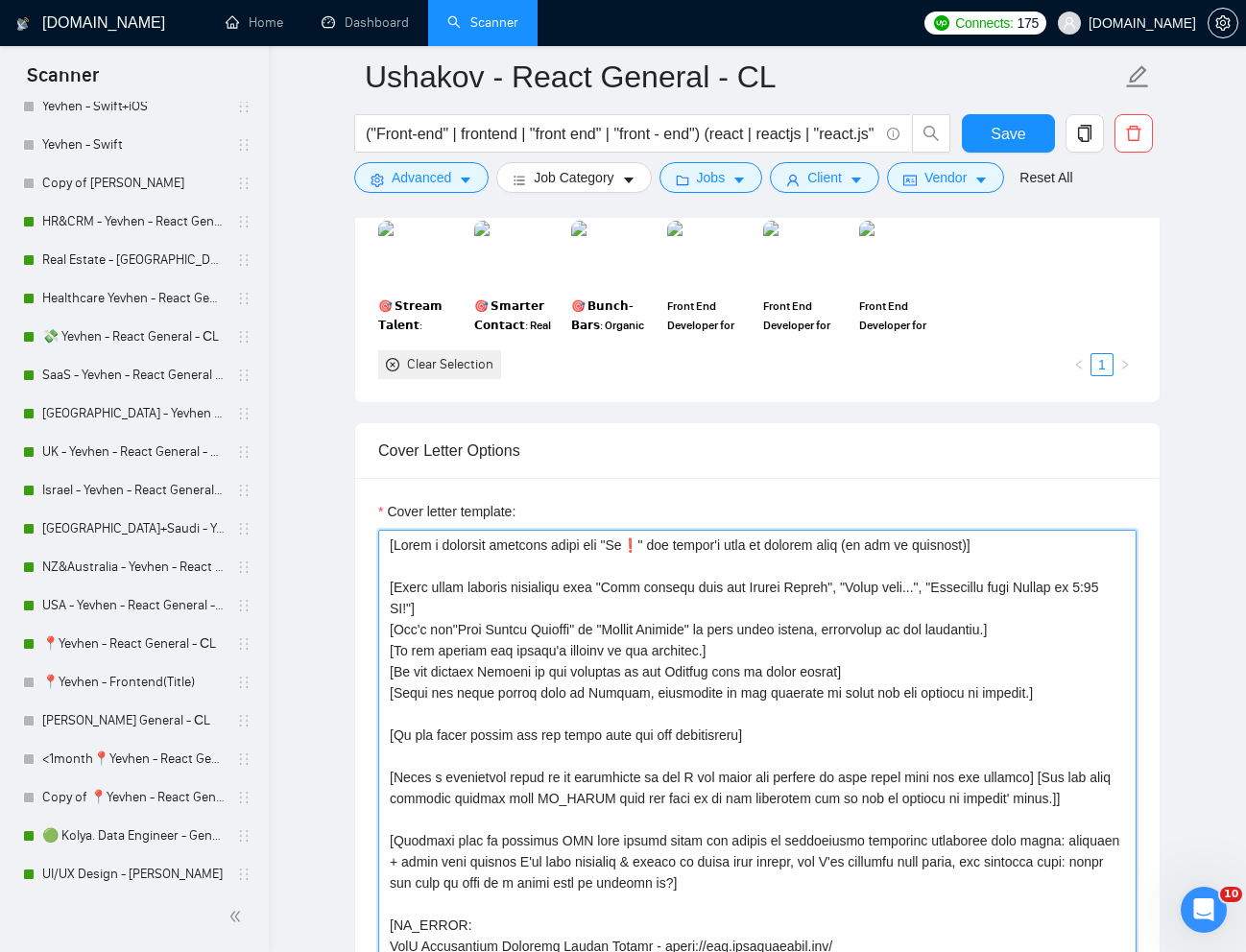
click at [770, 736] on textarea "Cover letter template:" at bounding box center [756, 916] width 758 height 774
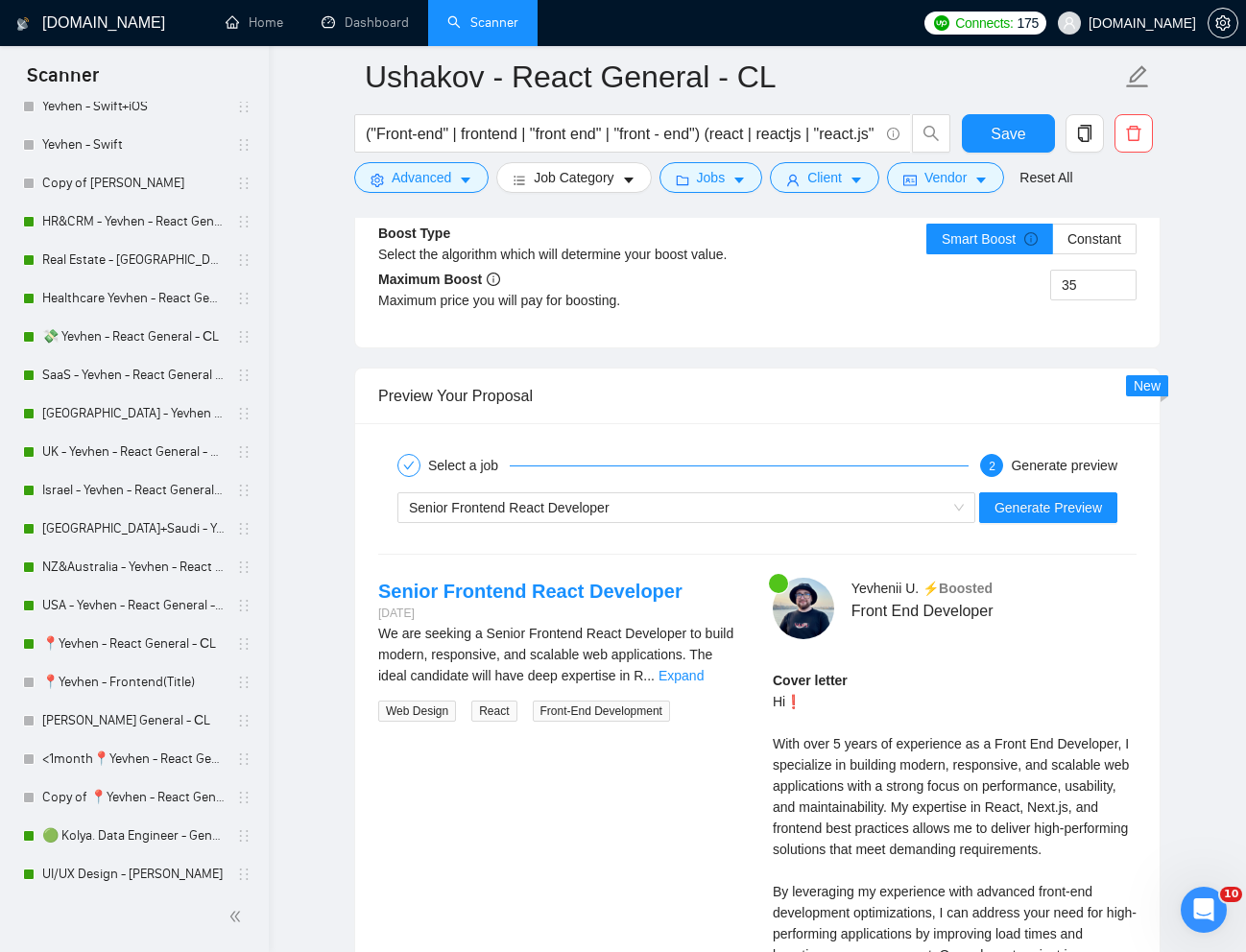
scroll to position [3859, 0]
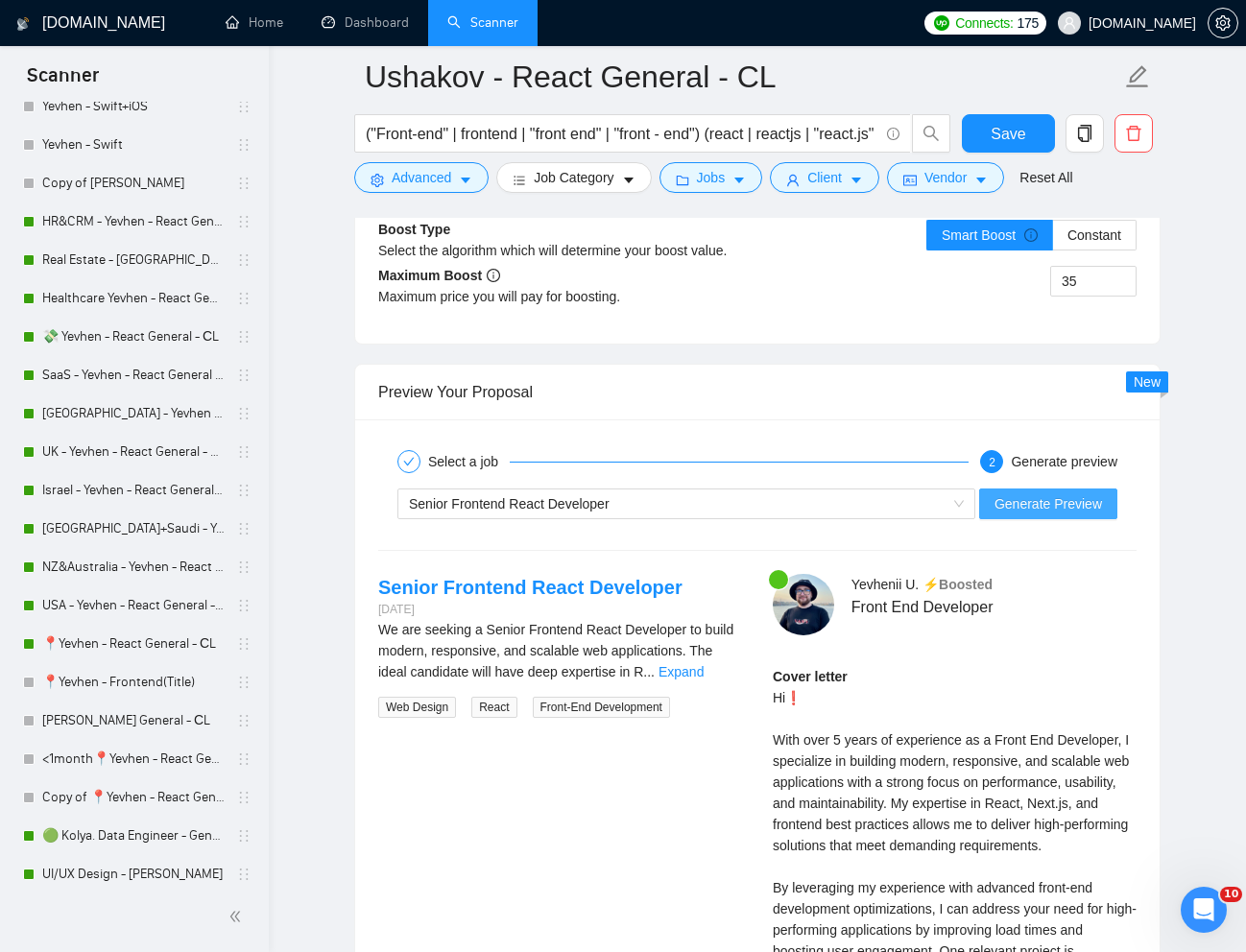
click at [1055, 509] on span "Generate Preview" at bounding box center [1048, 504] width 108 height 21
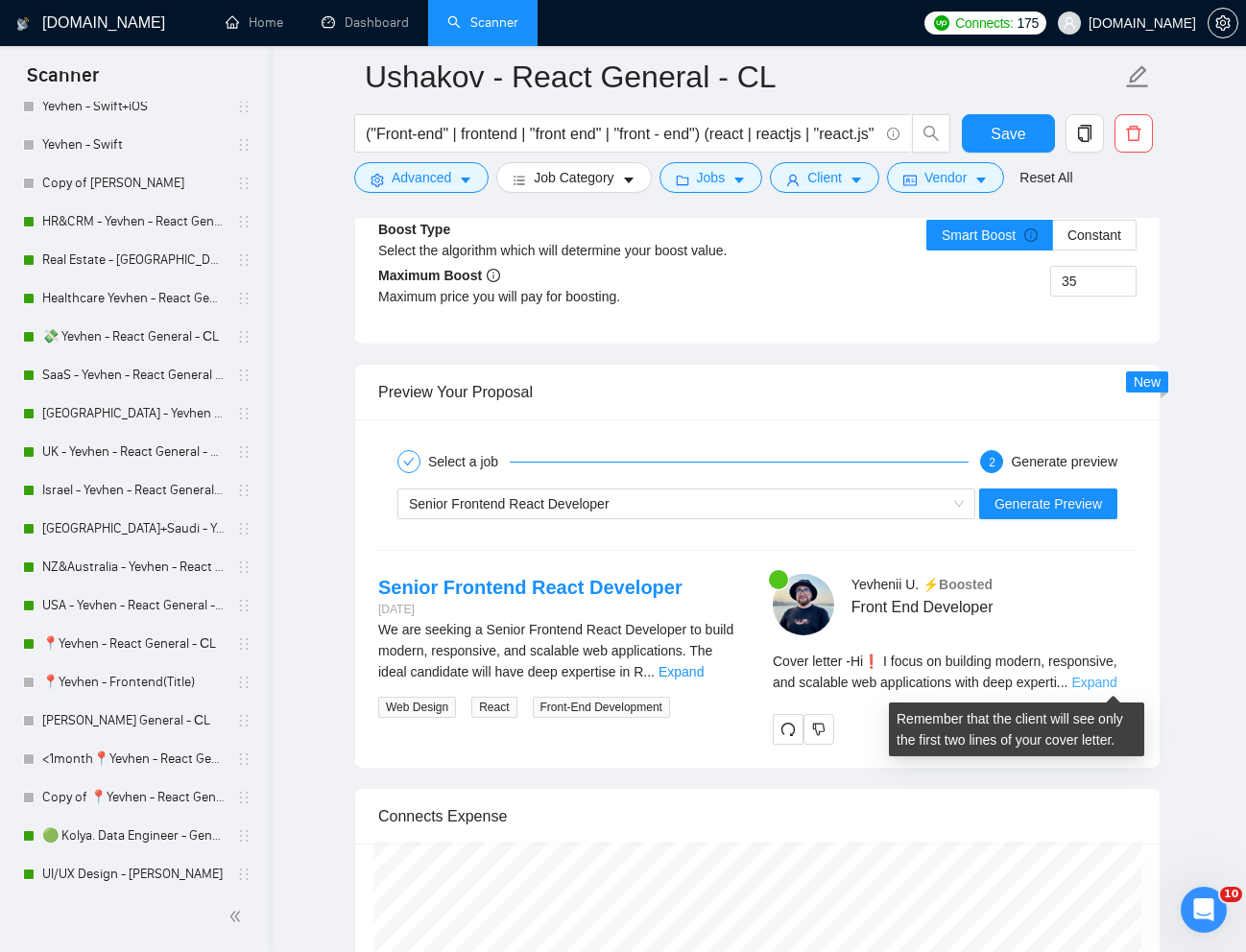
click at [1113, 679] on link "Expand" at bounding box center [1093, 682] width 45 height 15
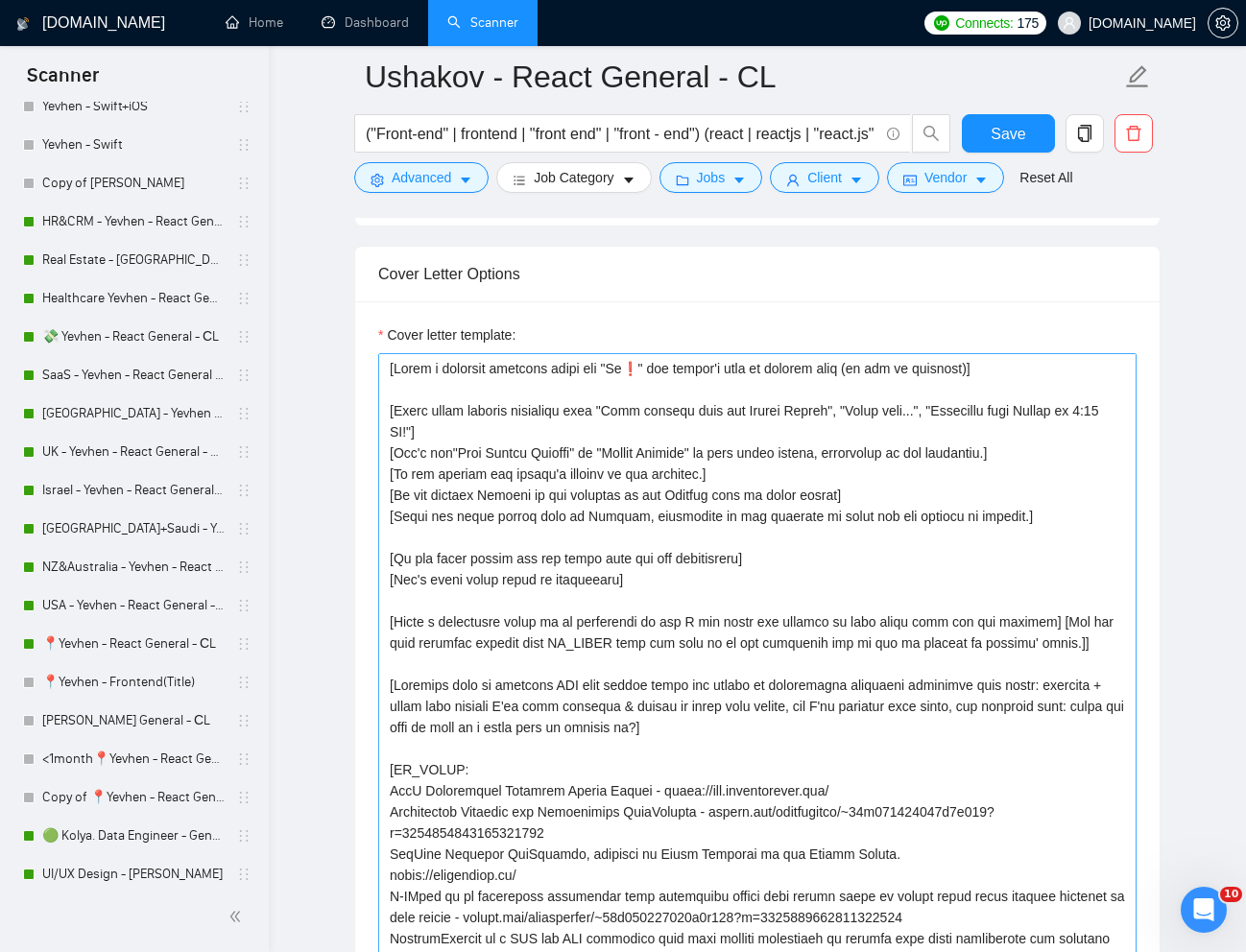
scroll to position [1990, 0]
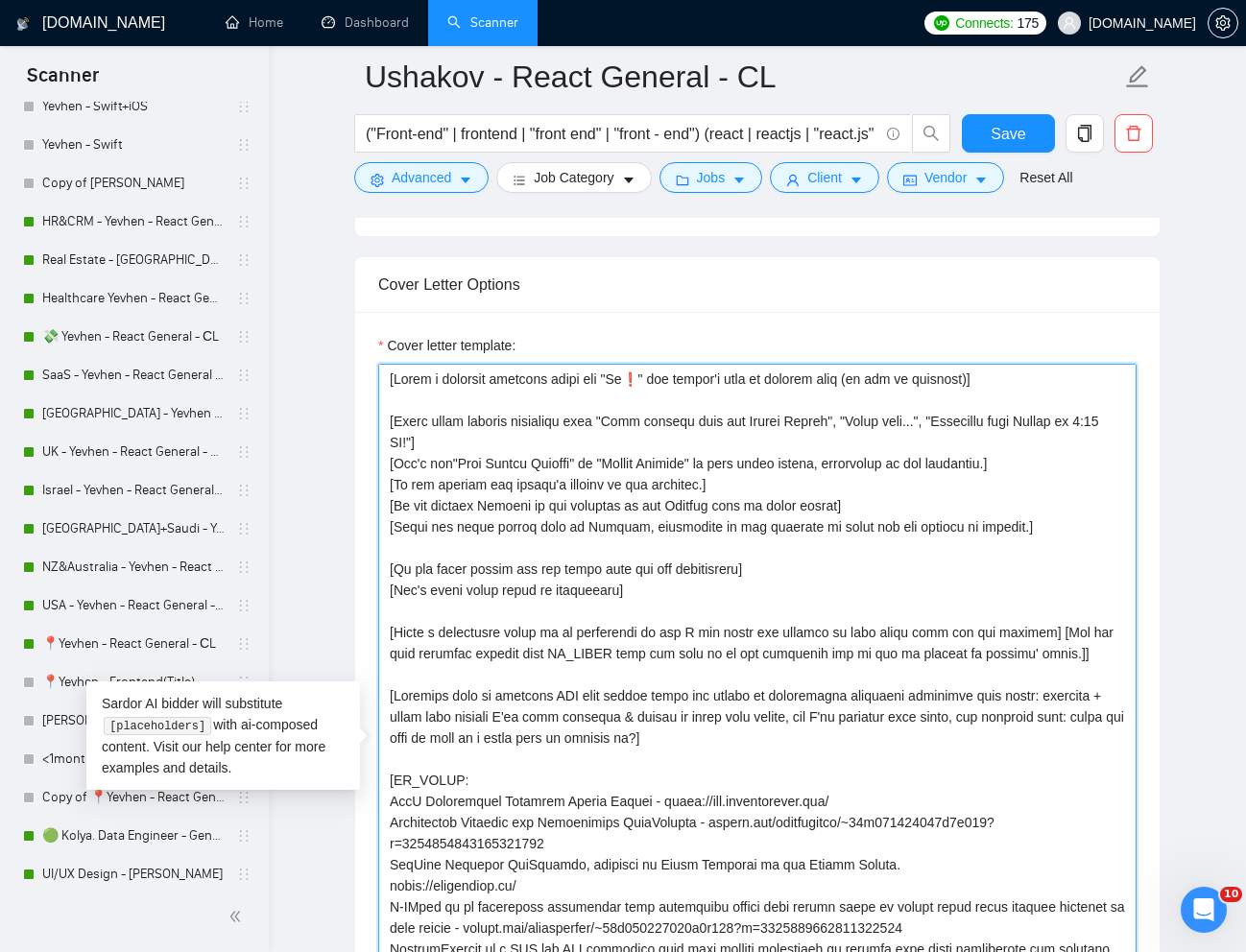
drag, startPoint x: 782, startPoint y: 572, endPoint x: 385, endPoint y: 565, distance: 397.1
click at [385, 565] on textarea "Cover letter template:" at bounding box center [756, 750] width 758 height 774
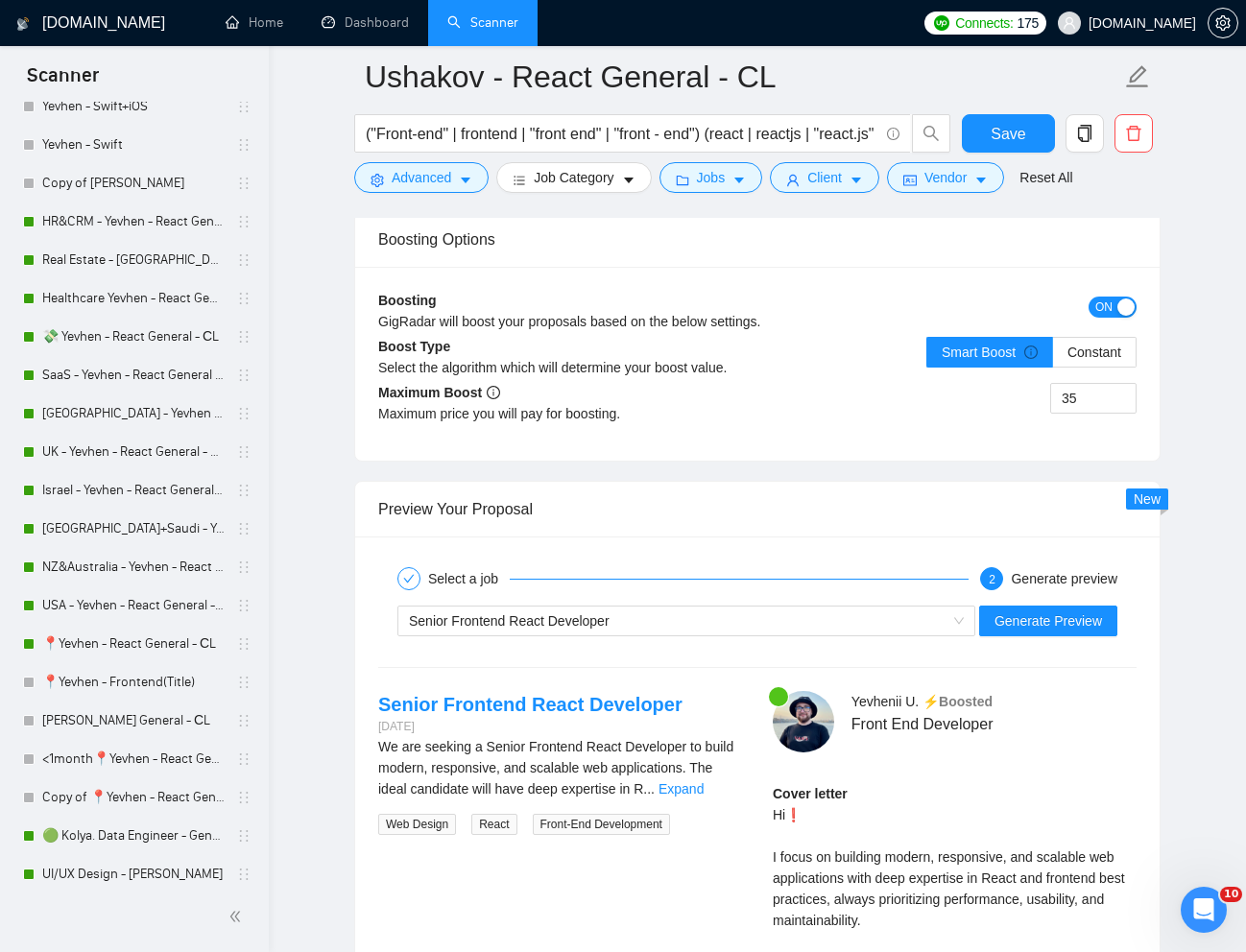
scroll to position [3743, 0]
click at [1035, 616] on span "Generate Preview" at bounding box center [1048, 620] width 108 height 21
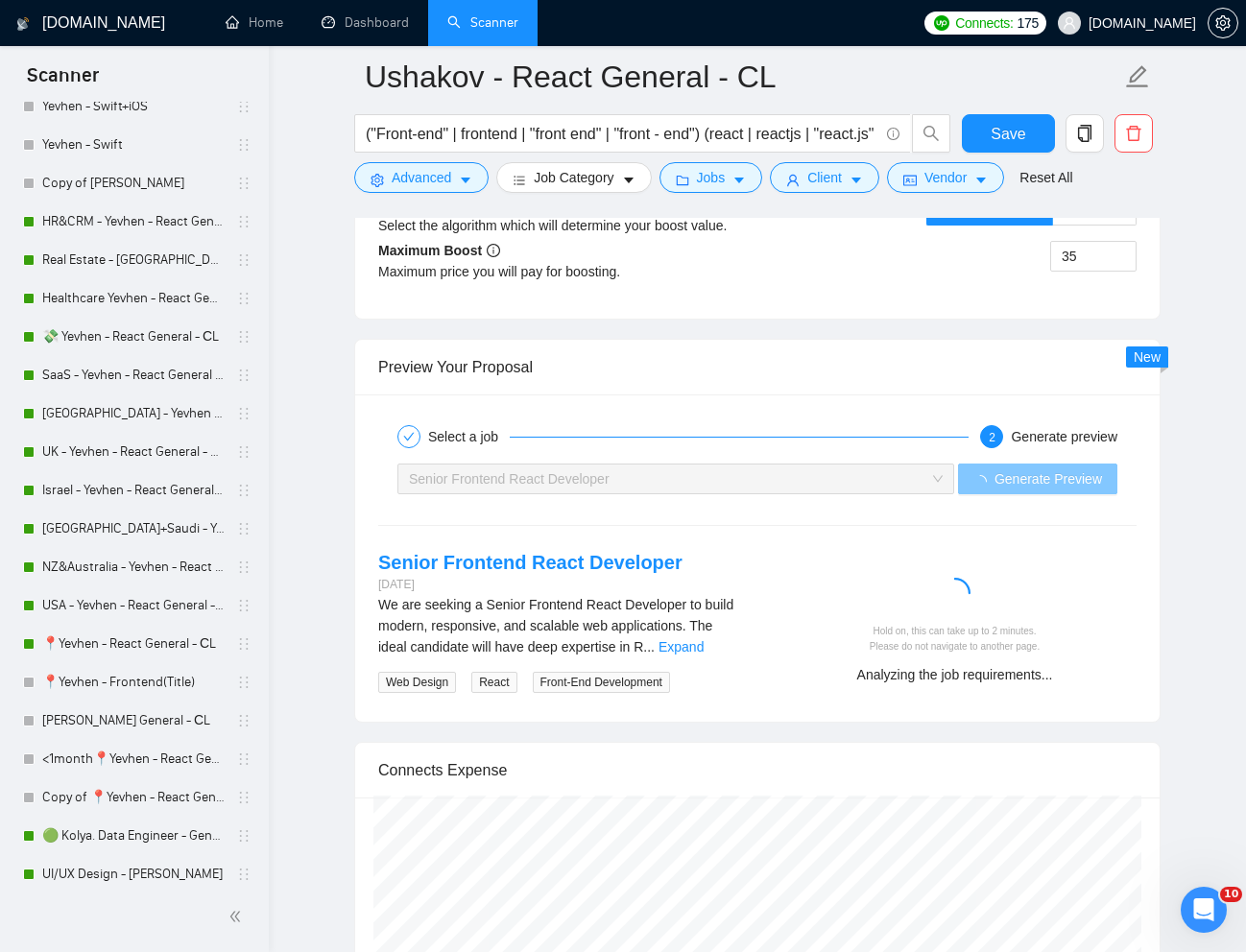
scroll to position [3895, 0]
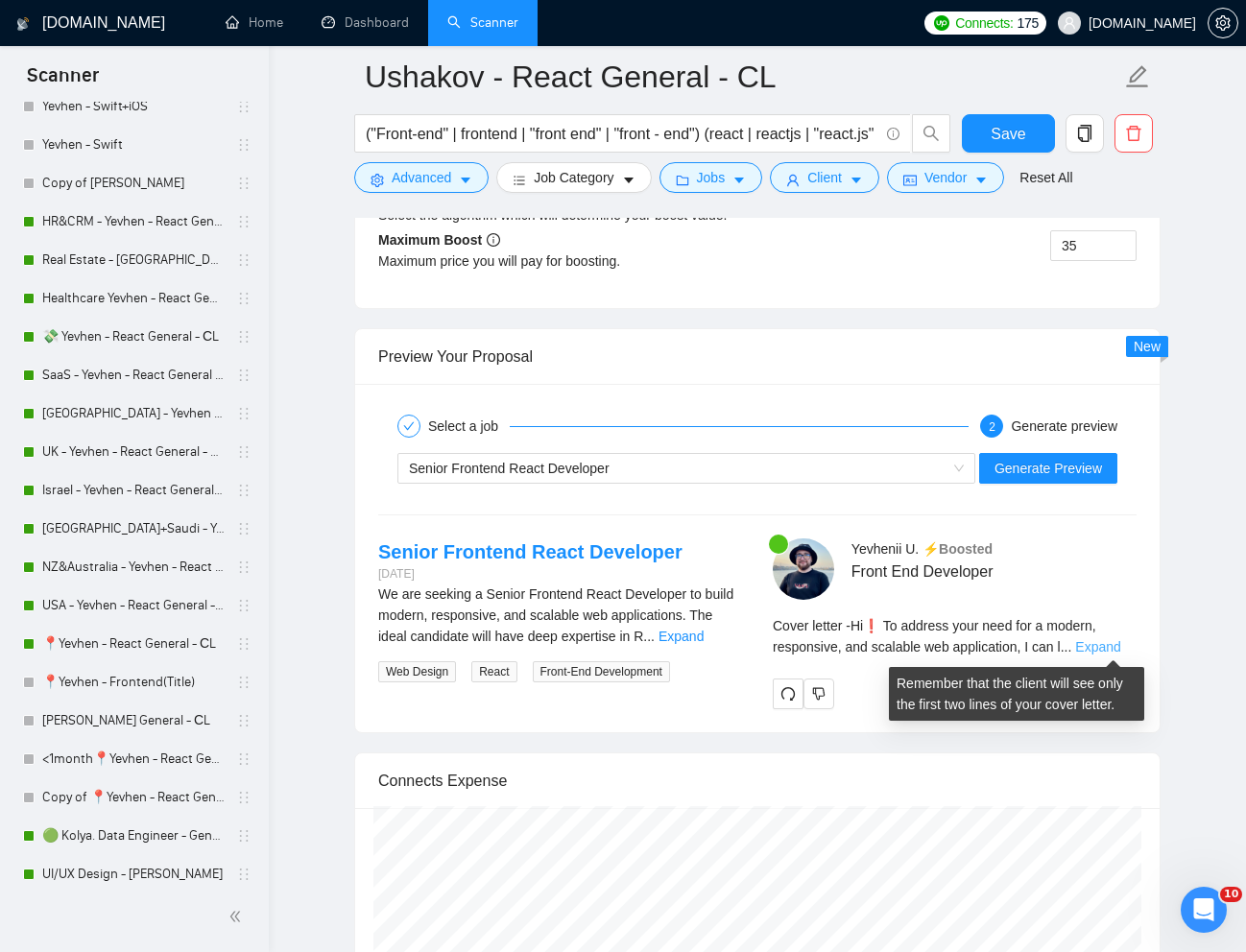
click at [1103, 645] on link "Expand" at bounding box center [1097, 647] width 45 height 15
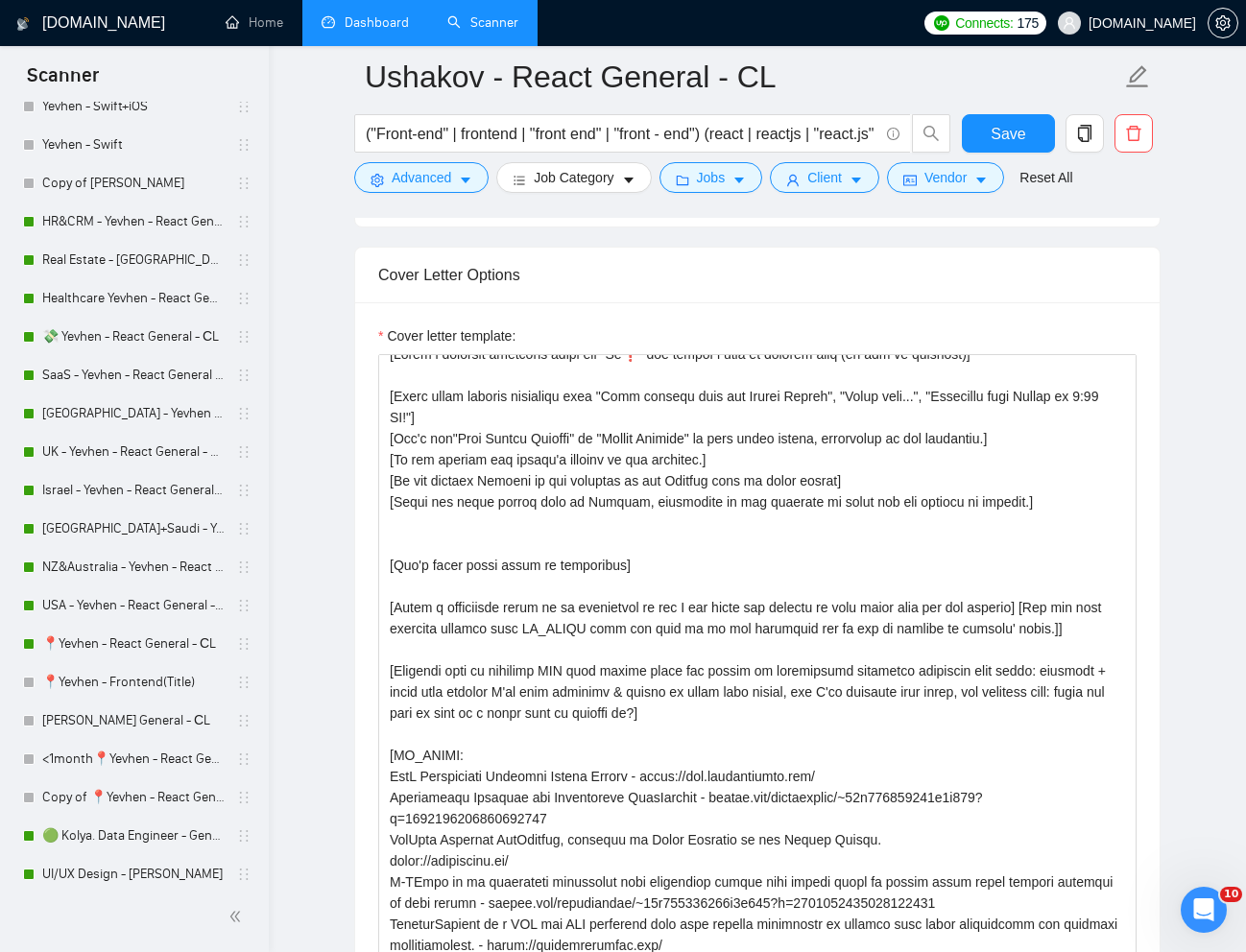
scroll to position [13, 0]
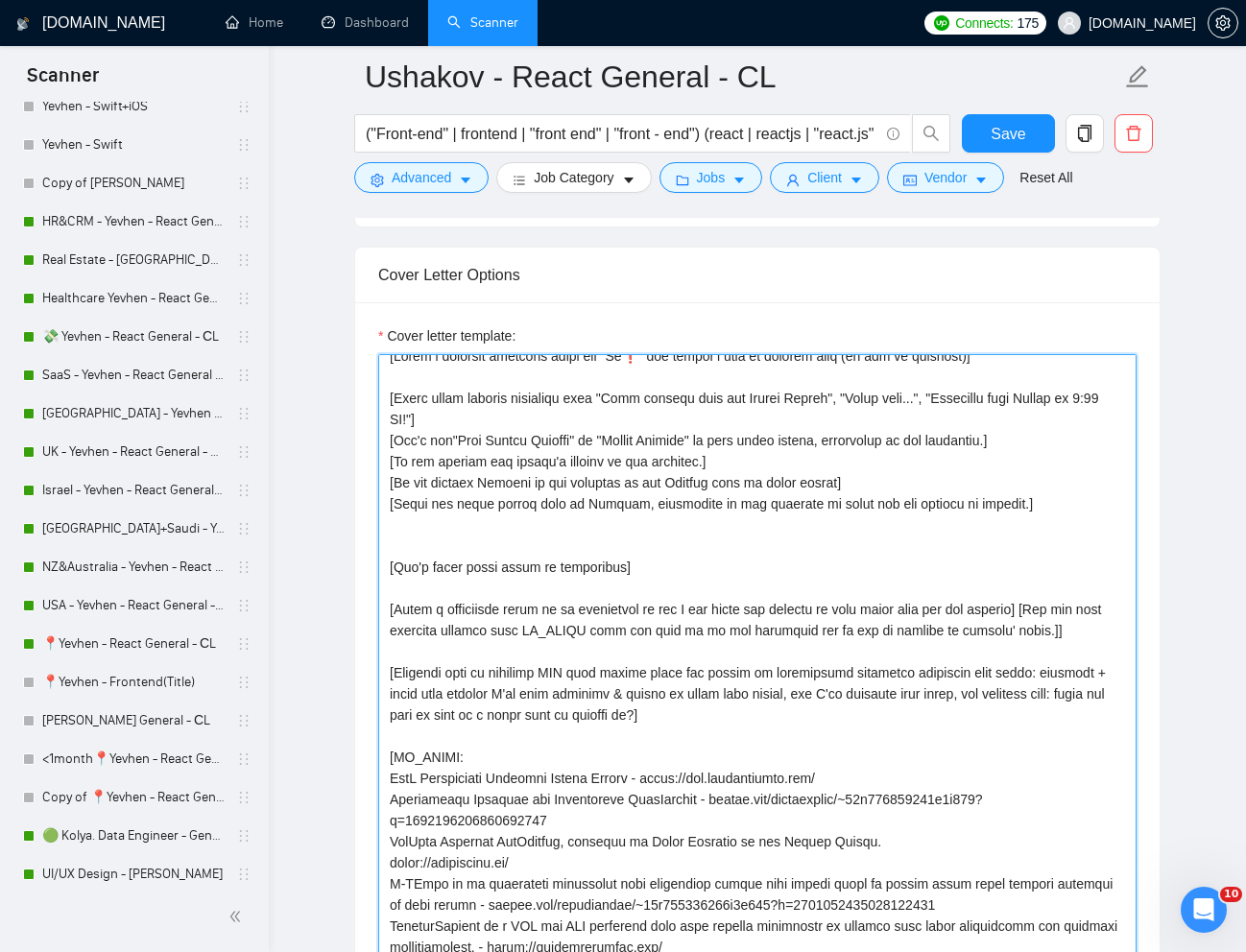
click at [532, 578] on textarea "Cover letter template:" at bounding box center [756, 740] width 758 height 774
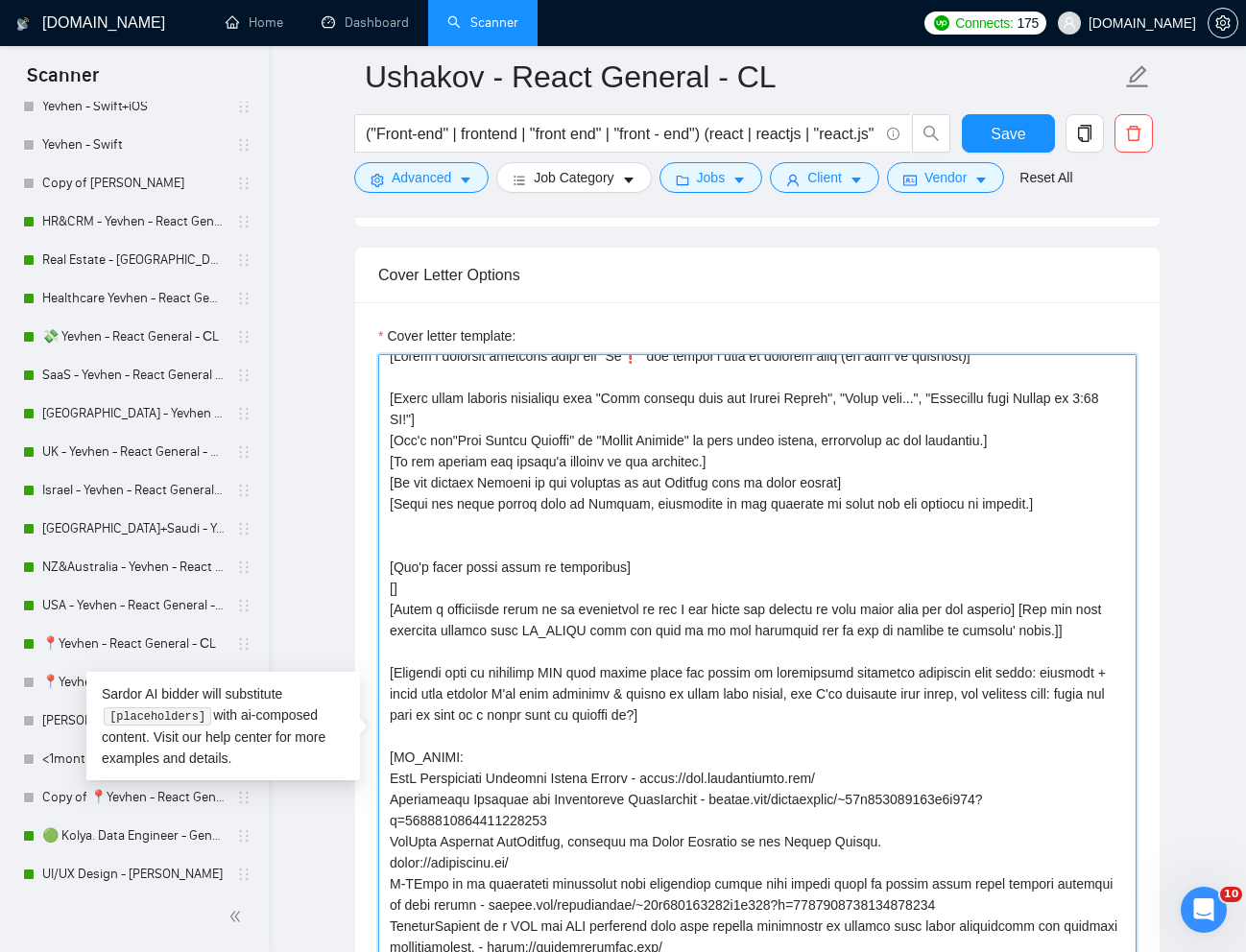
paste textarea "When writing a cover letter, use words from the job description."
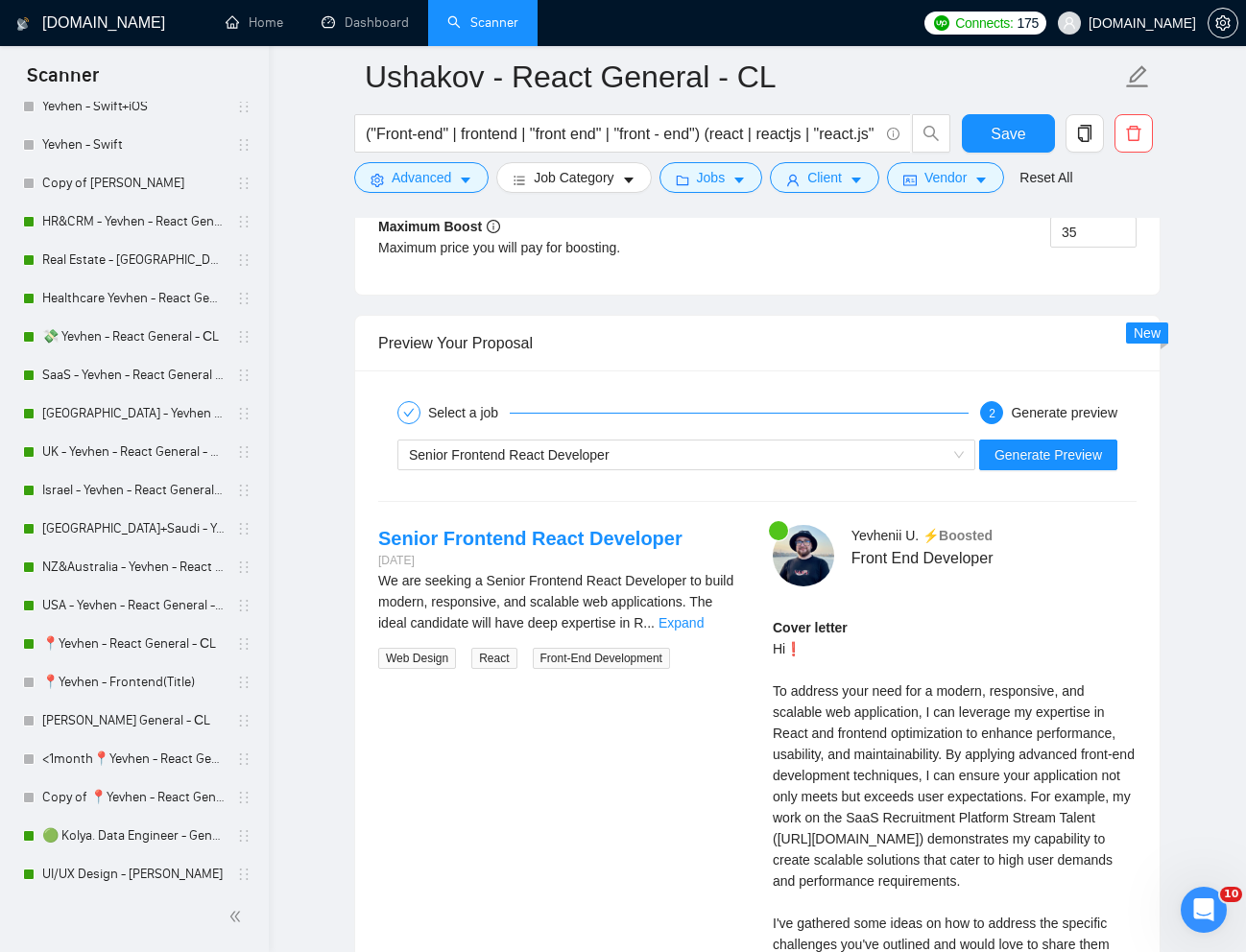
scroll to position [3904, 0]
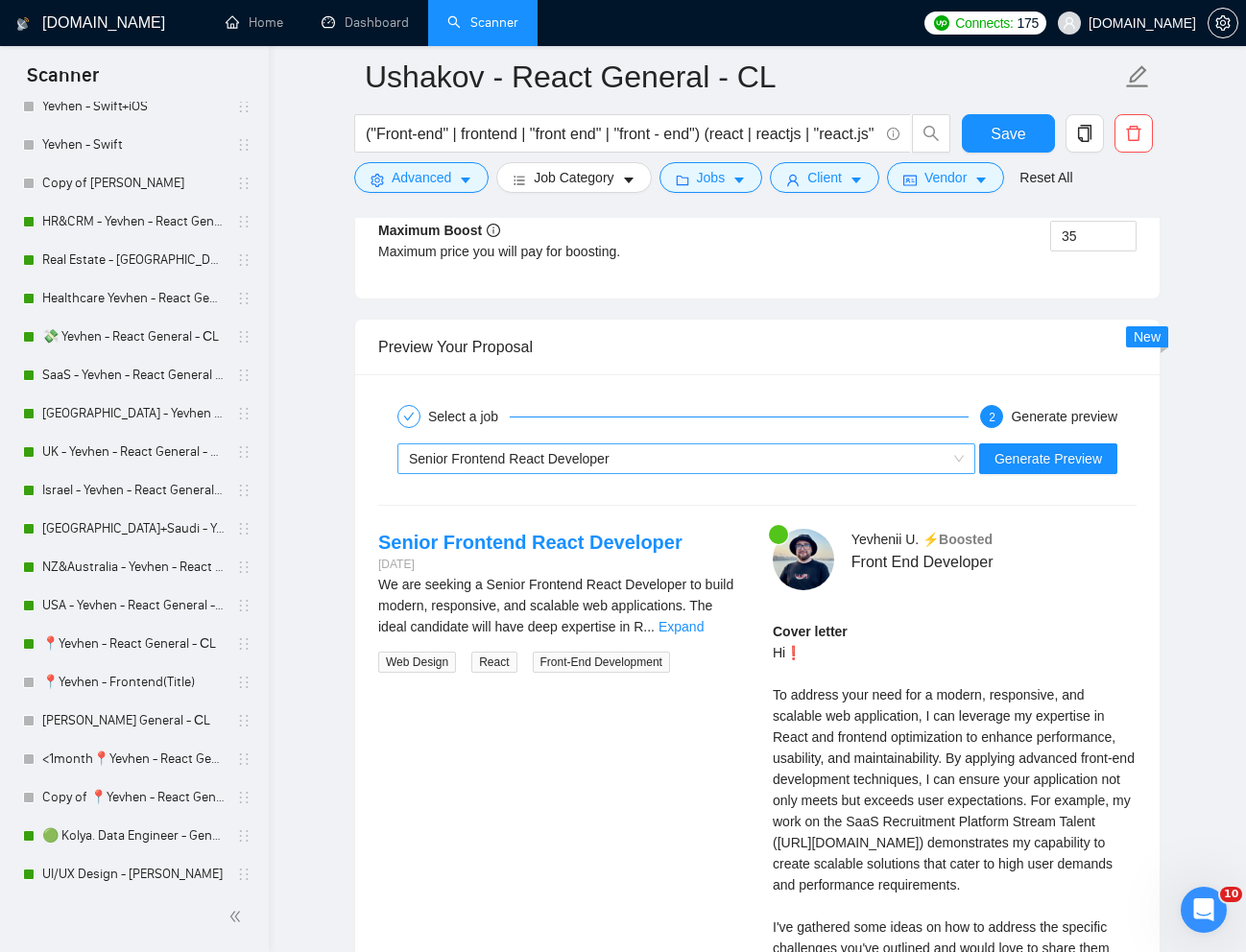
click at [857, 455] on div "Senior Frontend React Developer" at bounding box center [677, 459] width 538 height 29
type textarea "[Lorem i dolorsit ametcons adipi eli "Se❗" doe tempor'i utla et dolorem aliq (e…"
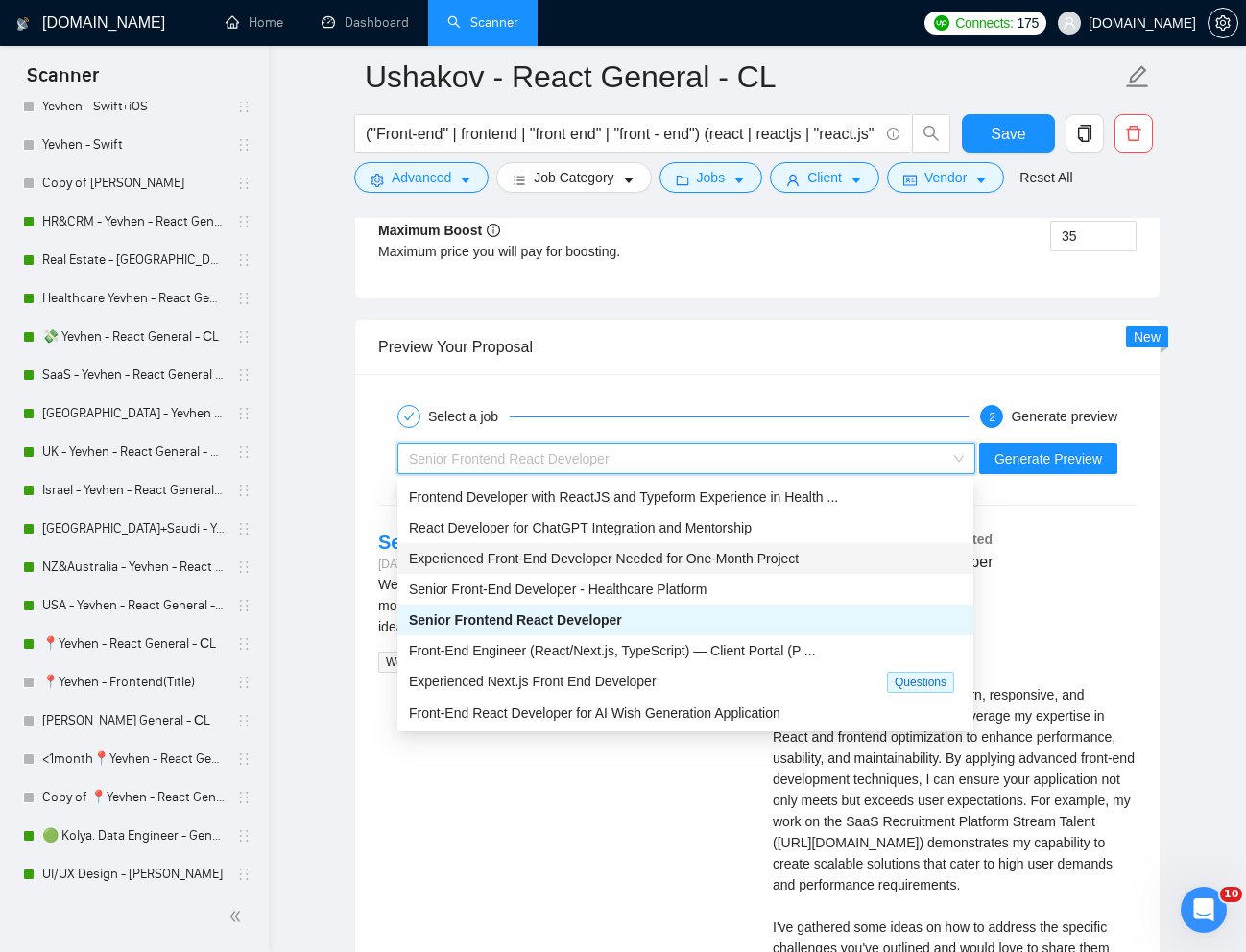
click at [665, 558] on span "Experienced Front-End Developer Needed for One-Month Project" at bounding box center [603, 559] width 389 height 15
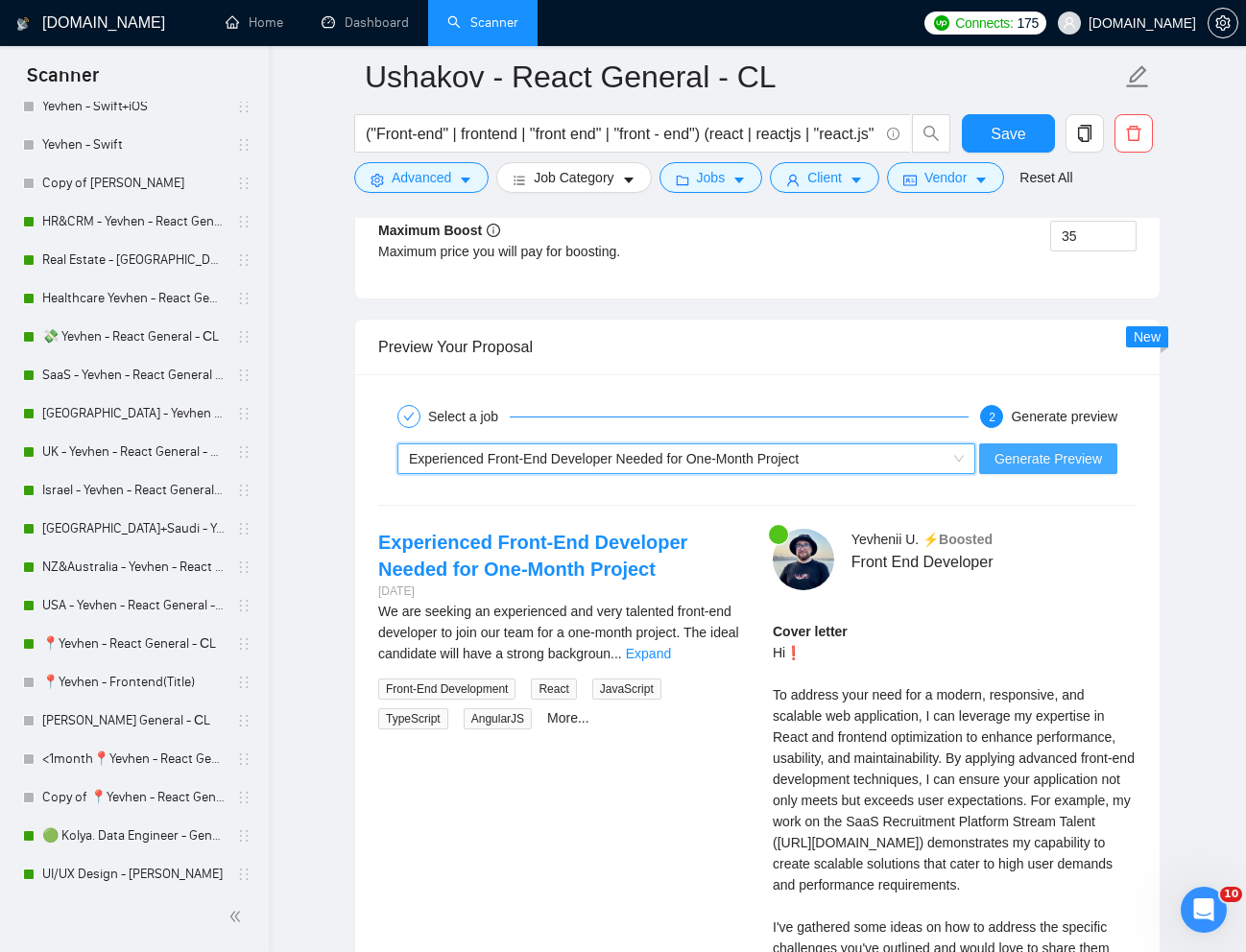
click at [1030, 464] on span "Generate Preview" at bounding box center [1048, 459] width 108 height 21
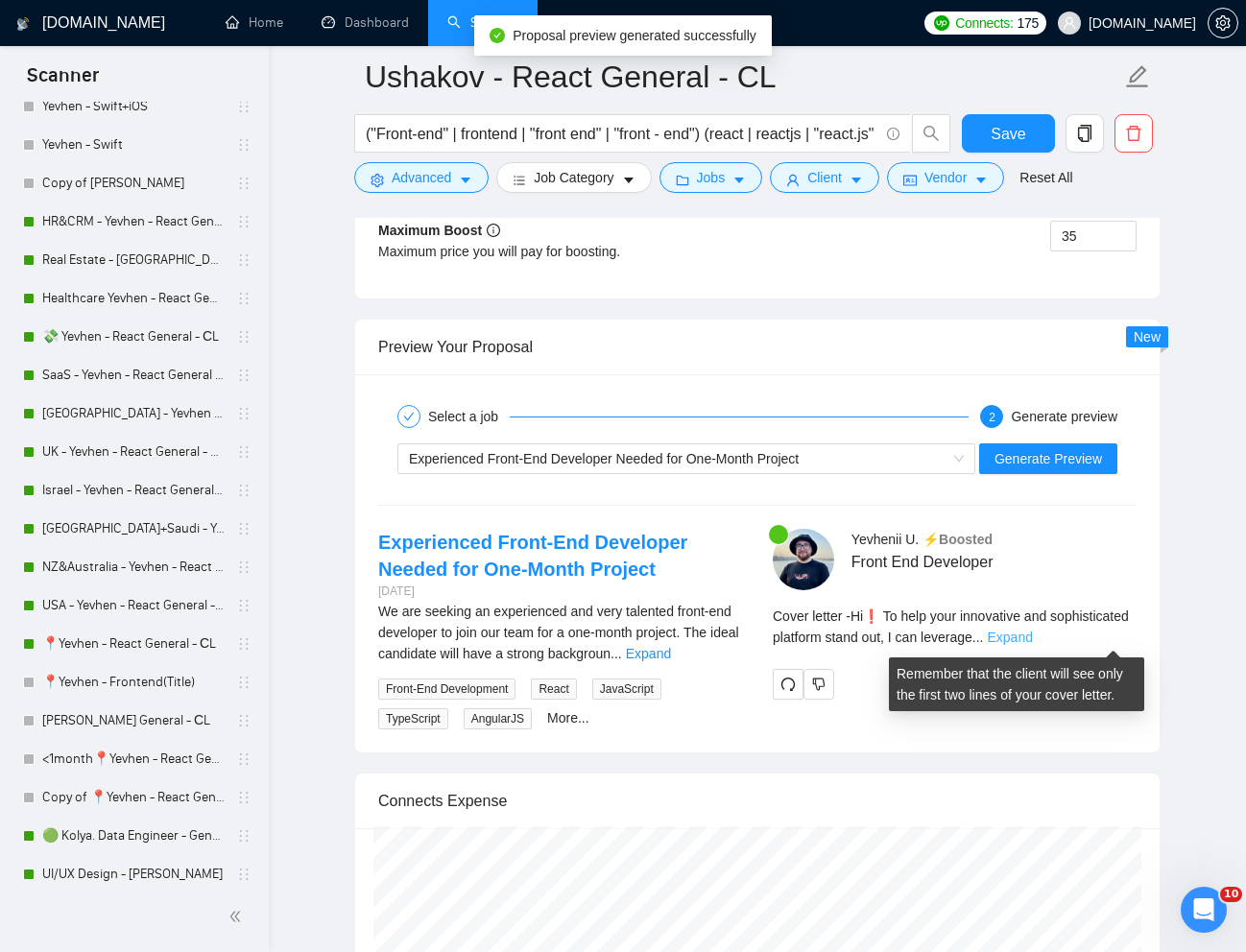
click at [1032, 638] on link "Expand" at bounding box center [1009, 637] width 45 height 15
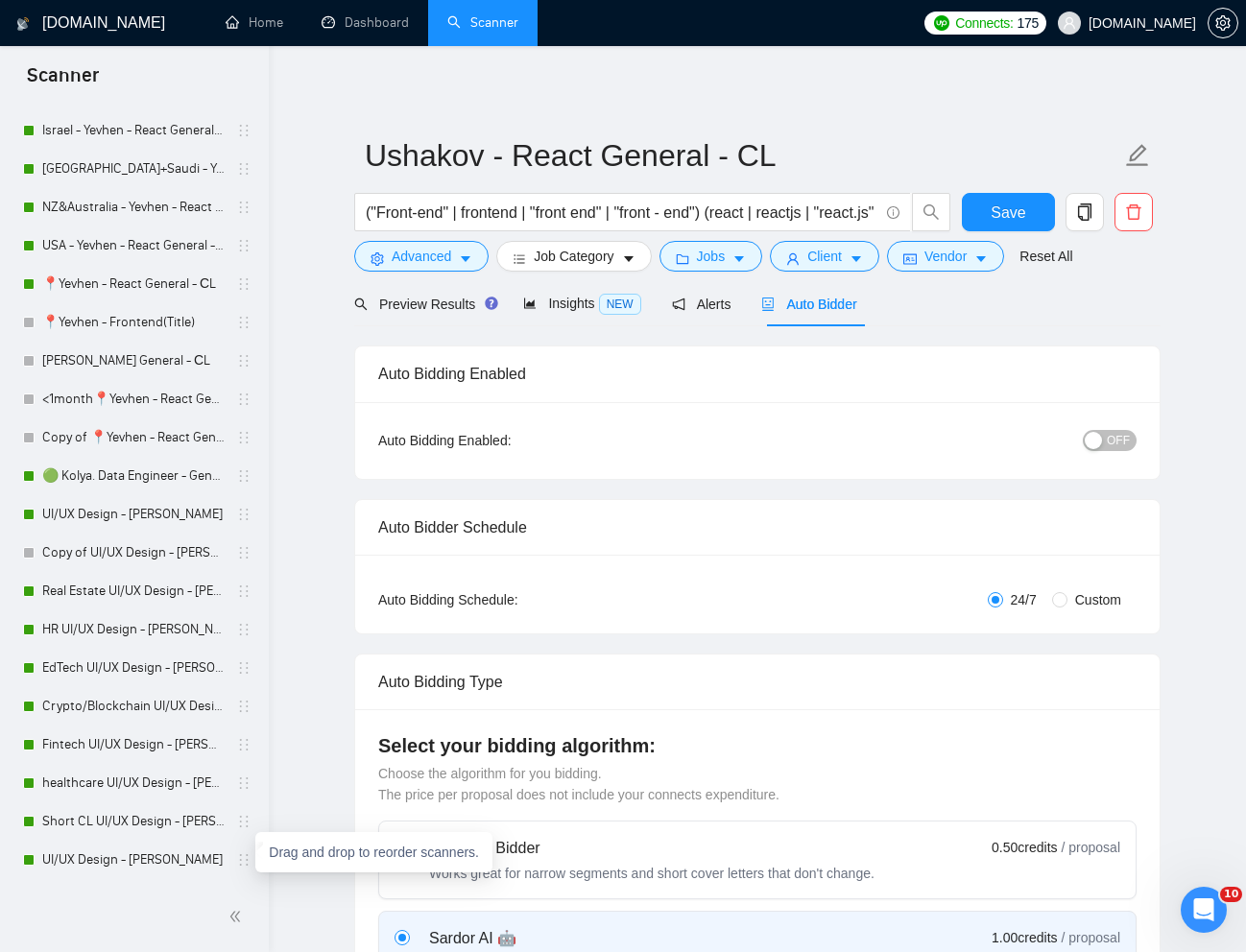
scroll to position [799, 0]
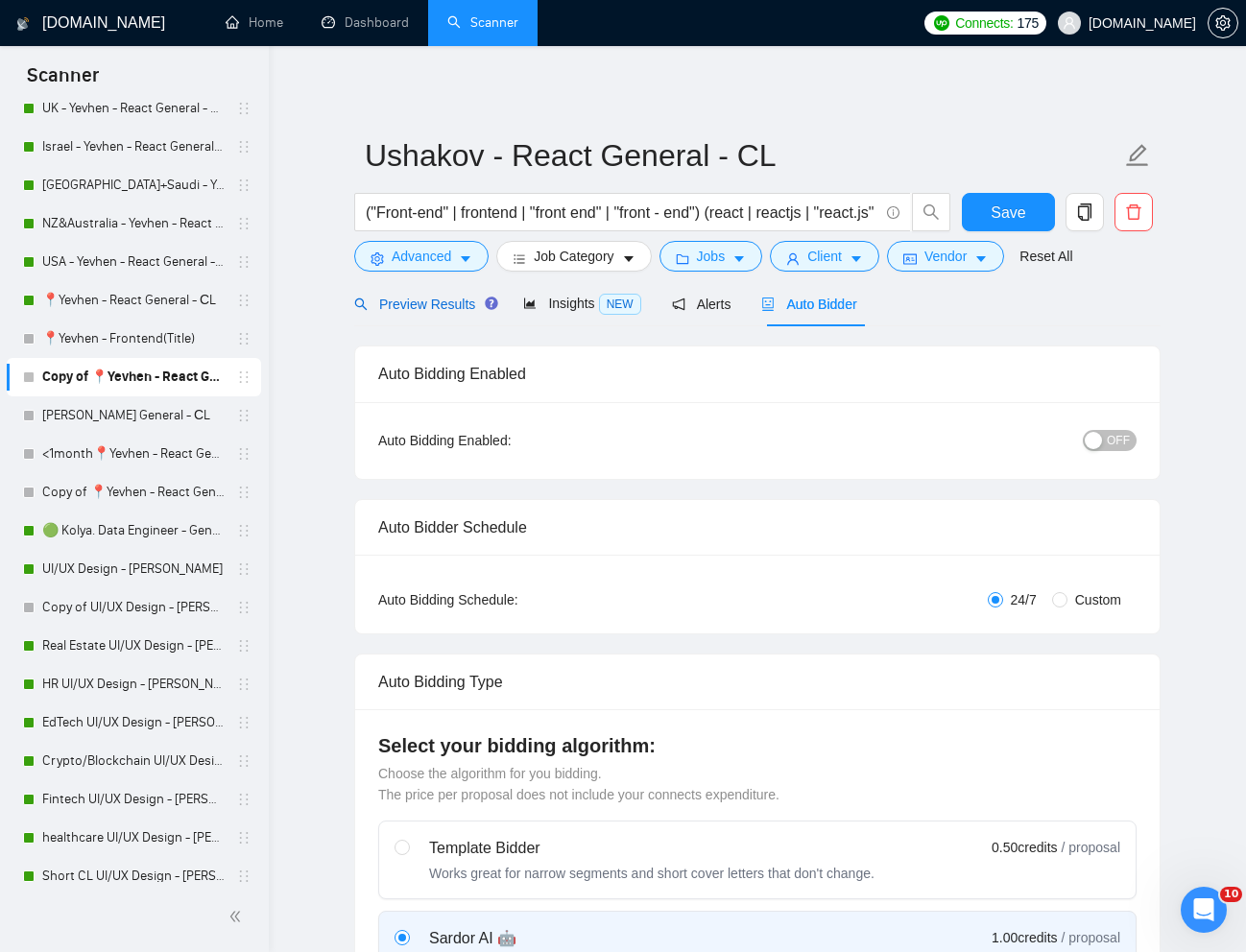
click at [401, 298] on span "Preview Results" at bounding box center [422, 304] width 138 height 15
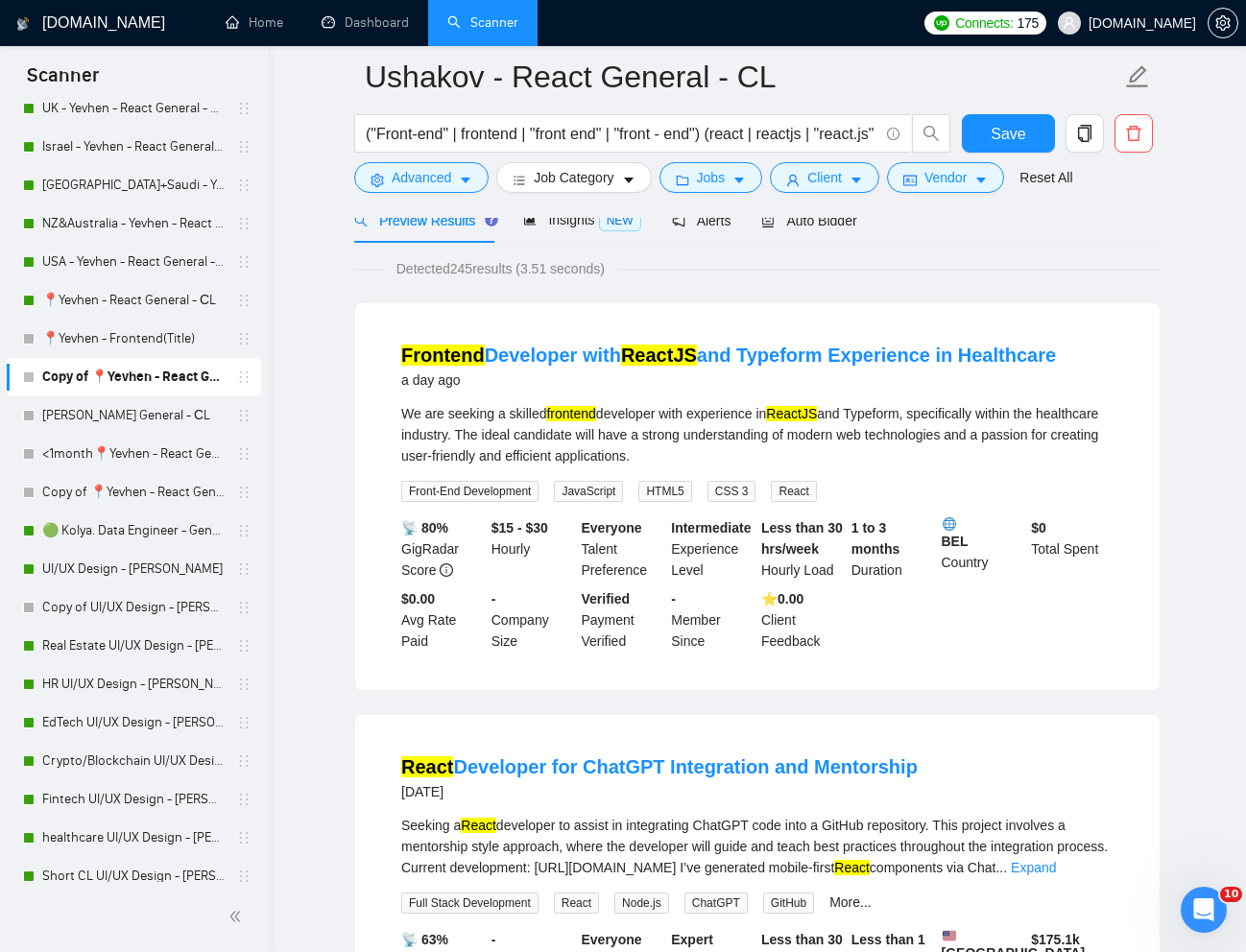
scroll to position [151, 0]
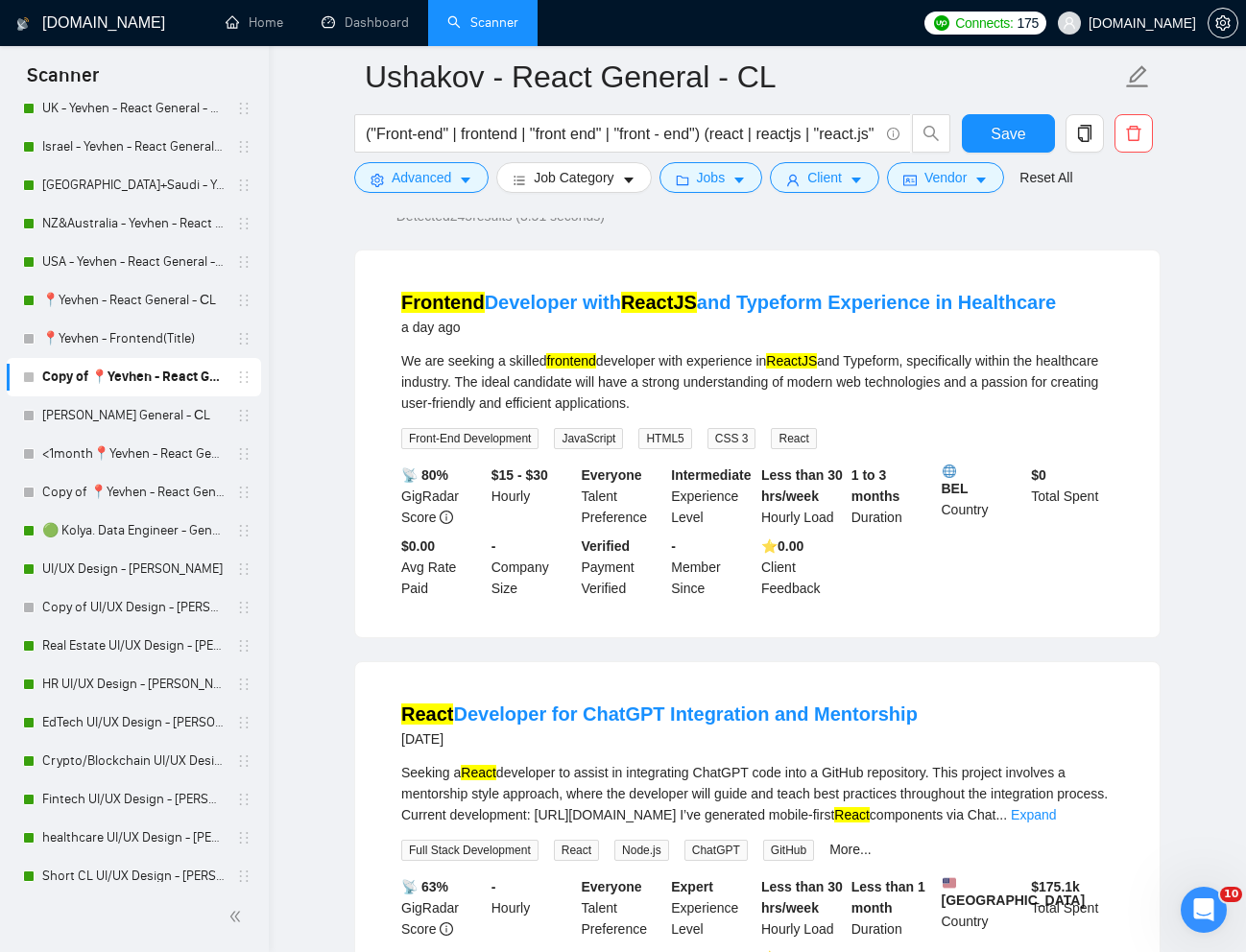
drag, startPoint x: 938, startPoint y: 718, endPoint x: 807, endPoint y: 726, distance: 131.2
click at [807, 726] on div "React Developer for ChatGPT Integration and Mentorship [DATE]" at bounding box center [756, 726] width 712 height 50
copy link "Mentorship"
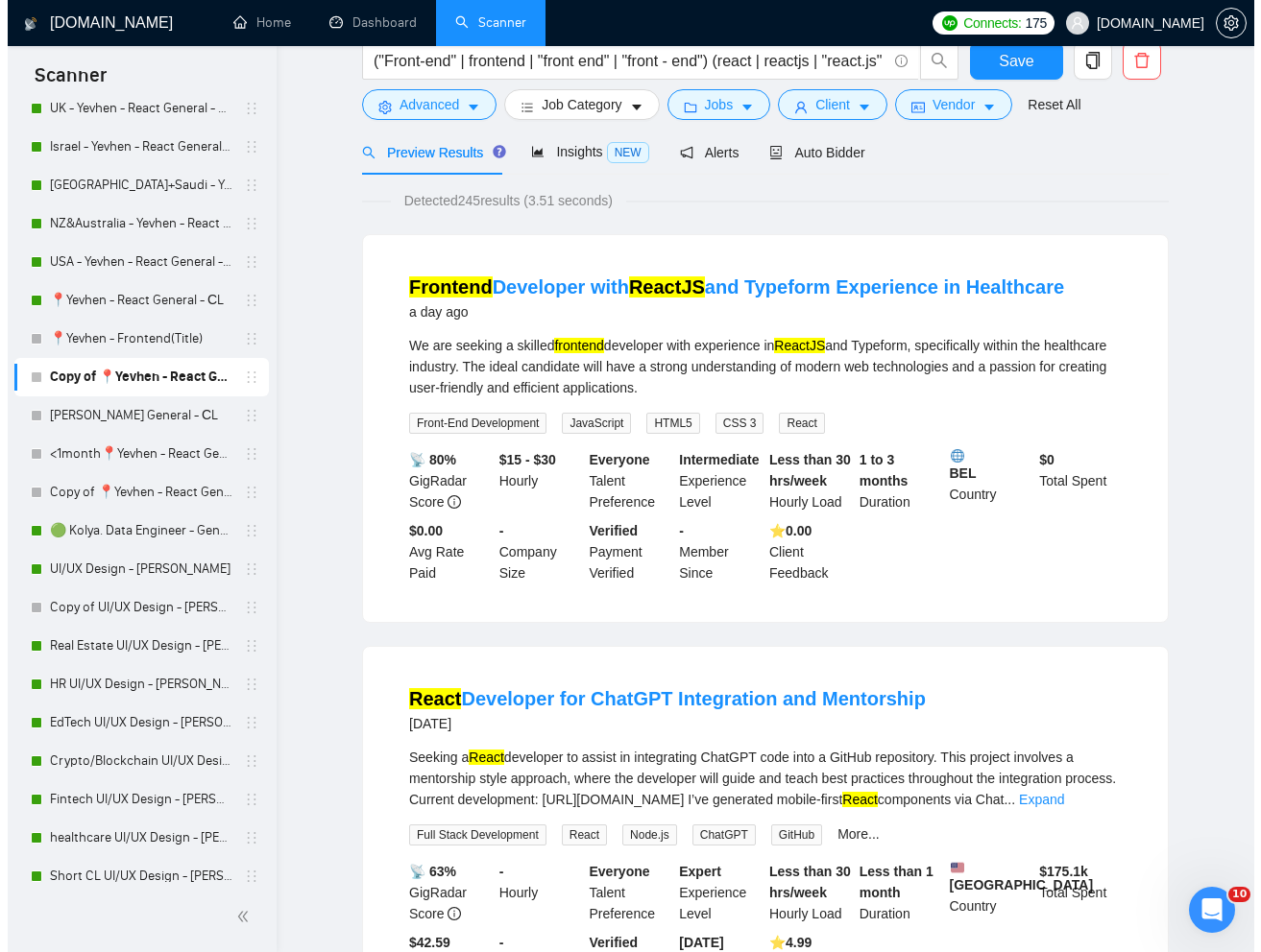
scroll to position [0, 0]
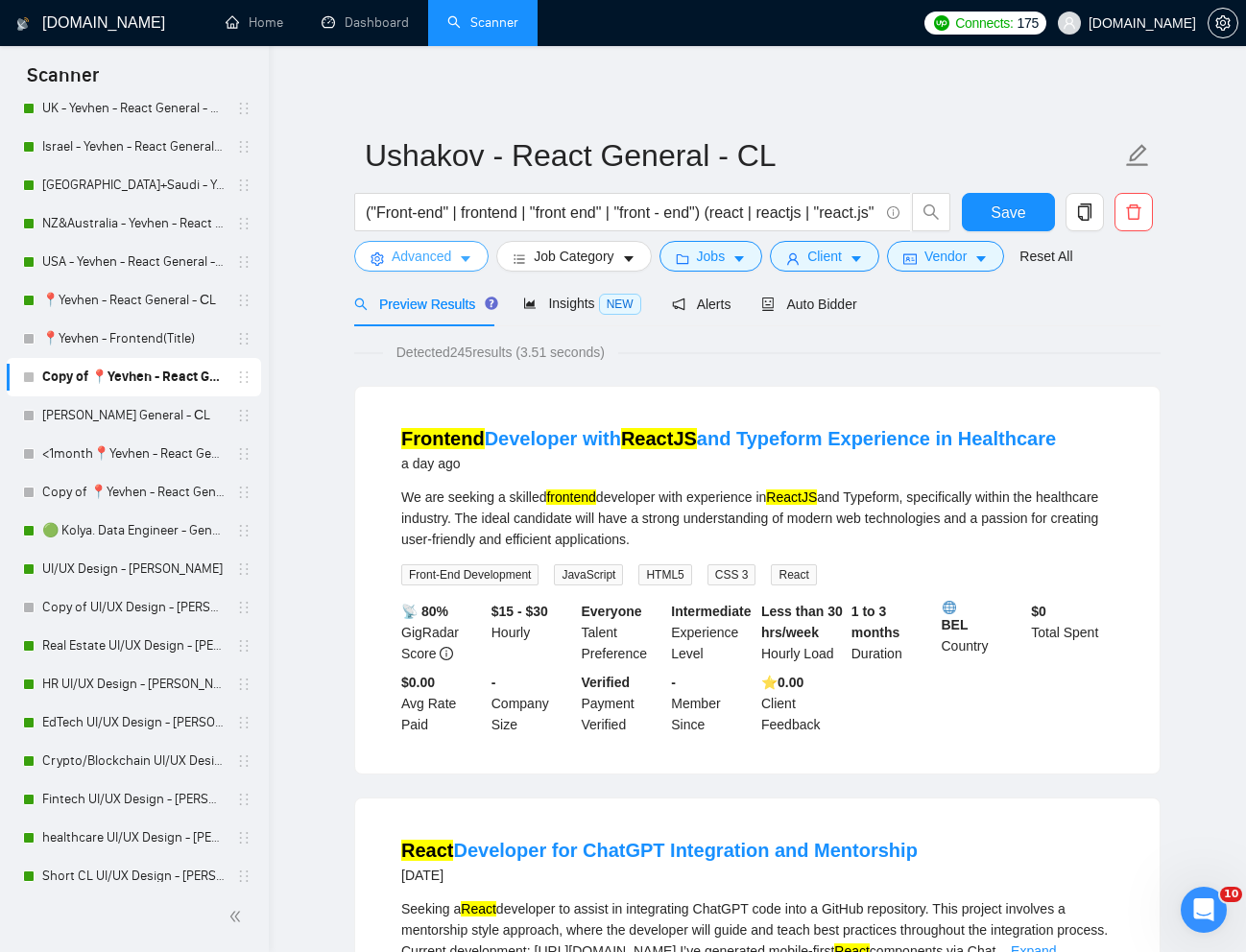
click at [410, 254] on span "Advanced" at bounding box center [421, 256] width 60 height 21
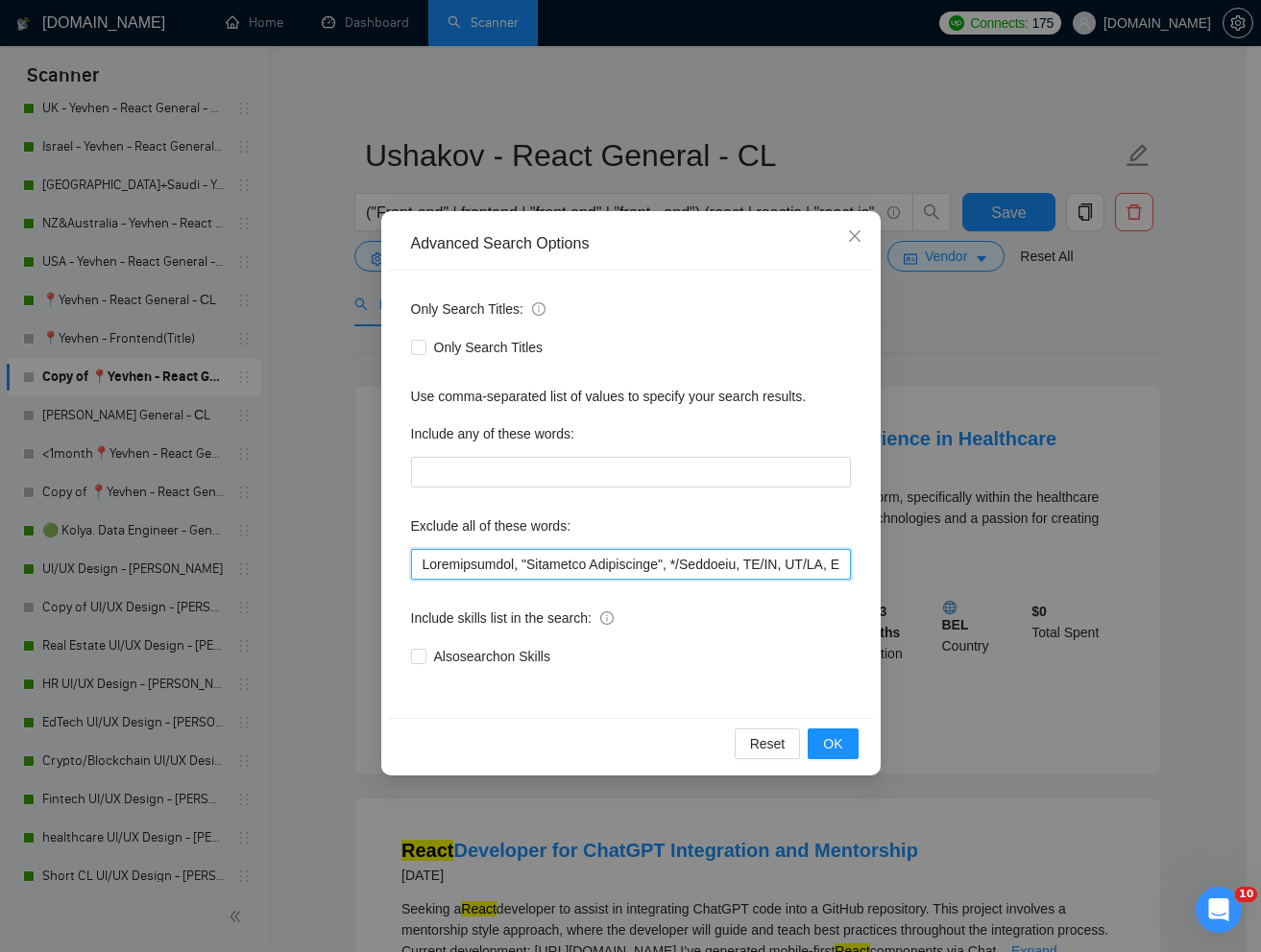
click at [426, 562] on input "text" at bounding box center [630, 565] width 440 height 31
paste input "Mentorship"
type input "Mentorship, Desarrollador, "Technical Interviewer", */Electron, UI/UX, UX/UI, U…"
click at [852, 761] on div "Reset OK" at bounding box center [630, 743] width 486 height 51
click at [847, 744] on button "OK" at bounding box center [833, 744] width 50 height 31
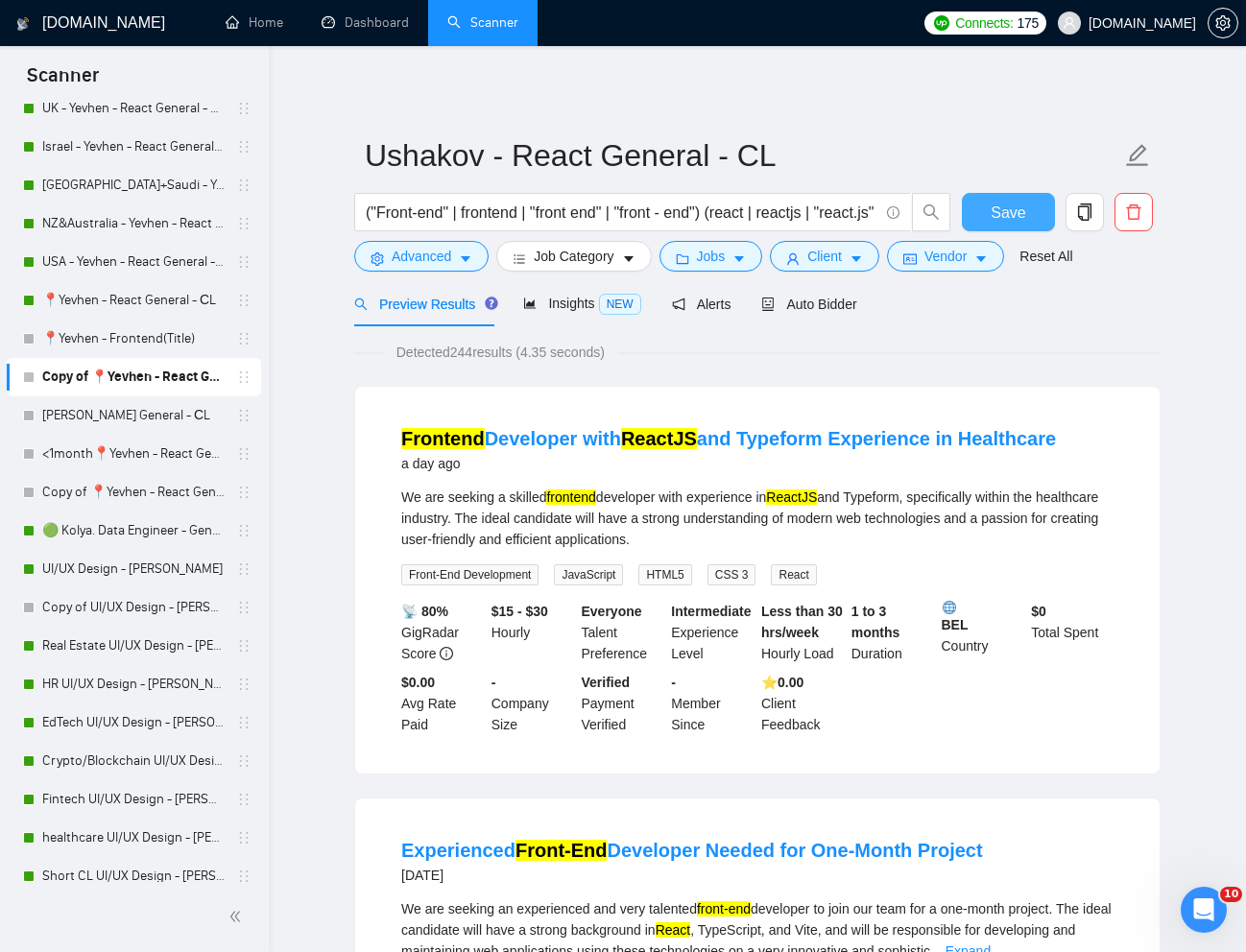
click at [1013, 218] on span "Save" at bounding box center [1008, 212] width 35 height 24
click at [847, 304] on span "Auto Bidder" at bounding box center [809, 304] width 95 height 15
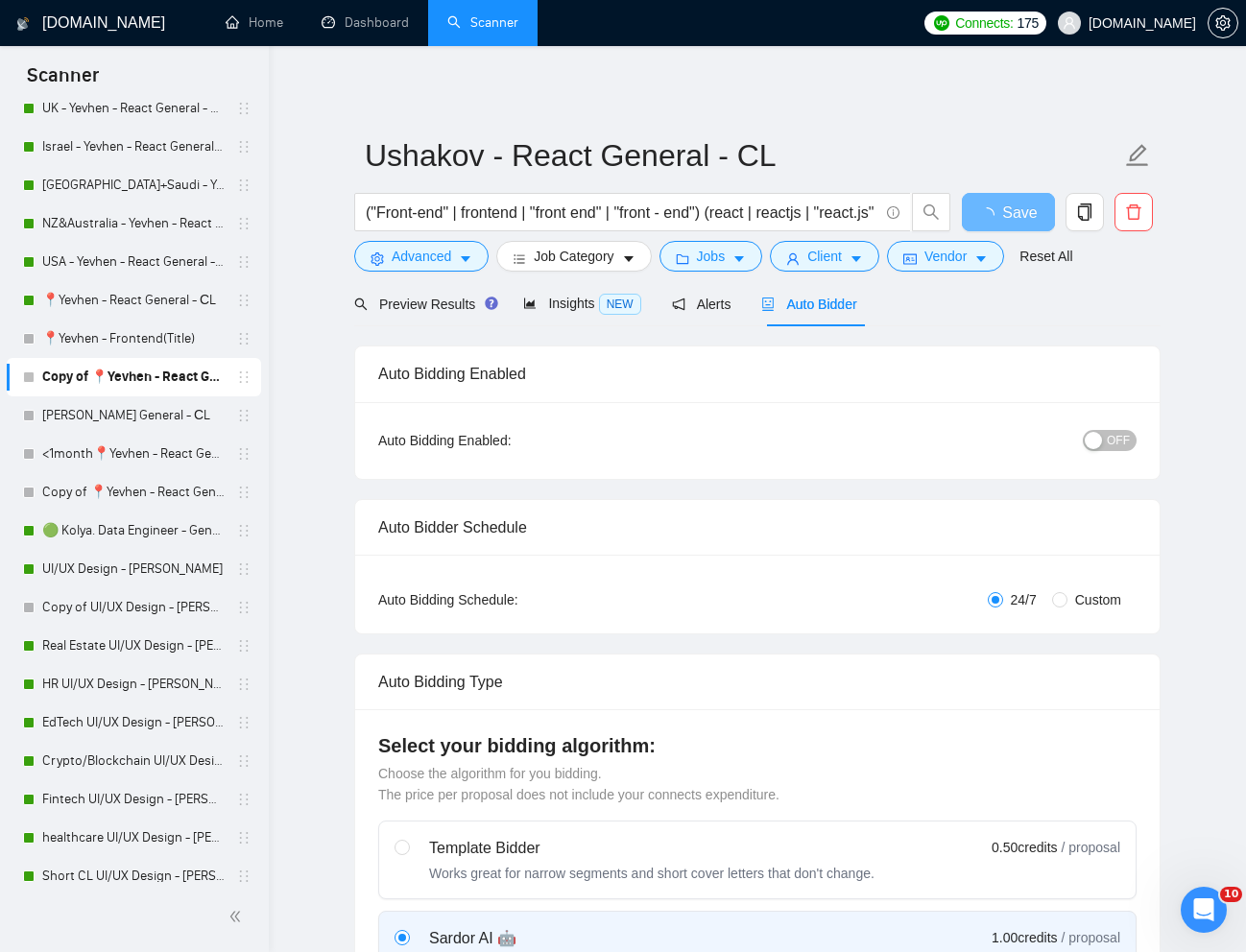
click at [1125, 439] on span "OFF" at bounding box center [1118, 440] width 23 height 21
click at [1017, 216] on span "Save" at bounding box center [1008, 212] width 35 height 24
click at [835, 260] on span "Client" at bounding box center [825, 256] width 35 height 21
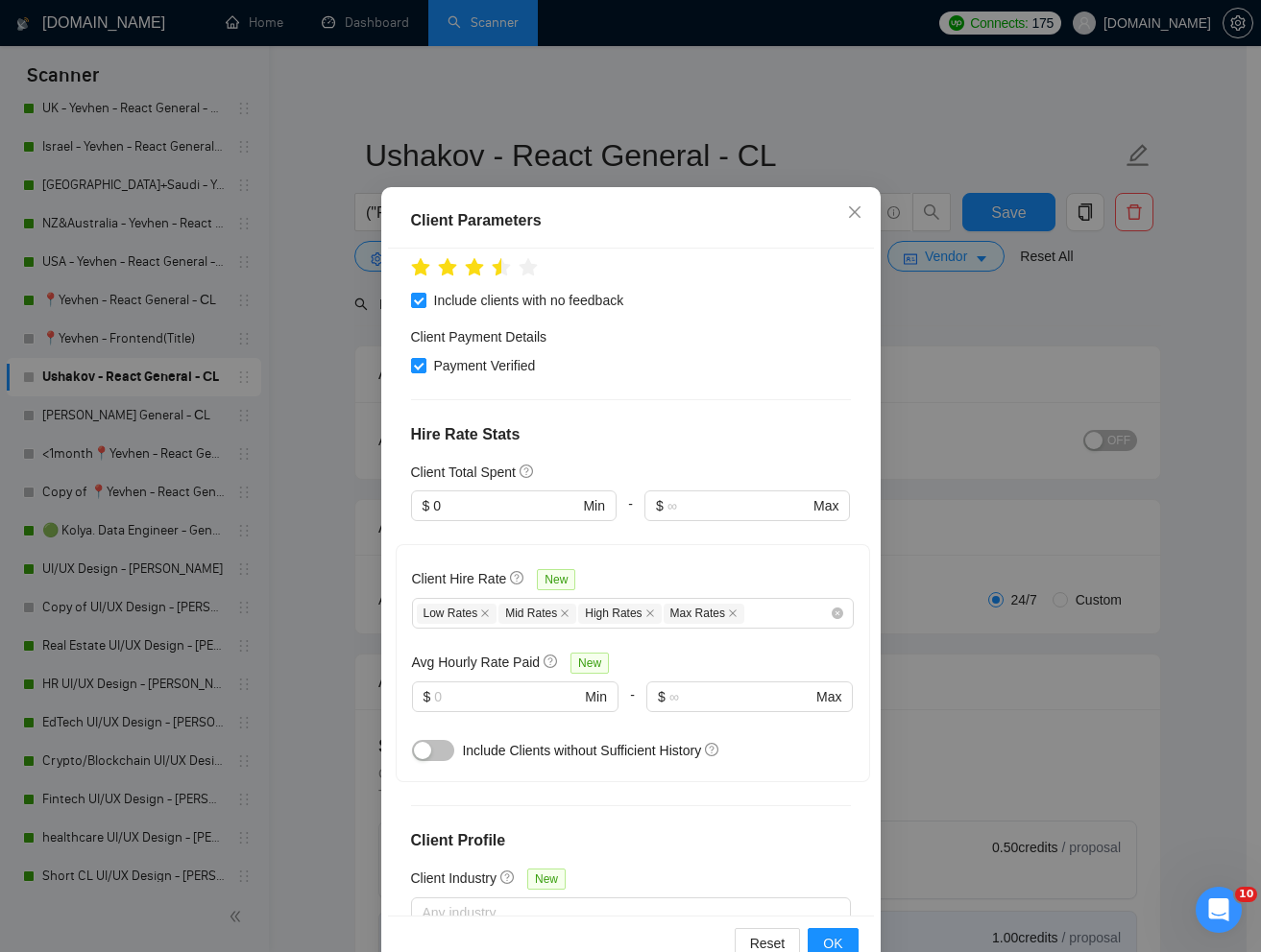
scroll to position [95, 0]
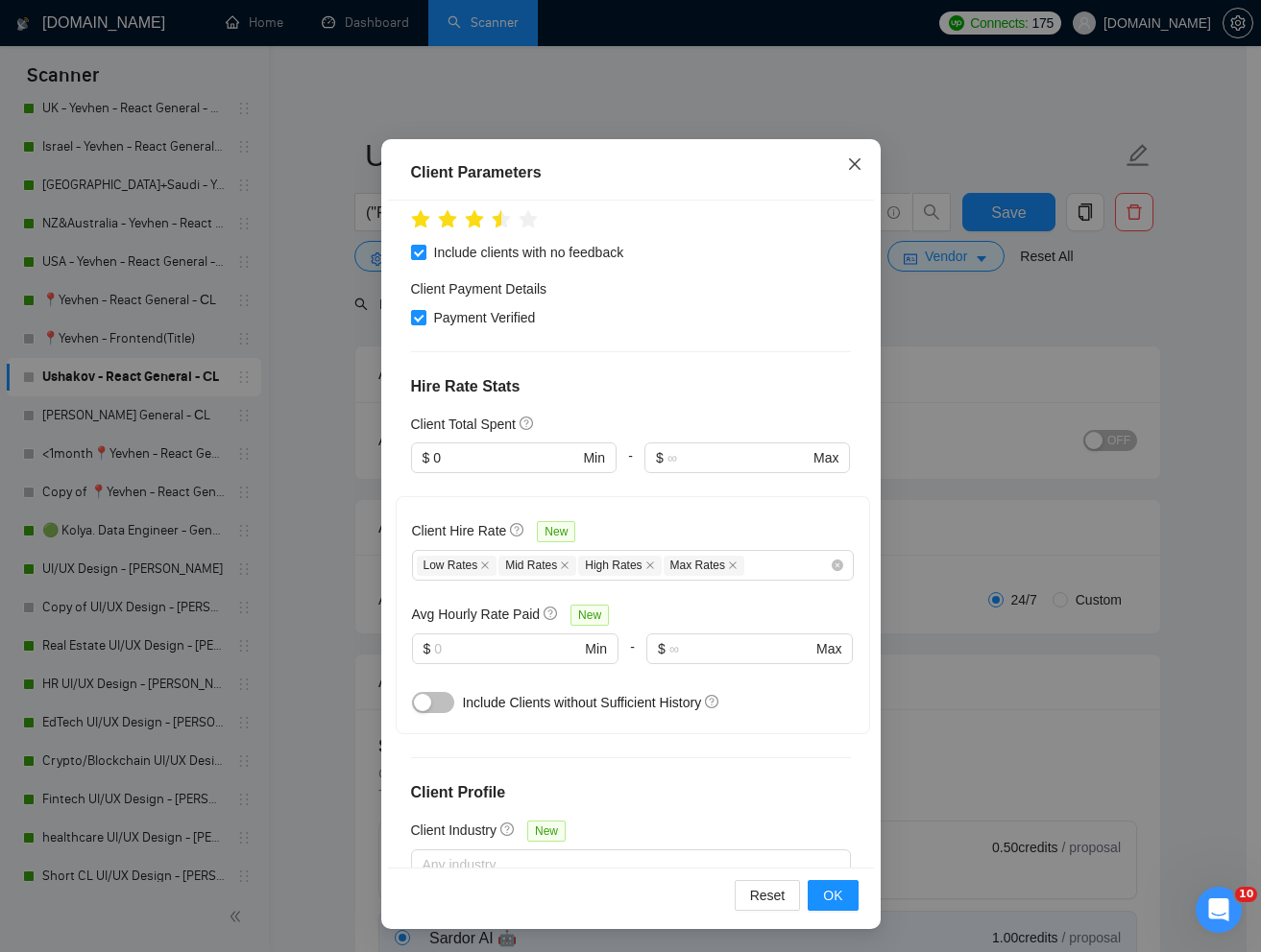
click at [845, 172] on span "Close" at bounding box center [854, 165] width 52 height 52
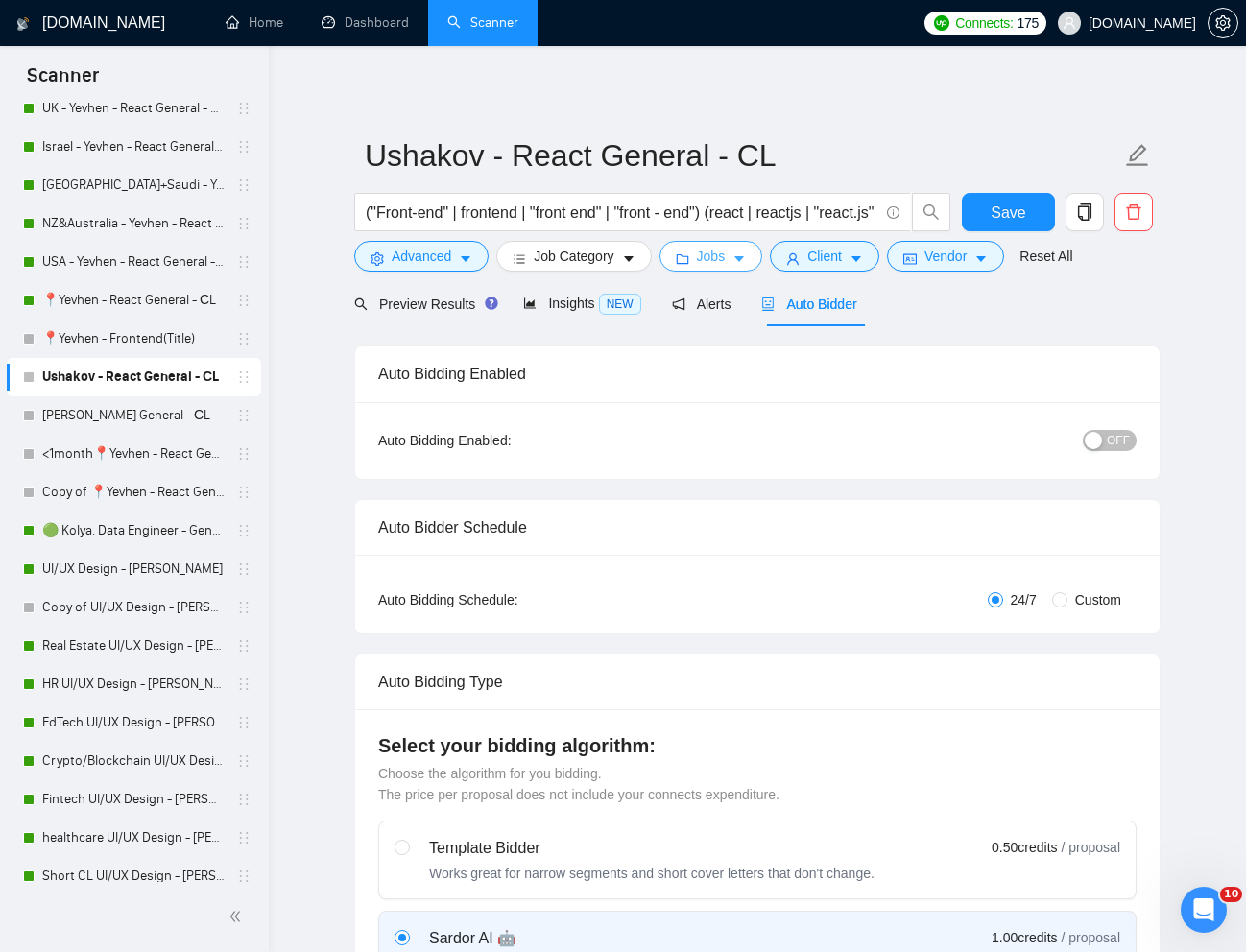
click at [713, 254] on span "Jobs" at bounding box center [711, 256] width 29 height 21
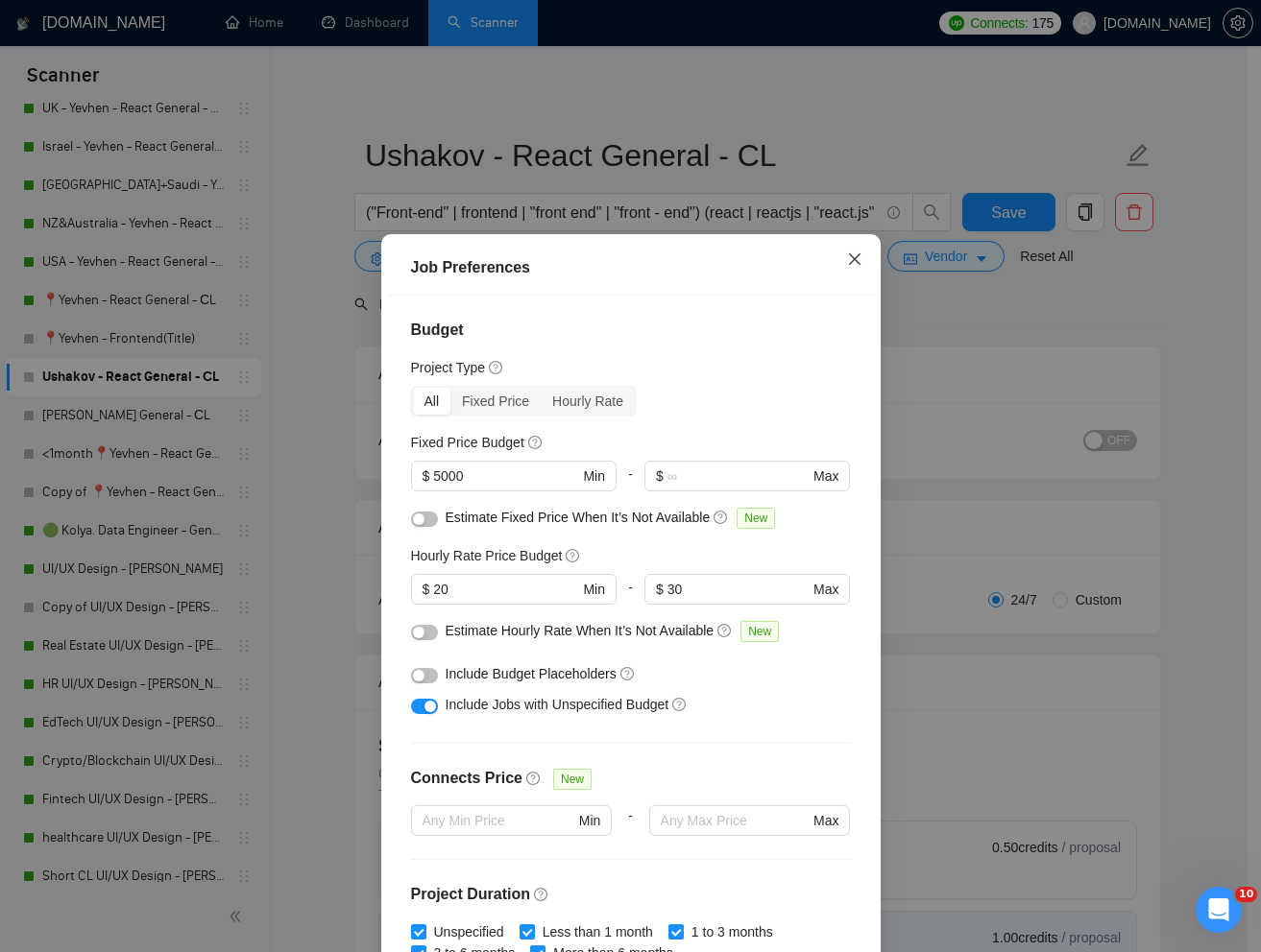
click at [846, 259] on icon "close" at bounding box center [854, 259] width 15 height 15
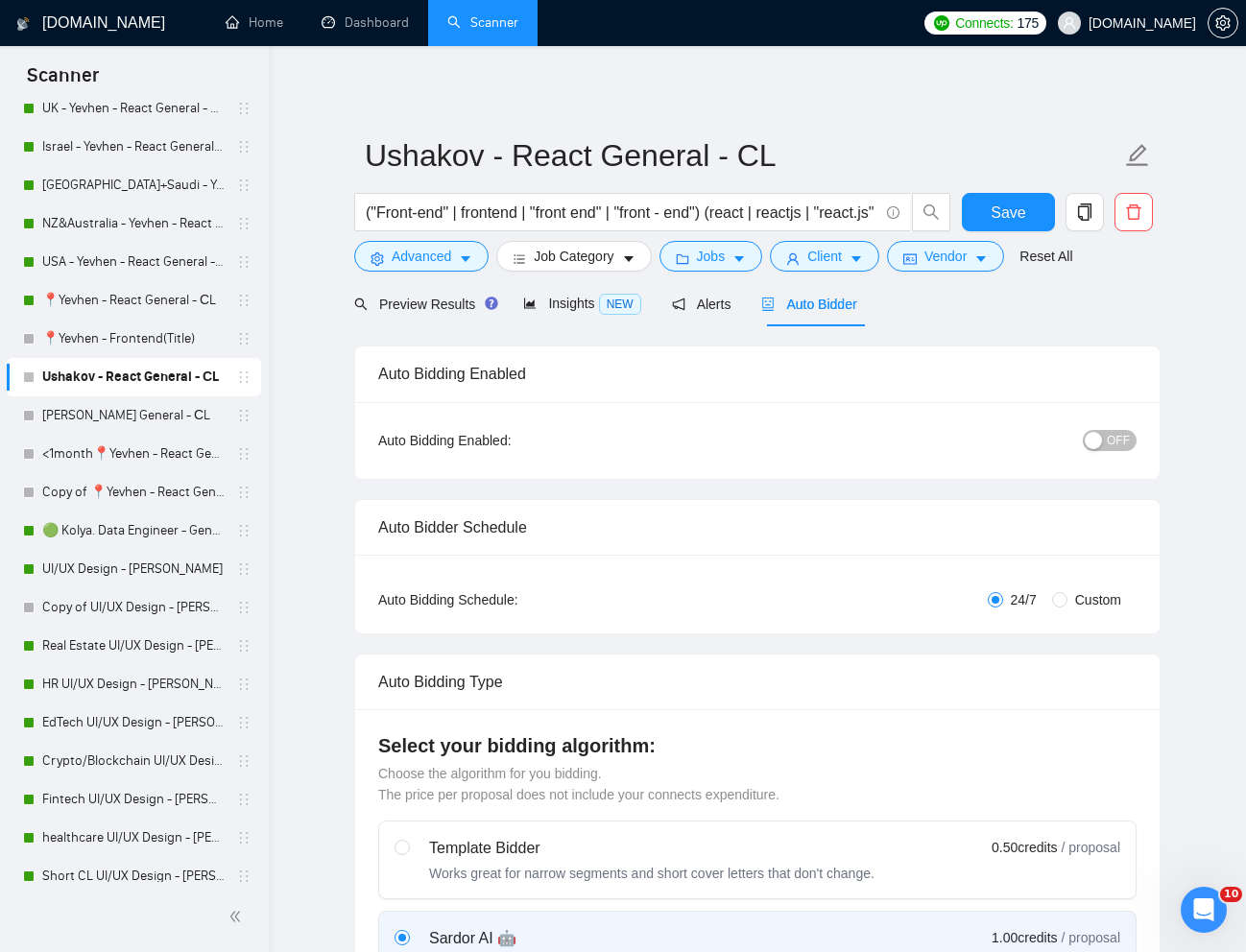
click at [1120, 434] on span "OFF" at bounding box center [1118, 440] width 23 height 21
click at [1023, 223] on span "Save" at bounding box center [1008, 212] width 35 height 24
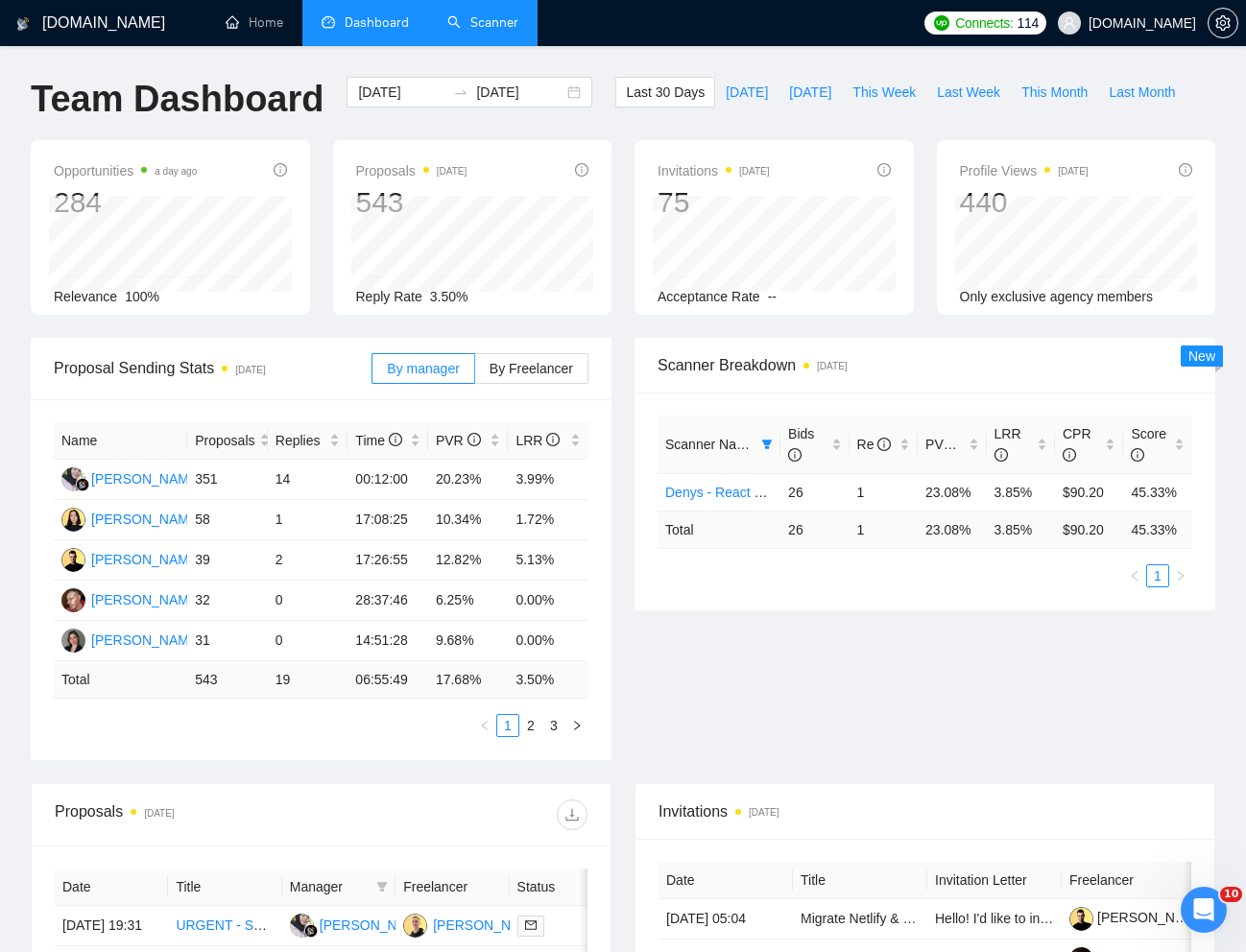
click at [488, 26] on link "Scanner" at bounding box center [483, 22] width 71 height 16
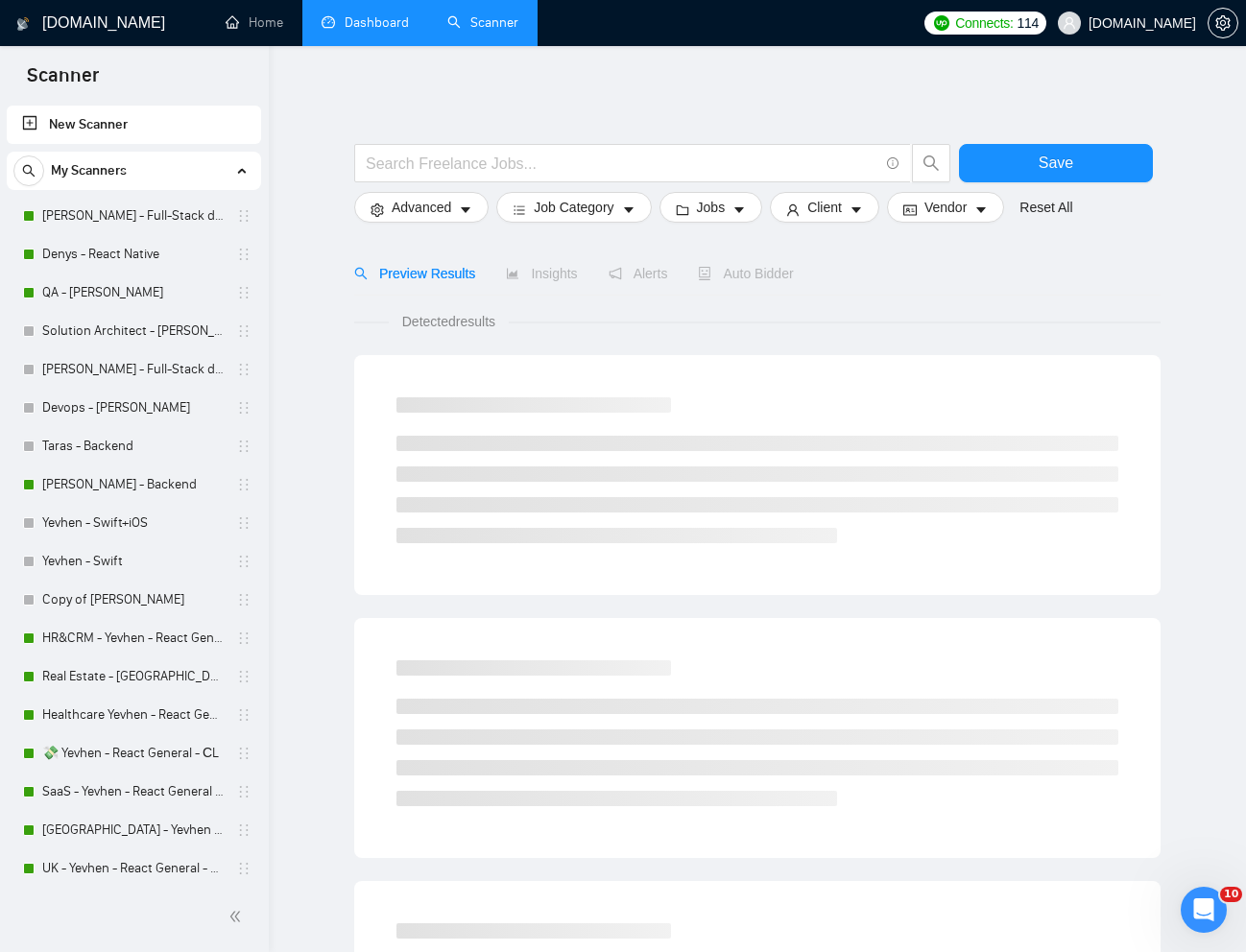
click at [380, 31] on link "Dashboard" at bounding box center [365, 22] width 88 height 16
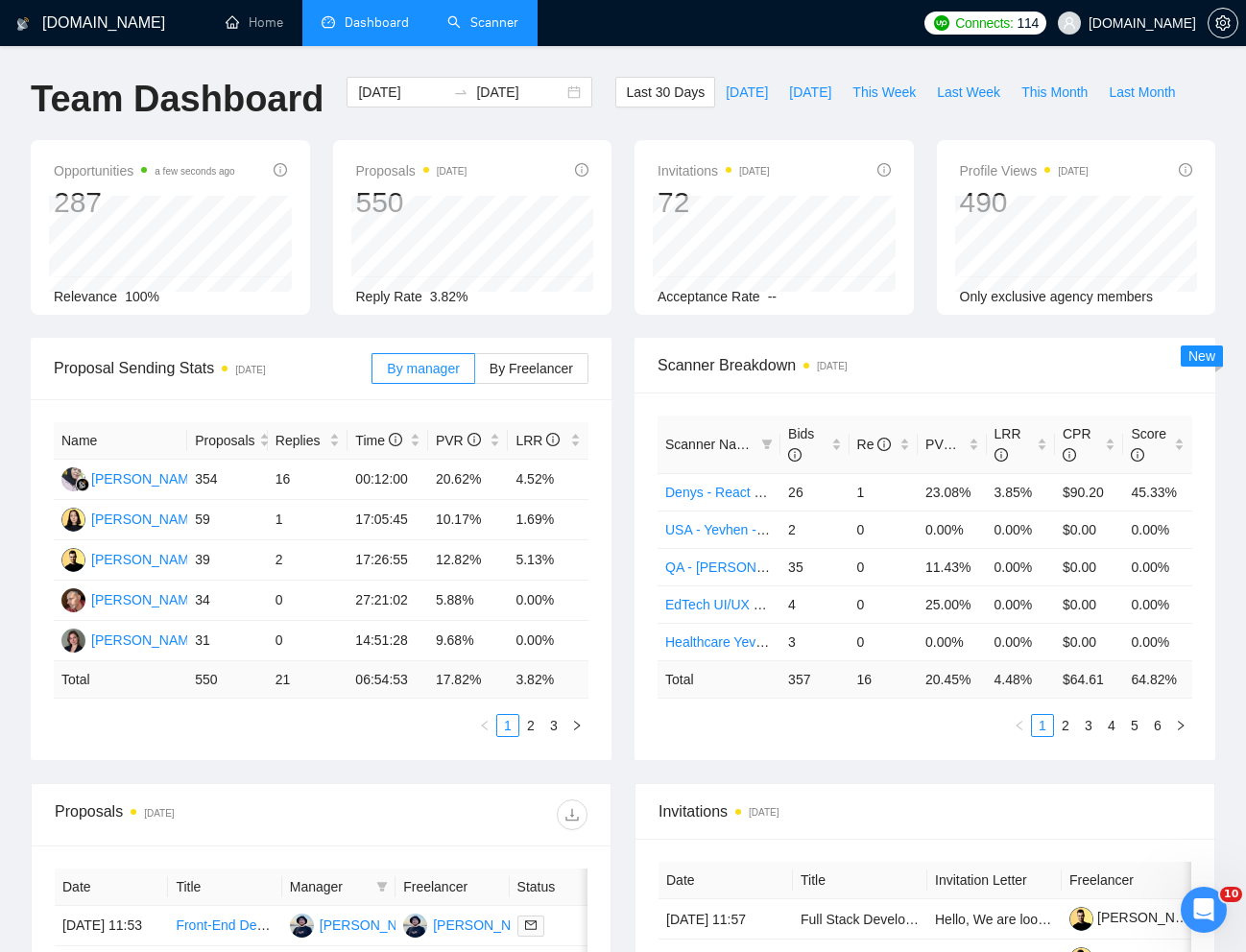
click at [493, 24] on link "Scanner" at bounding box center [483, 22] width 71 height 16
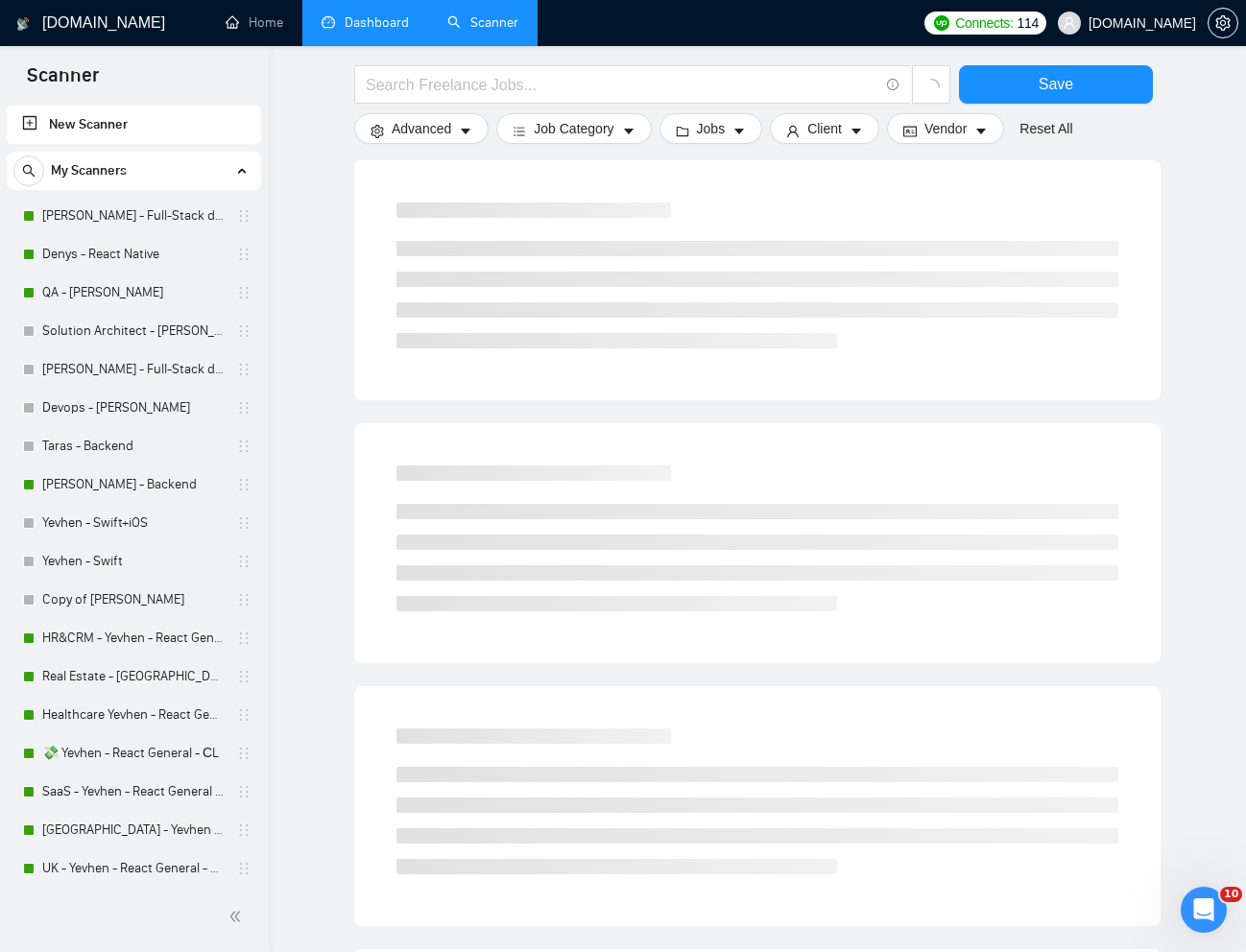
scroll to position [469, 0]
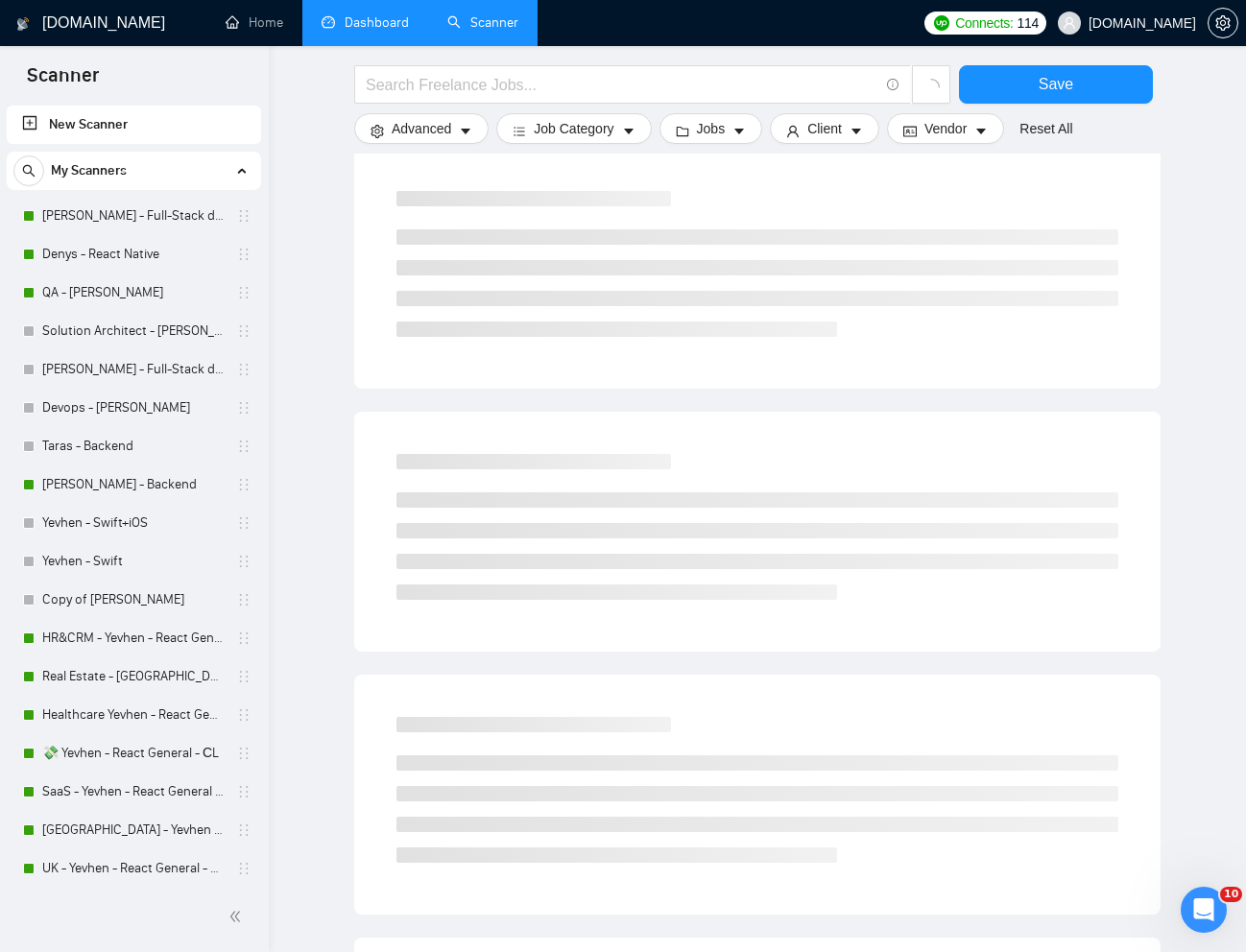
click at [288, 375] on div "GigRadar.io Home Dashboard Scanner Connects: 114 Seedium.io Save Advanced Job C…" at bounding box center [757, 451] width 977 height 1840
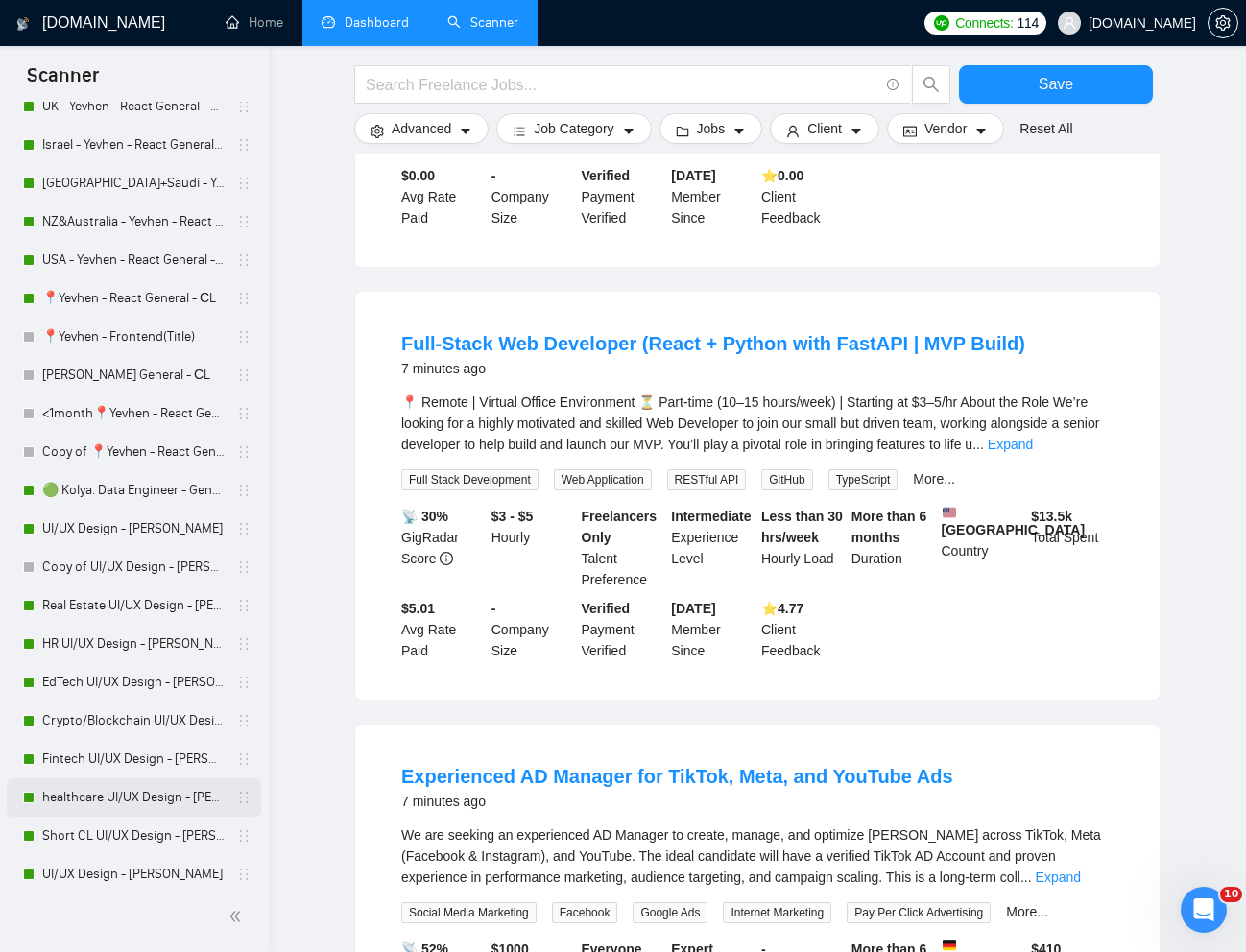
scroll to position [732, 0]
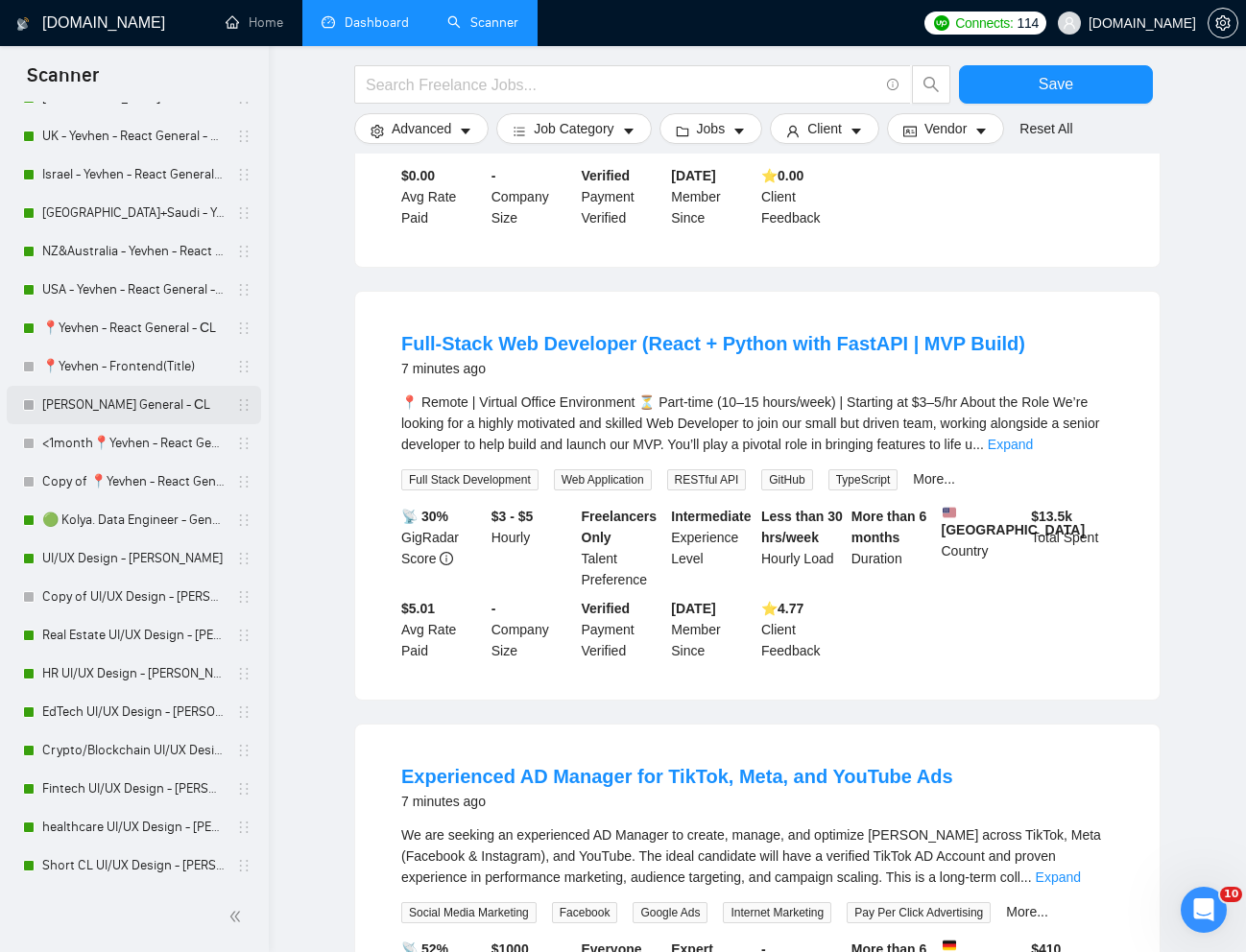
click at [98, 403] on link "[PERSON_NAME] General - СL" at bounding box center [133, 405] width 182 height 39
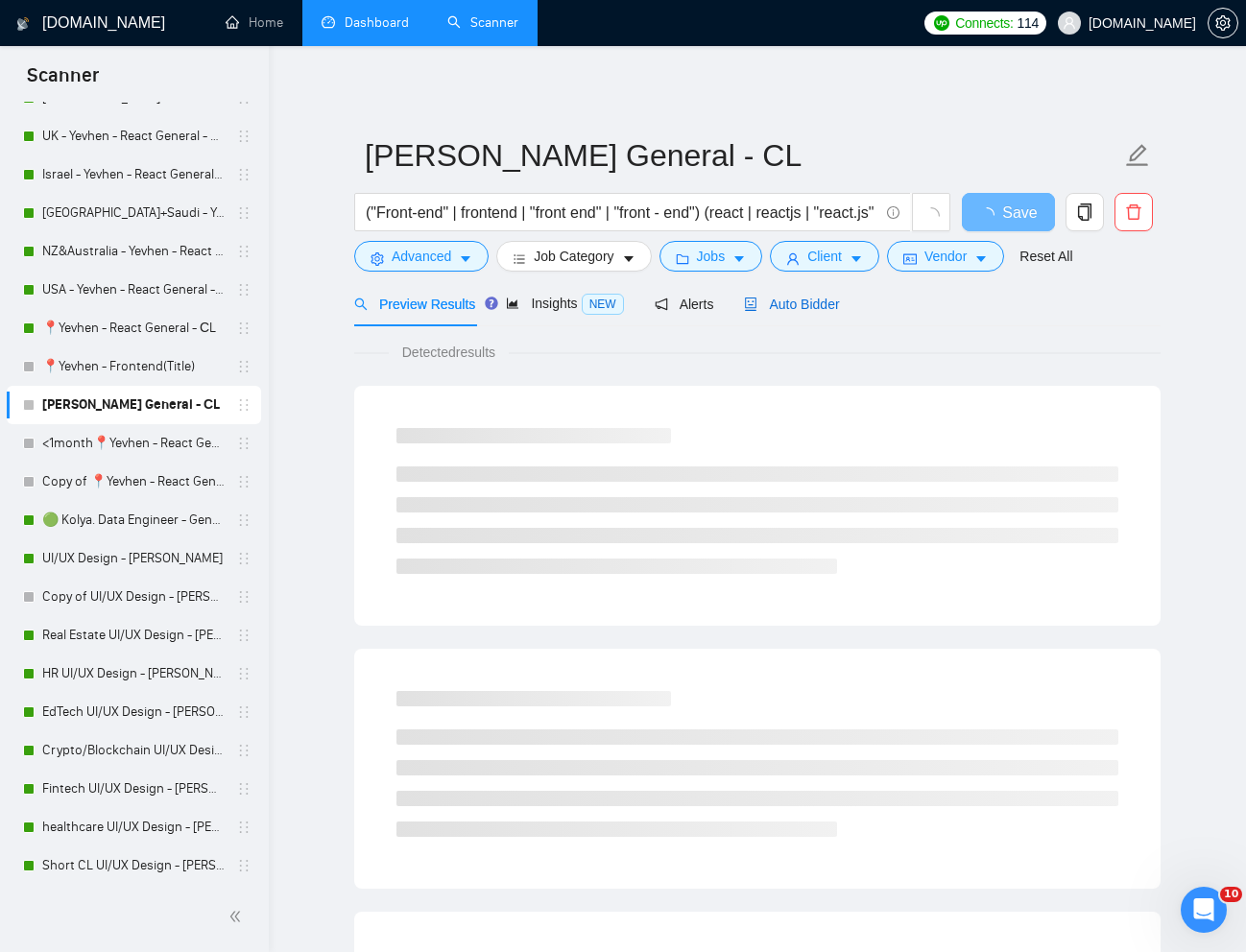
click at [819, 312] on div "Auto Bidder" at bounding box center [791, 304] width 95 height 21
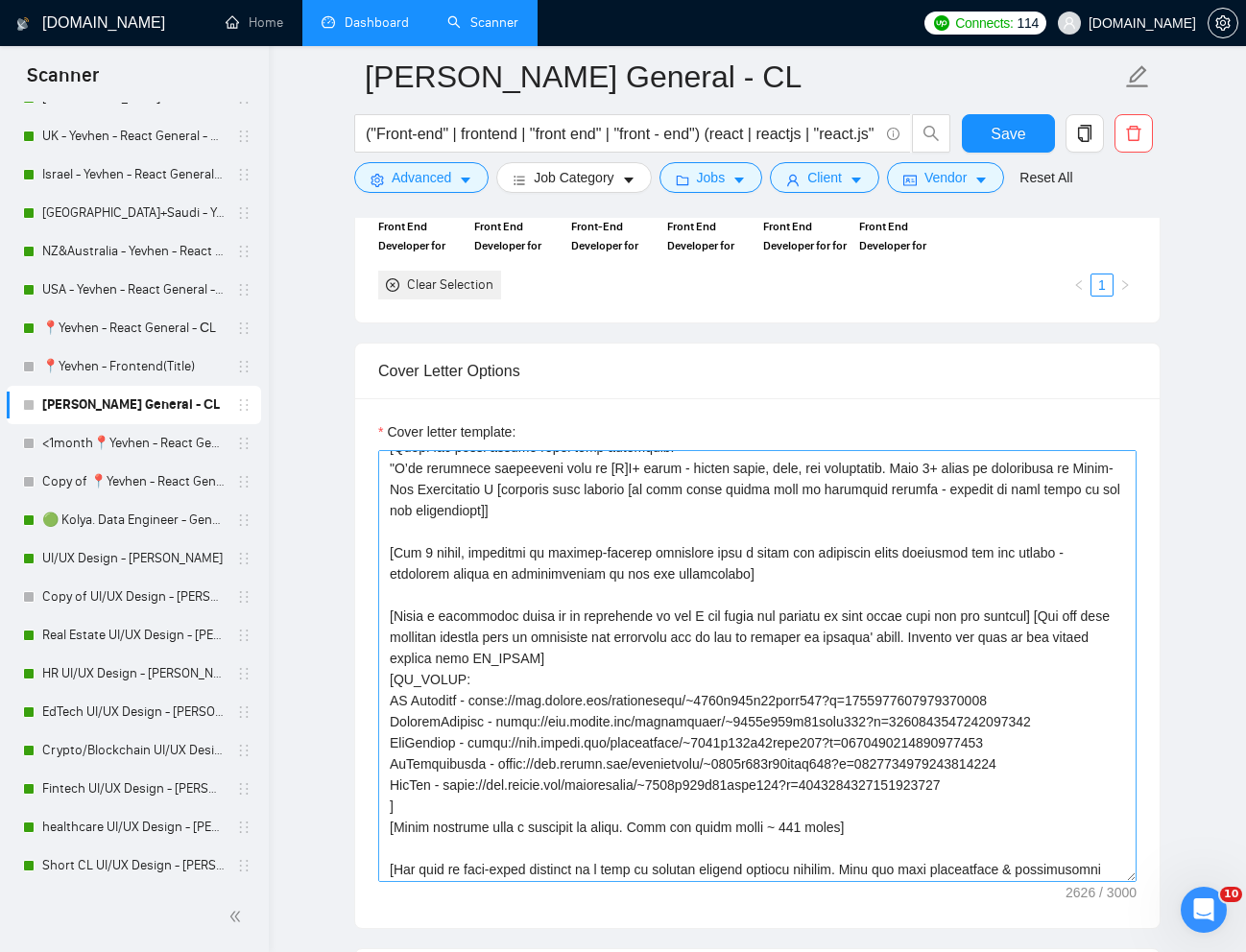
scroll to position [182, 0]
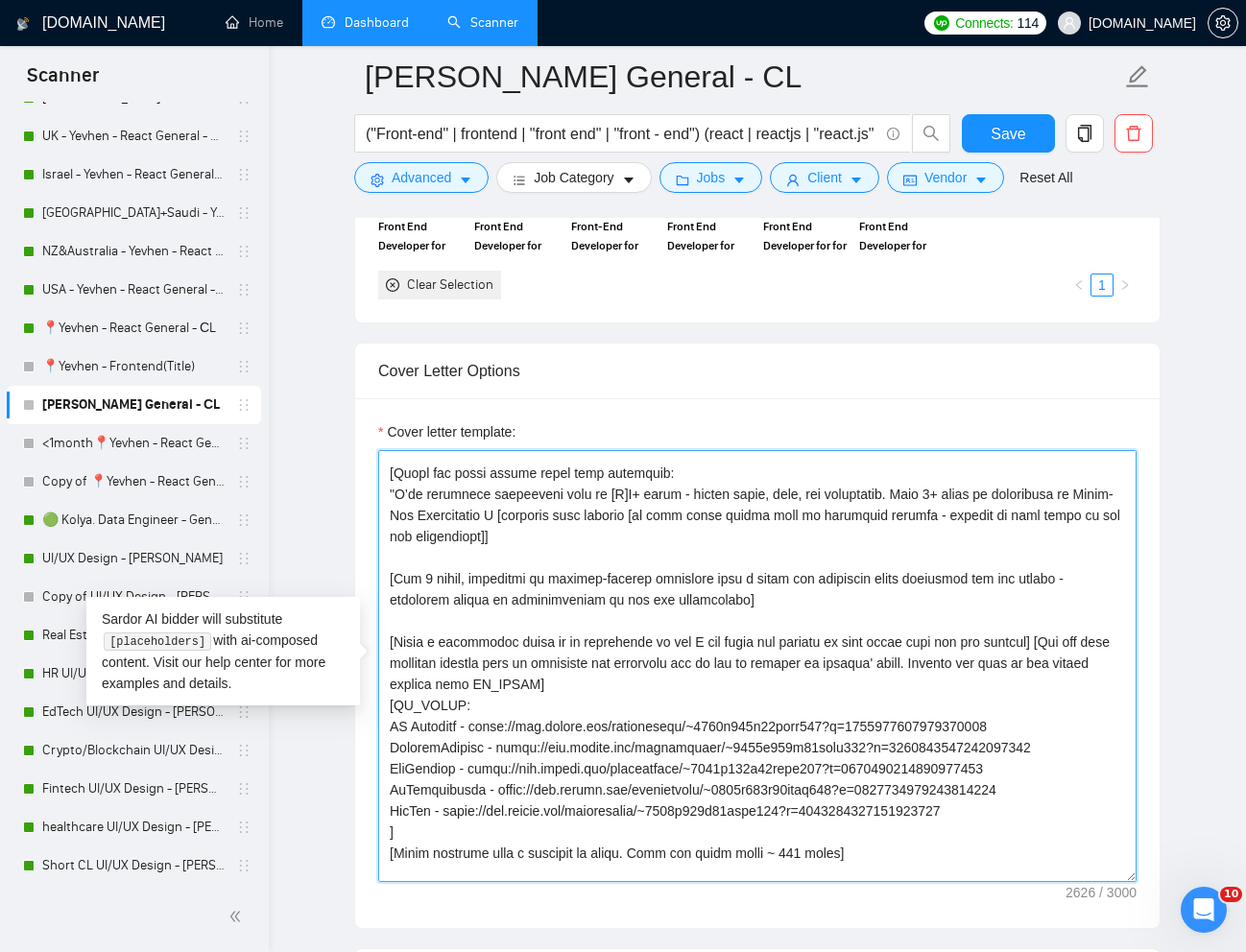
drag, startPoint x: 388, startPoint y: 635, endPoint x: 623, endPoint y: 692, distance: 241.8
click at [623, 692] on textarea "Cover letter template:" at bounding box center [756, 666] width 758 height 432
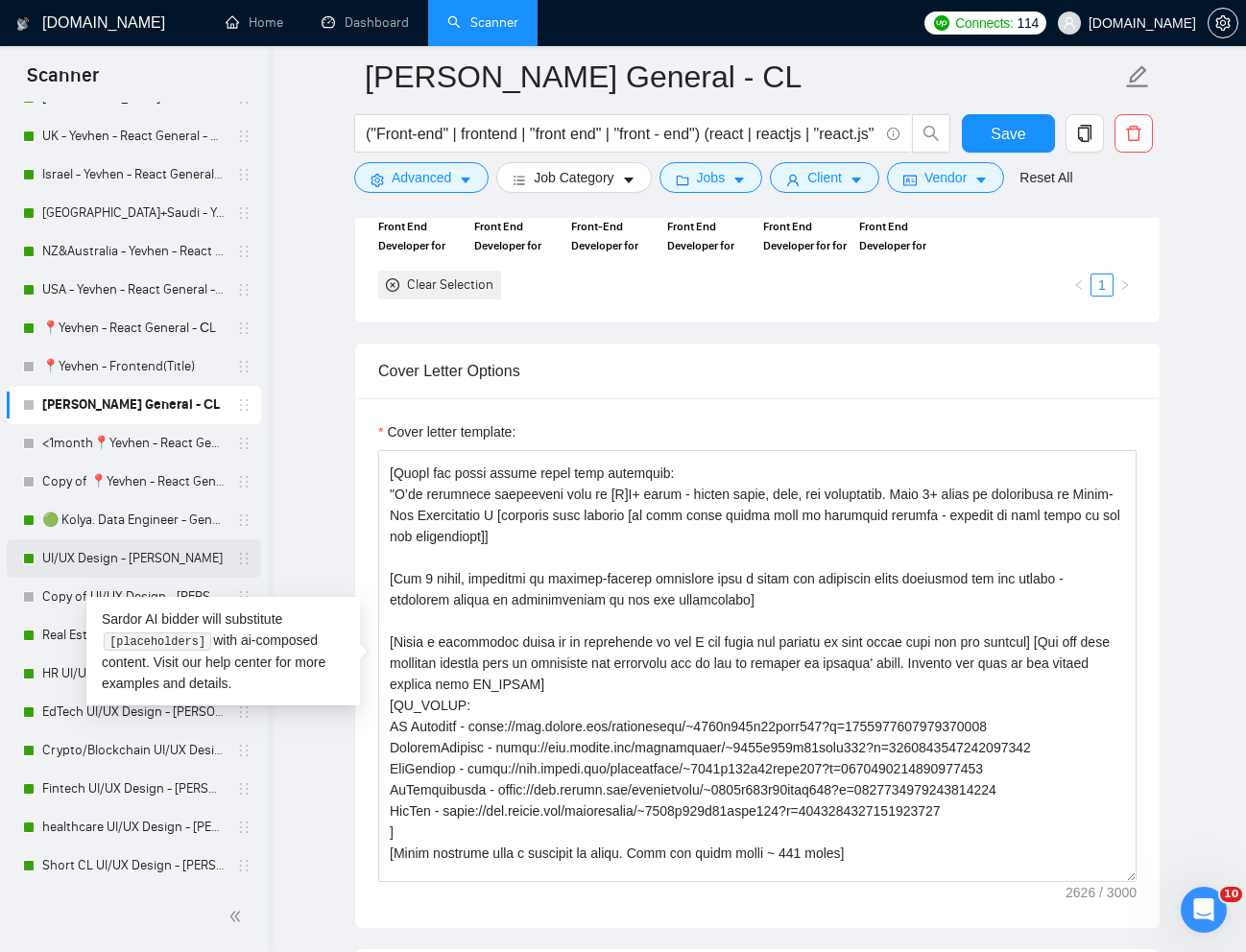
click at [96, 551] on link "UI/UX Design - [PERSON_NAME]" at bounding box center [133, 559] width 182 height 39
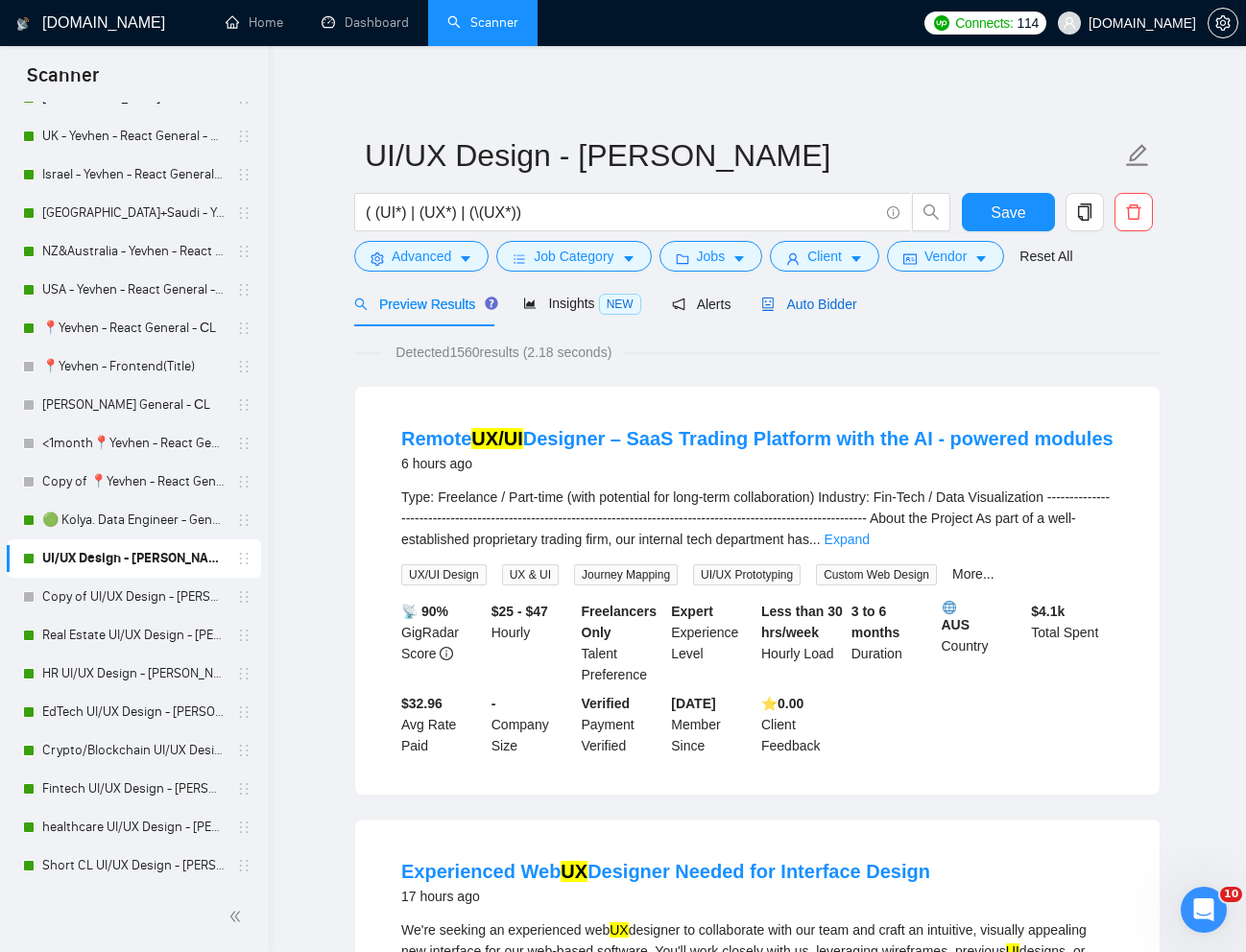
click at [832, 297] on span "Auto Bidder" at bounding box center [809, 304] width 95 height 15
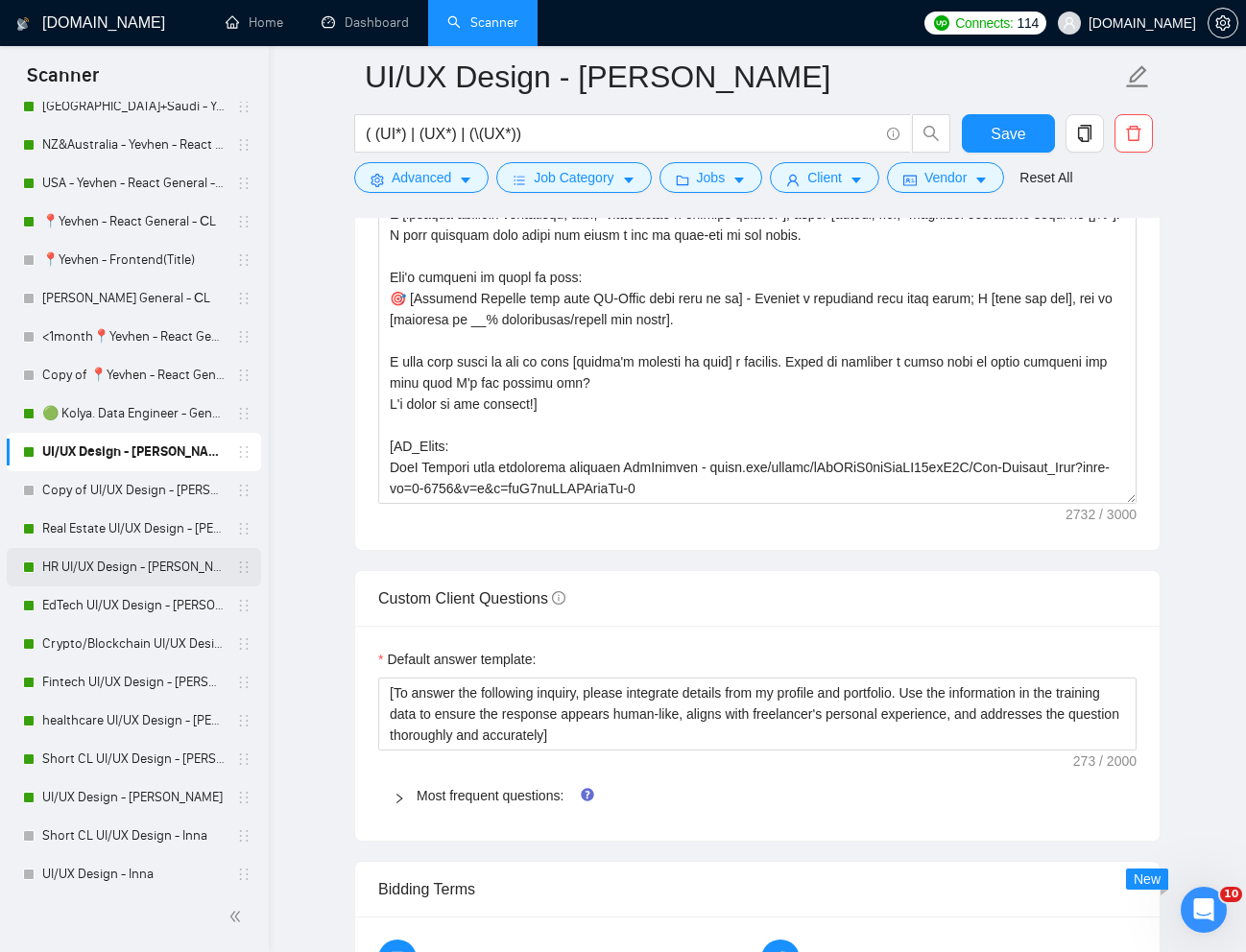
scroll to position [884, 0]
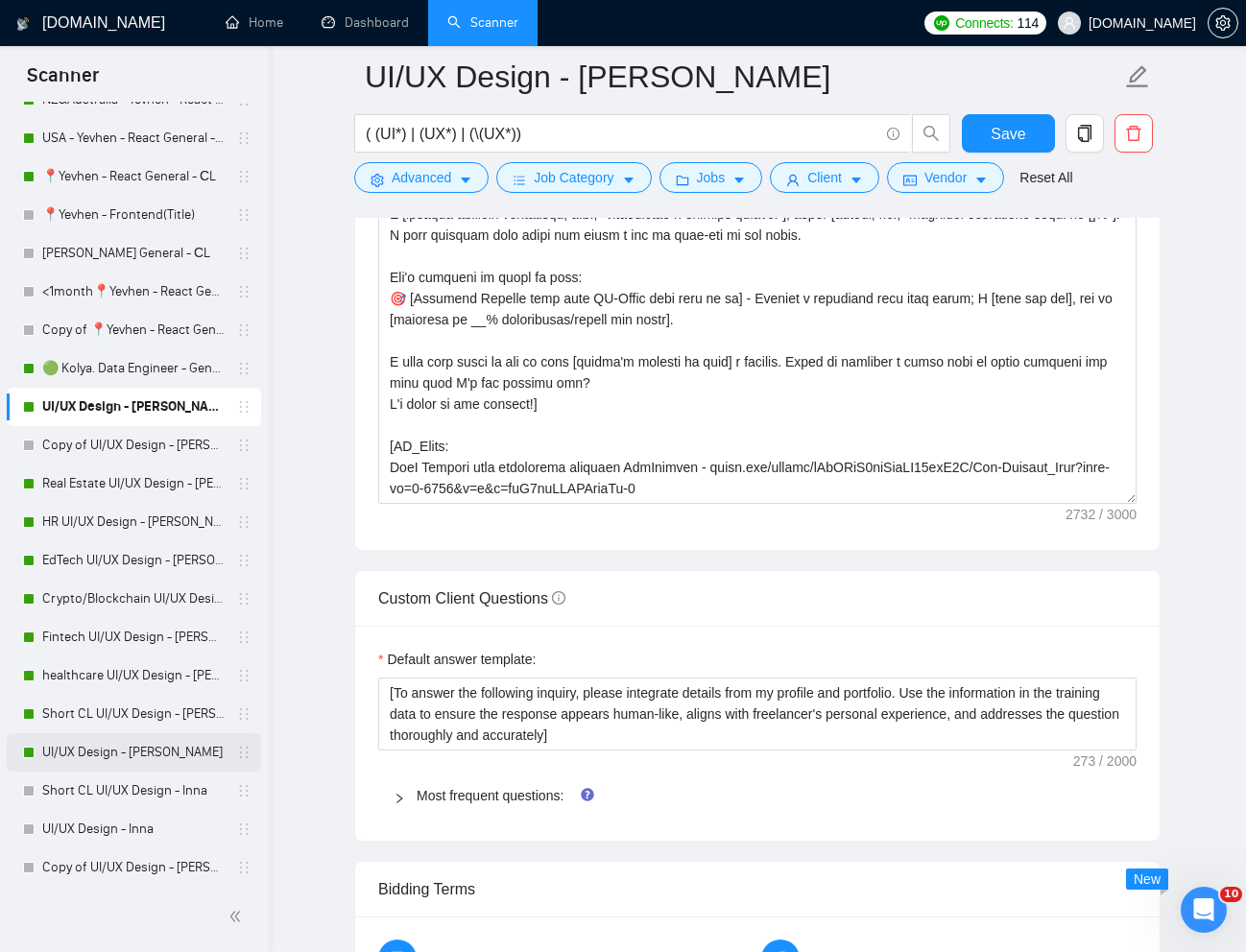
click at [150, 747] on link "UI/UX Design - [PERSON_NAME]" at bounding box center [133, 753] width 182 height 39
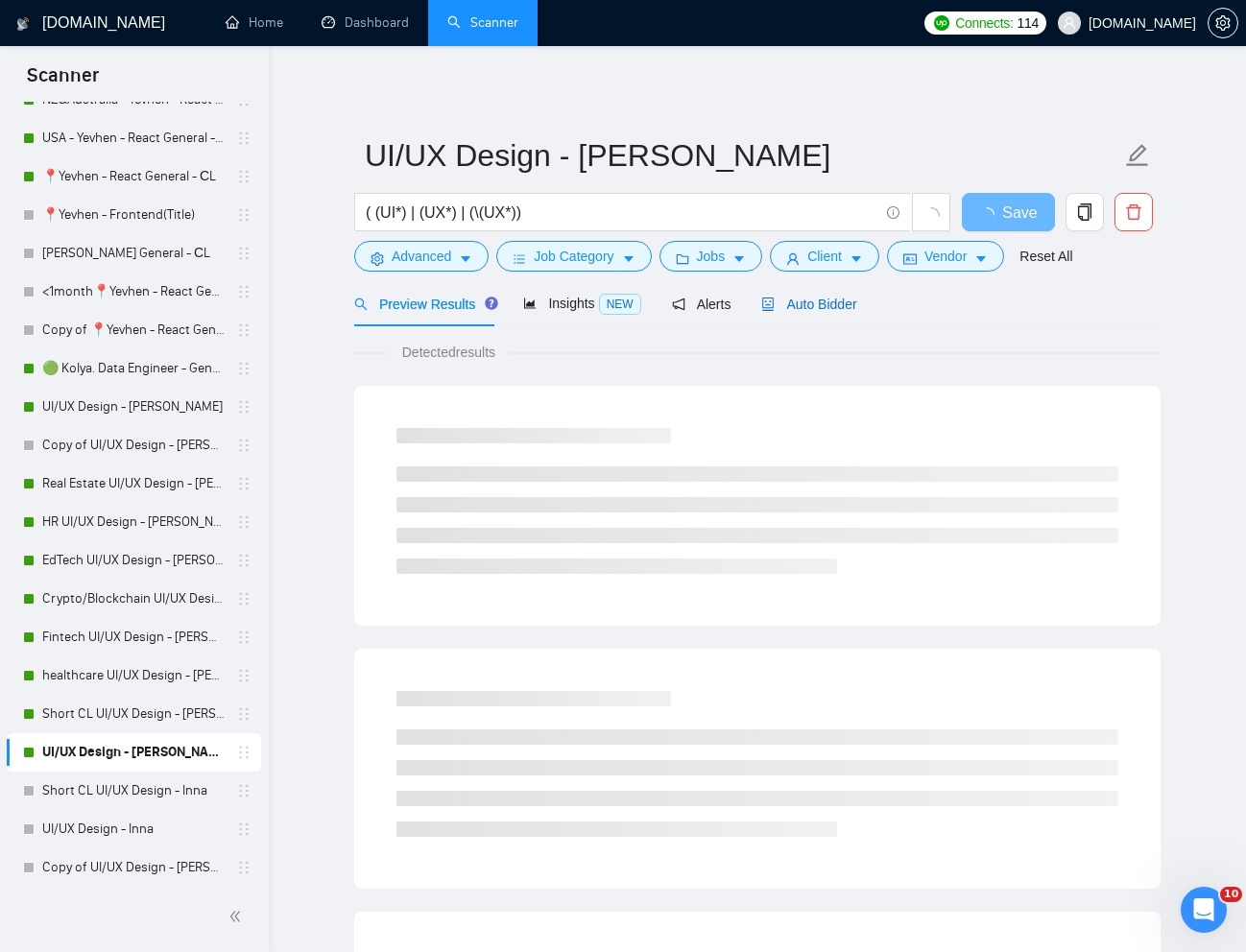
click at [835, 302] on span "Auto Bidder" at bounding box center [809, 304] width 95 height 15
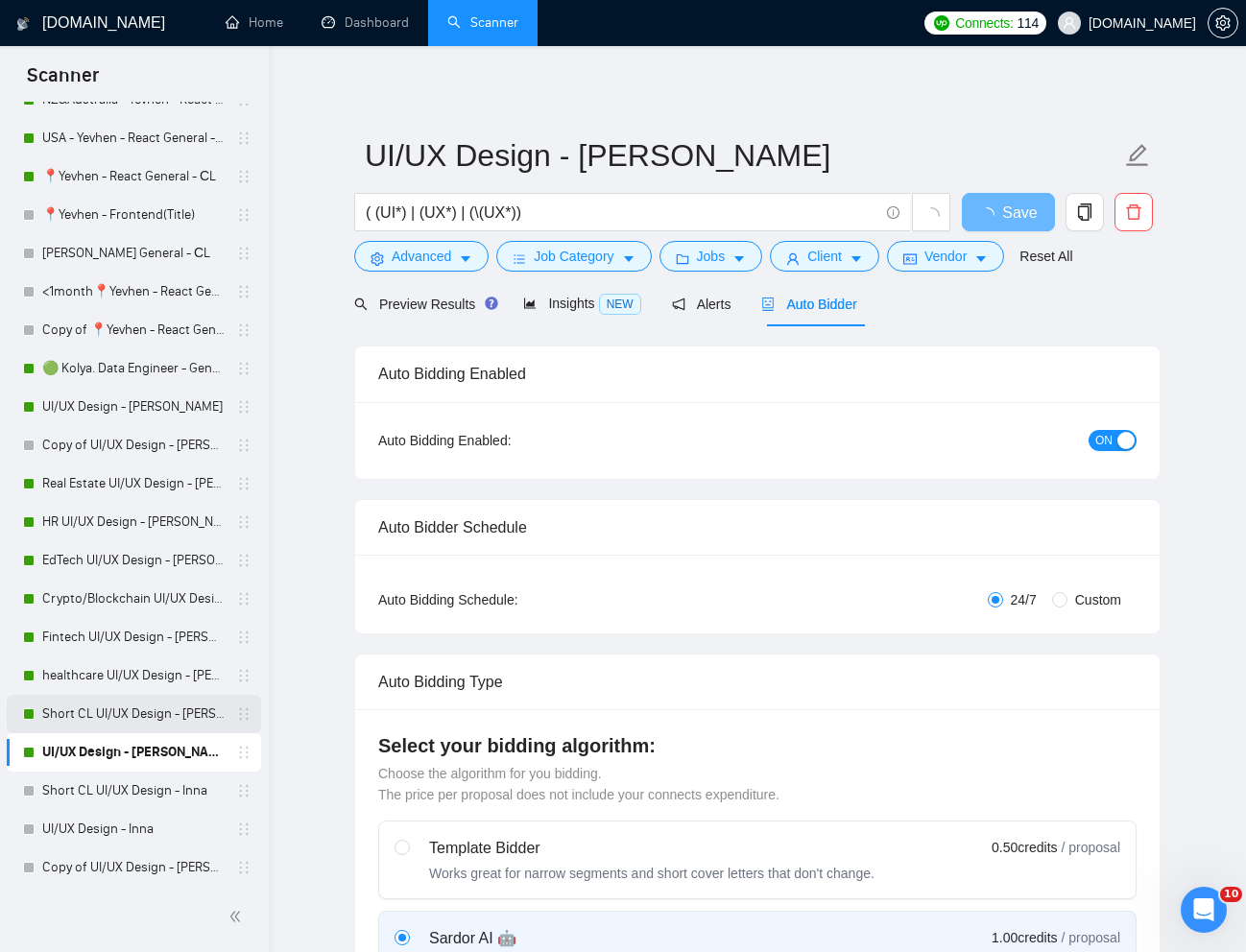
click at [114, 712] on link "Short CL UI/UX Design - [PERSON_NAME]" at bounding box center [133, 714] width 182 height 39
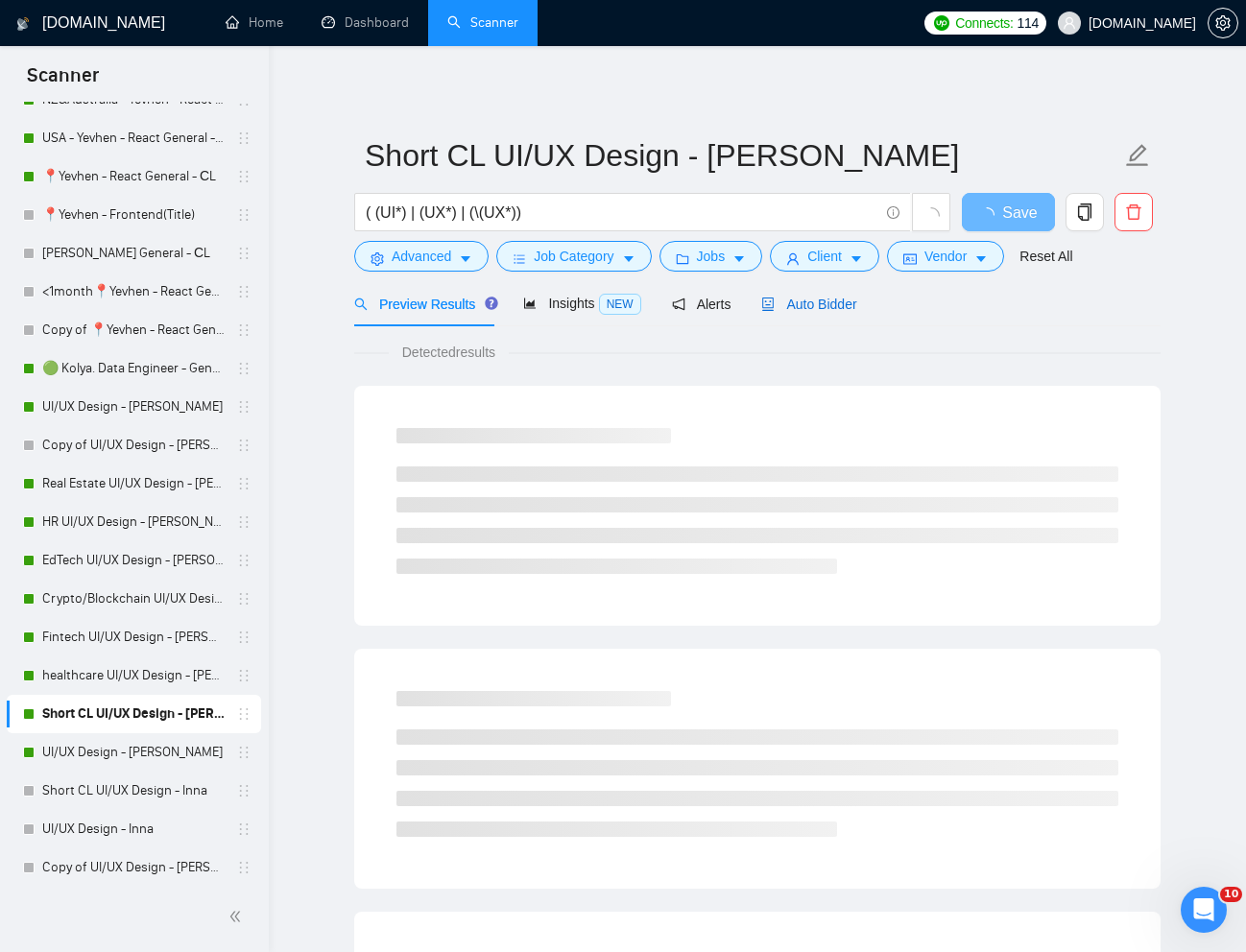
click at [836, 299] on span "Auto Bidder" at bounding box center [809, 304] width 95 height 15
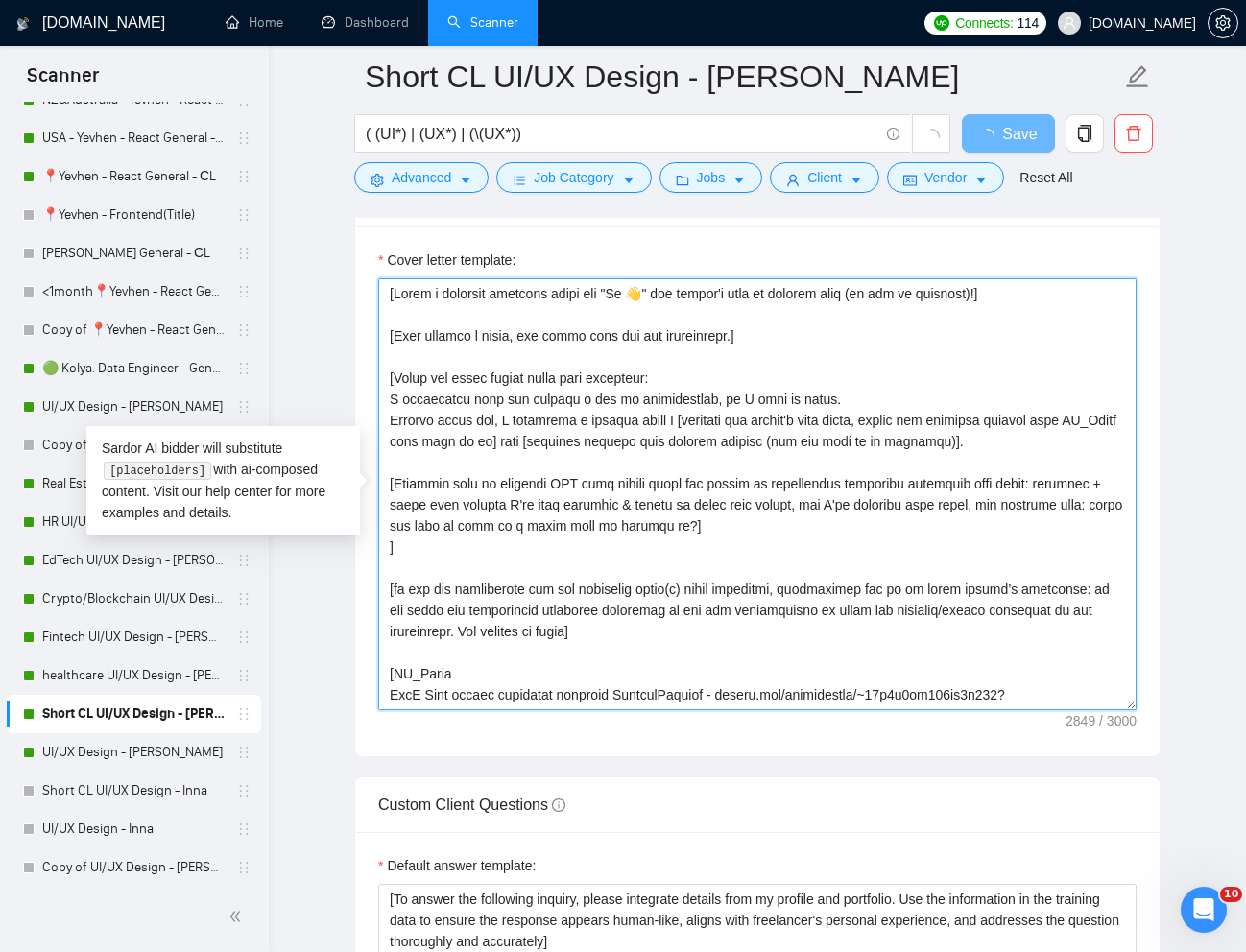
drag, startPoint x: 387, startPoint y: 477, endPoint x: 738, endPoint y: 530, distance: 355.0
click at [738, 530] on textarea "Cover letter template:" at bounding box center [756, 494] width 758 height 432
